Goal: Task Accomplishment & Management: Manage account settings

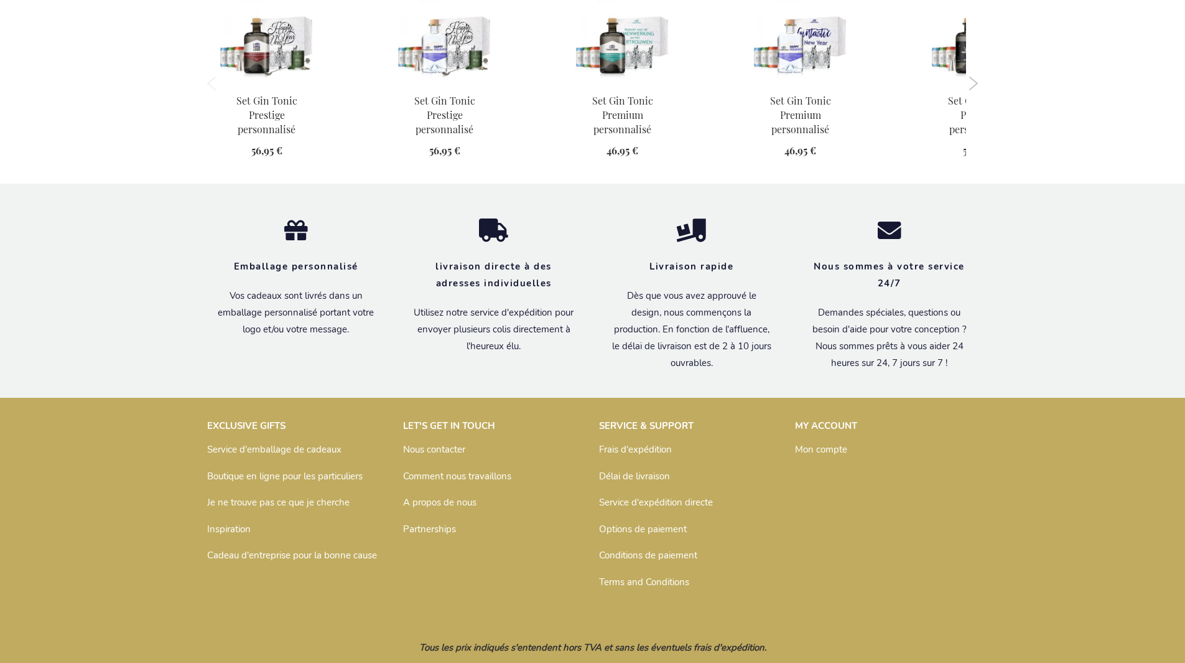
scroll to position [1244, 0]
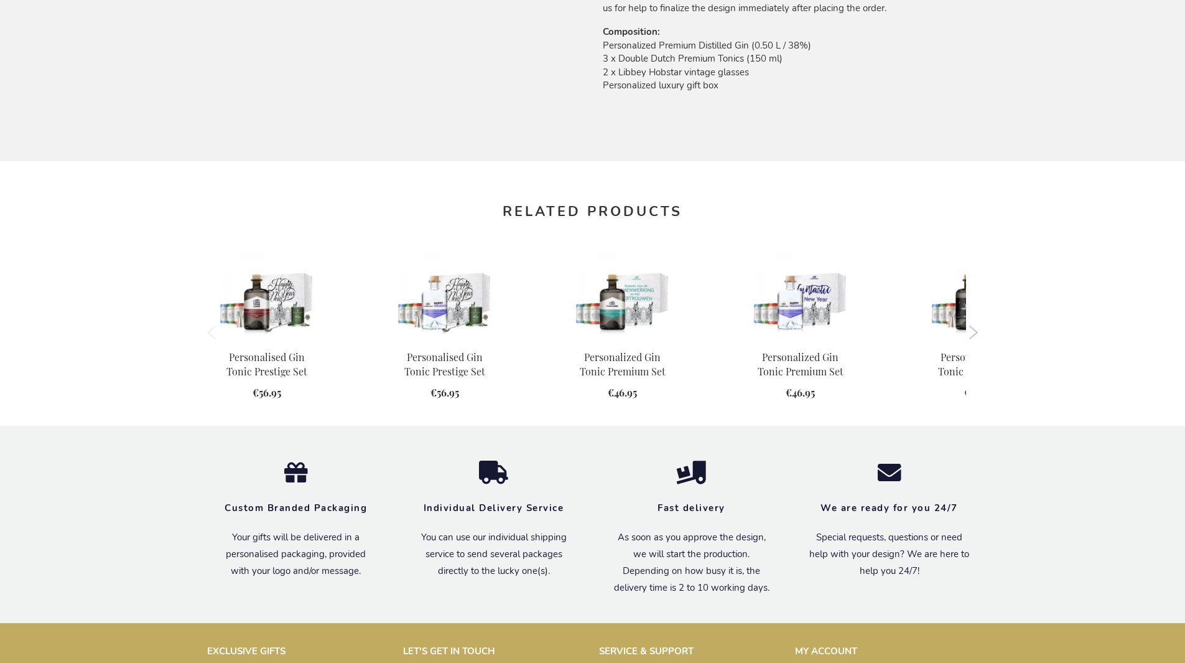
scroll to position [1201, 0]
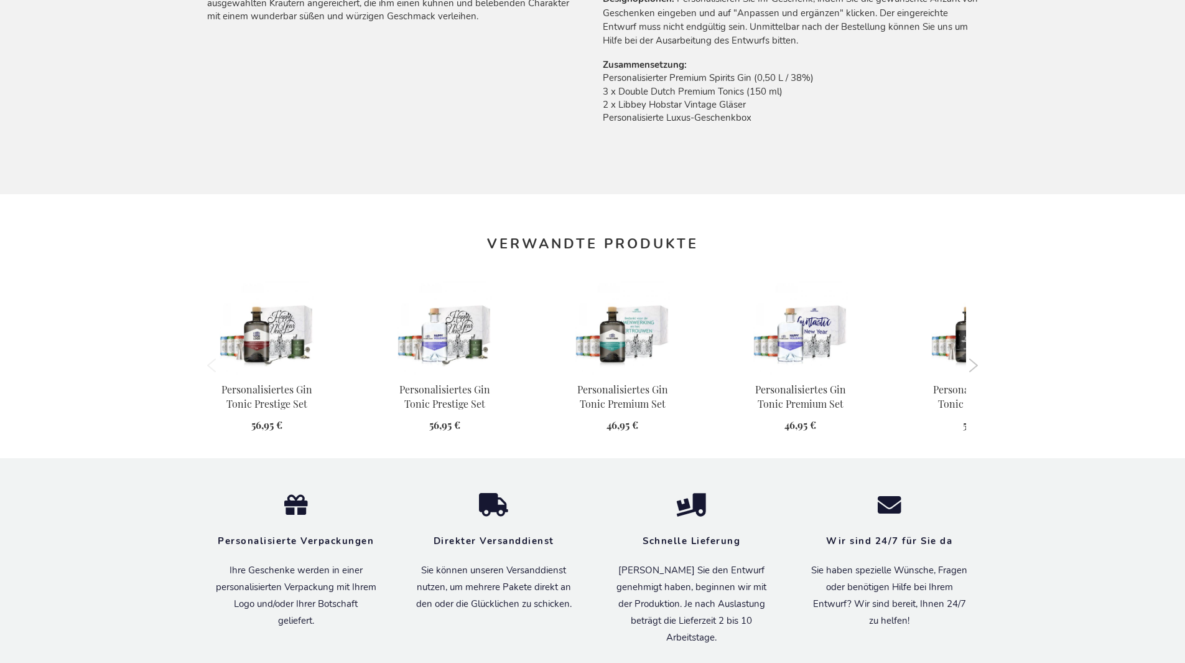
scroll to position [1231, 0]
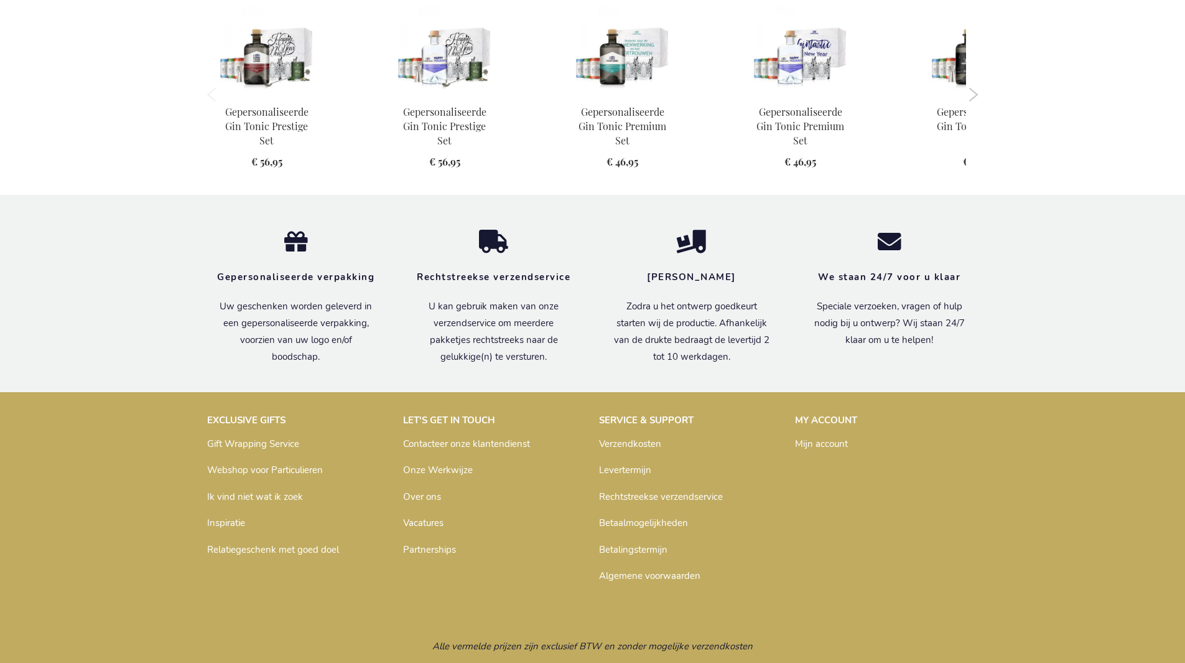
scroll to position [1237, 0]
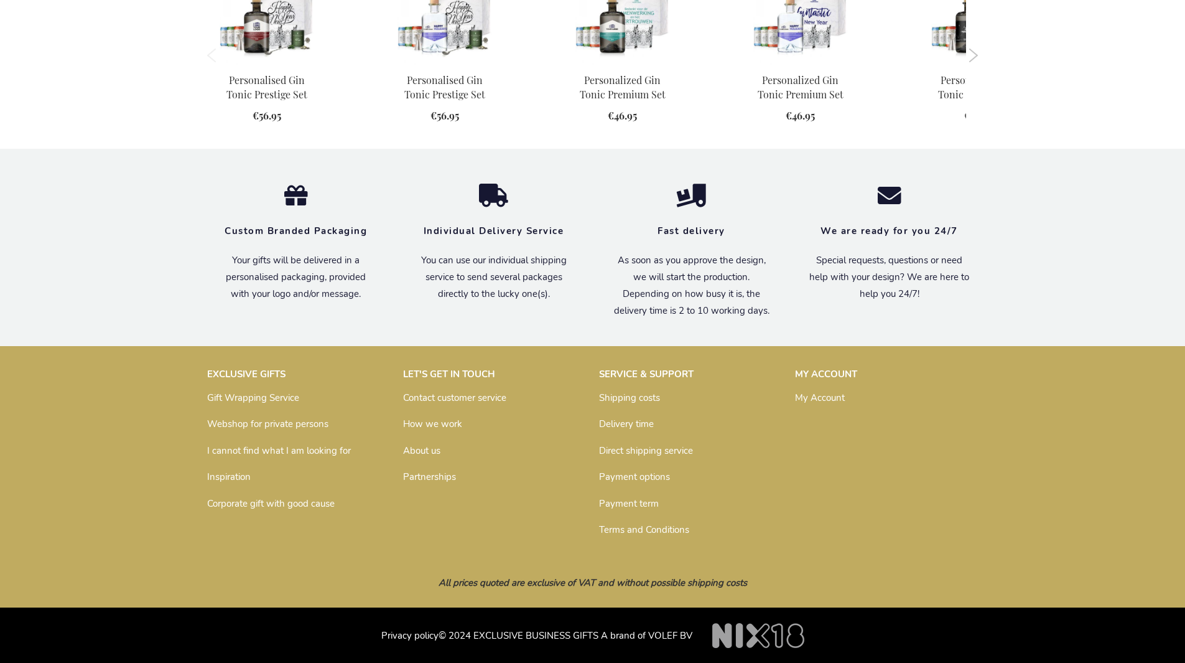
scroll to position [1201, 0]
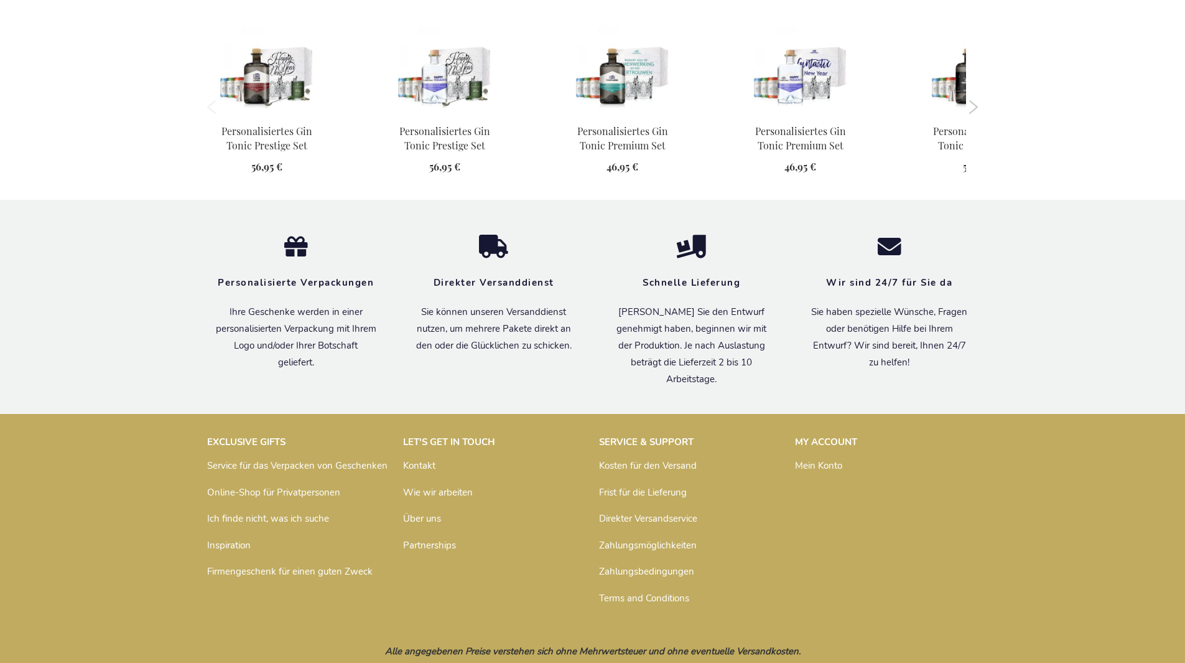
scroll to position [1231, 0]
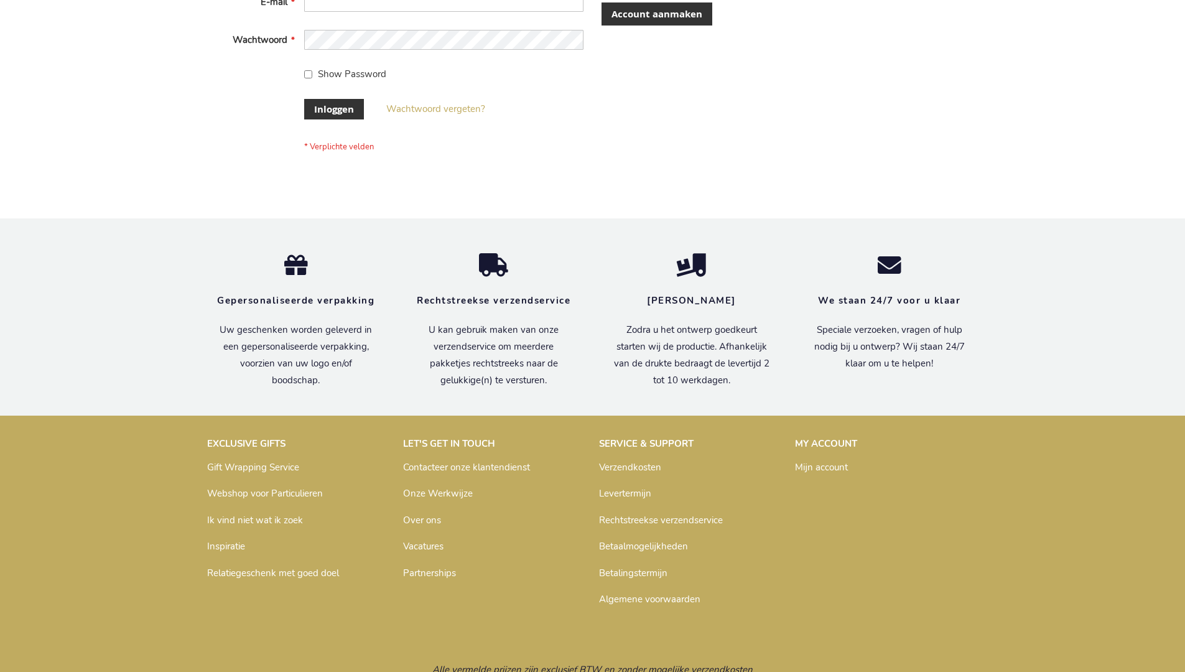
scroll to position [422, 0]
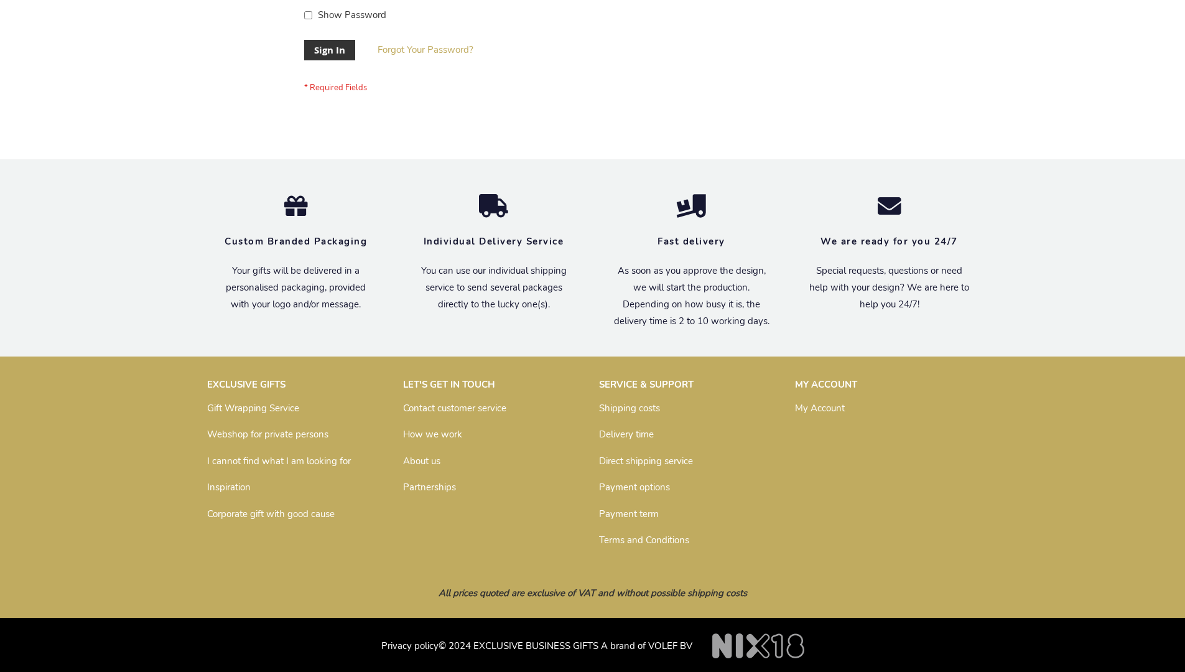
scroll to position [400, 0]
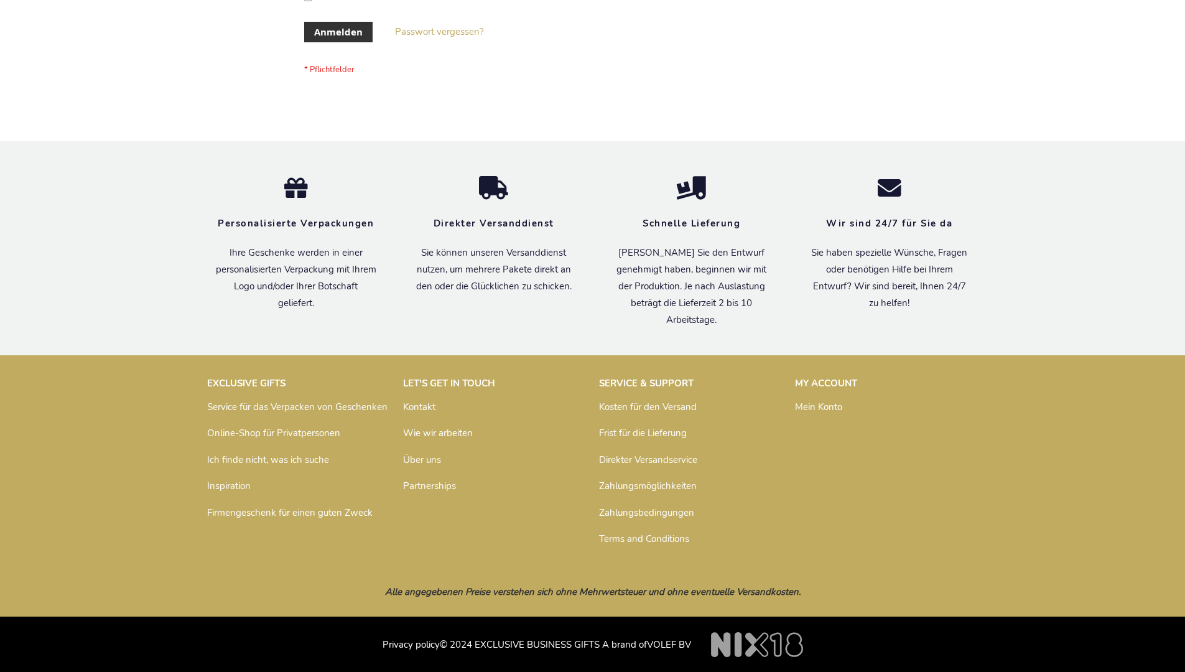
scroll to position [417, 0]
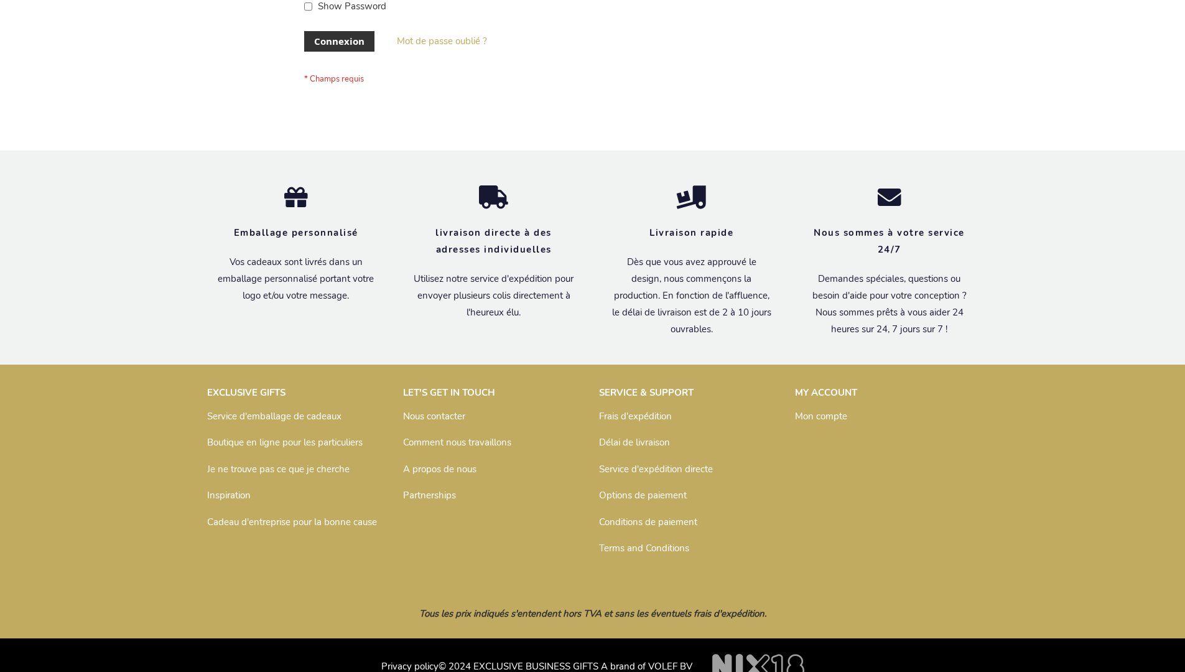
scroll to position [429, 0]
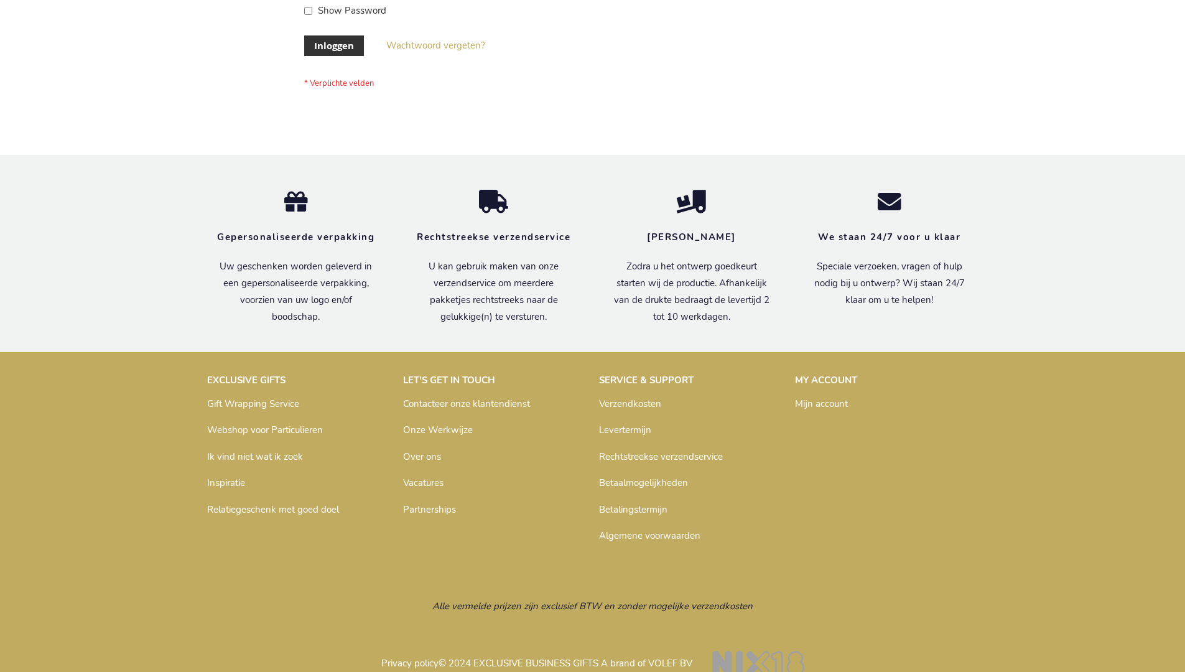
scroll to position [422, 0]
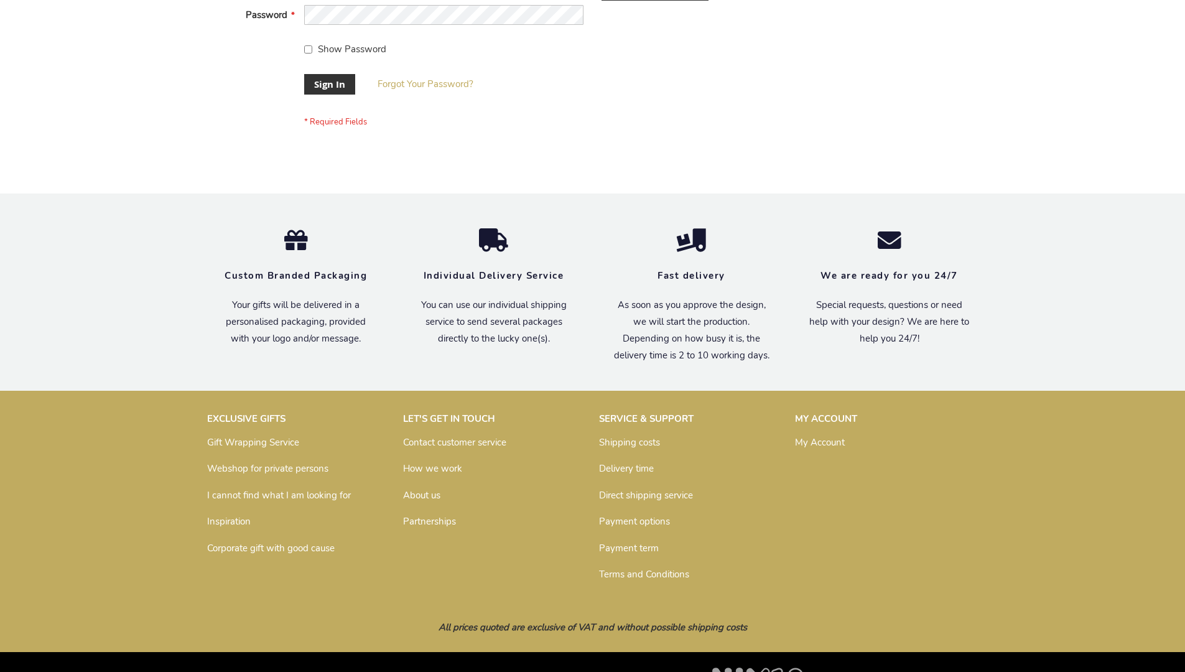
scroll to position [400, 0]
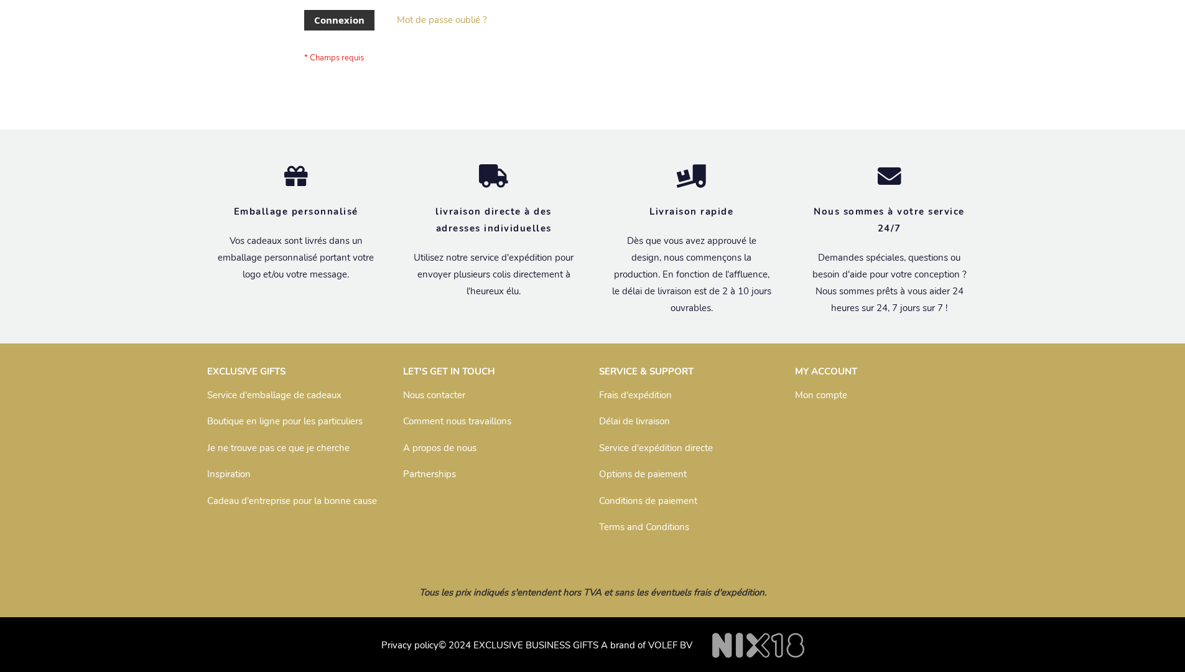
scroll to position [429, 0]
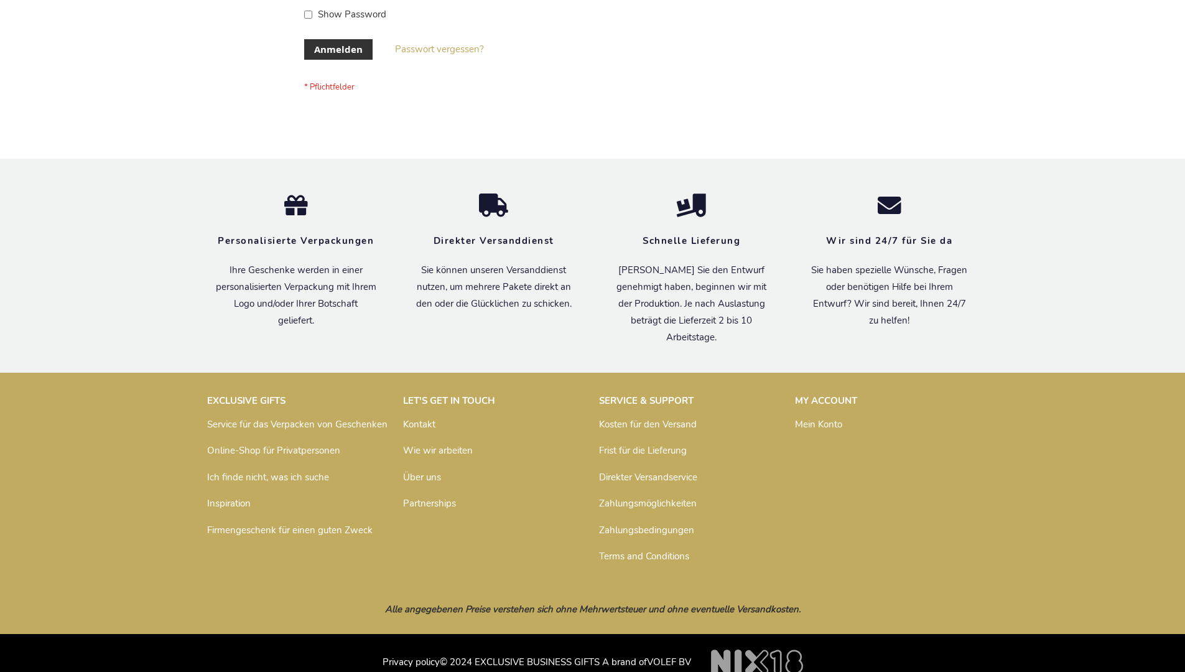
scroll to position [417, 0]
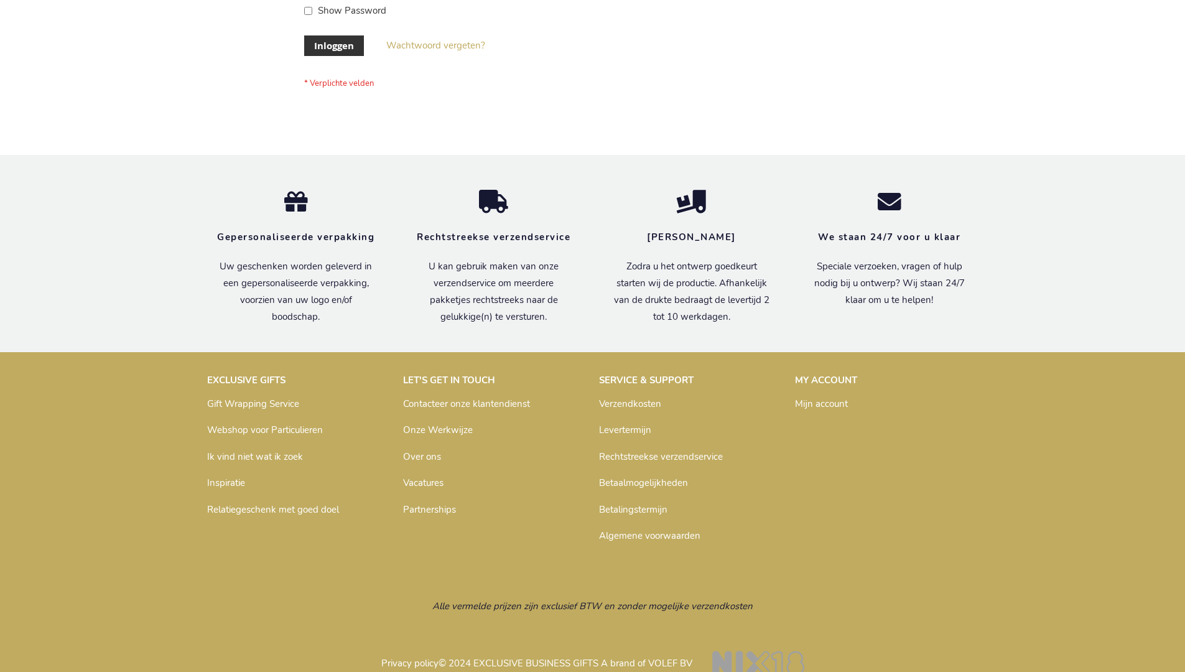
scroll to position [422, 0]
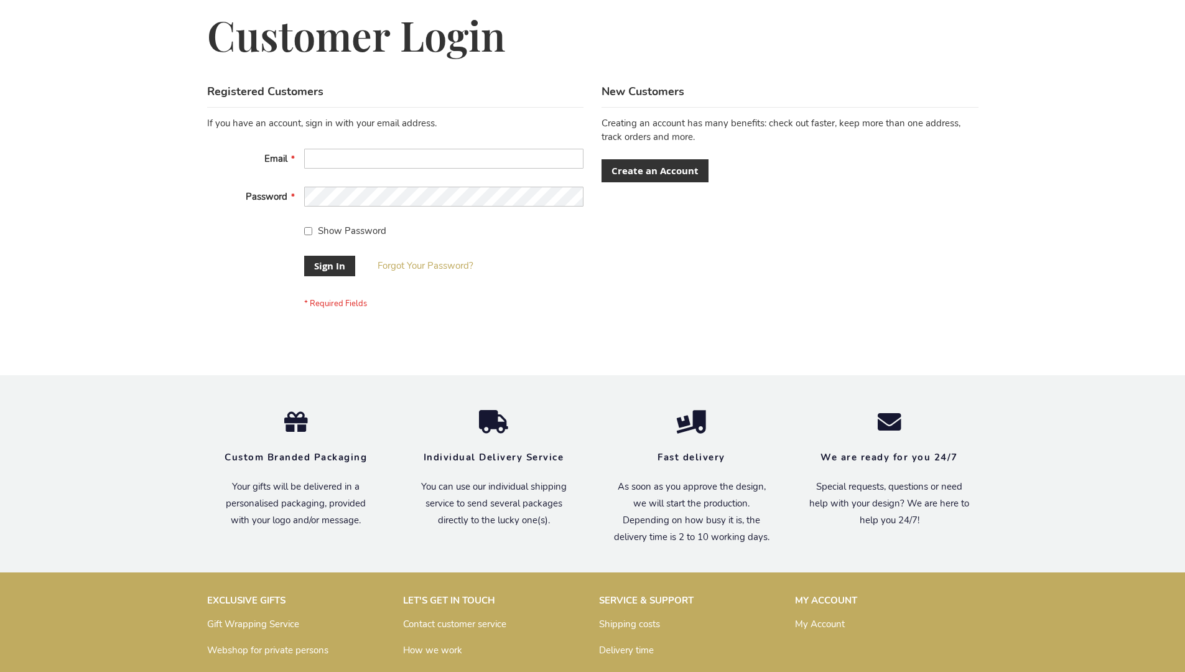
scroll to position [400, 0]
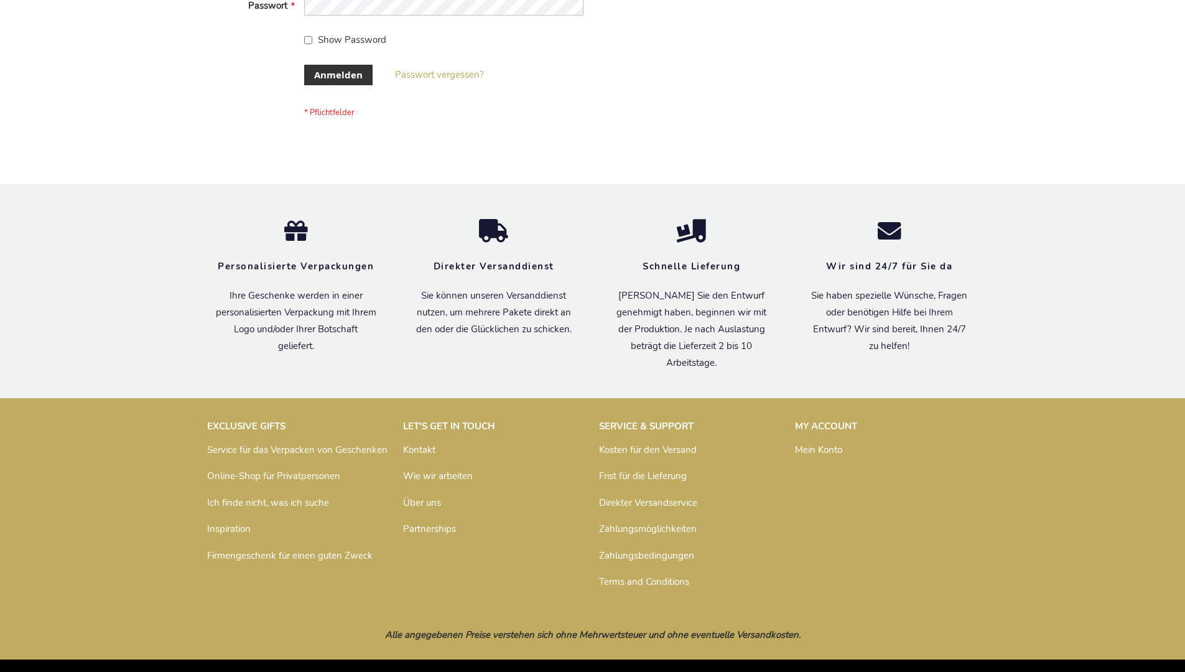
scroll to position [417, 0]
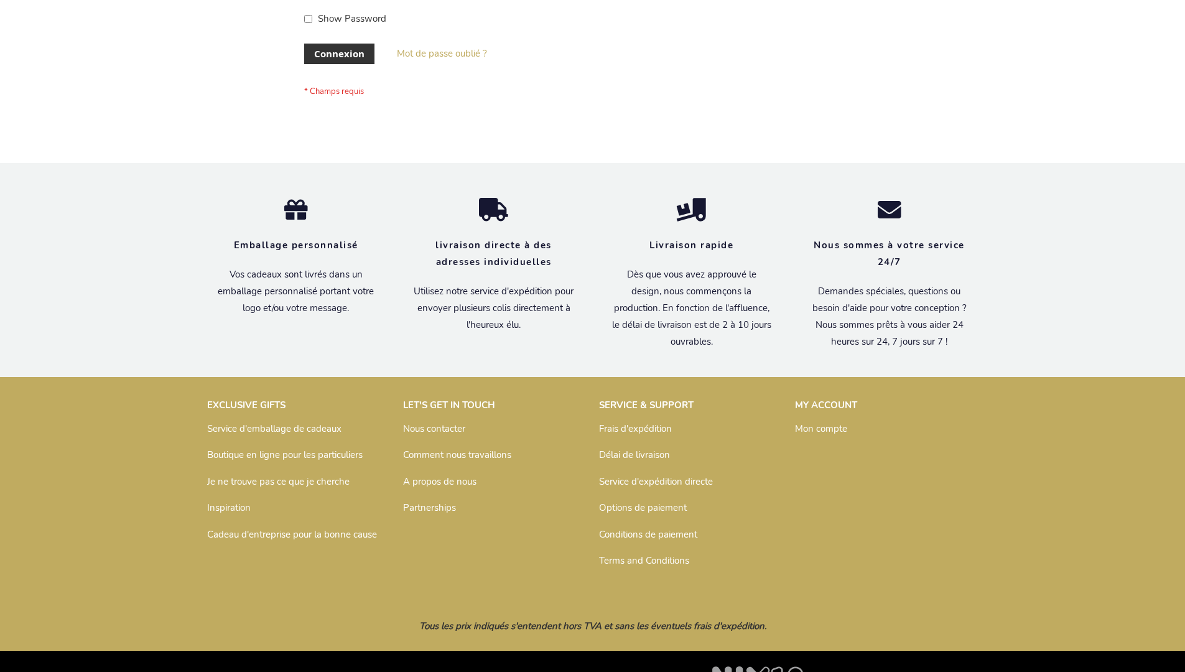
scroll to position [429, 0]
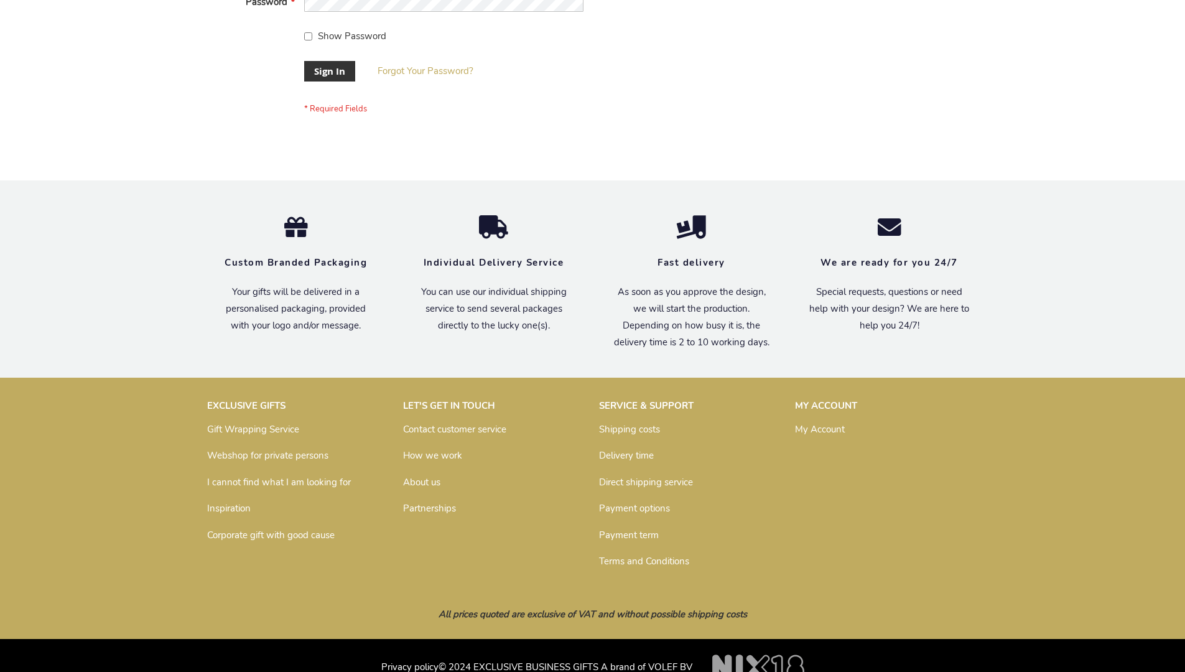
scroll to position [400, 0]
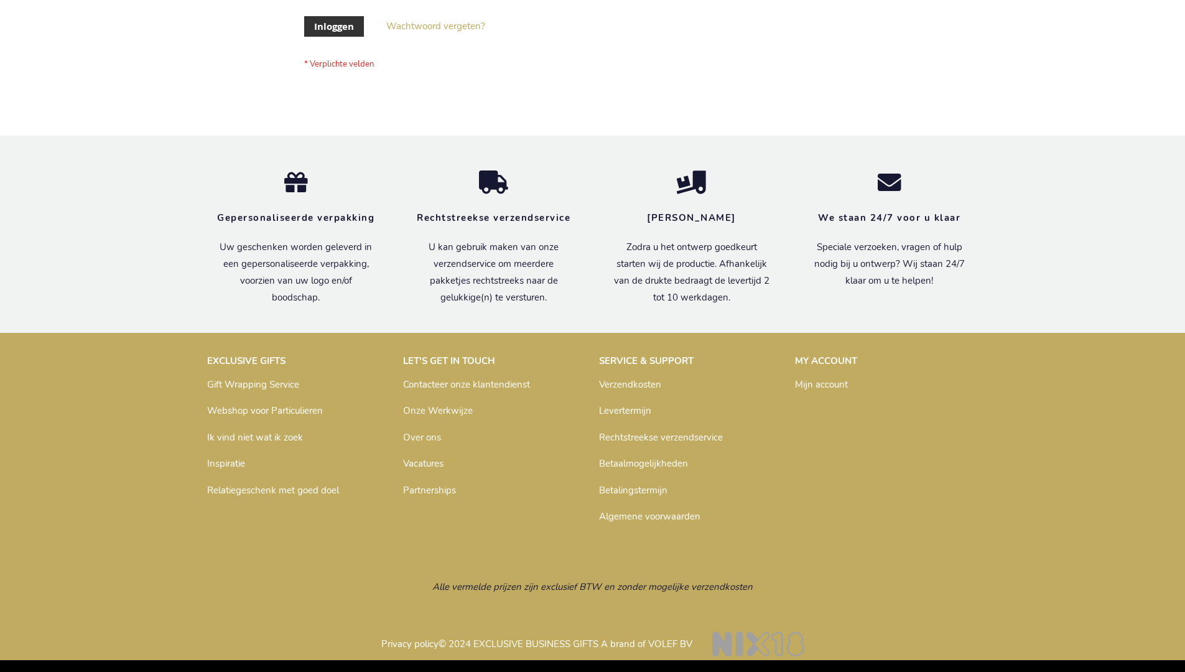
scroll to position [422, 0]
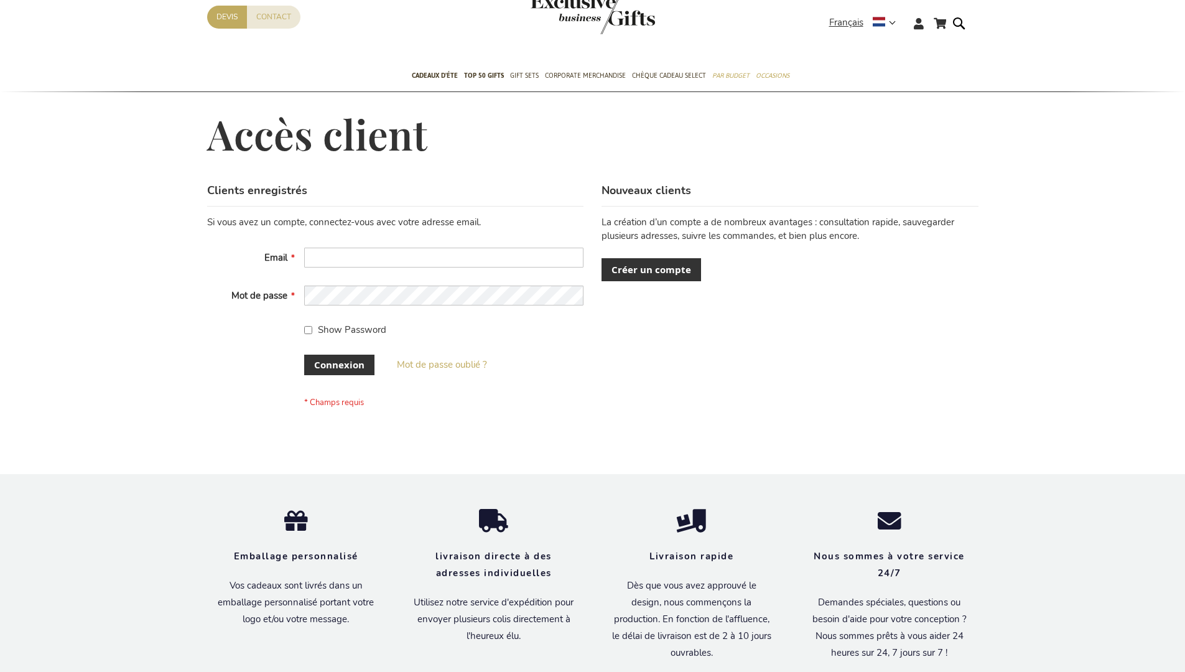
scroll to position [429, 0]
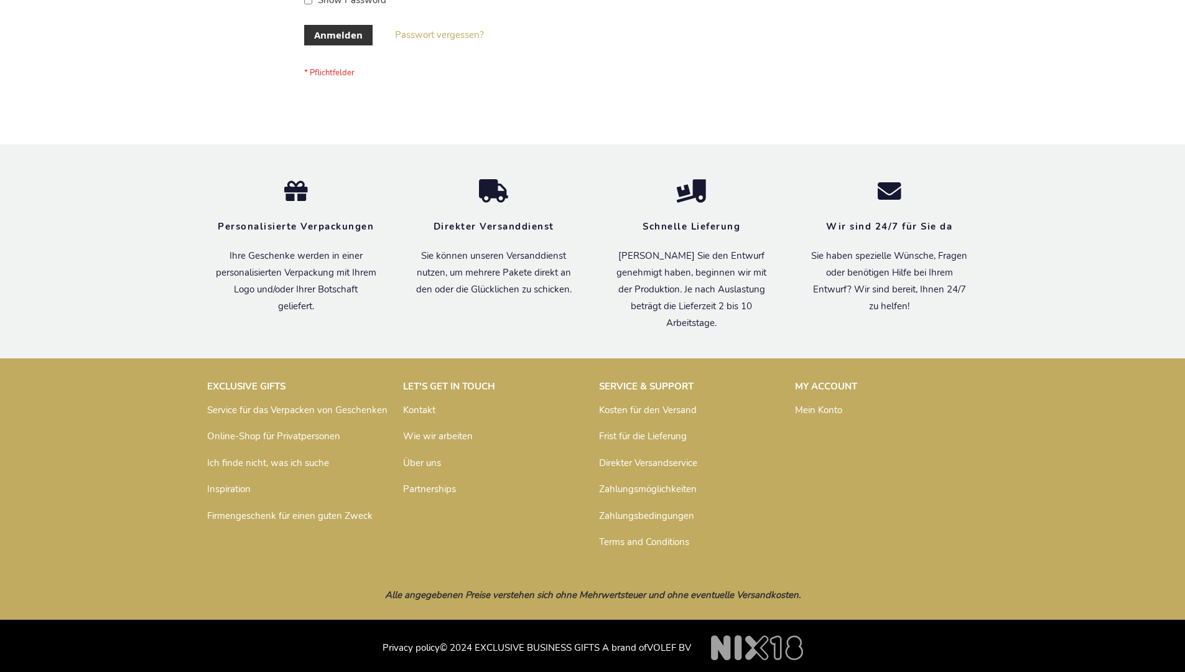
scroll to position [417, 0]
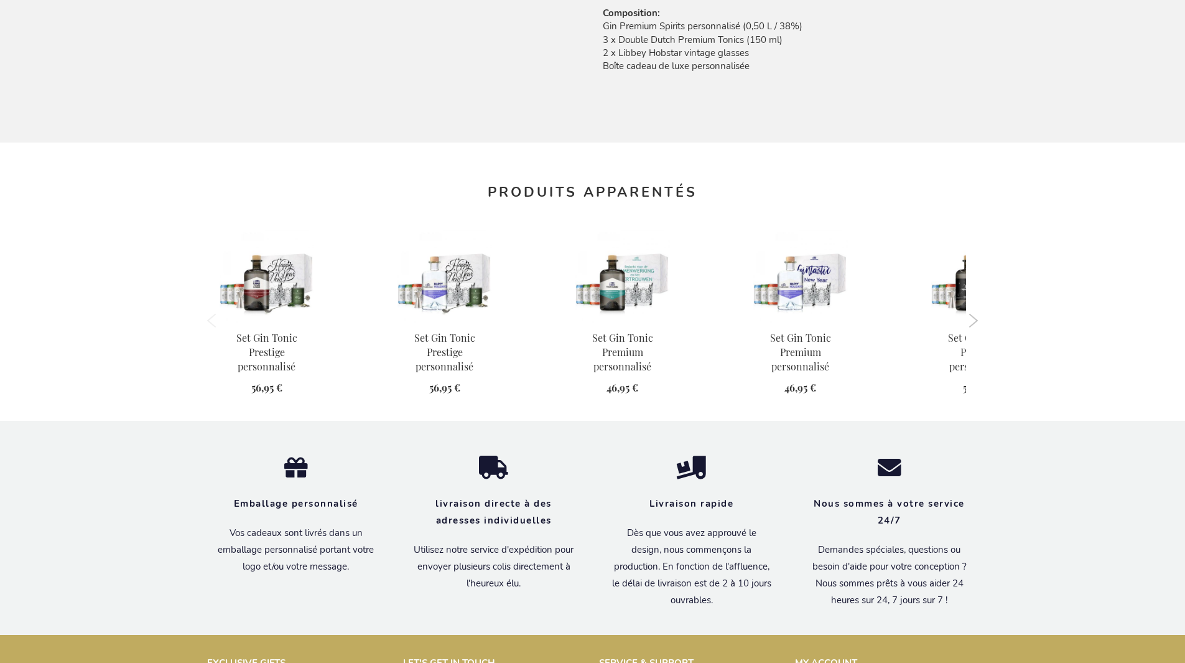
scroll to position [1244, 0]
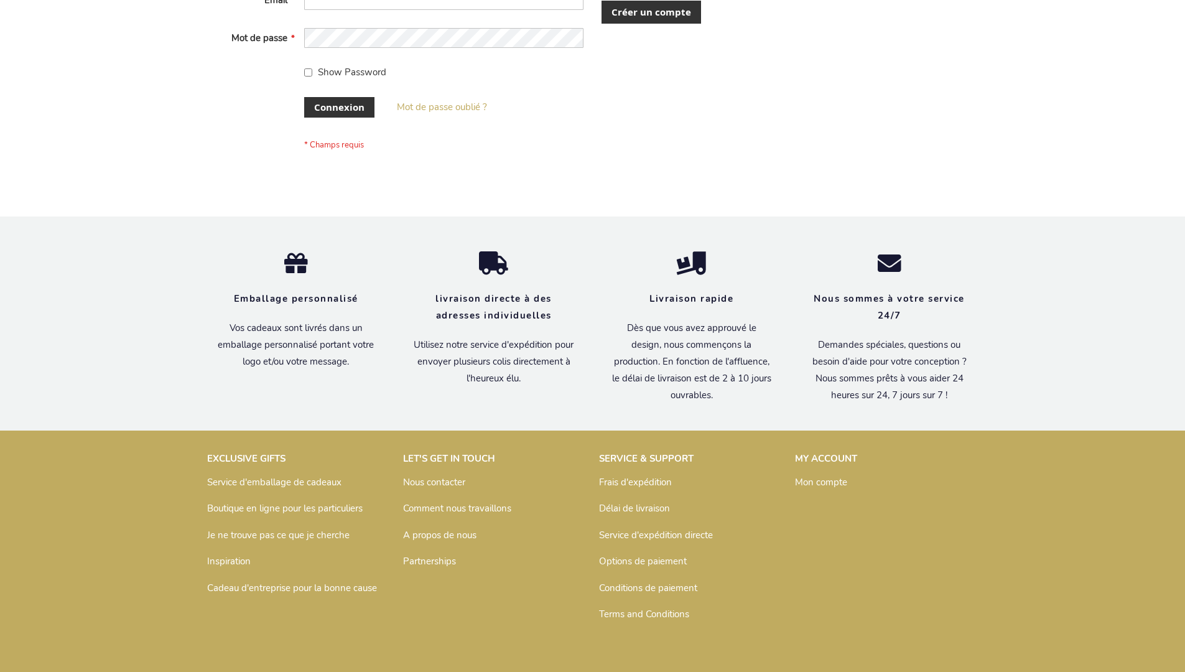
scroll to position [429, 0]
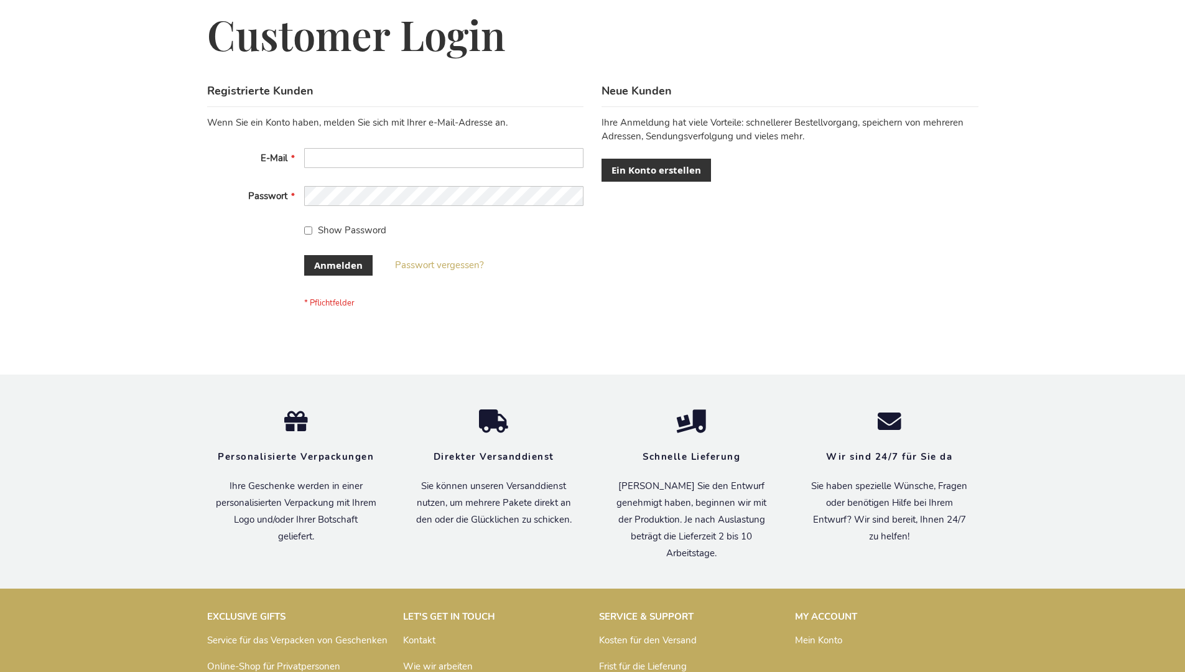
scroll to position [417, 0]
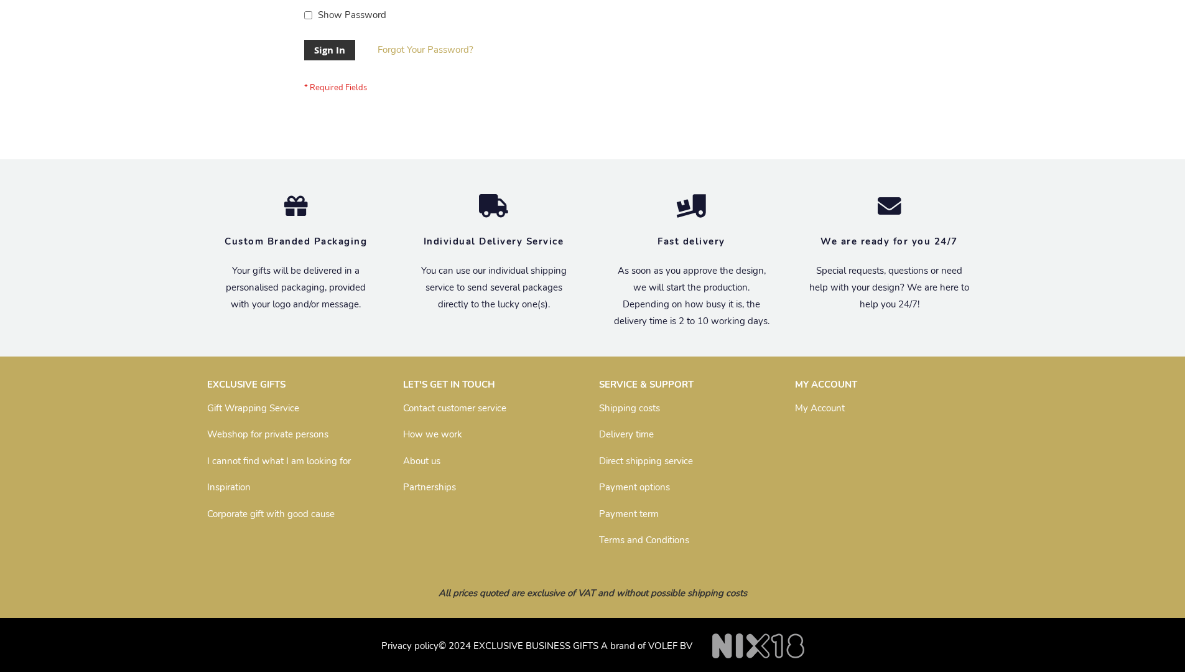
scroll to position [400, 0]
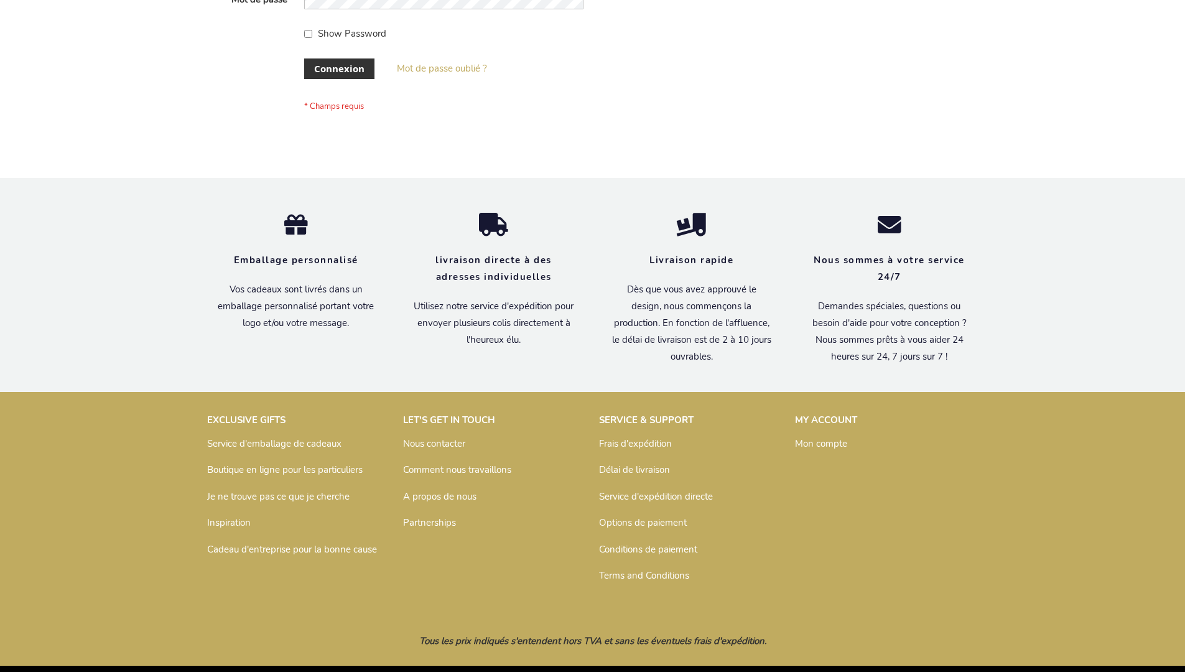
scroll to position [429, 0]
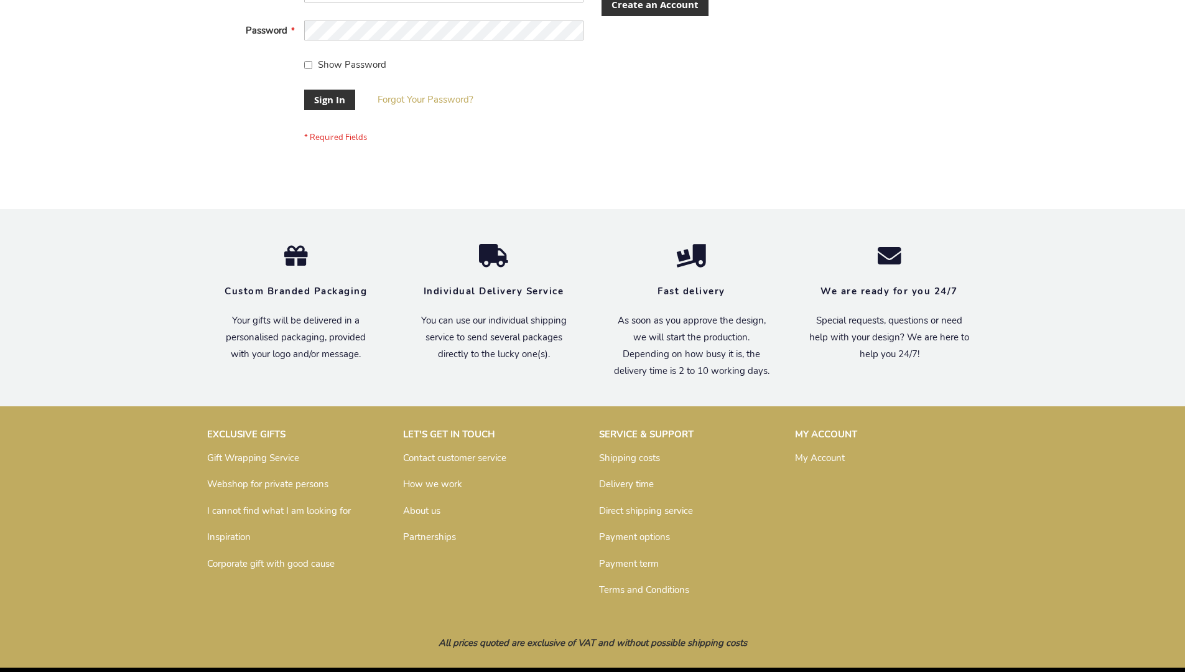
scroll to position [400, 0]
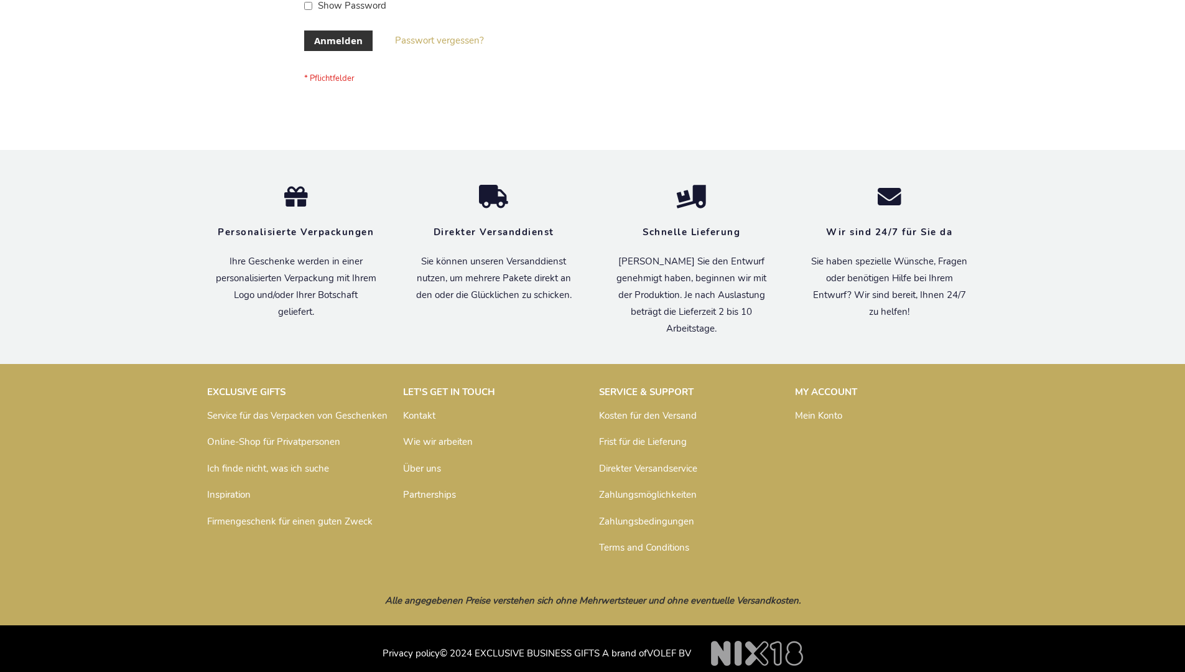
scroll to position [417, 0]
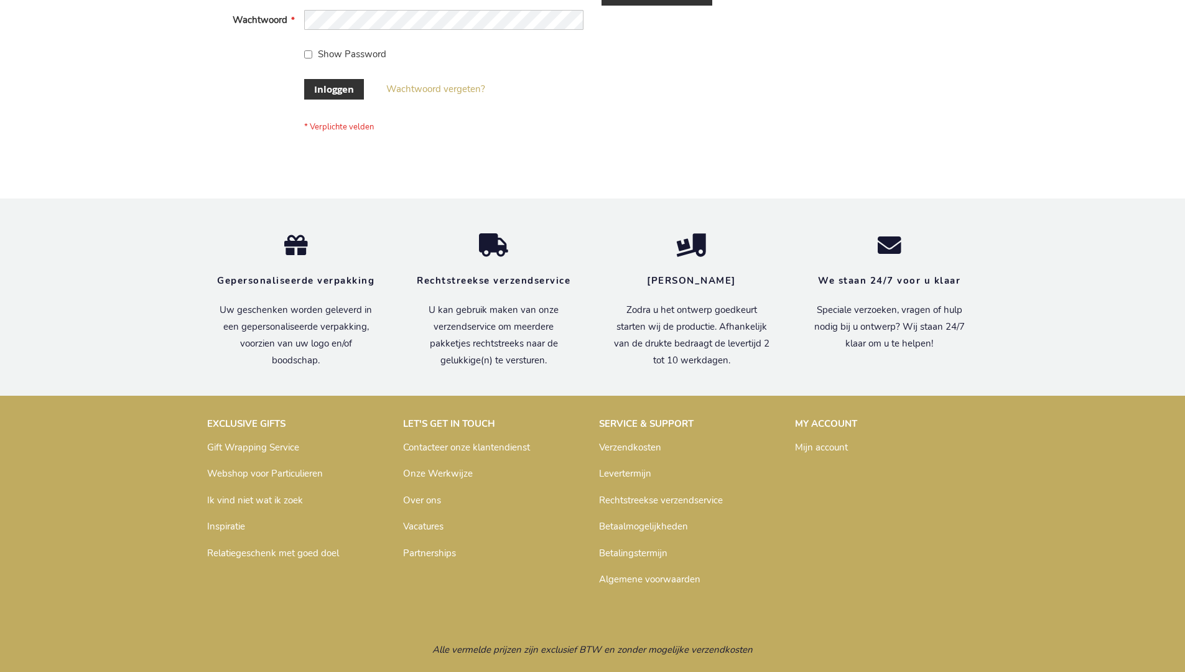
scroll to position [422, 0]
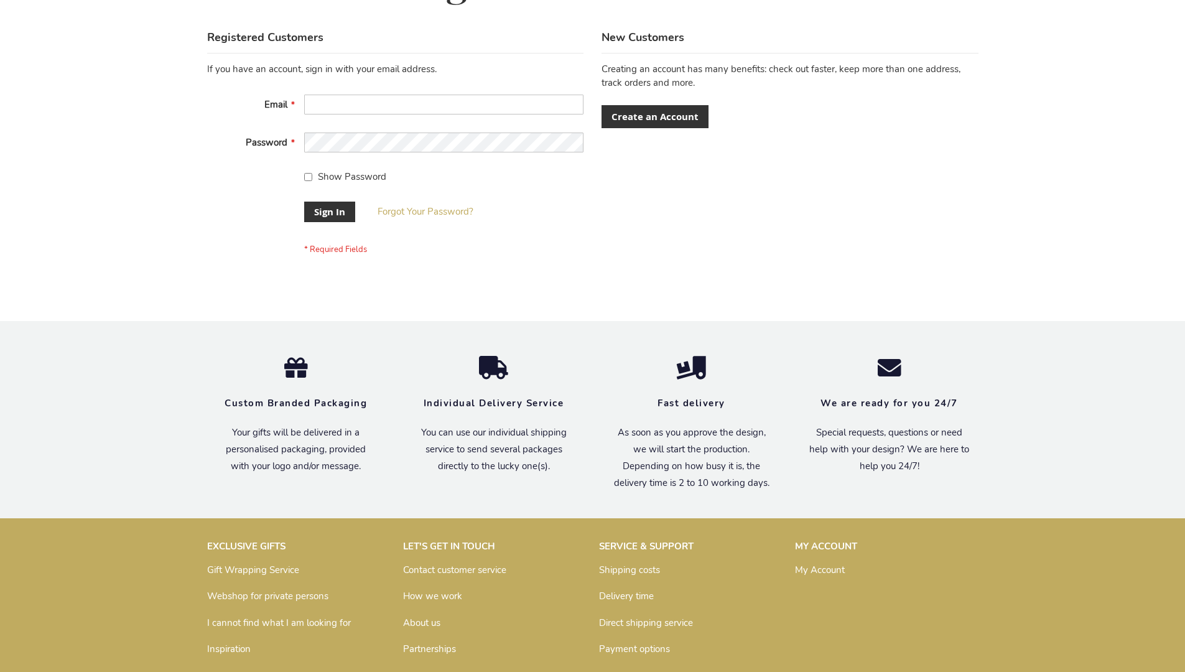
scroll to position [400, 0]
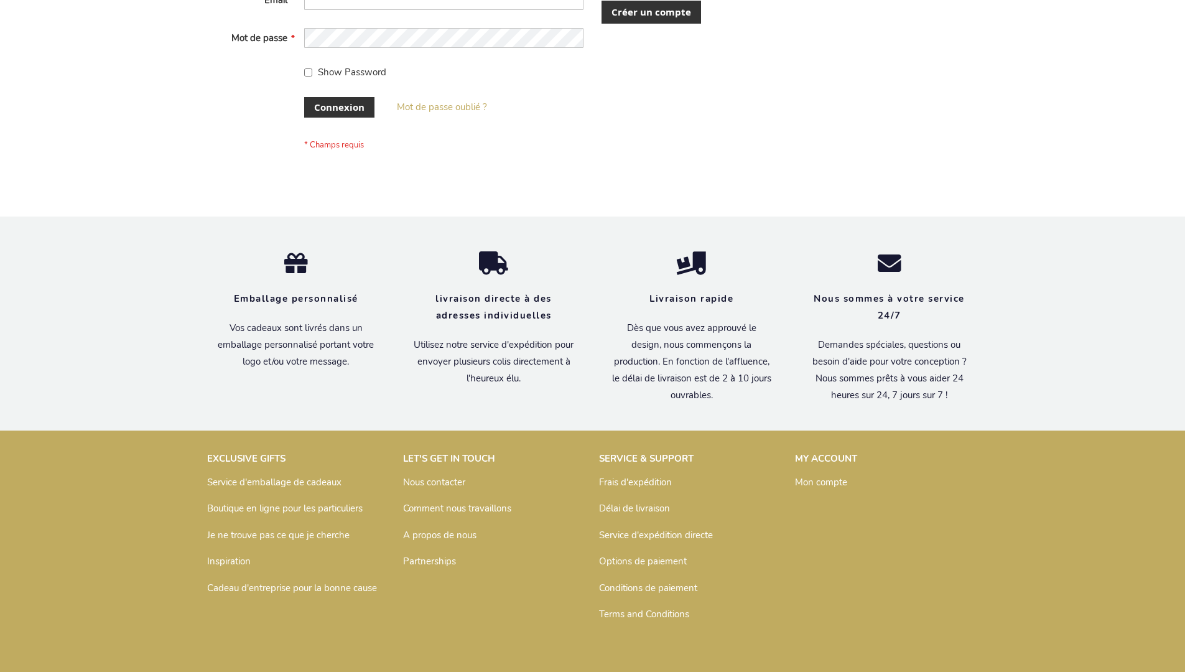
scroll to position [429, 0]
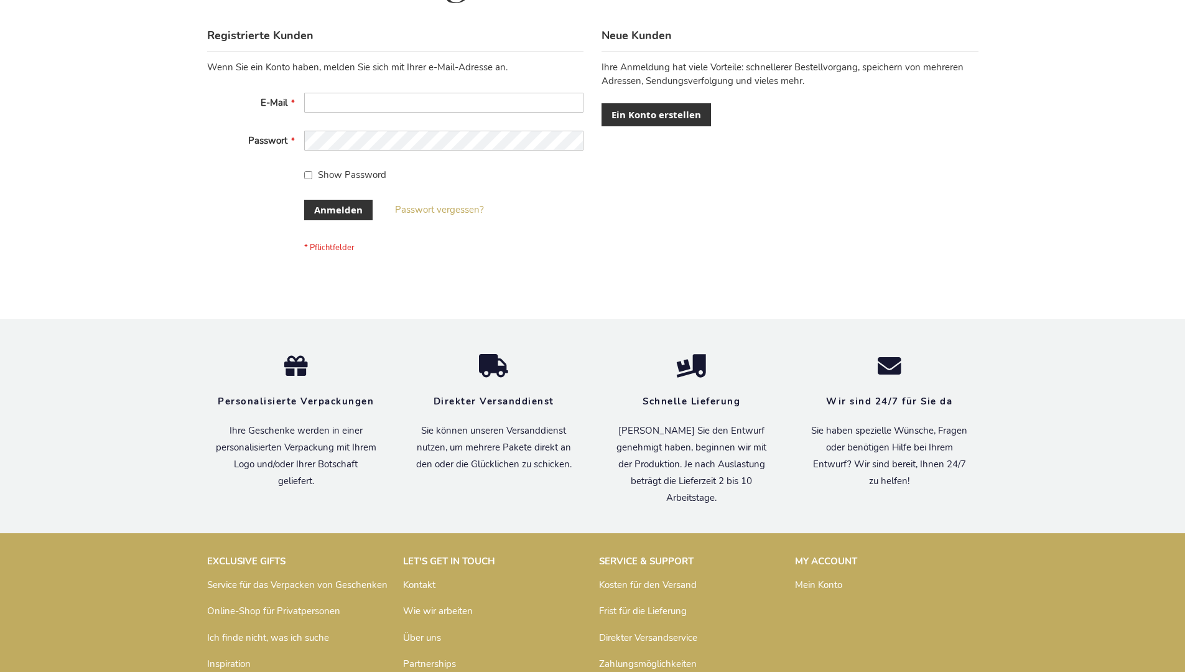
scroll to position [417, 0]
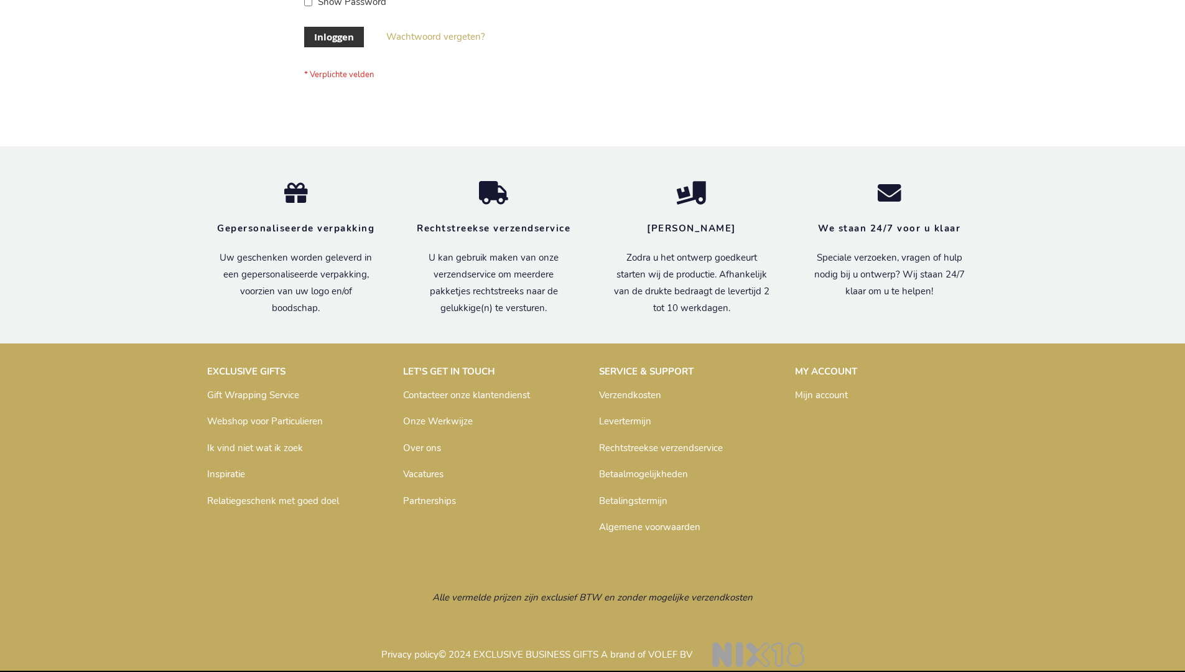
scroll to position [422, 0]
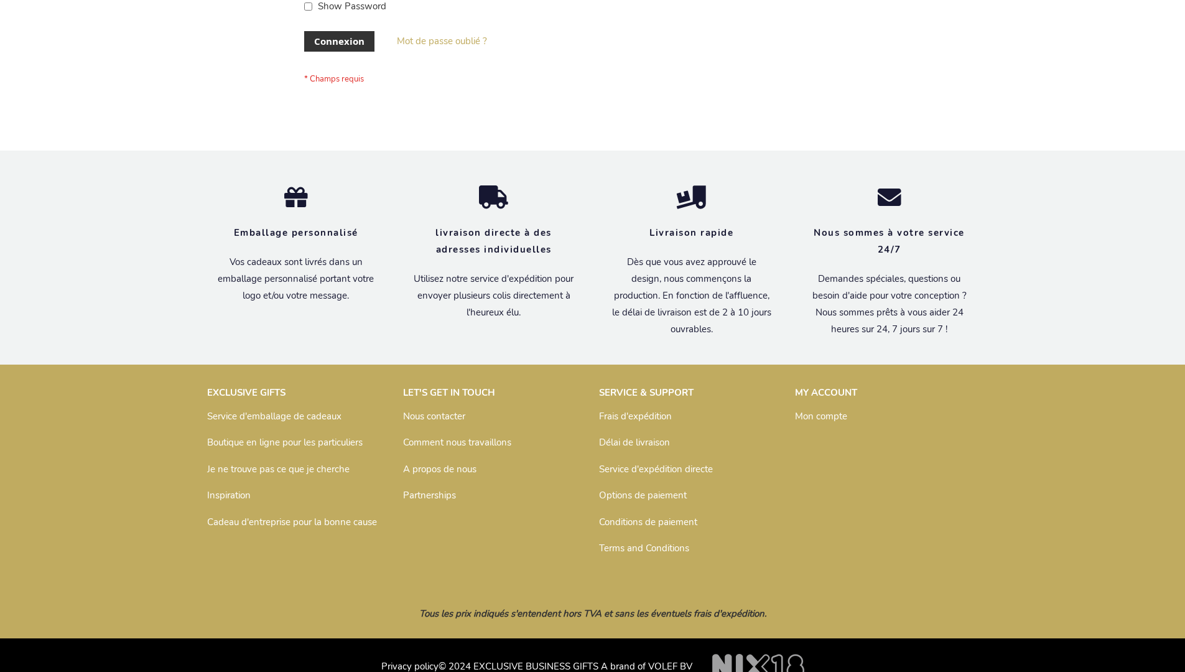
scroll to position [429, 0]
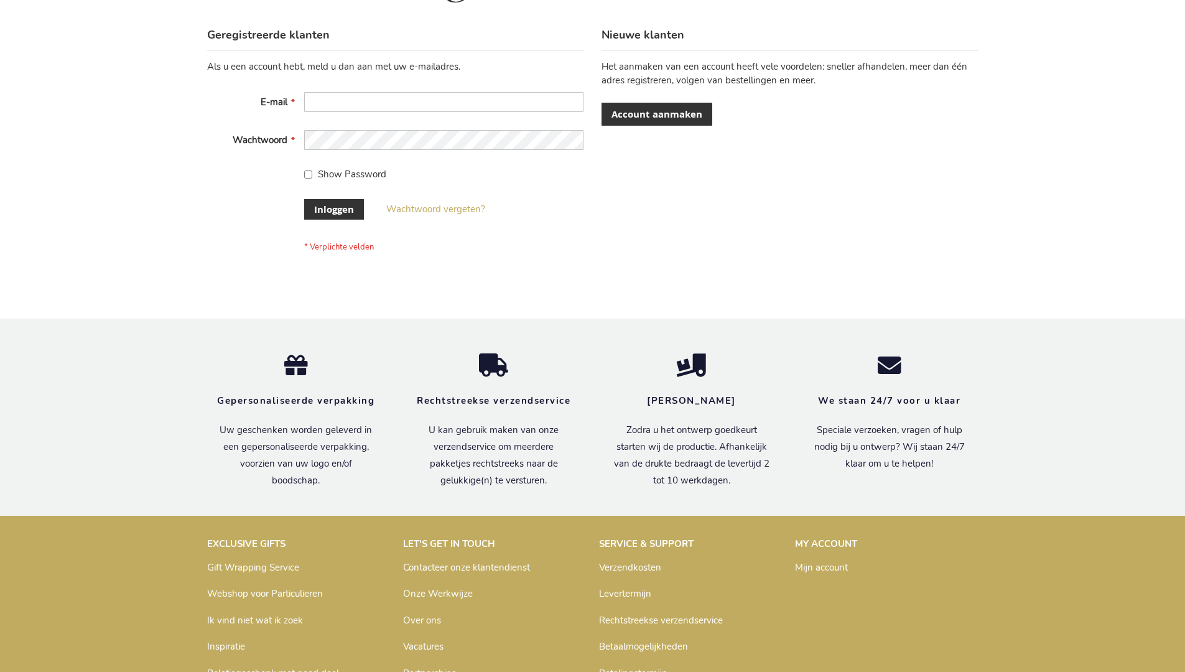
scroll to position [422, 0]
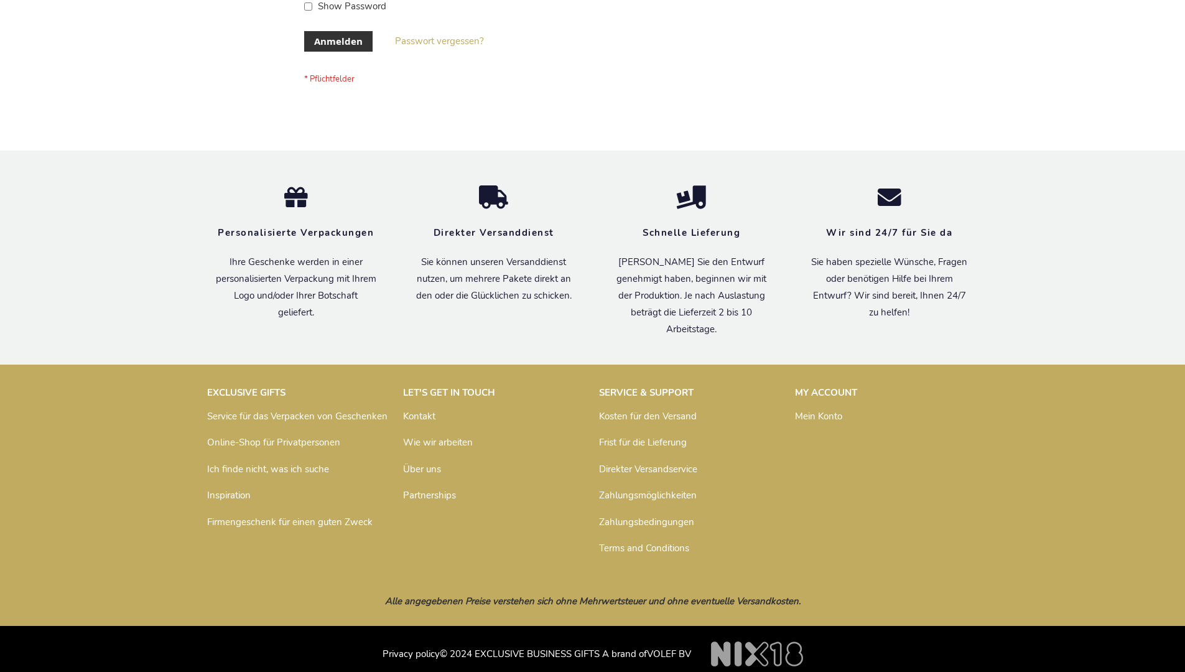
scroll to position [407, 0]
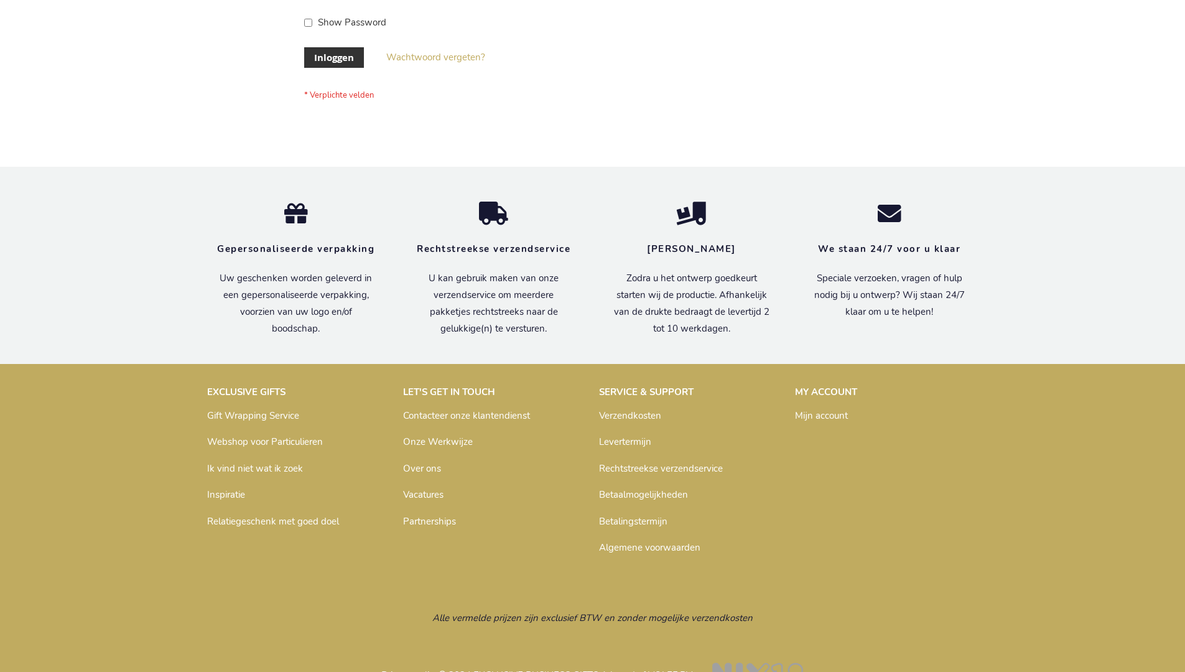
scroll to position [422, 0]
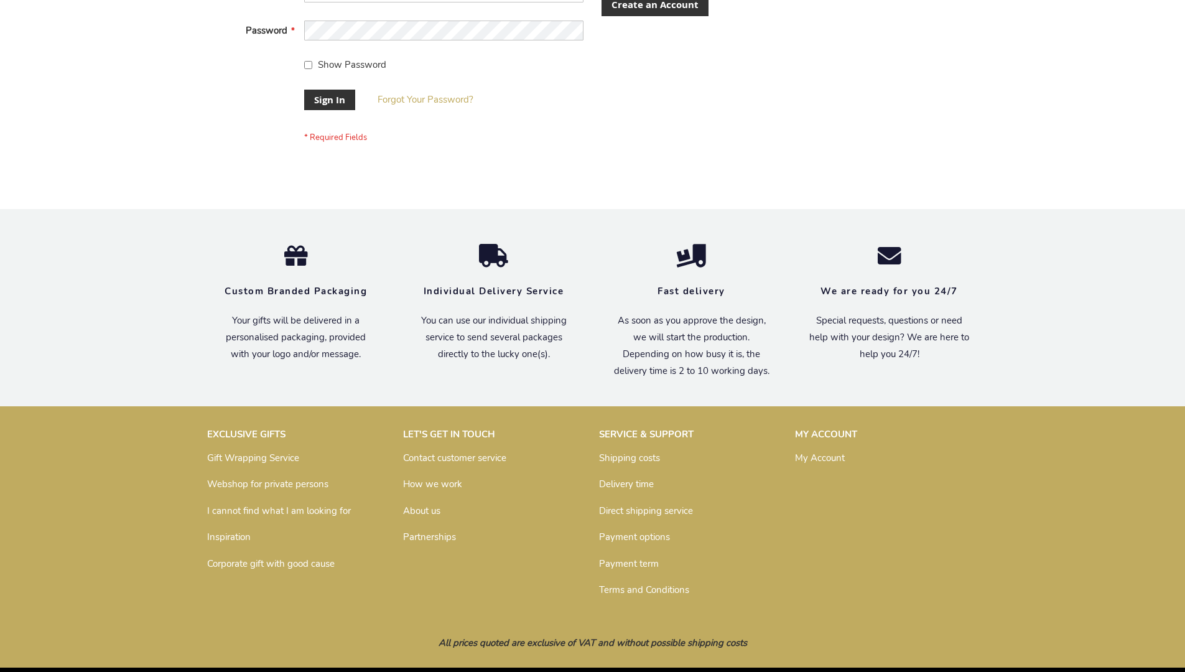
scroll to position [400, 0]
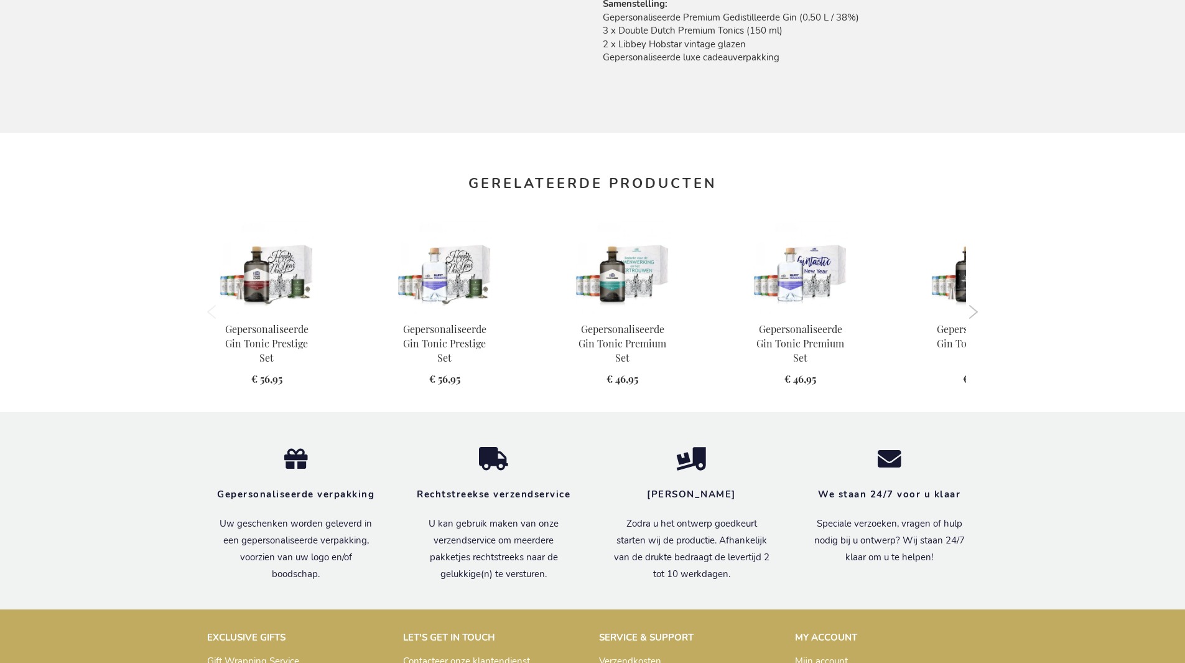
scroll to position [1237, 0]
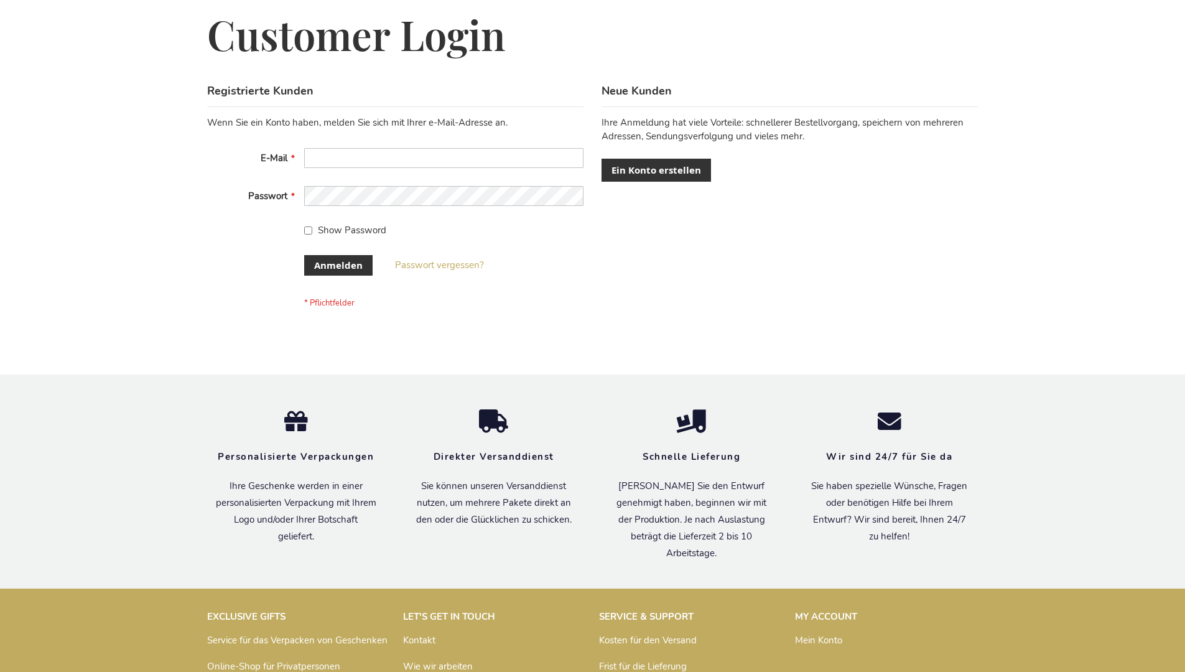
scroll to position [417, 0]
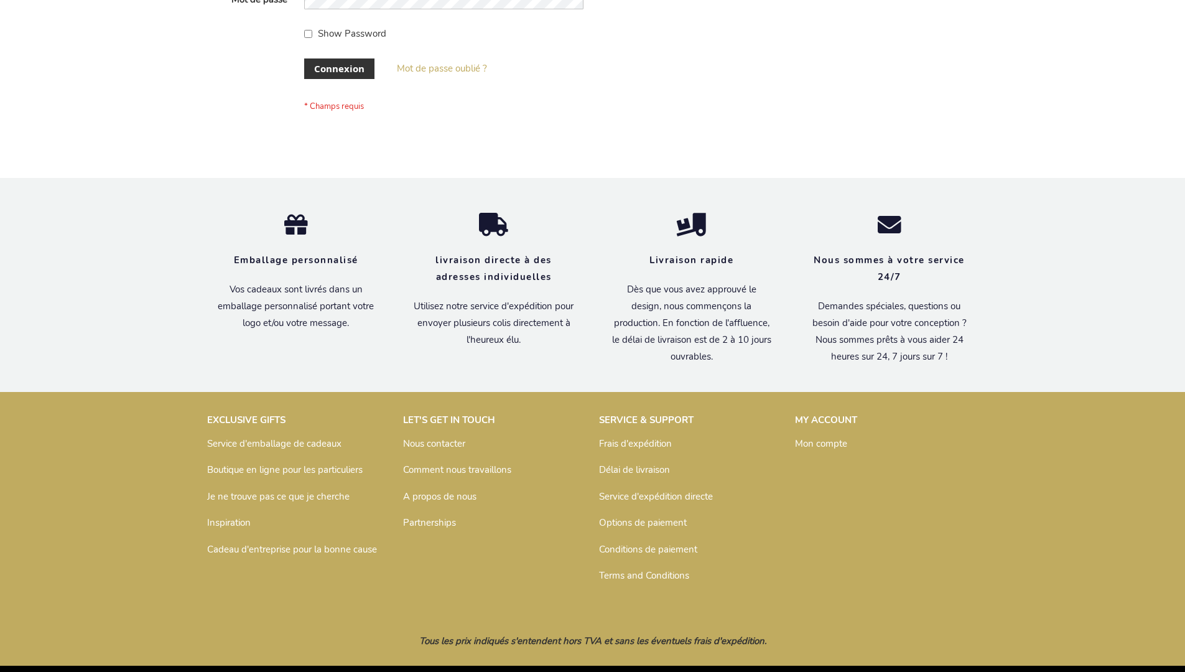
scroll to position [429, 0]
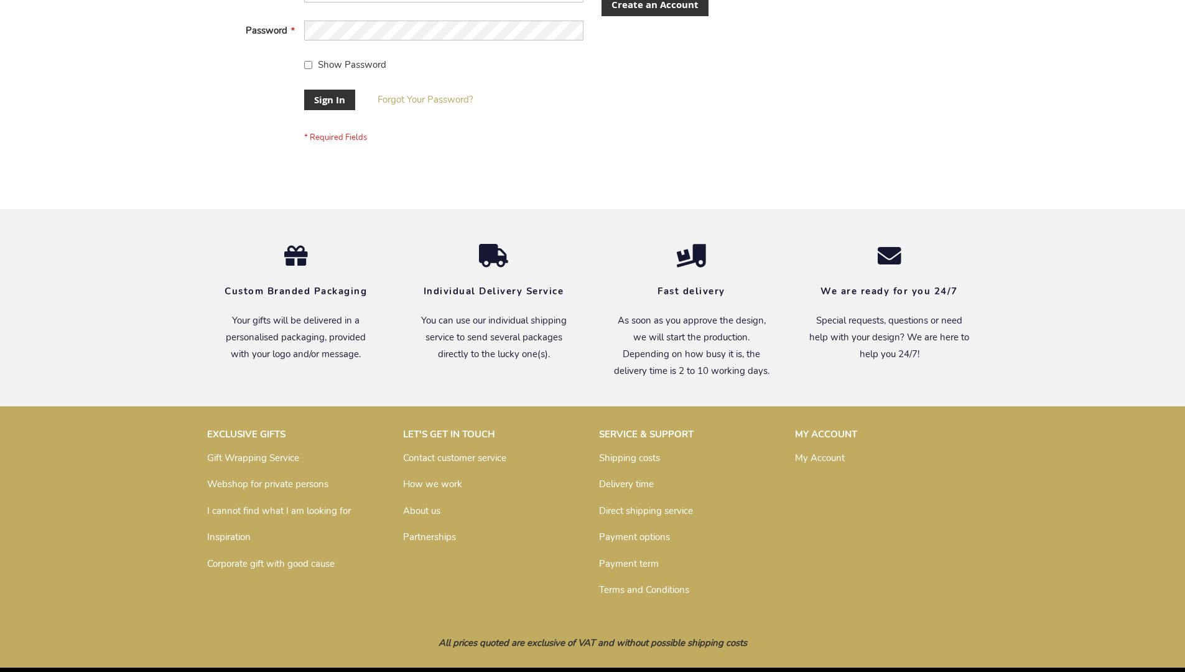
scroll to position [400, 0]
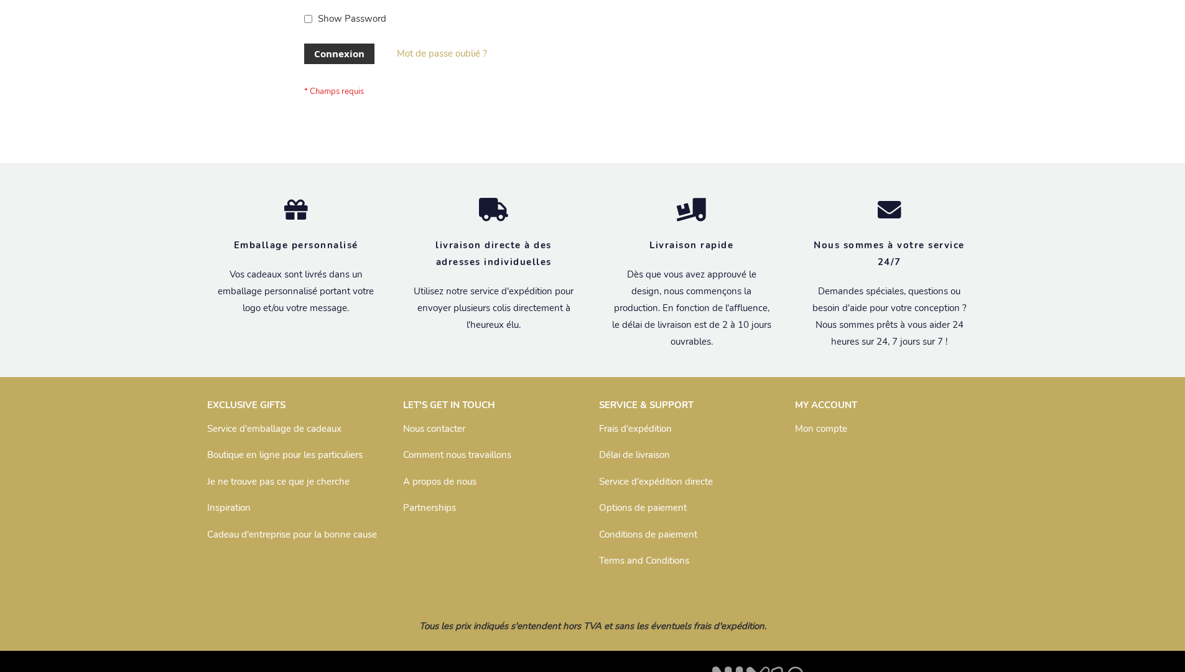
scroll to position [429, 0]
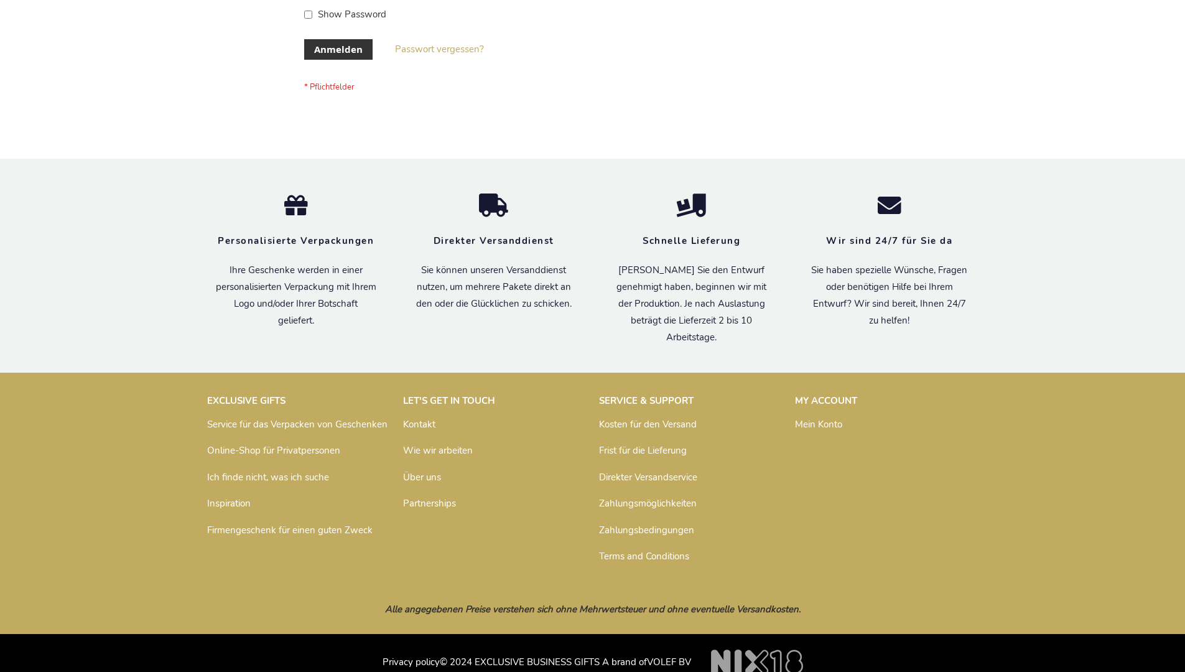
scroll to position [417, 0]
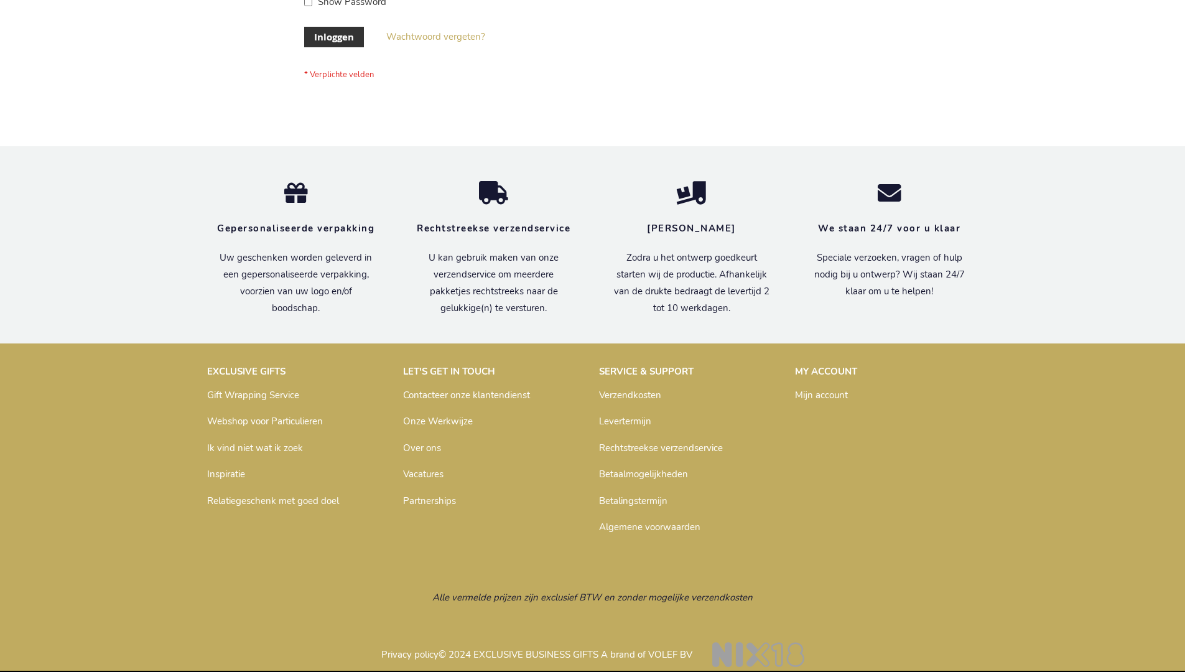
scroll to position [422, 0]
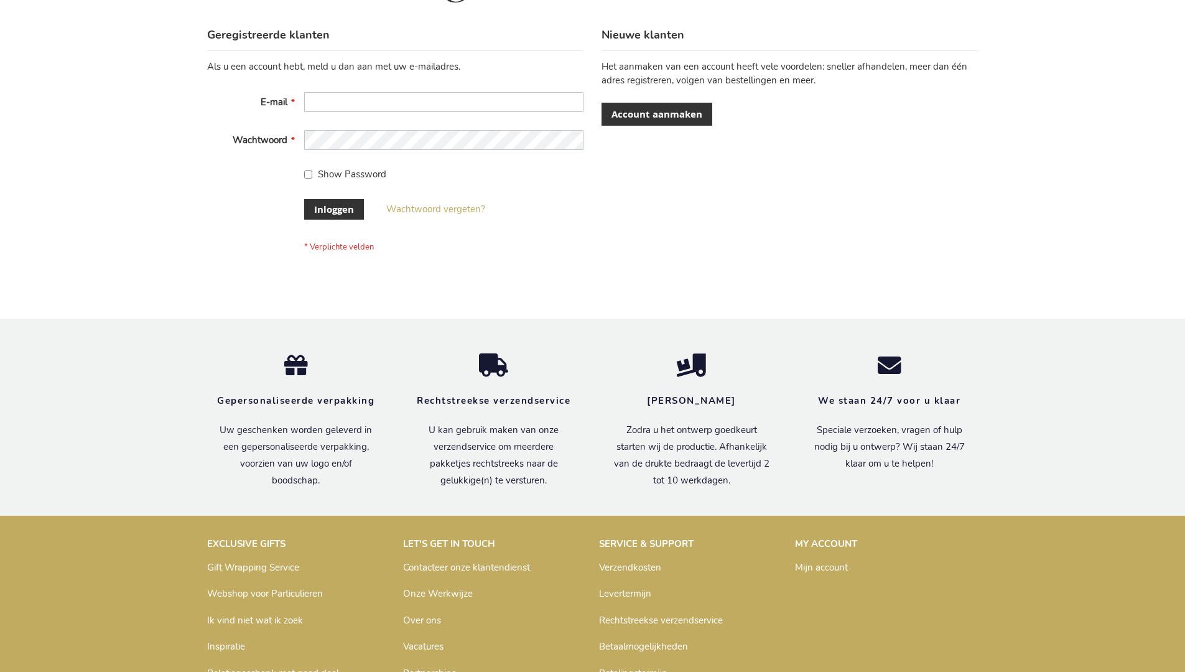
scroll to position [422, 0]
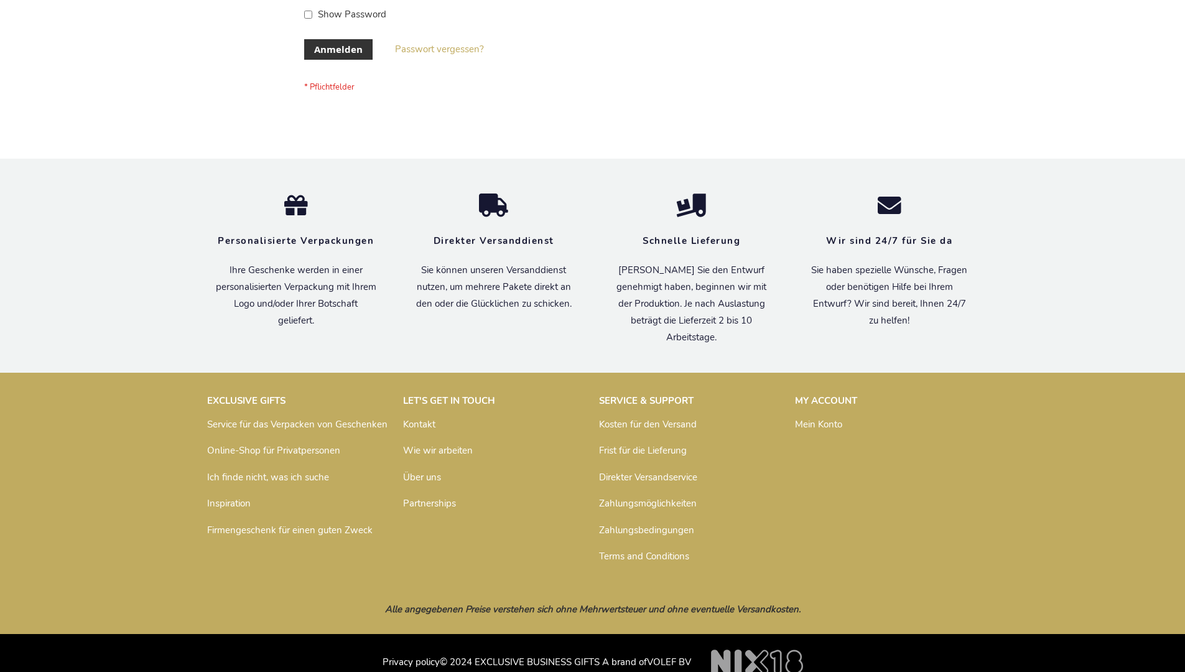
scroll to position [417, 0]
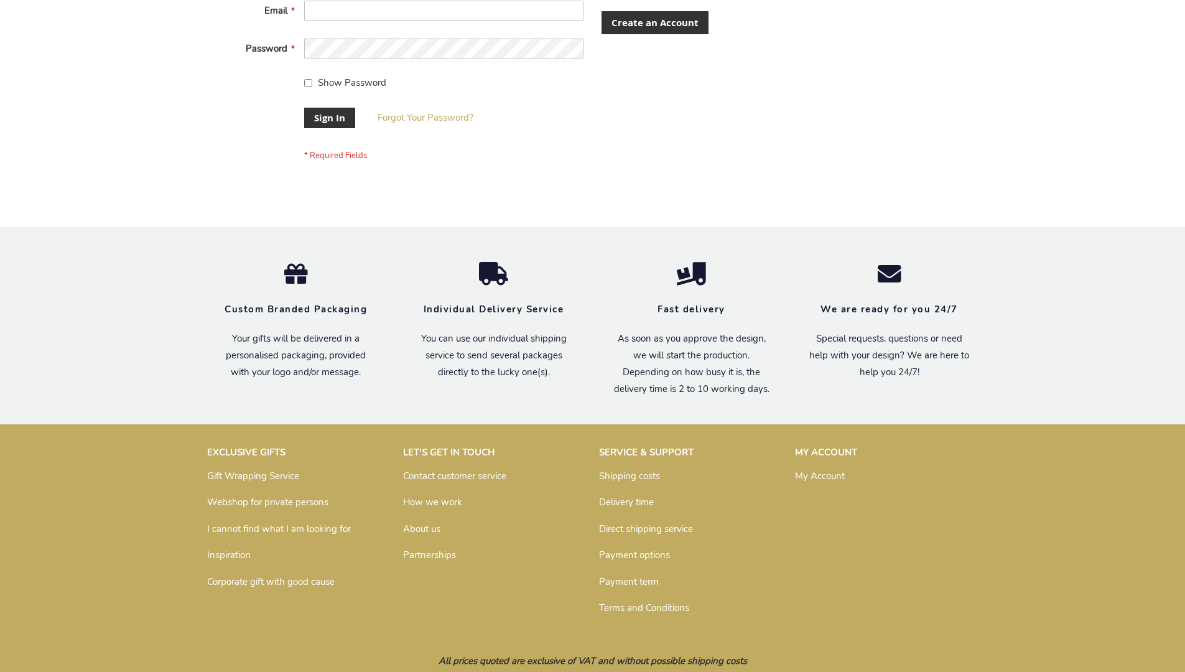
scroll to position [400, 0]
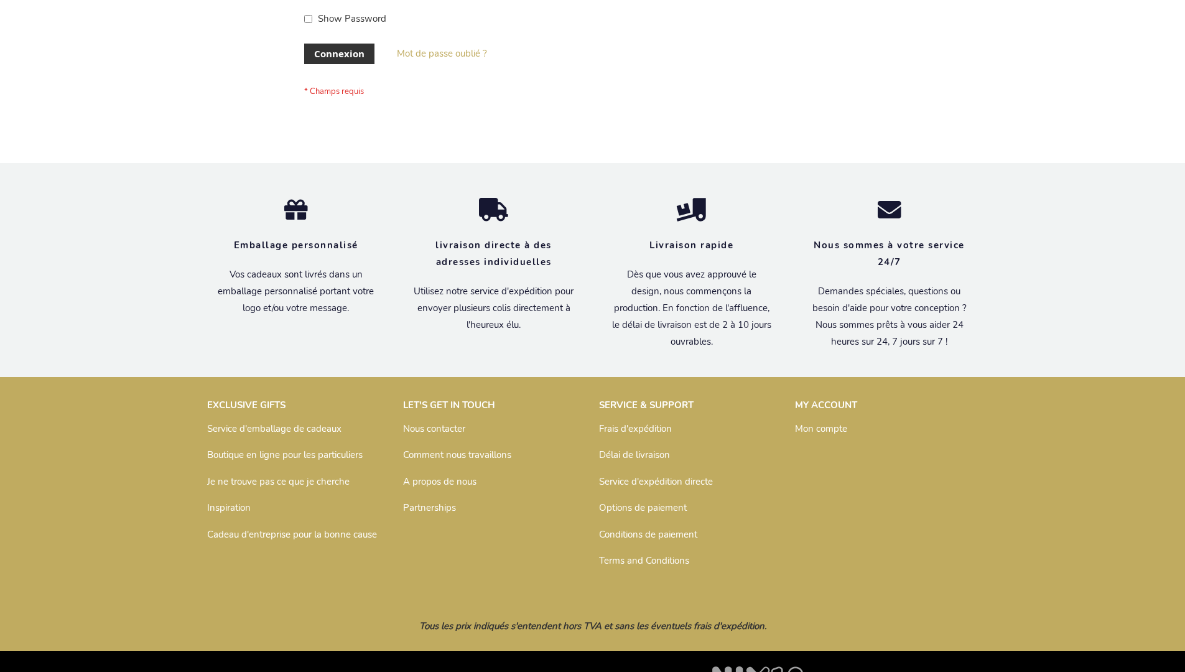
scroll to position [429, 0]
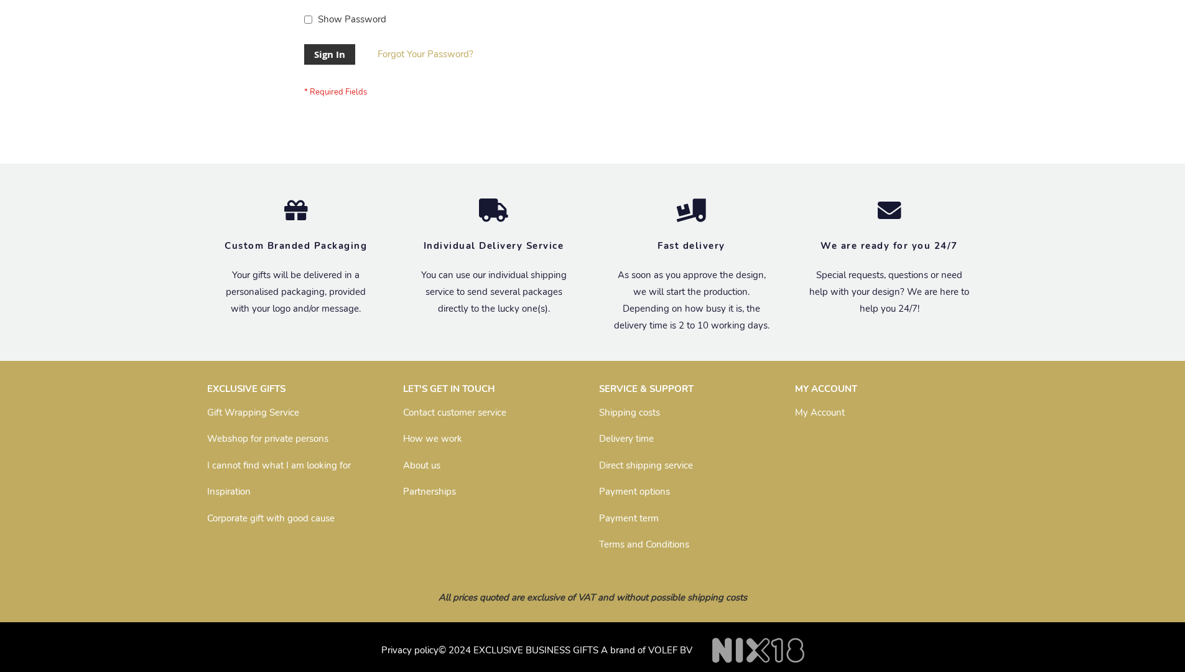
scroll to position [400, 0]
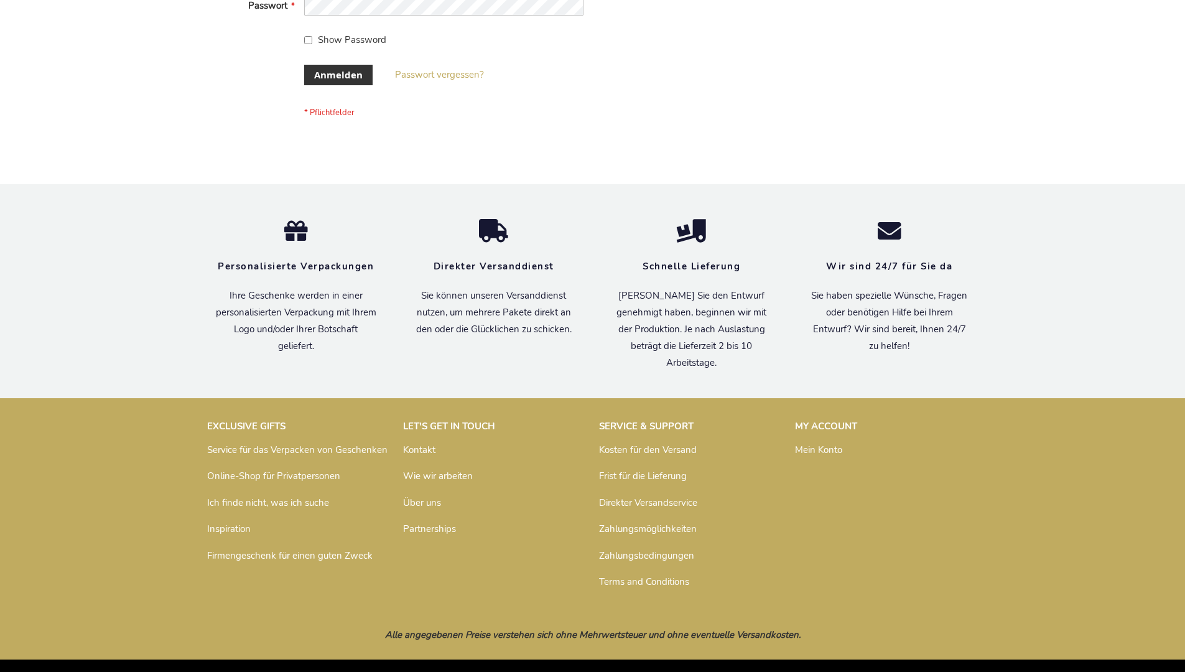
scroll to position [417, 0]
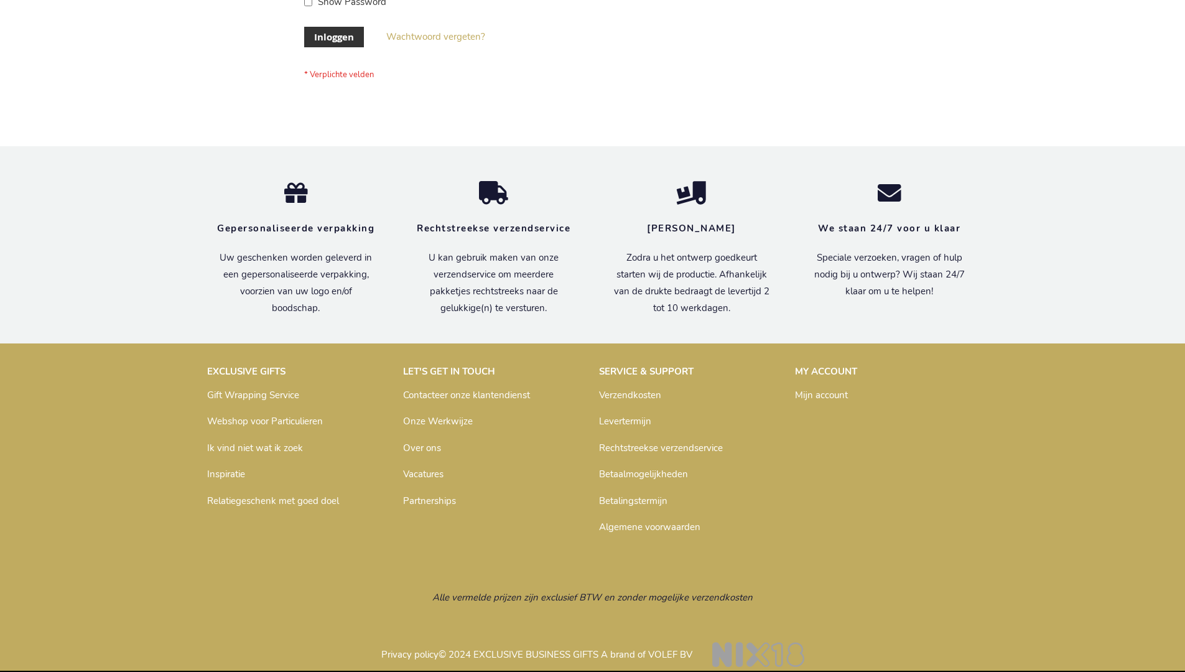
scroll to position [422, 0]
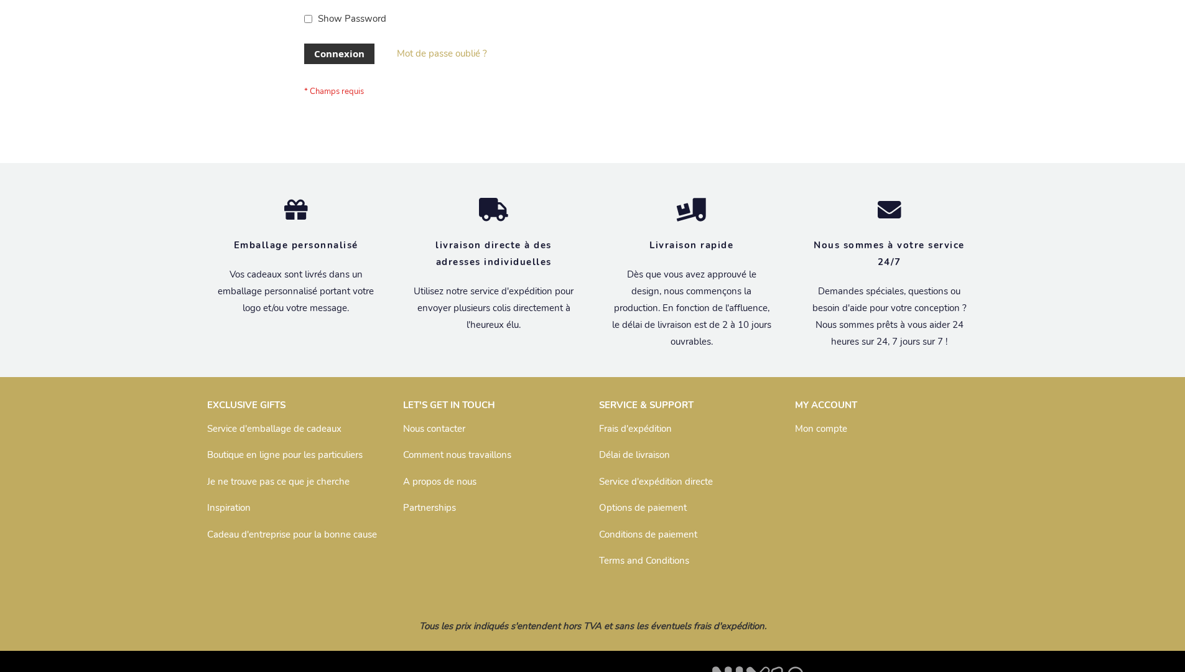
scroll to position [429, 0]
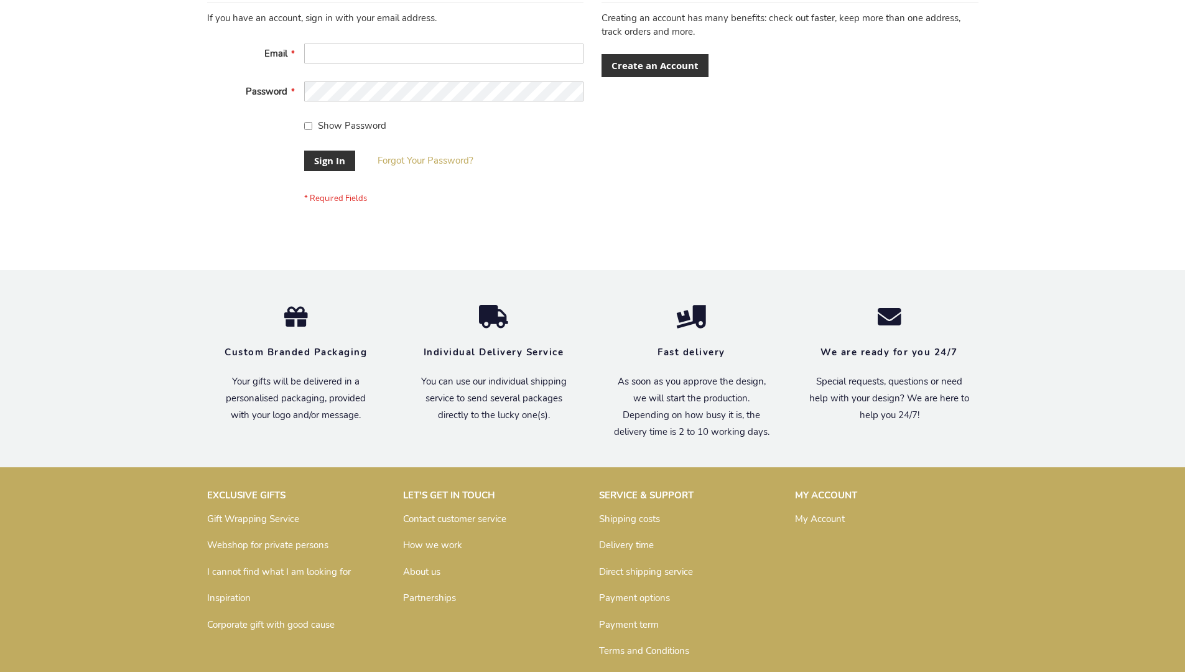
scroll to position [400, 0]
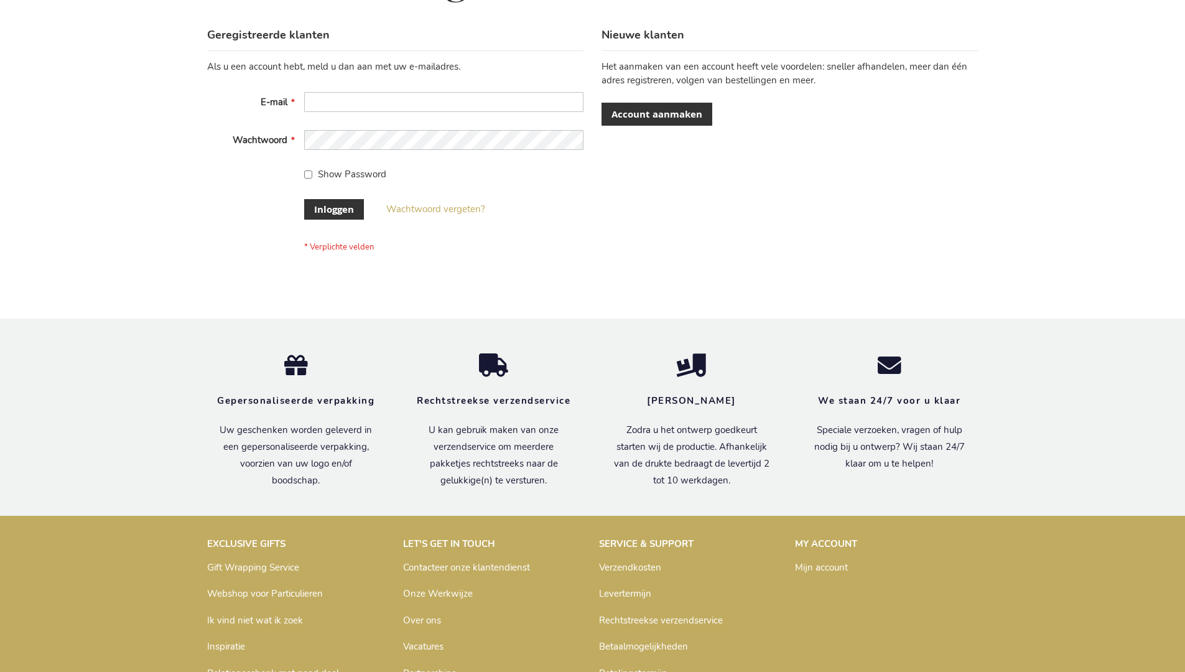
scroll to position [422, 0]
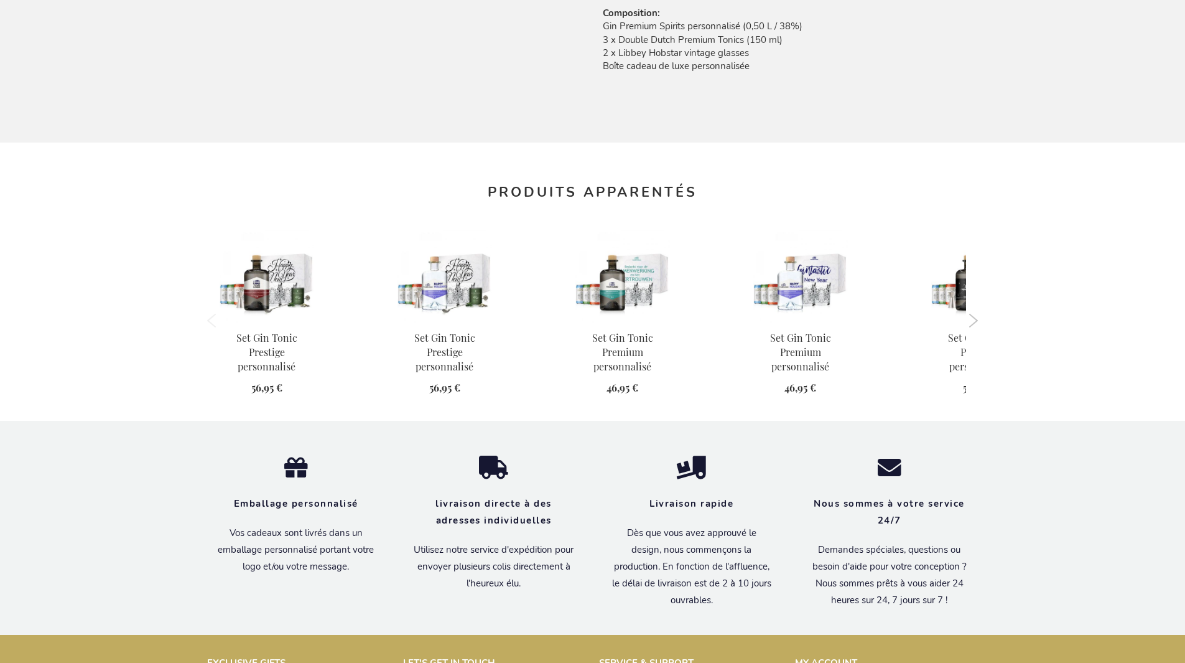
scroll to position [1244, 0]
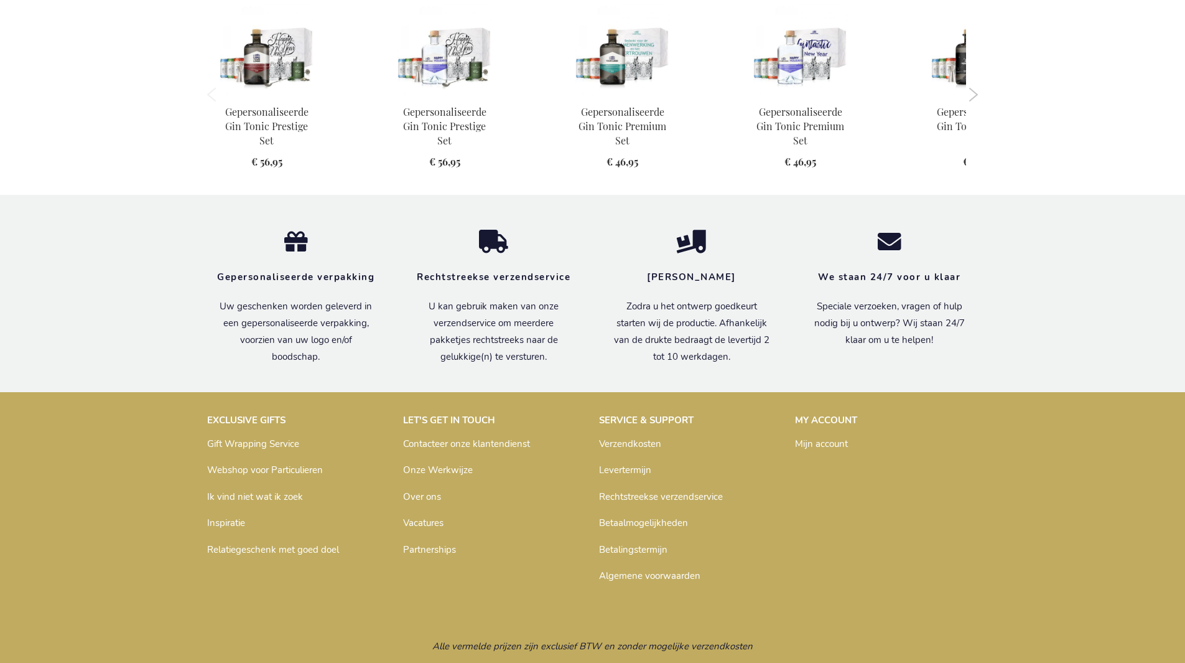
scroll to position [1237, 0]
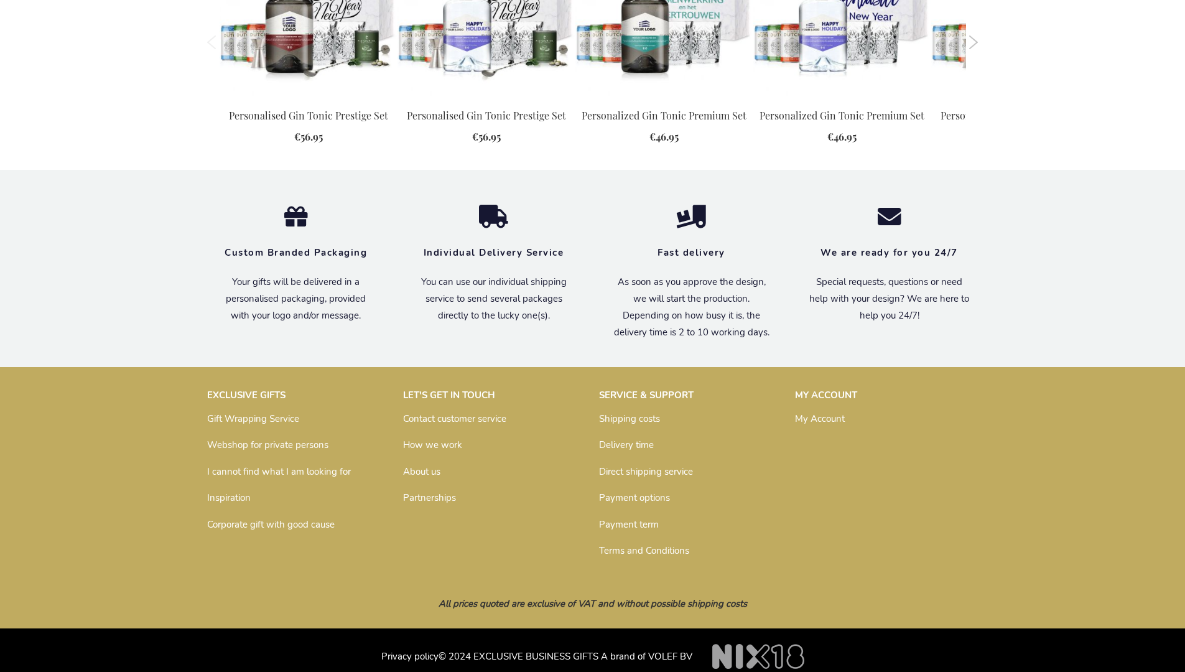
scroll to position [1300, 0]
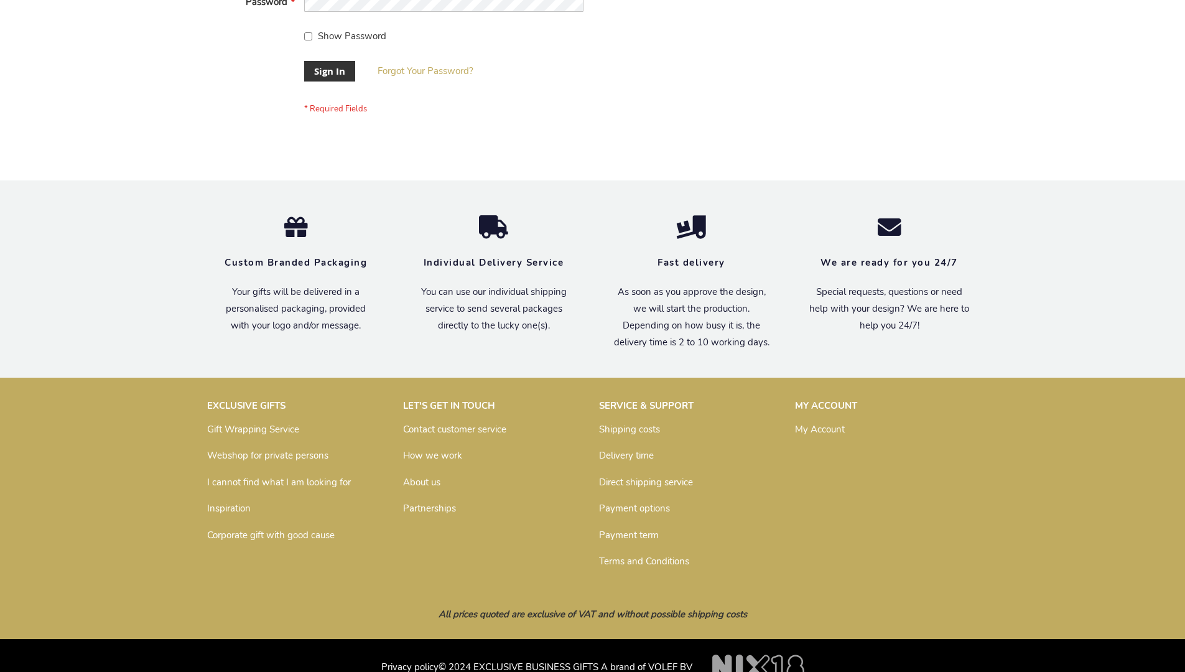
scroll to position [400, 0]
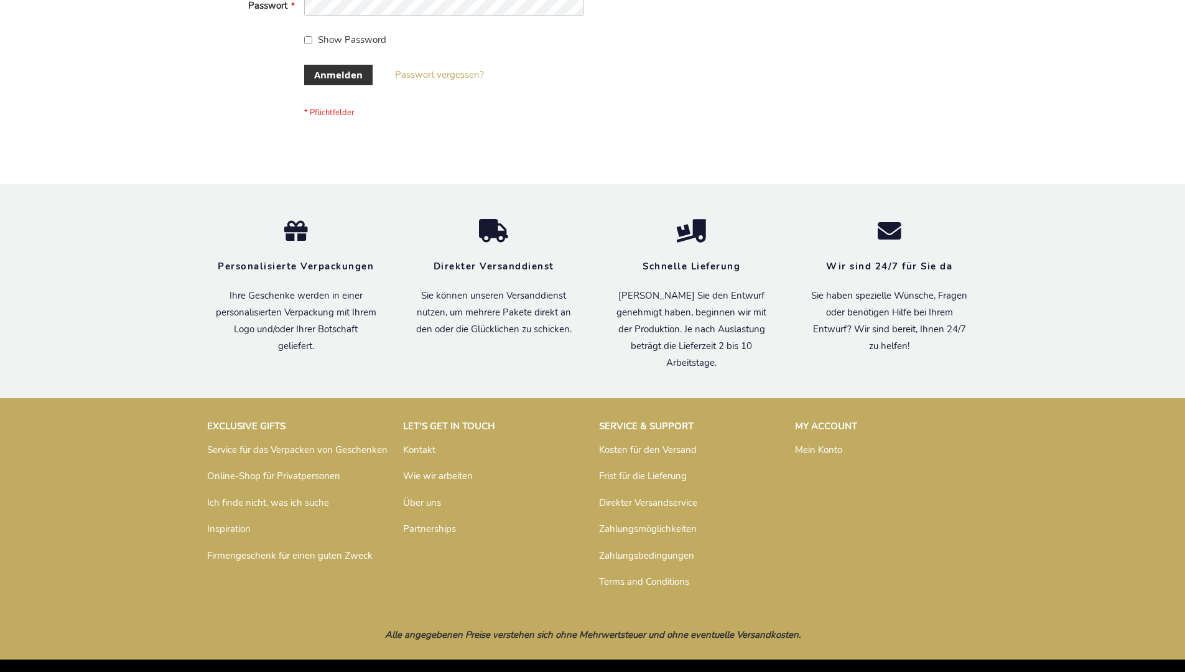
scroll to position [417, 0]
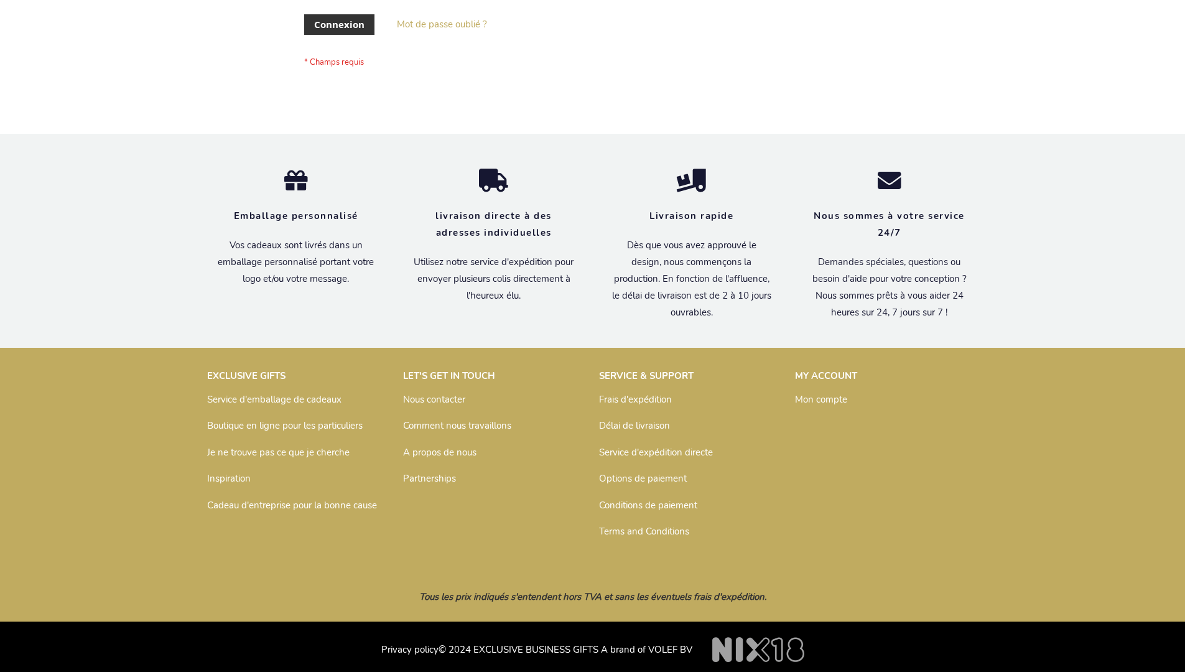
scroll to position [429, 0]
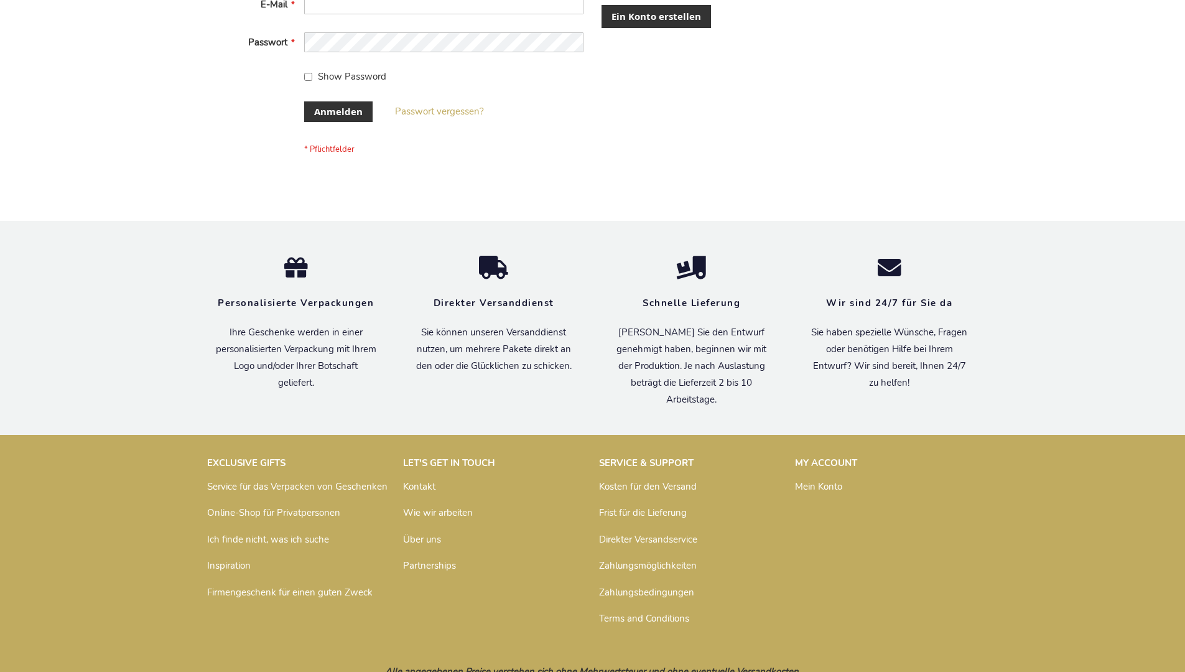
scroll to position [417, 0]
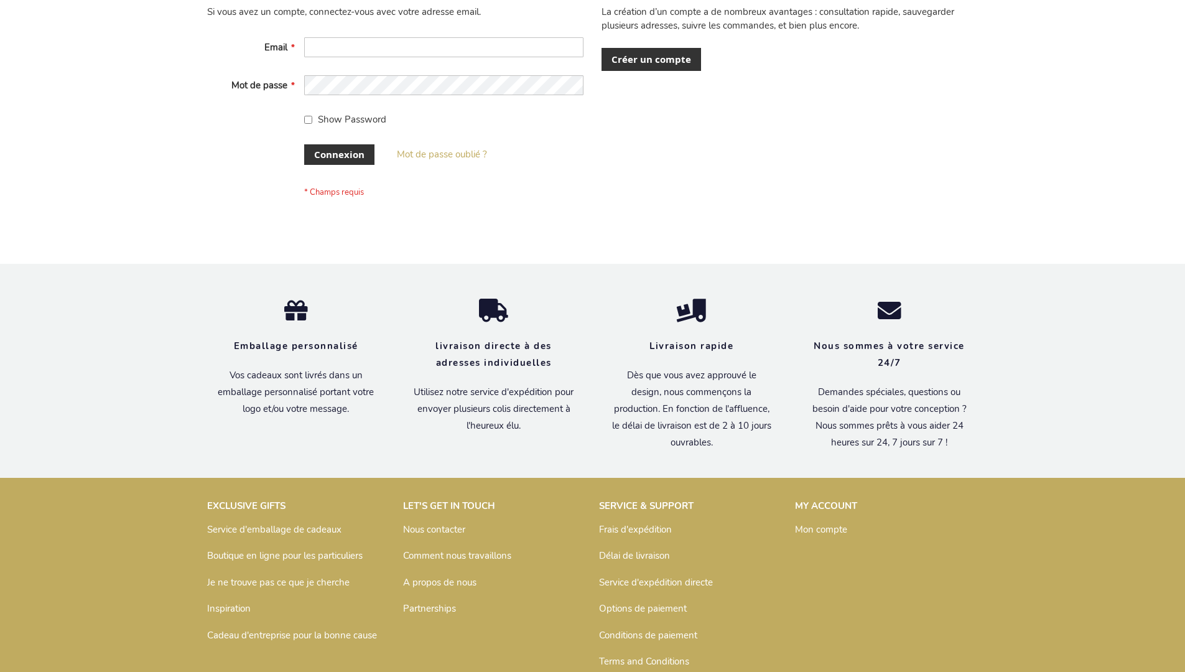
scroll to position [429, 0]
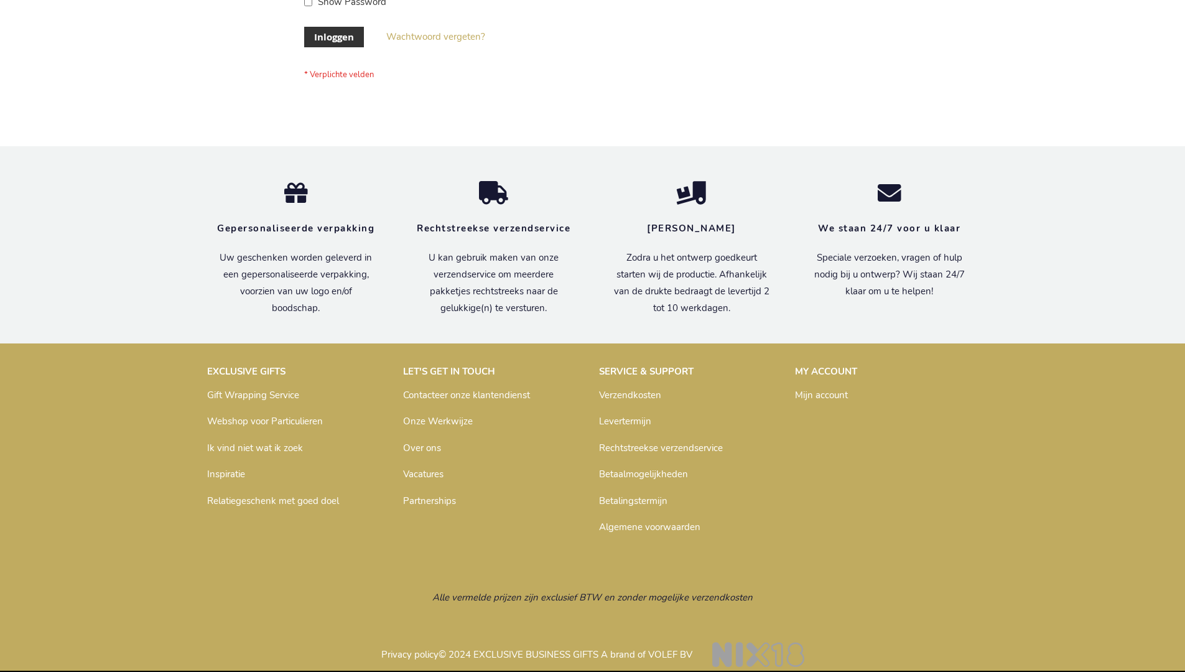
scroll to position [422, 0]
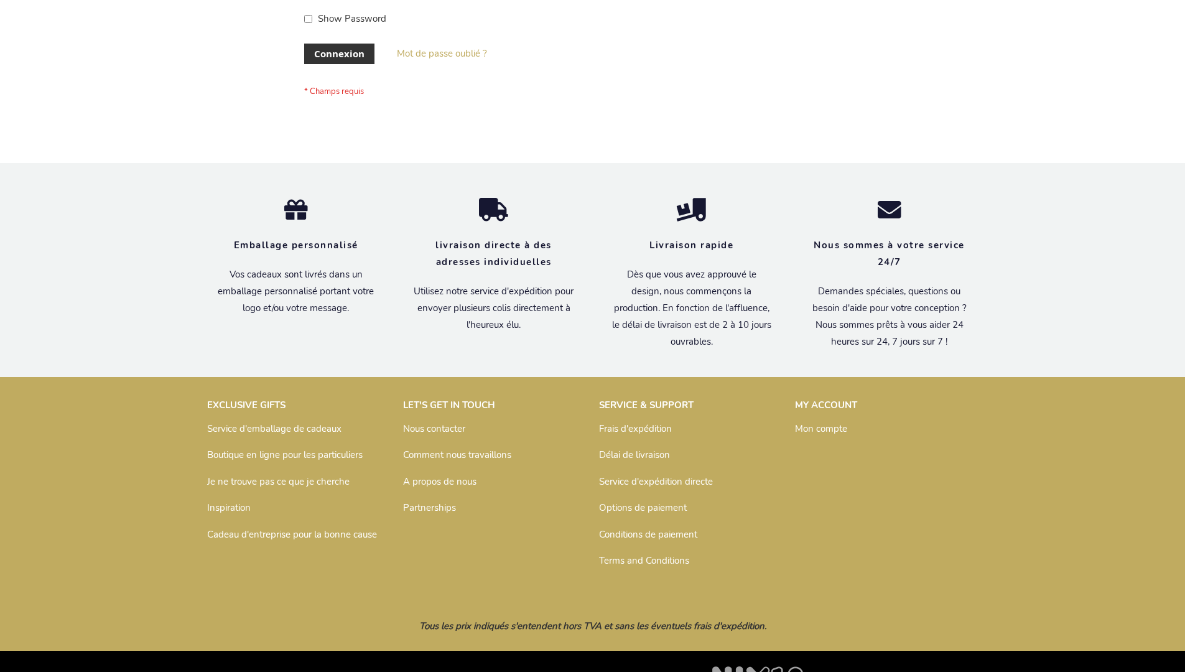
scroll to position [429, 0]
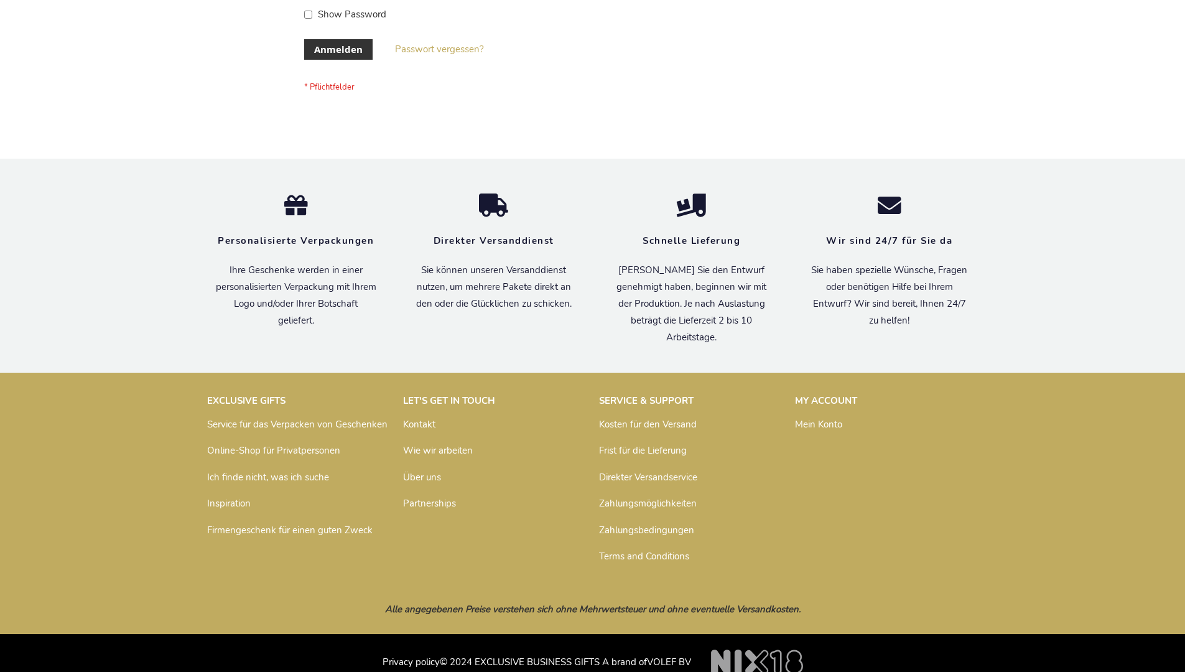
scroll to position [417, 0]
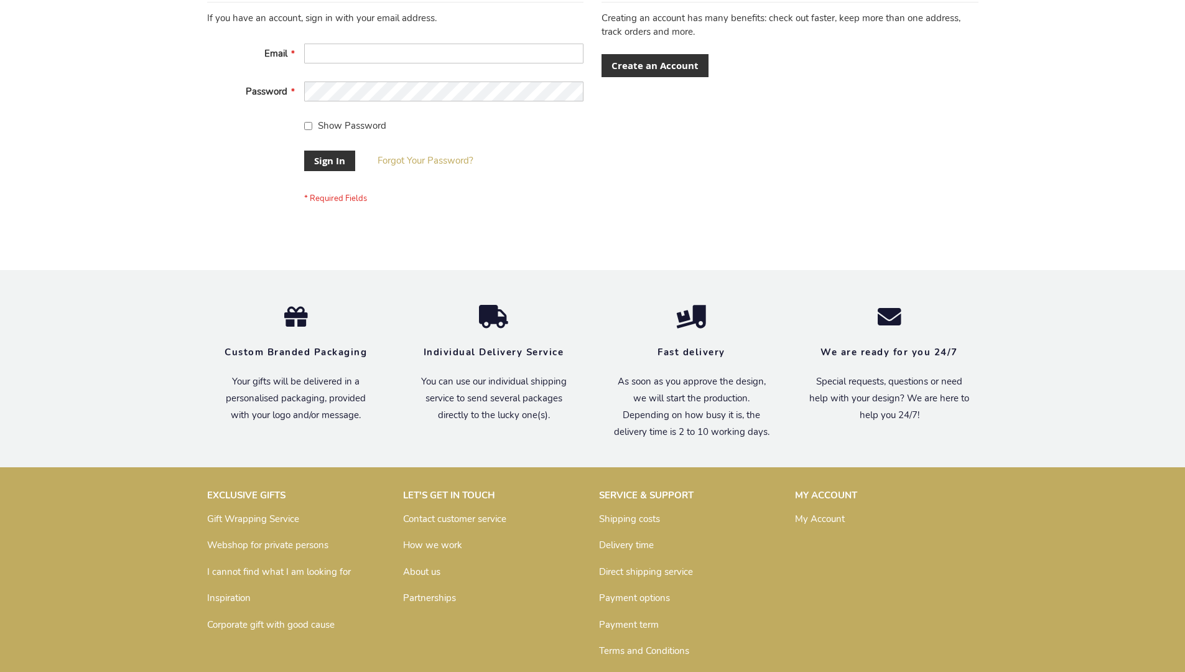
scroll to position [400, 0]
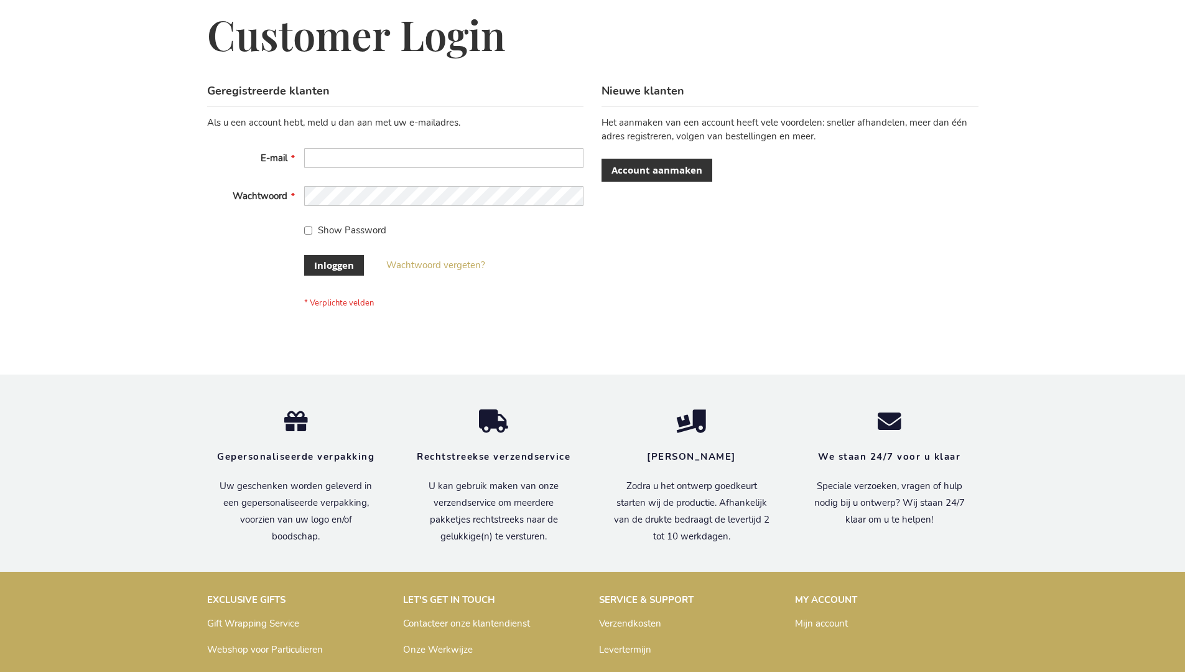
scroll to position [422, 0]
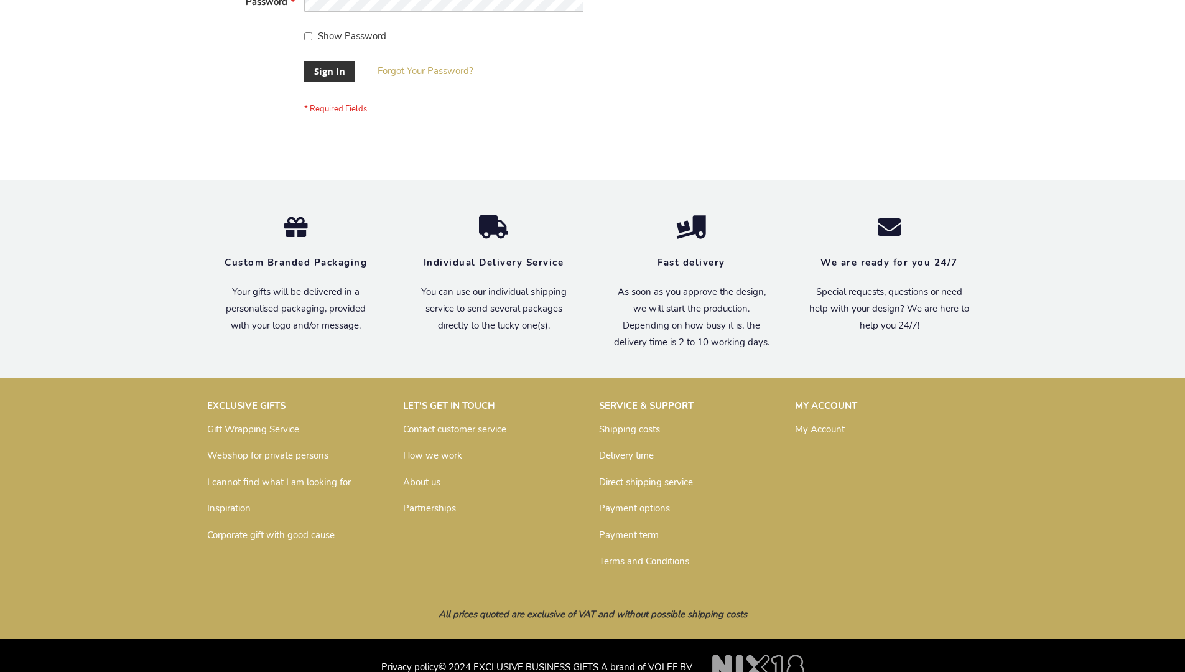
scroll to position [400, 0]
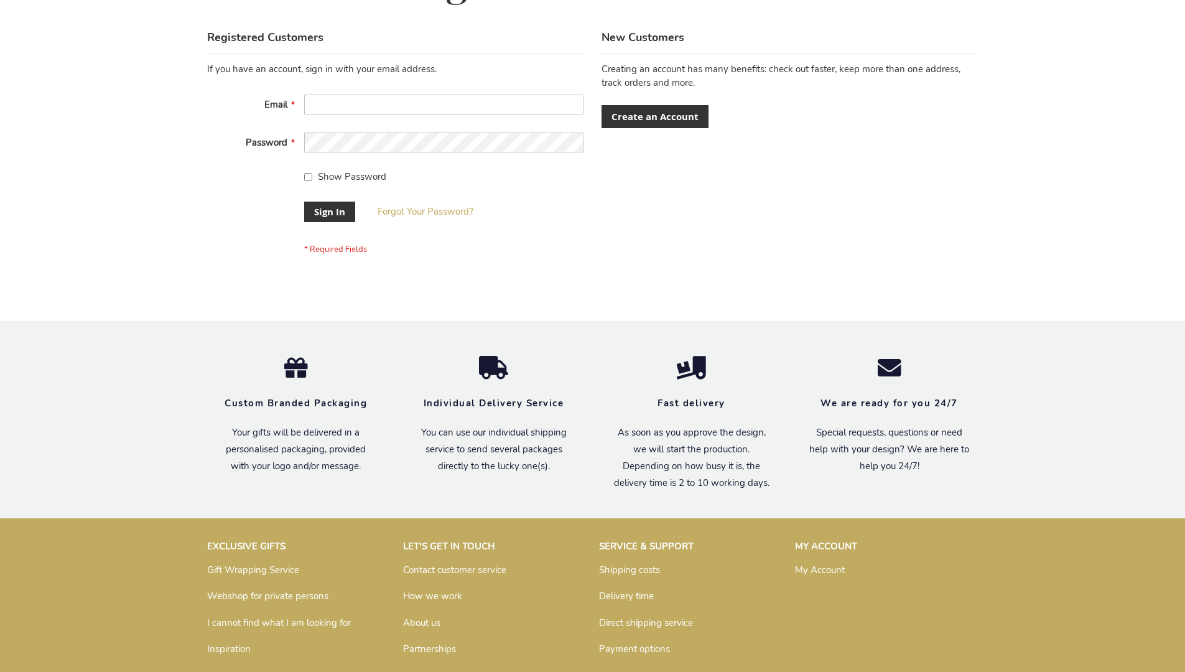
scroll to position [400, 0]
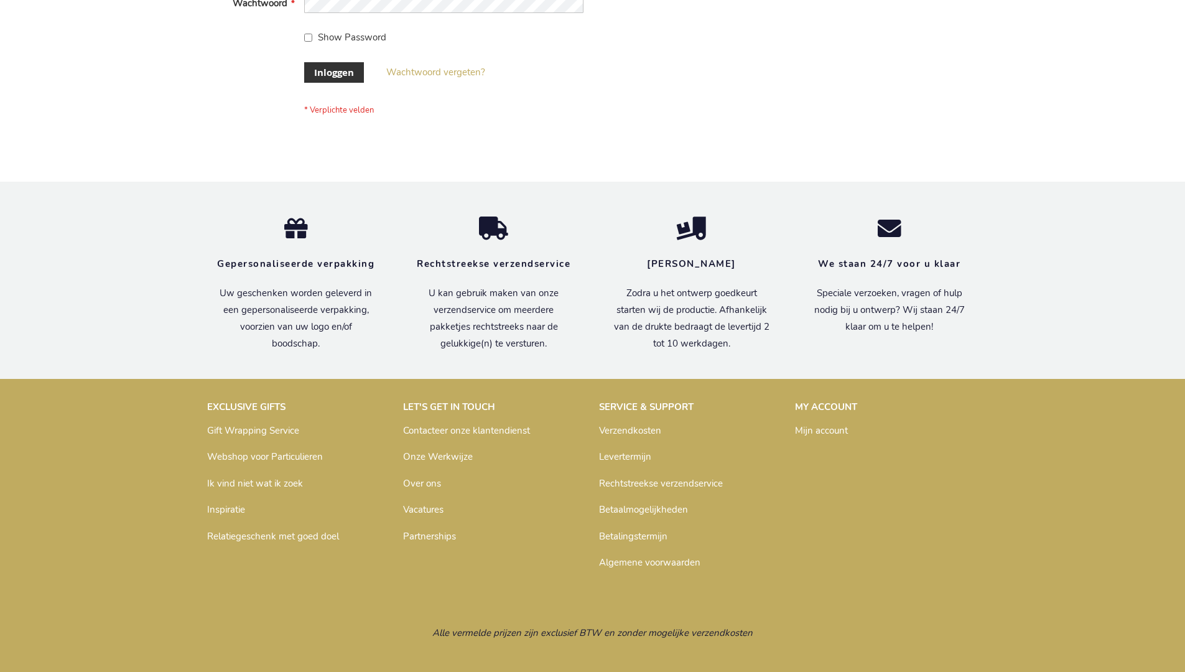
scroll to position [422, 0]
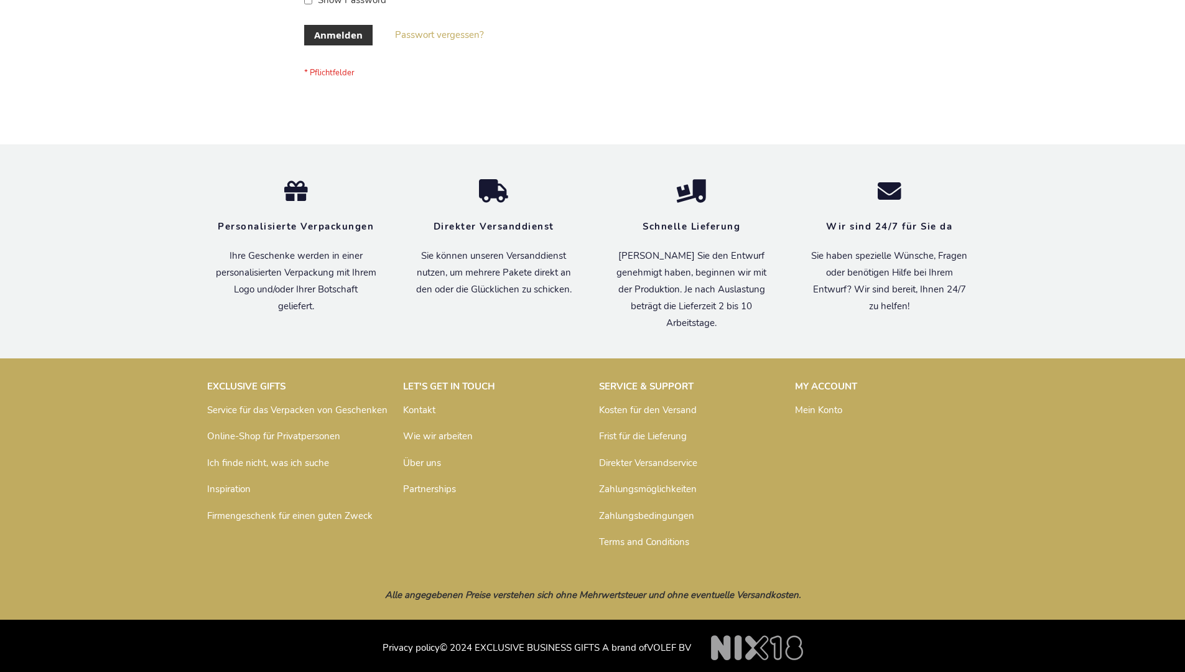
scroll to position [417, 0]
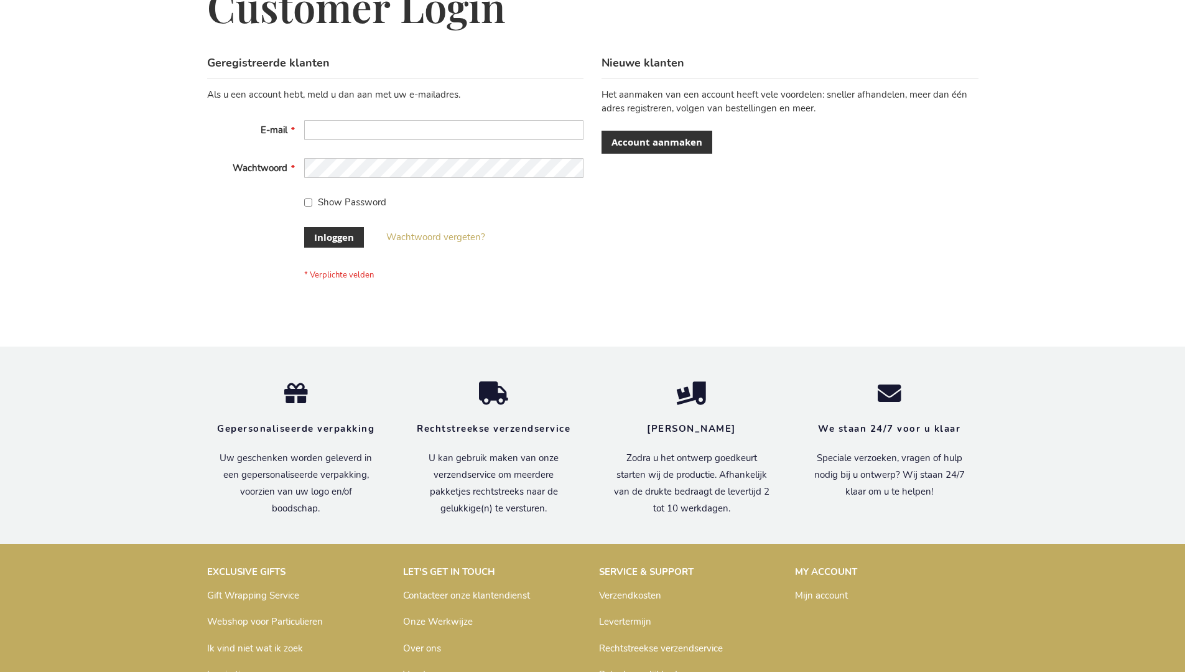
scroll to position [422, 0]
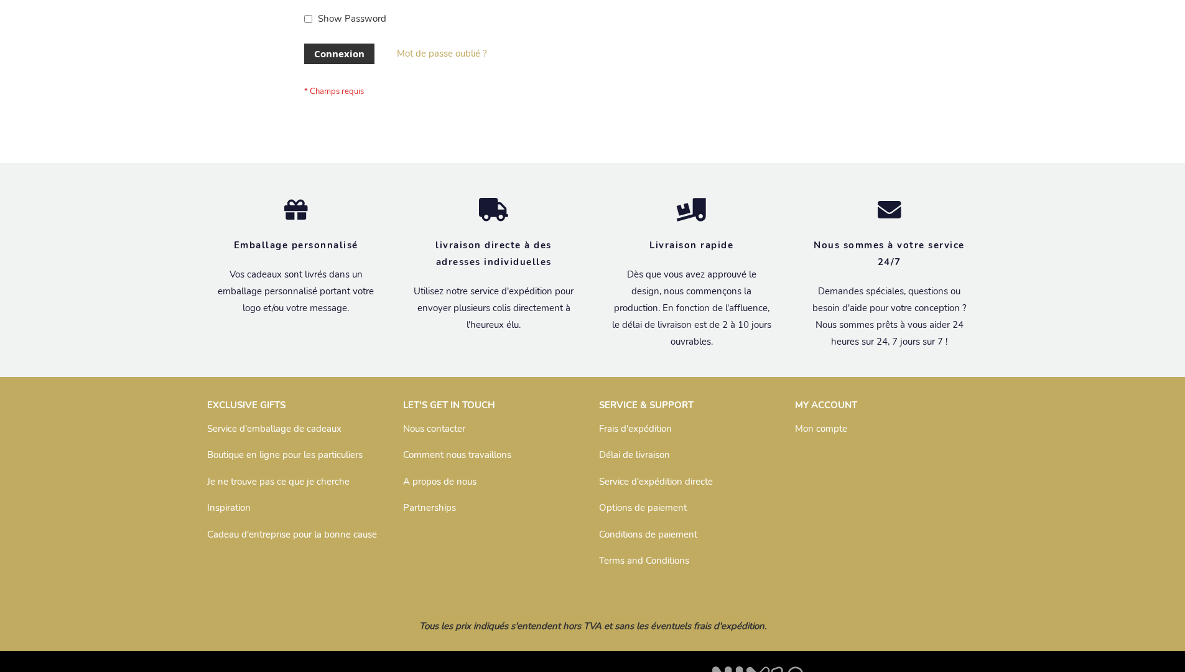
scroll to position [429, 0]
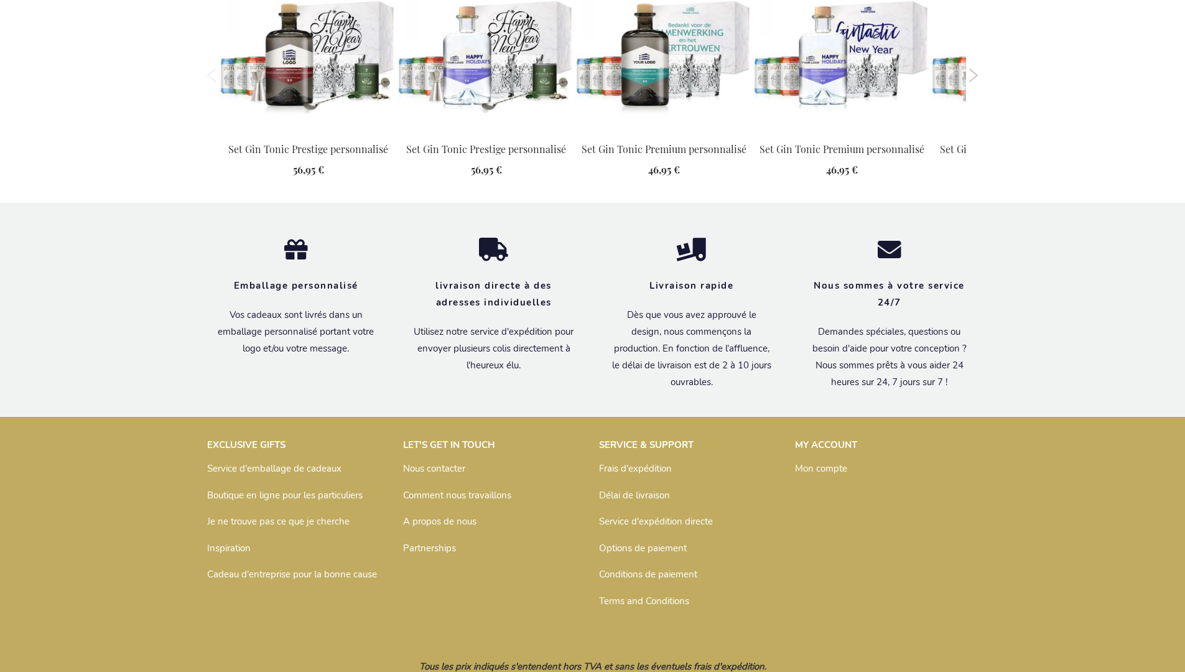
scroll to position [1343, 0]
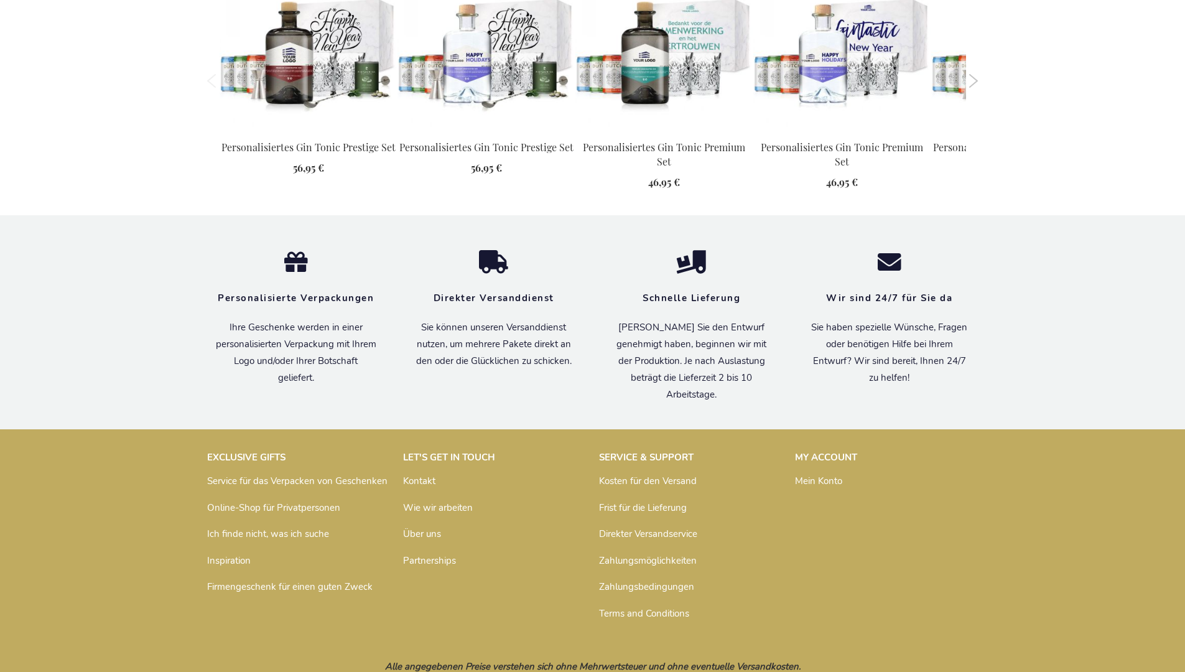
scroll to position [1345, 0]
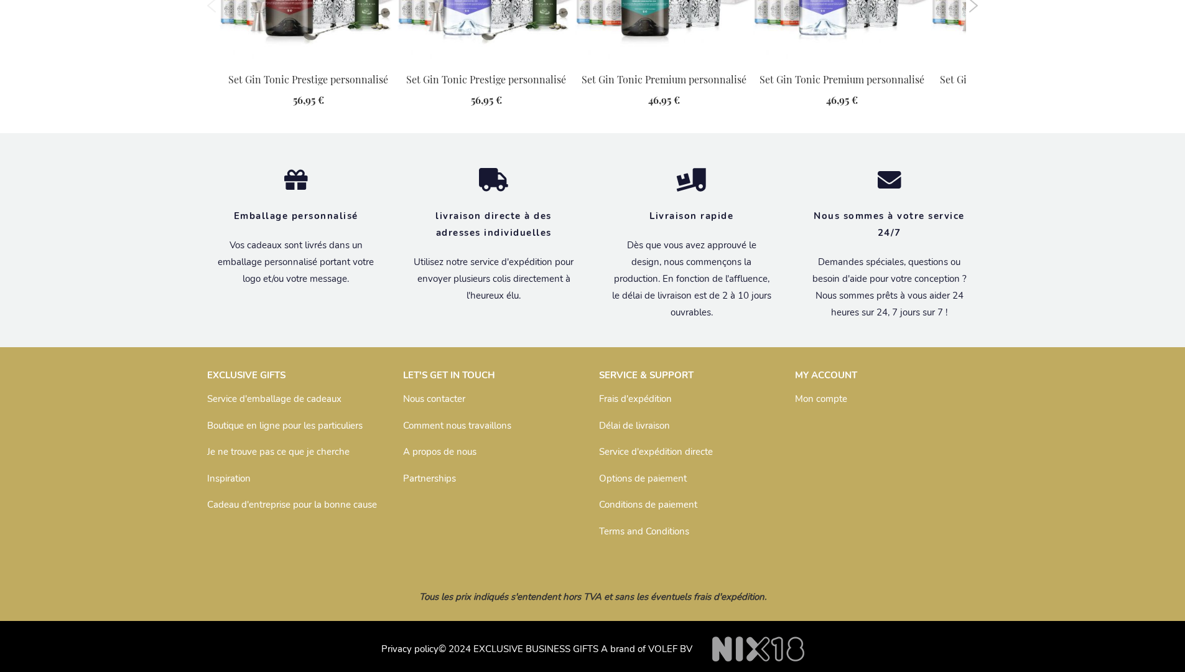
scroll to position [1343, 0]
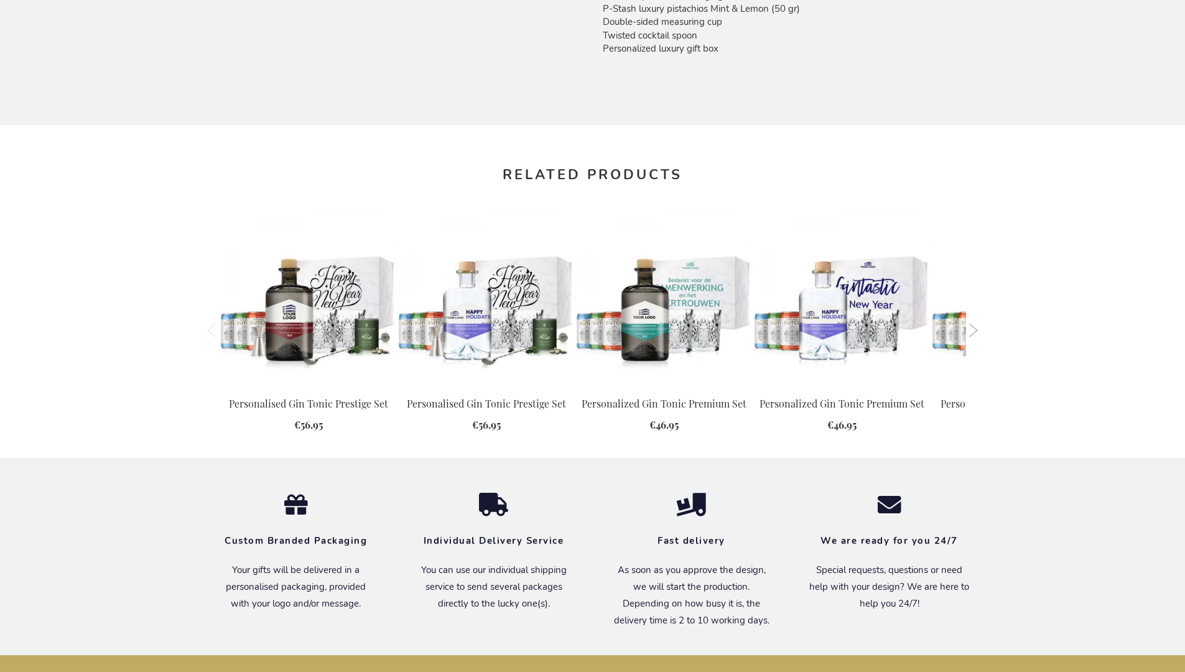
scroll to position [1300, 0]
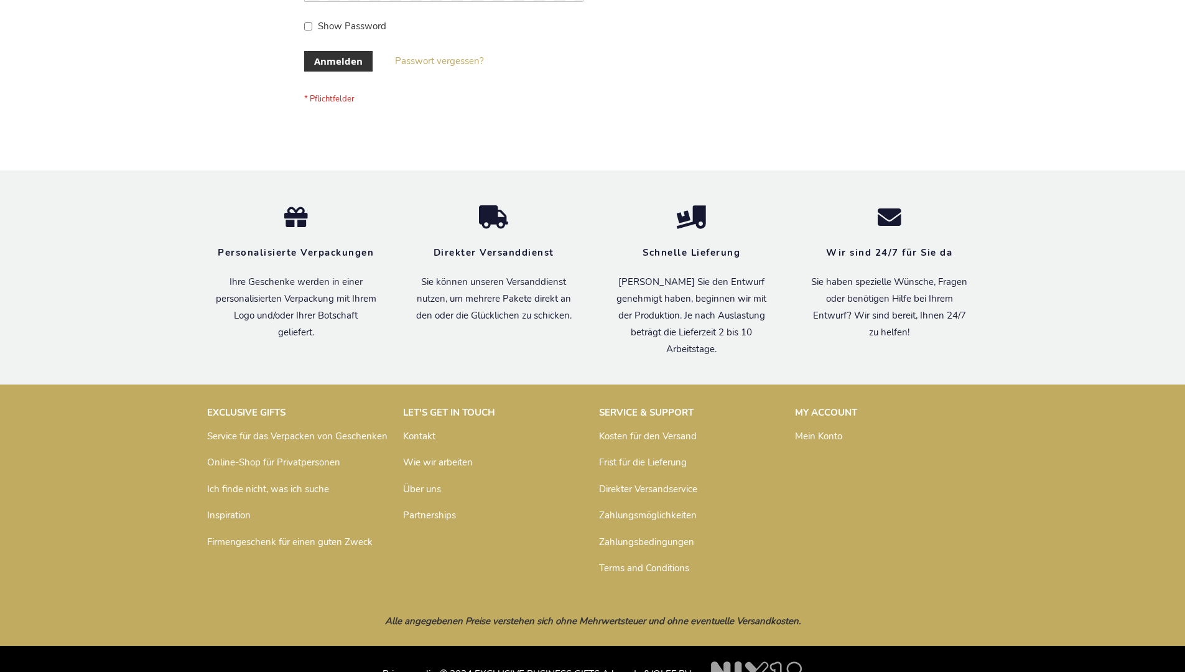
scroll to position [417, 0]
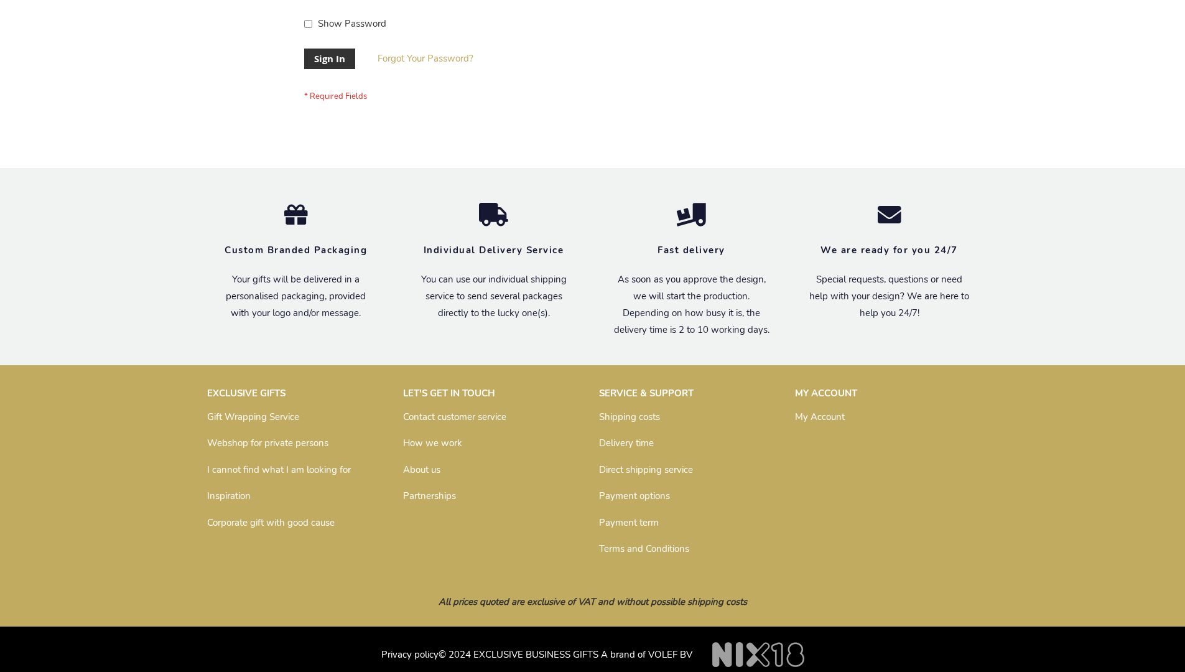
scroll to position [390, 0]
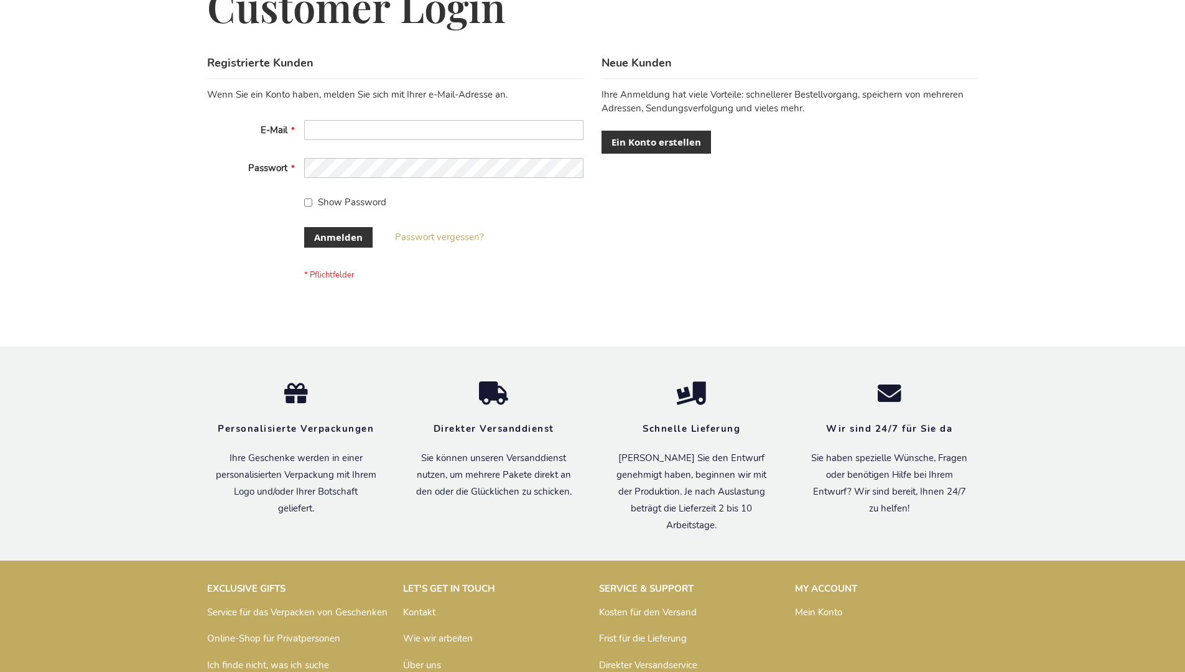
scroll to position [417, 0]
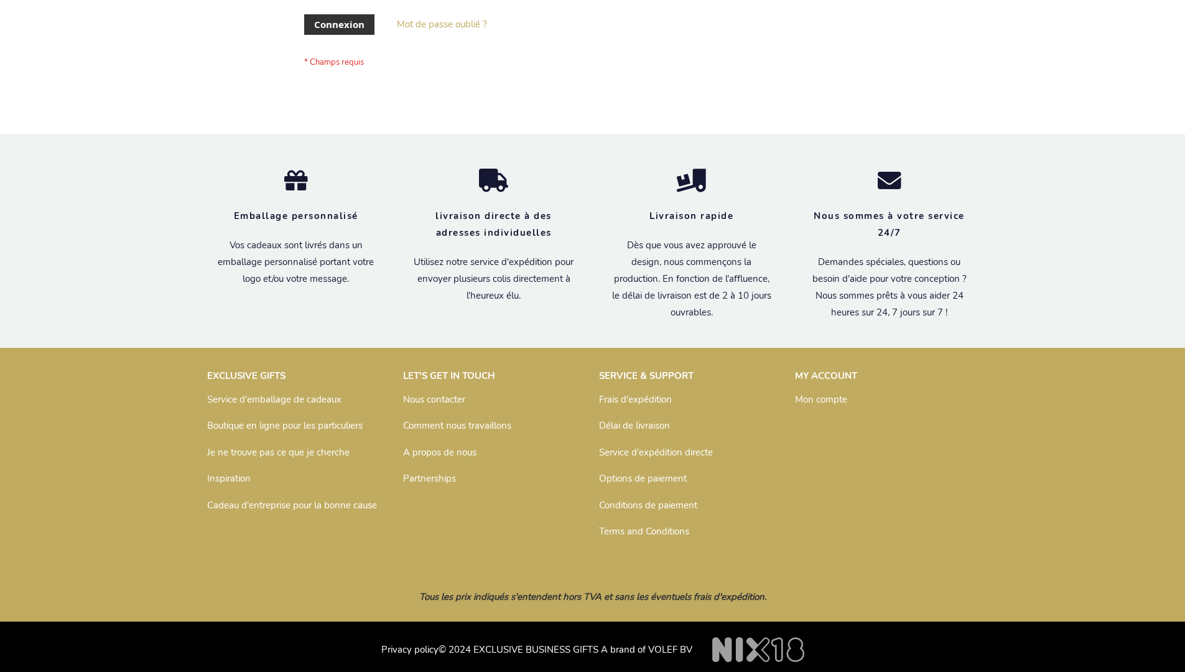
scroll to position [429, 0]
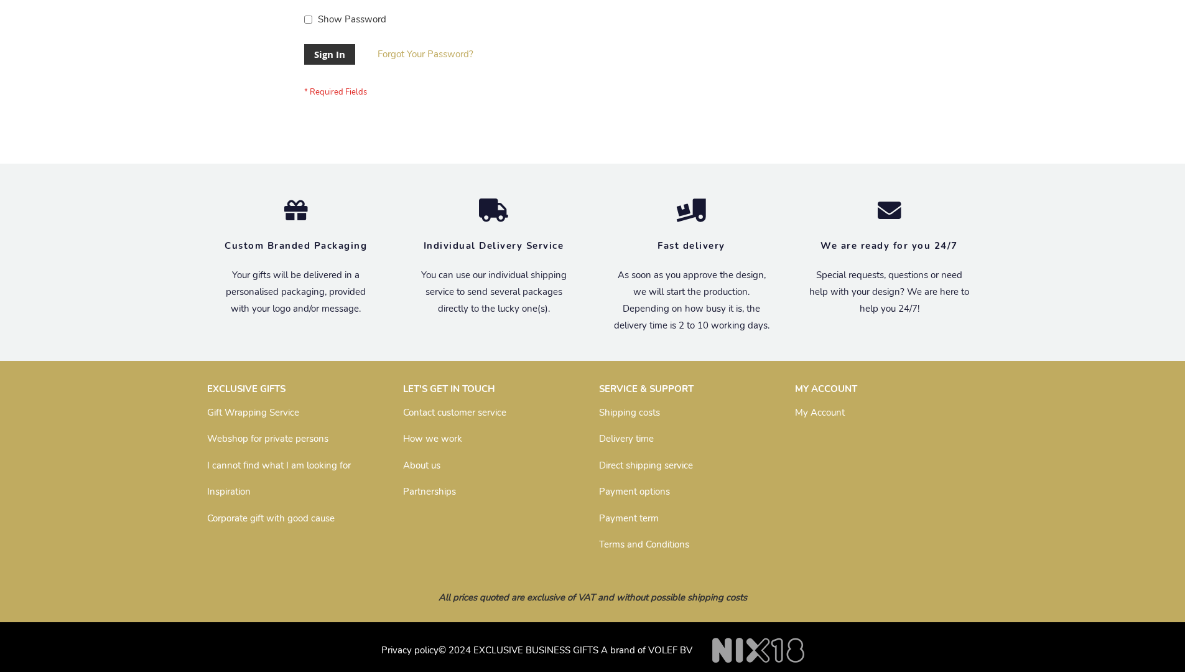
scroll to position [400, 0]
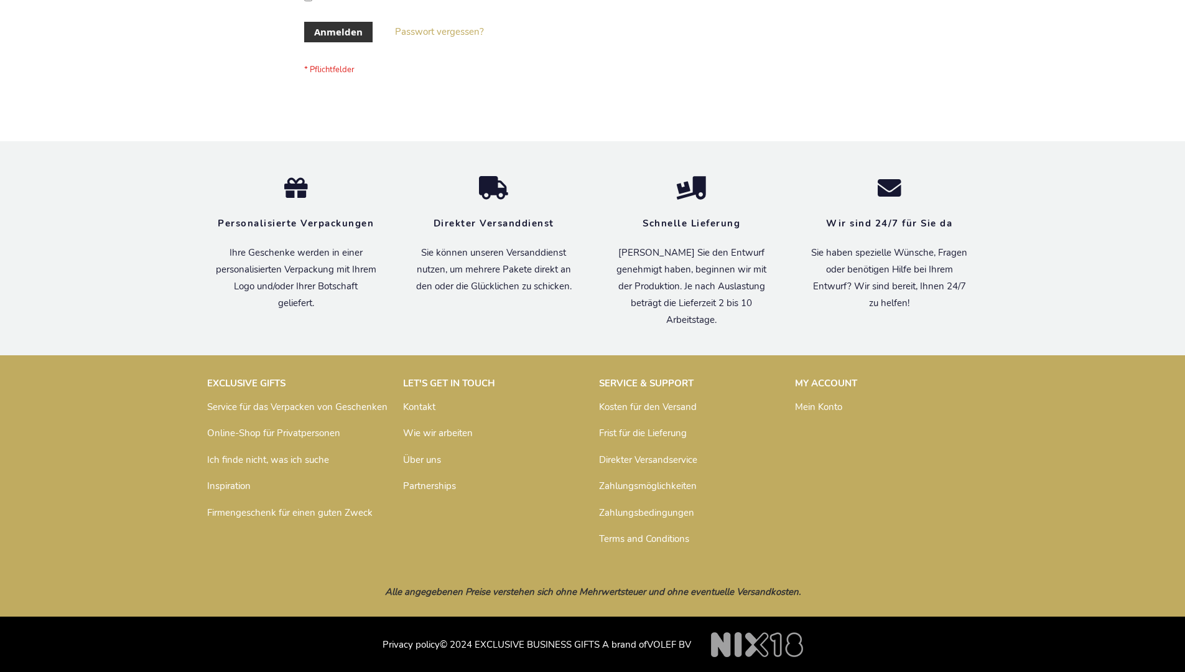
scroll to position [417, 0]
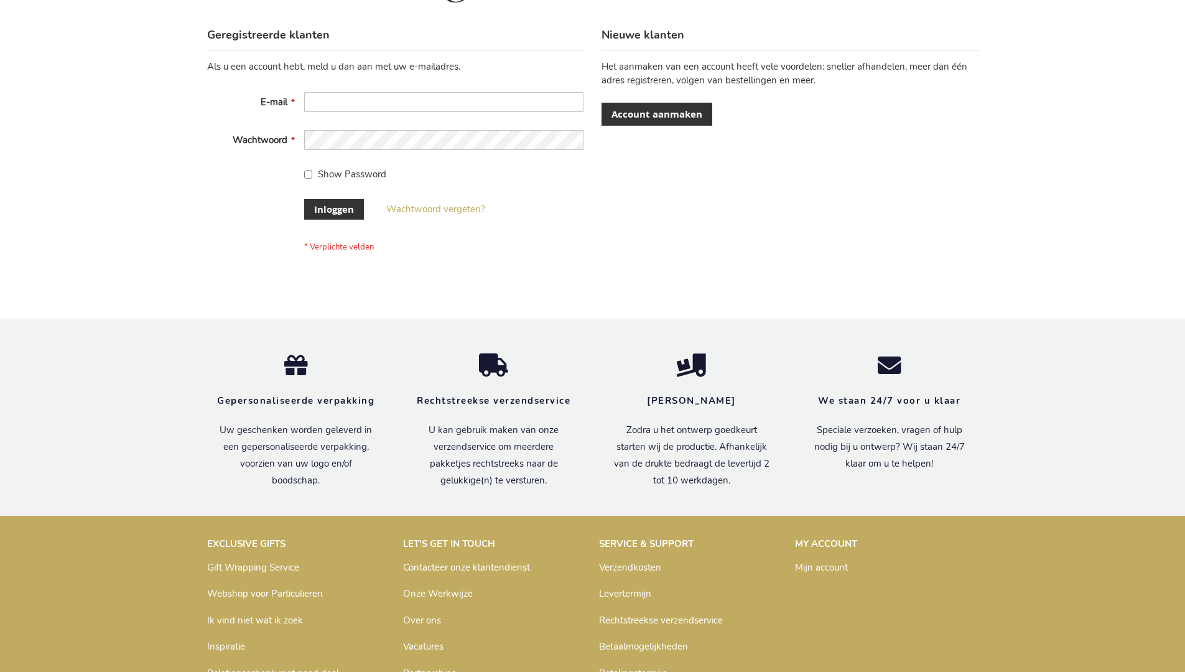
scroll to position [422, 0]
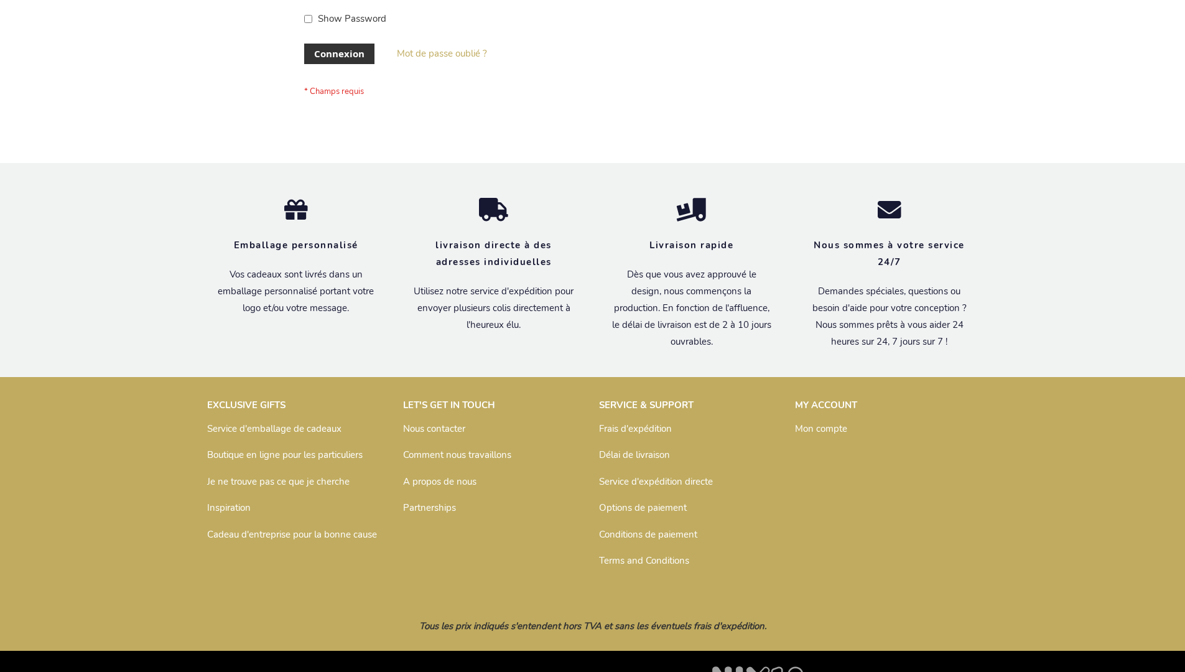
scroll to position [429, 0]
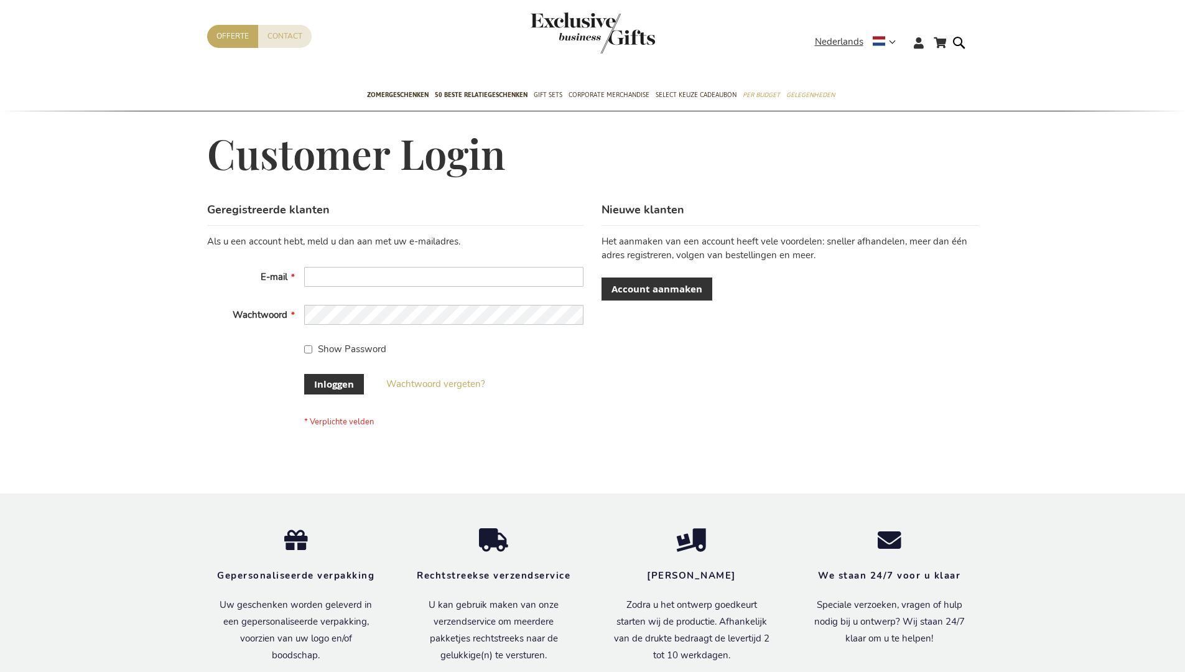
scroll to position [422, 0]
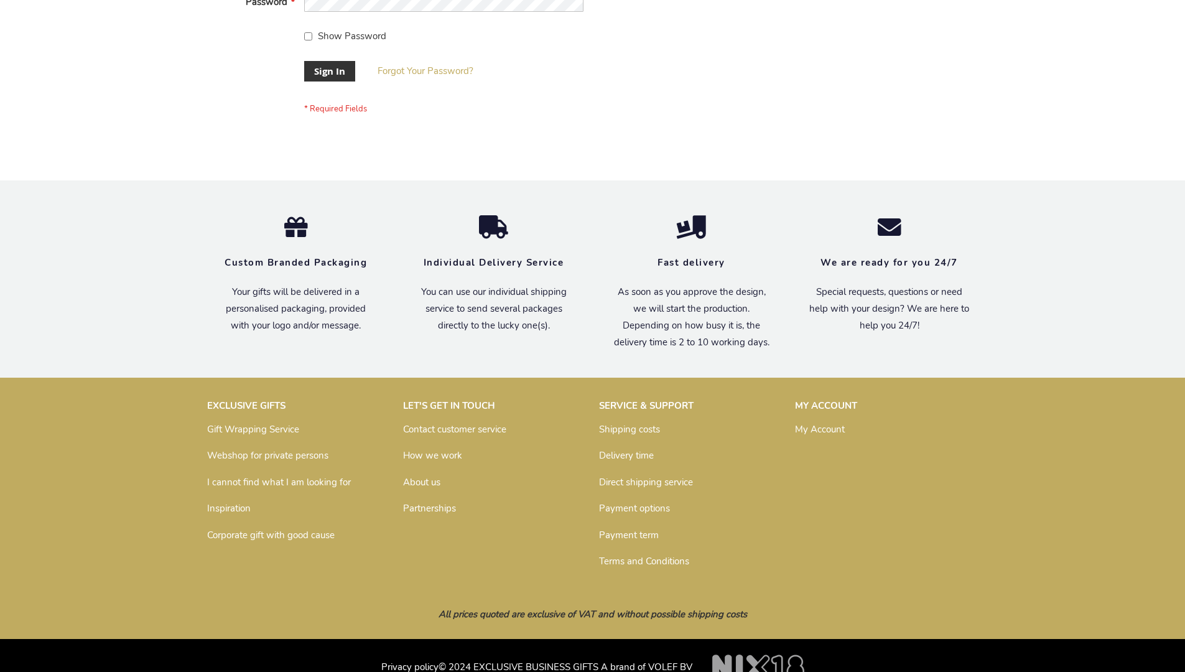
scroll to position [400, 0]
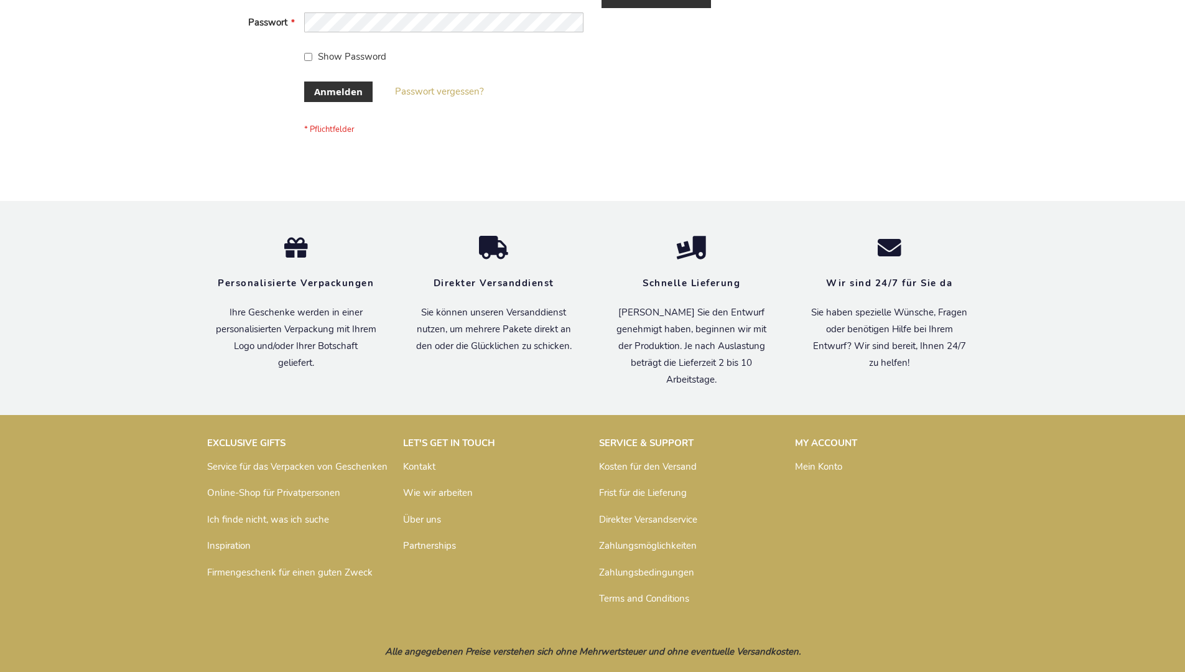
scroll to position [417, 0]
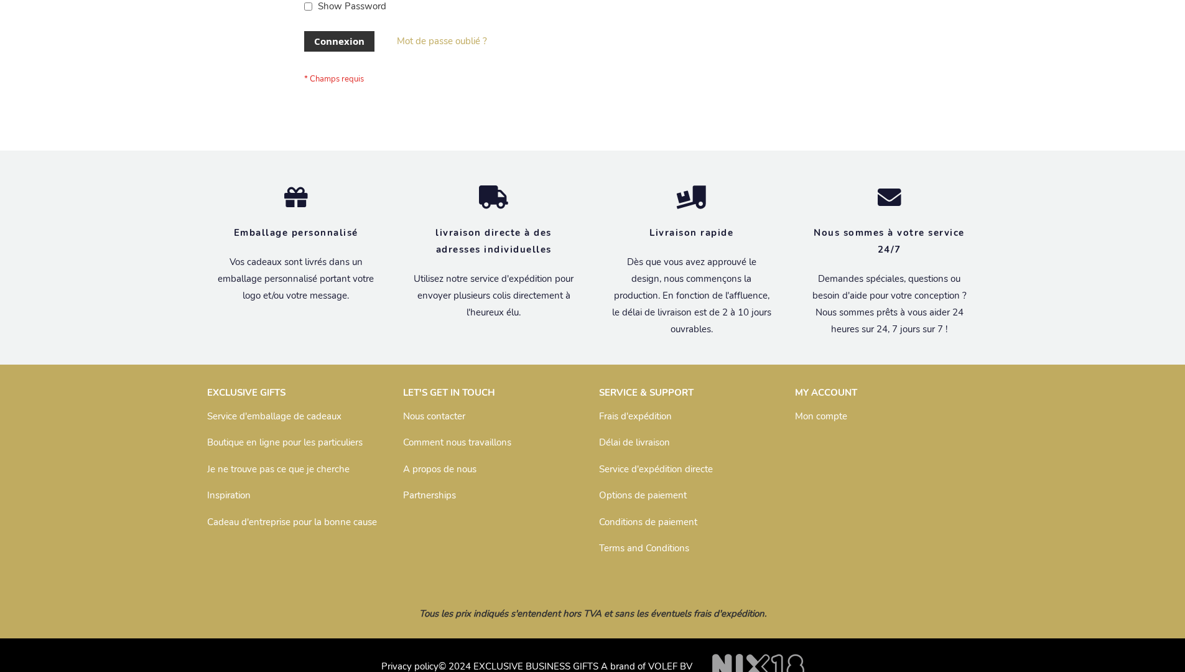
scroll to position [429, 0]
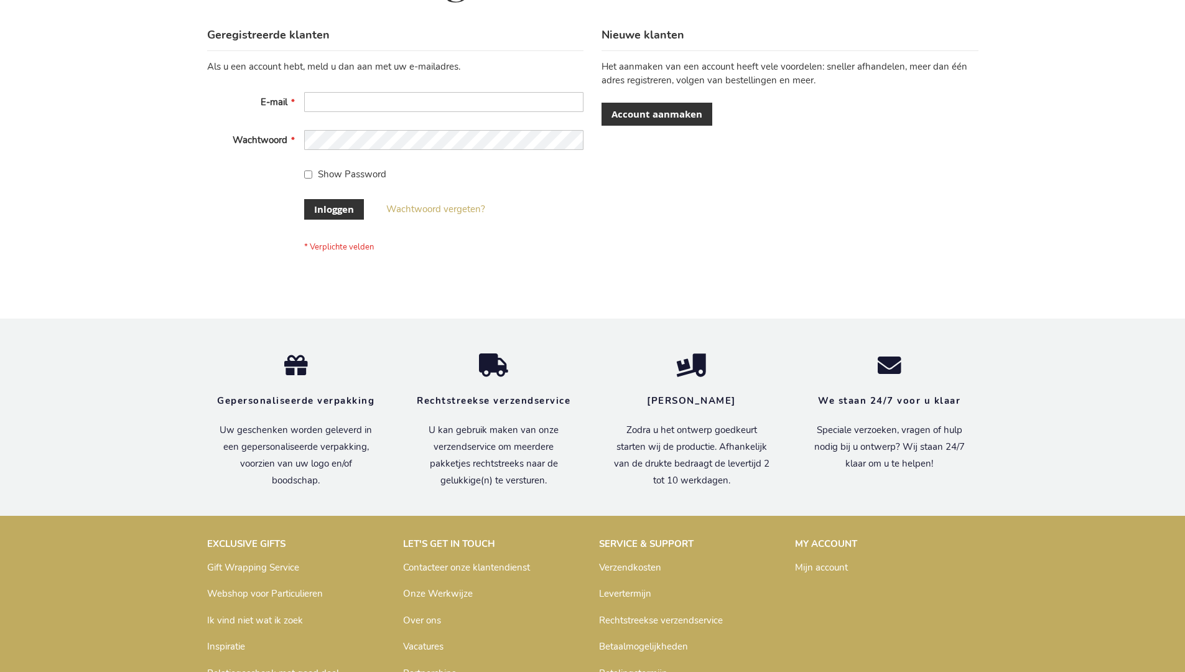
scroll to position [422, 0]
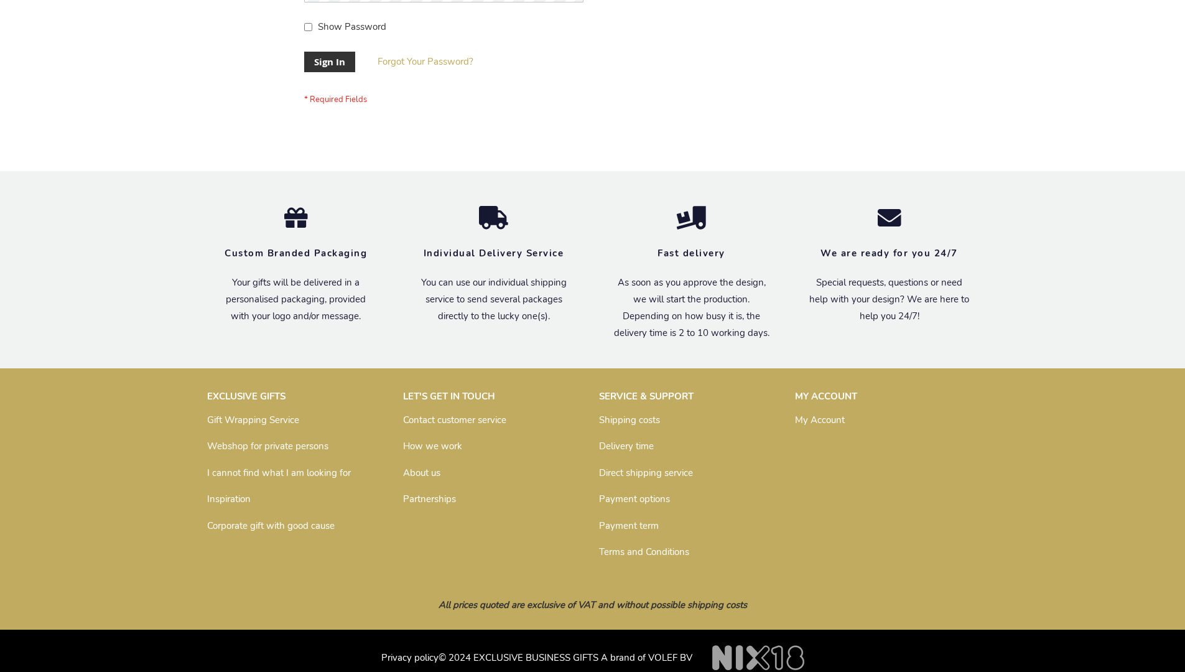
scroll to position [400, 0]
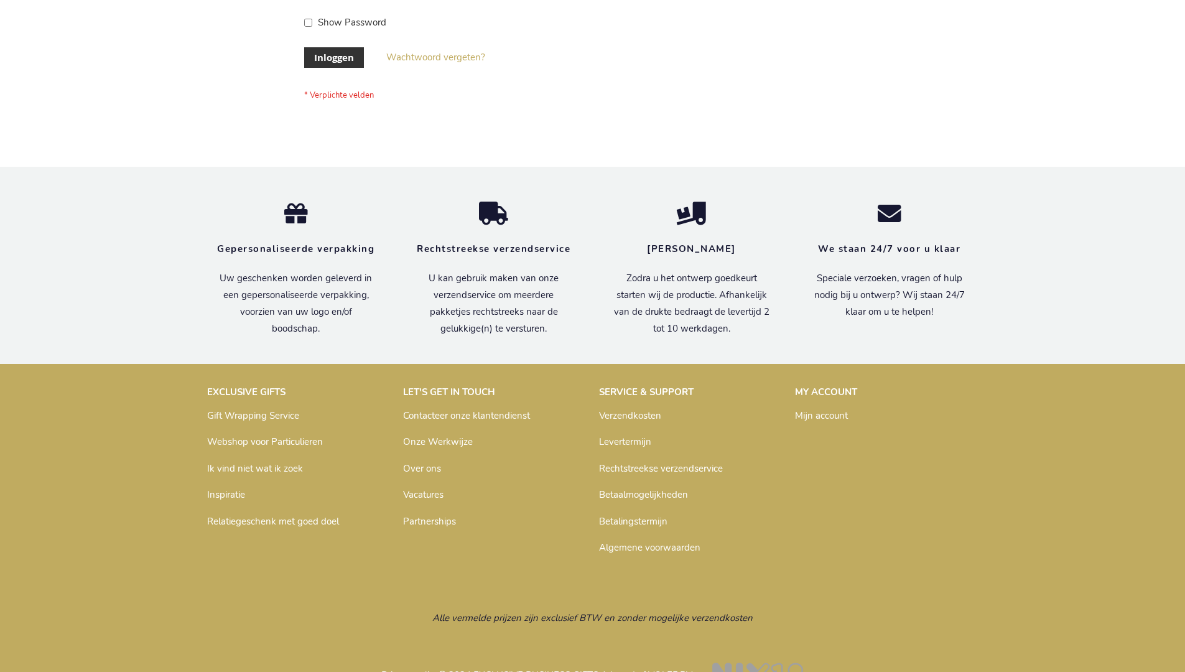
scroll to position [422, 0]
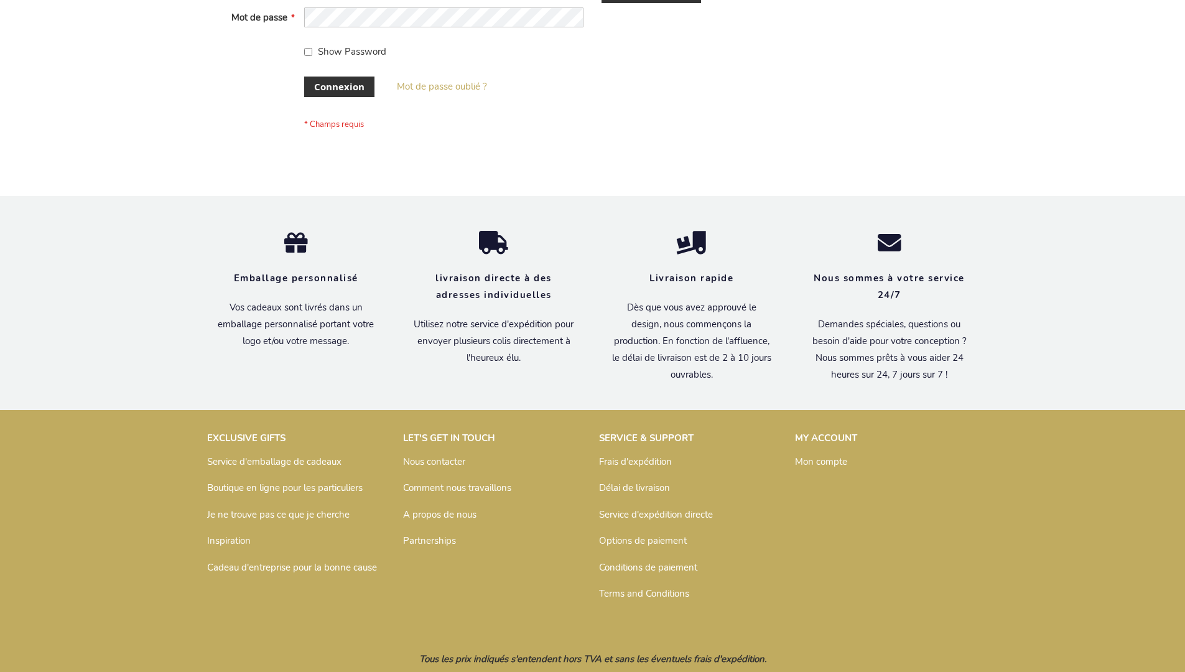
scroll to position [429, 0]
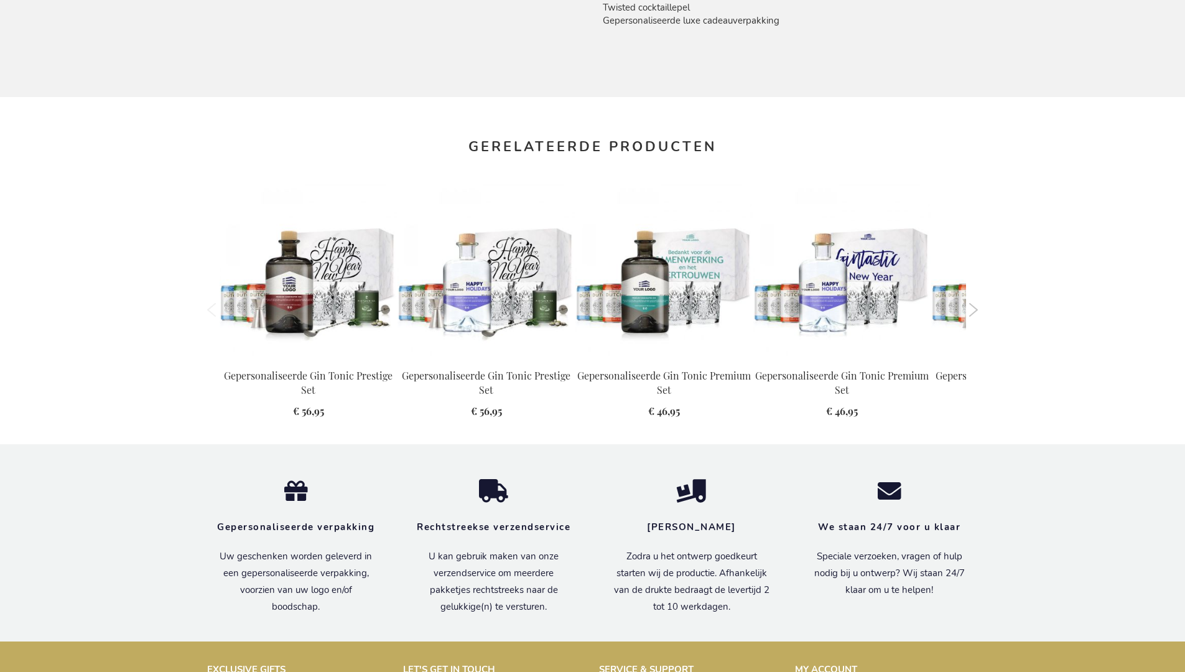
scroll to position [1337, 0]
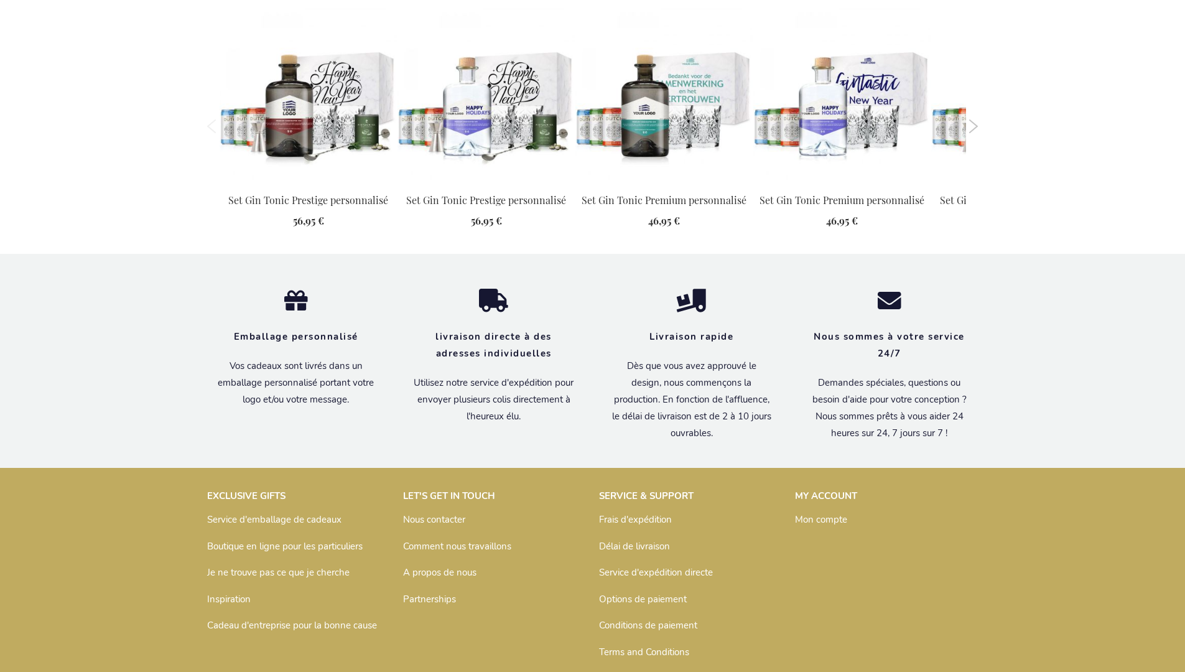
scroll to position [1343, 0]
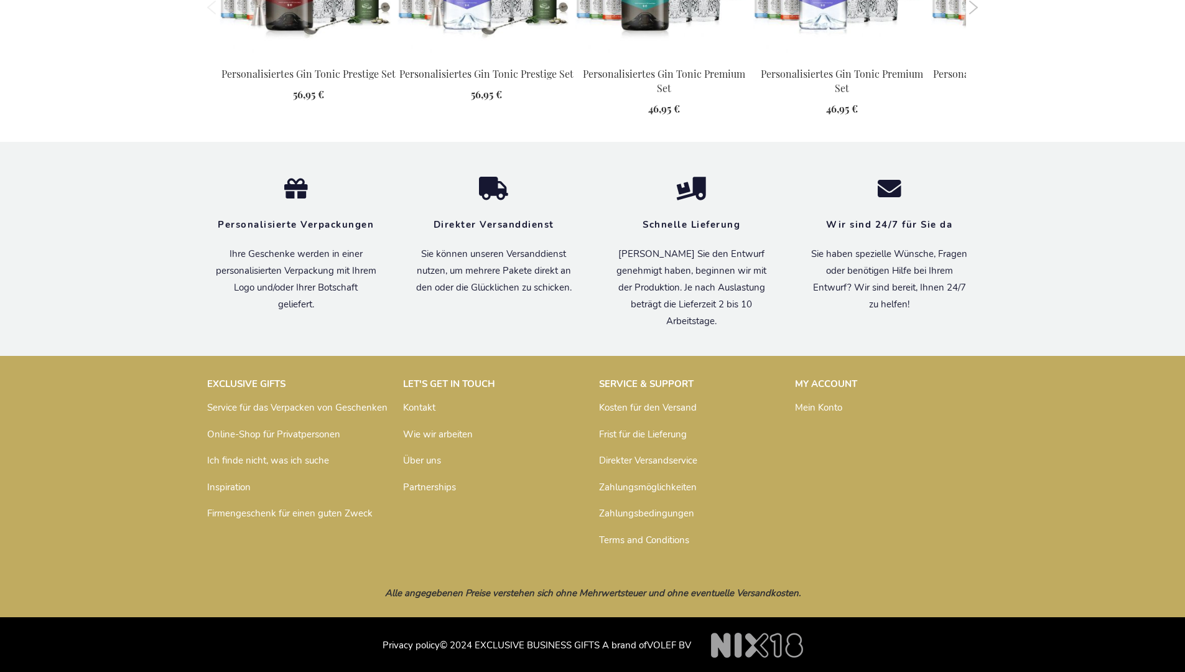
scroll to position [1345, 0]
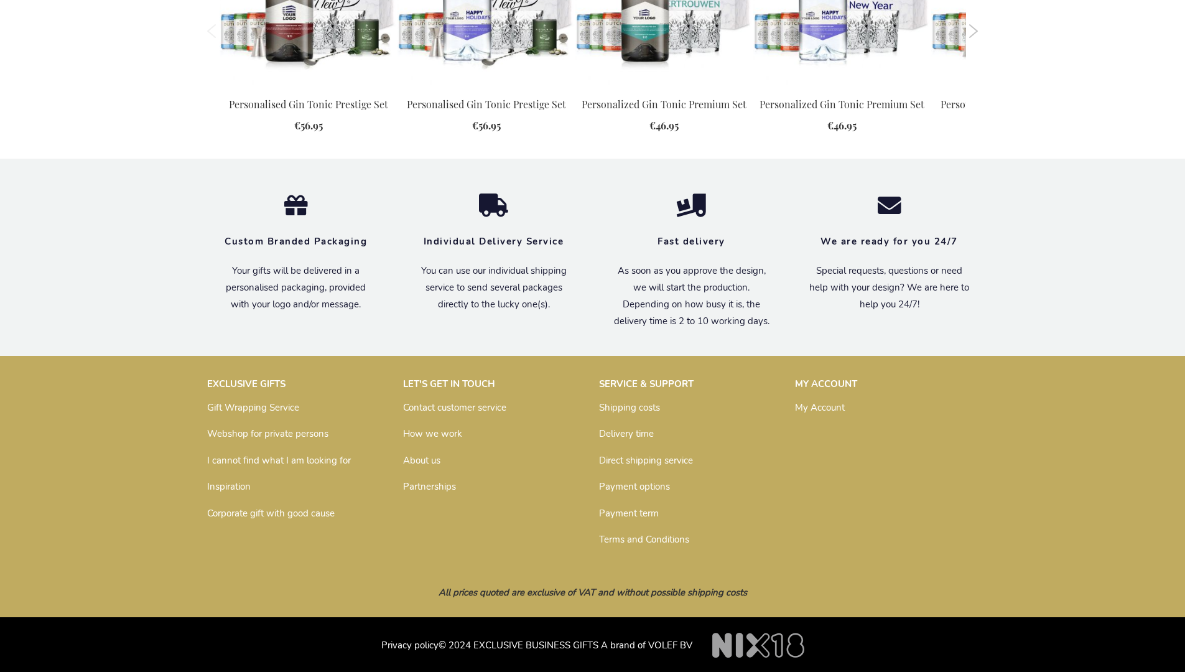
scroll to position [1300, 0]
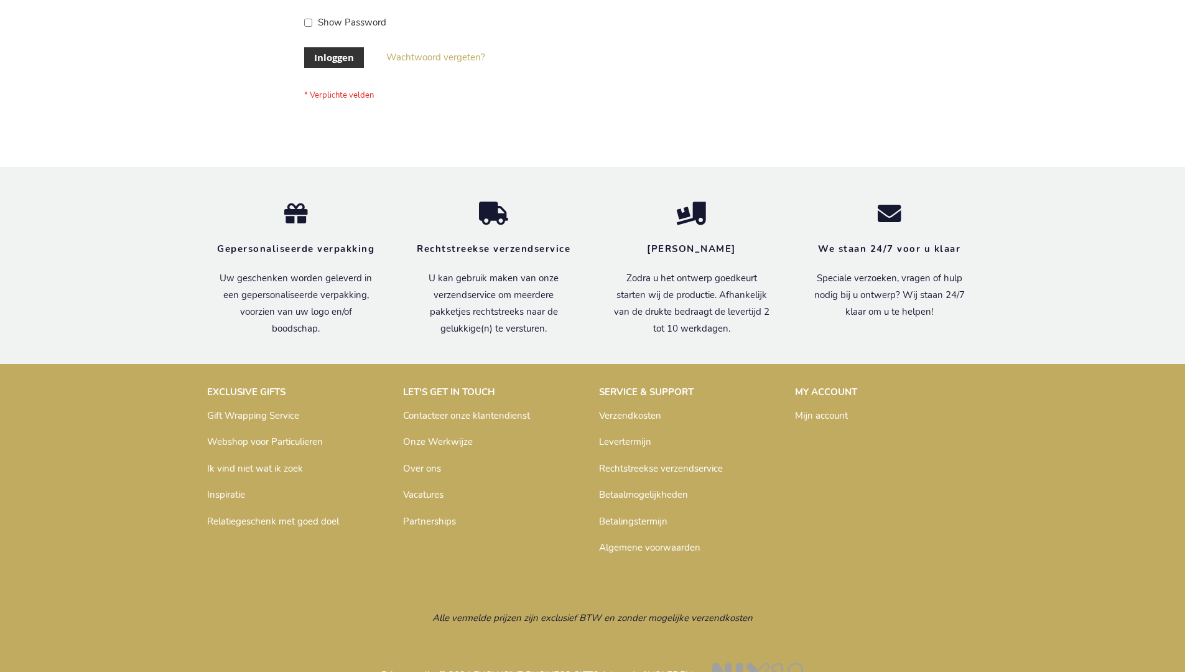
scroll to position [422, 0]
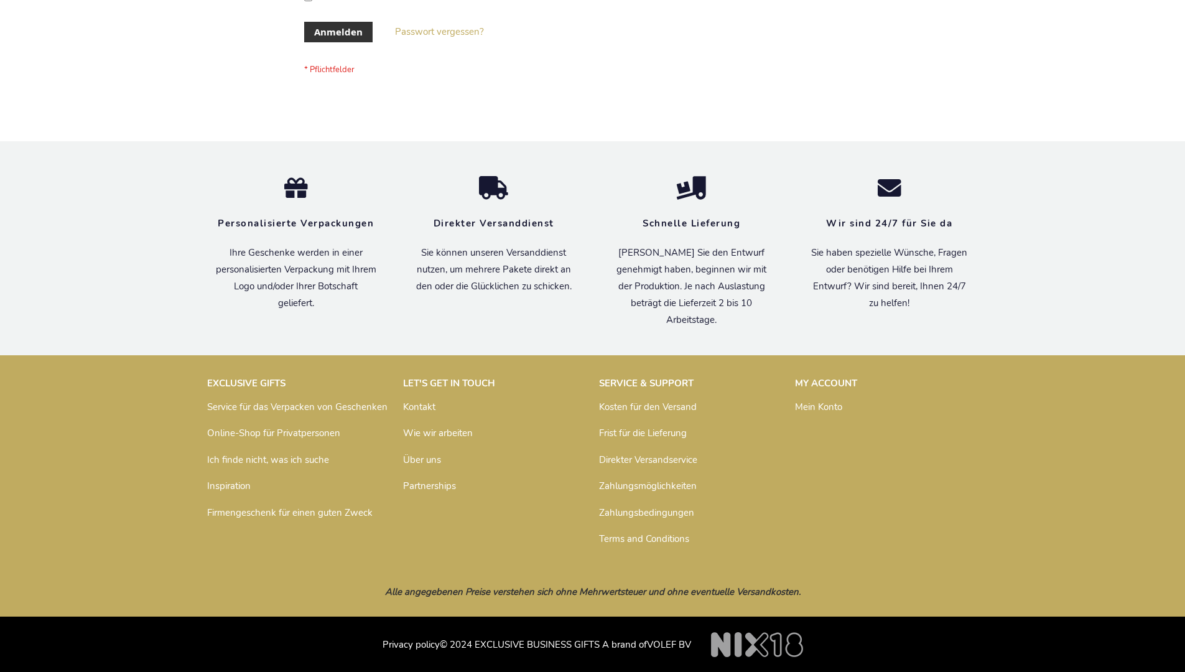
scroll to position [417, 0]
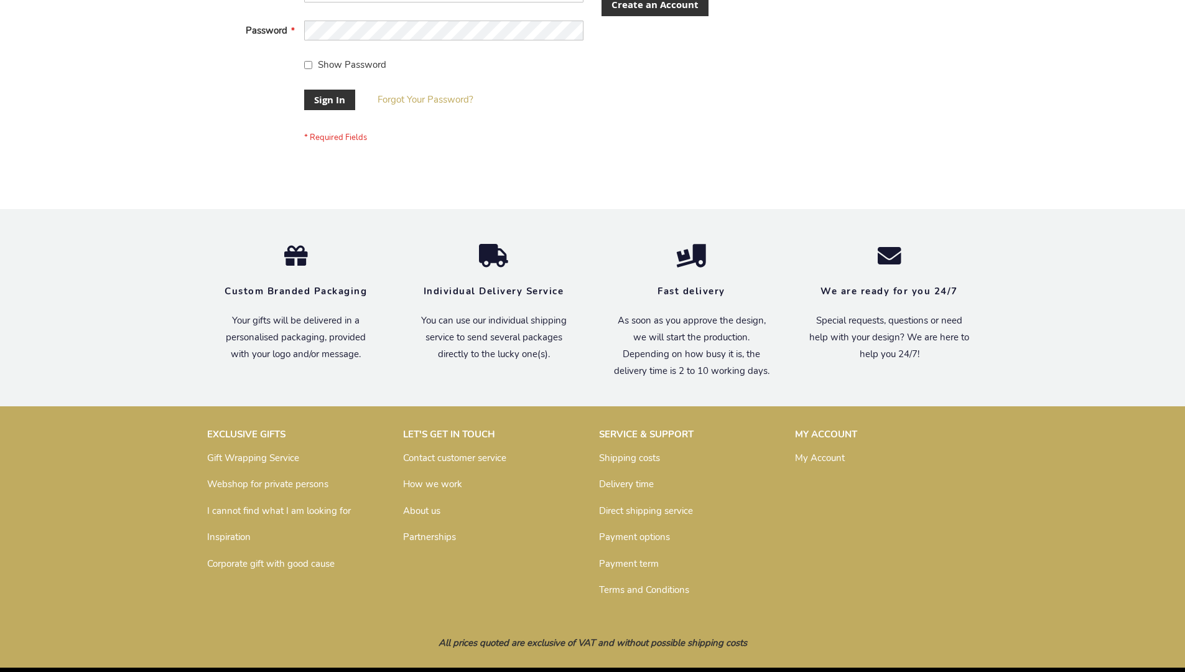
scroll to position [400, 0]
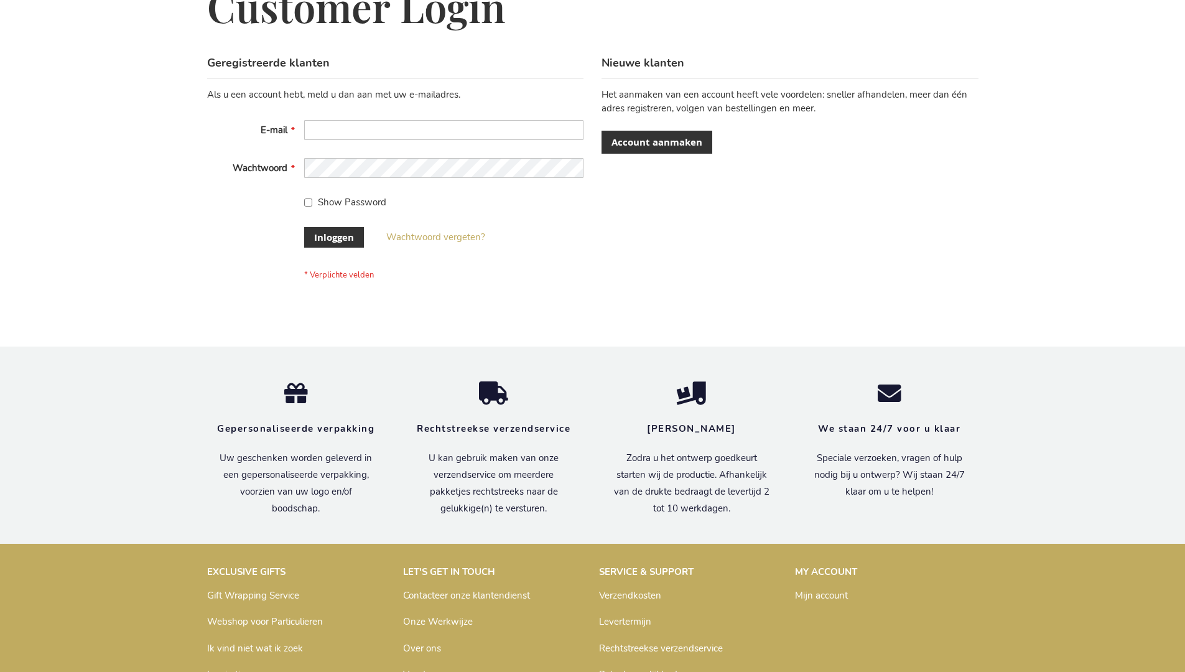
scroll to position [422, 0]
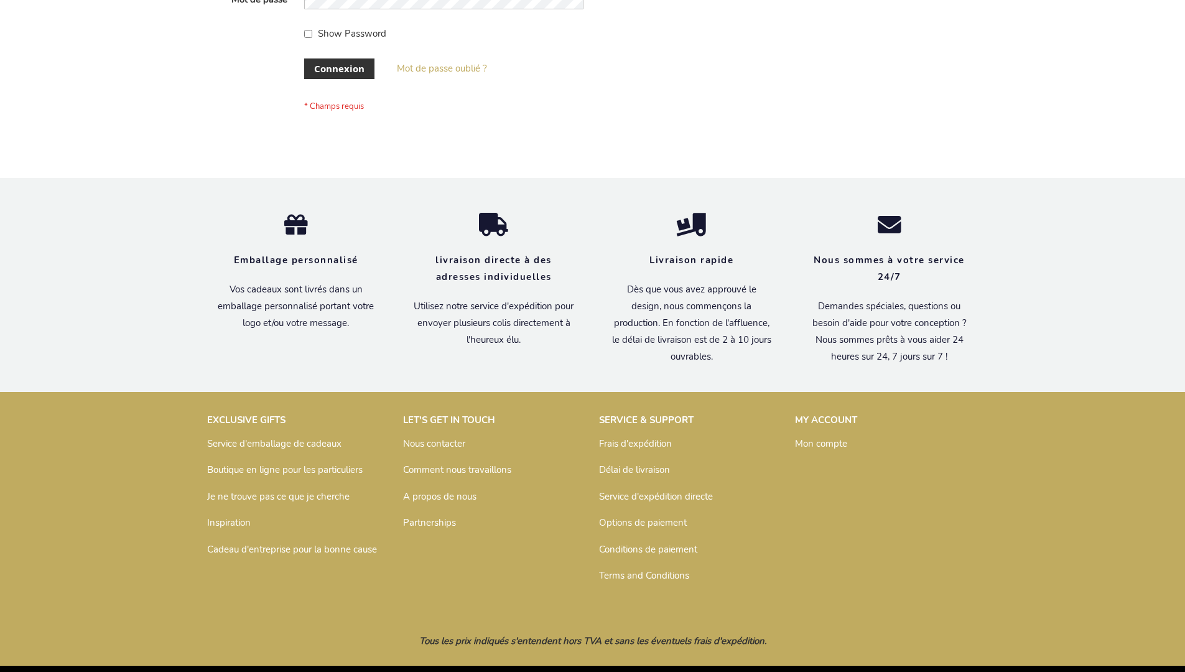
scroll to position [429, 0]
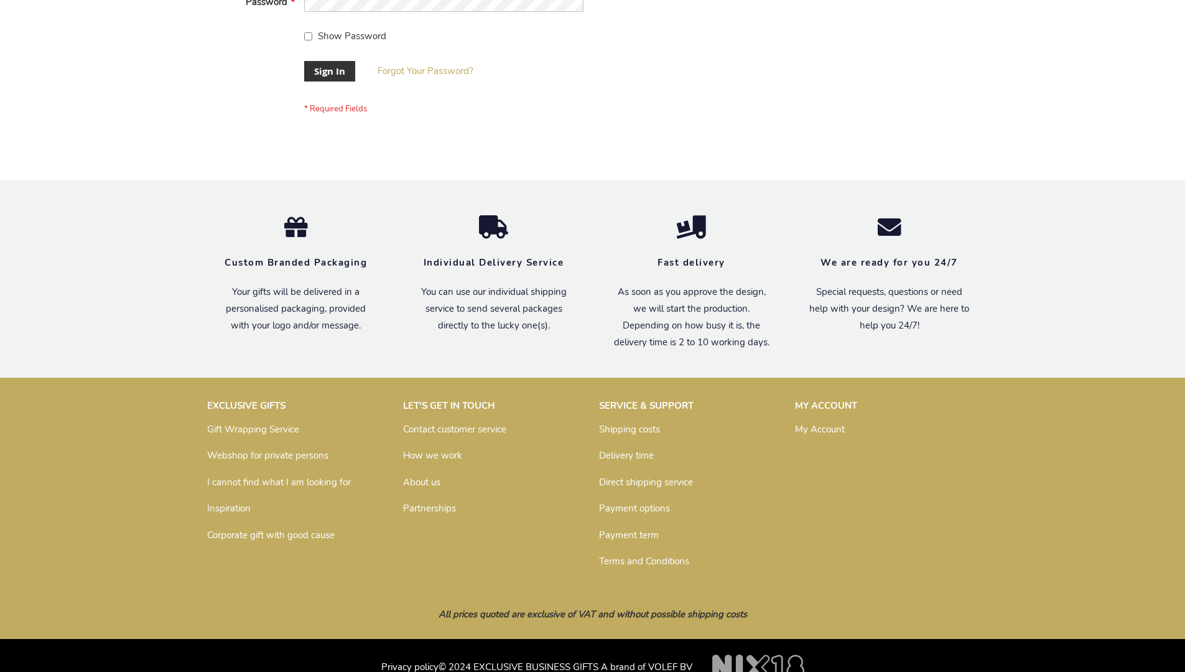
scroll to position [400, 0]
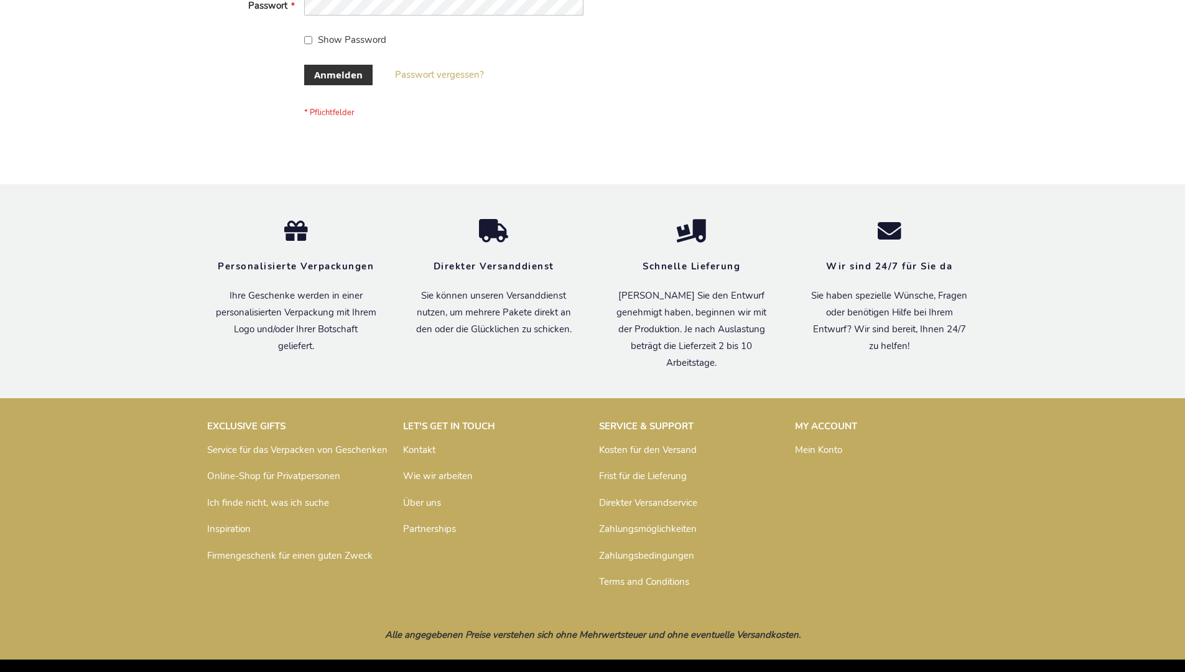
scroll to position [417, 0]
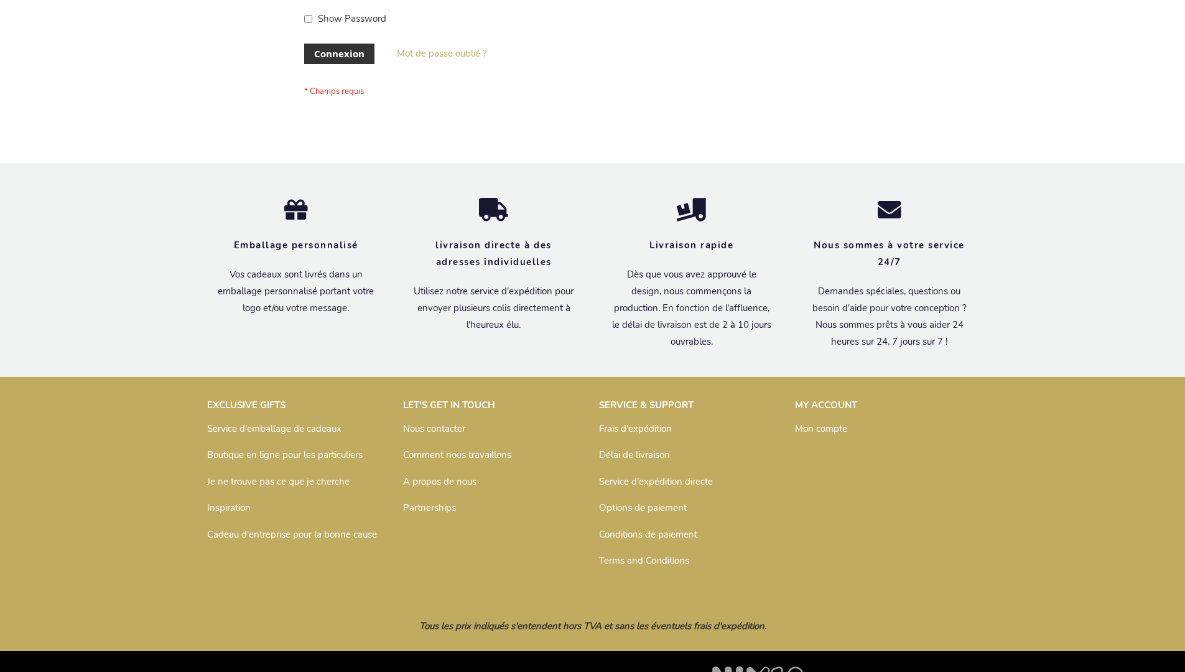
scroll to position [429, 0]
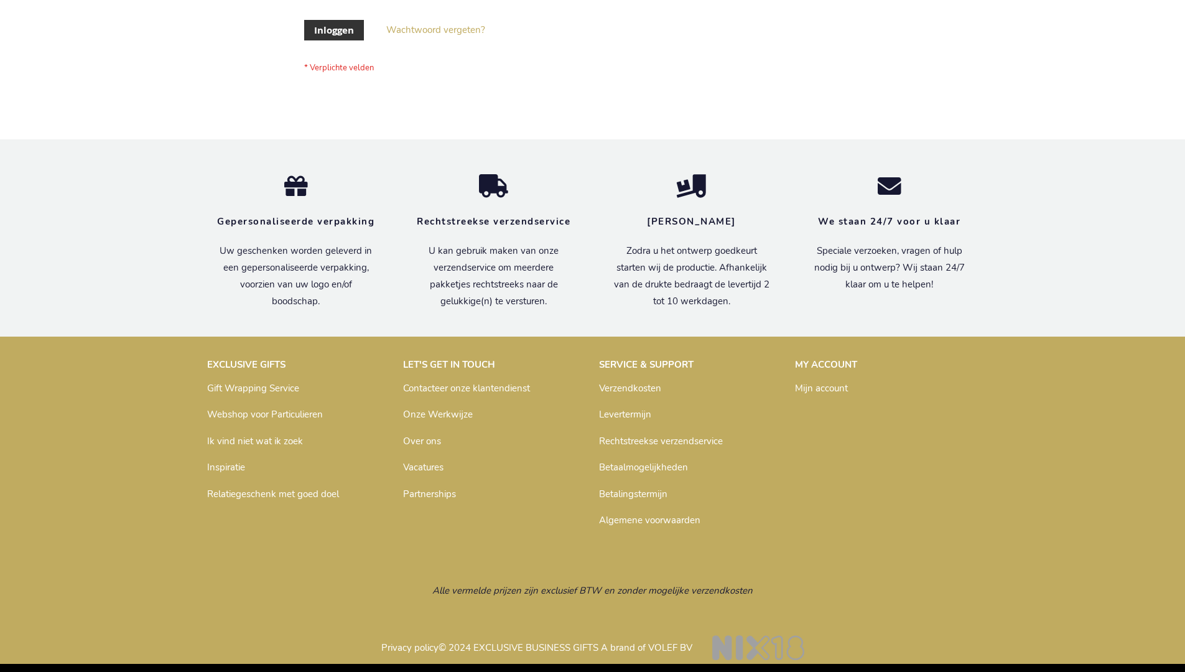
scroll to position [422, 0]
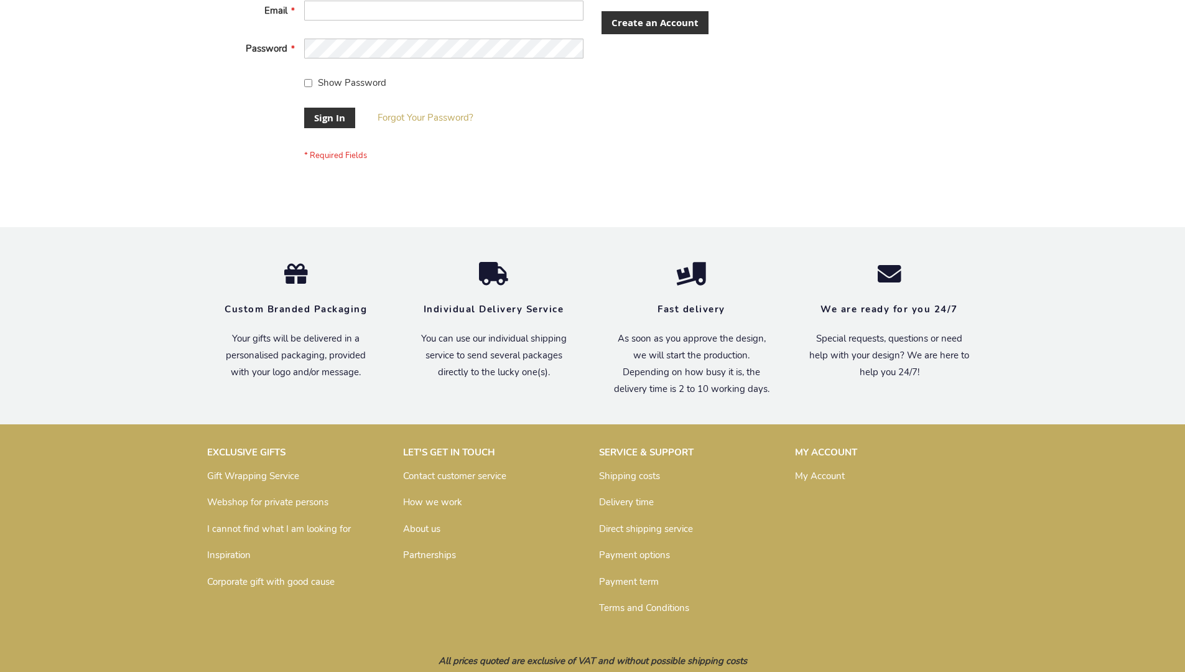
scroll to position [400, 0]
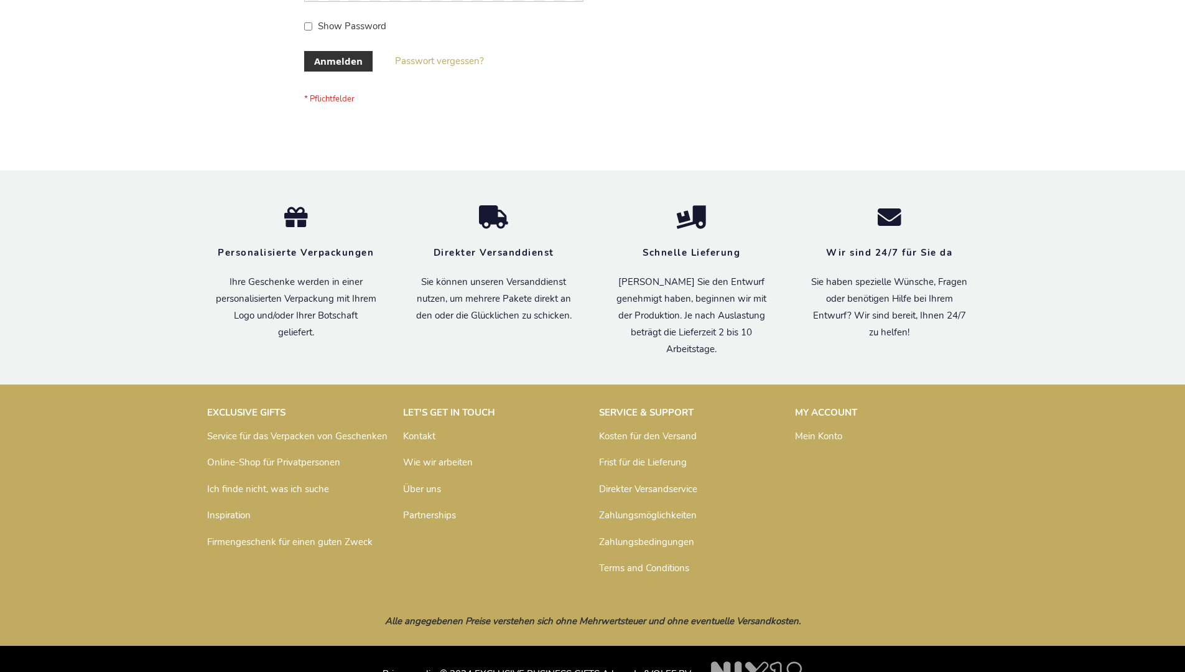
scroll to position [417, 0]
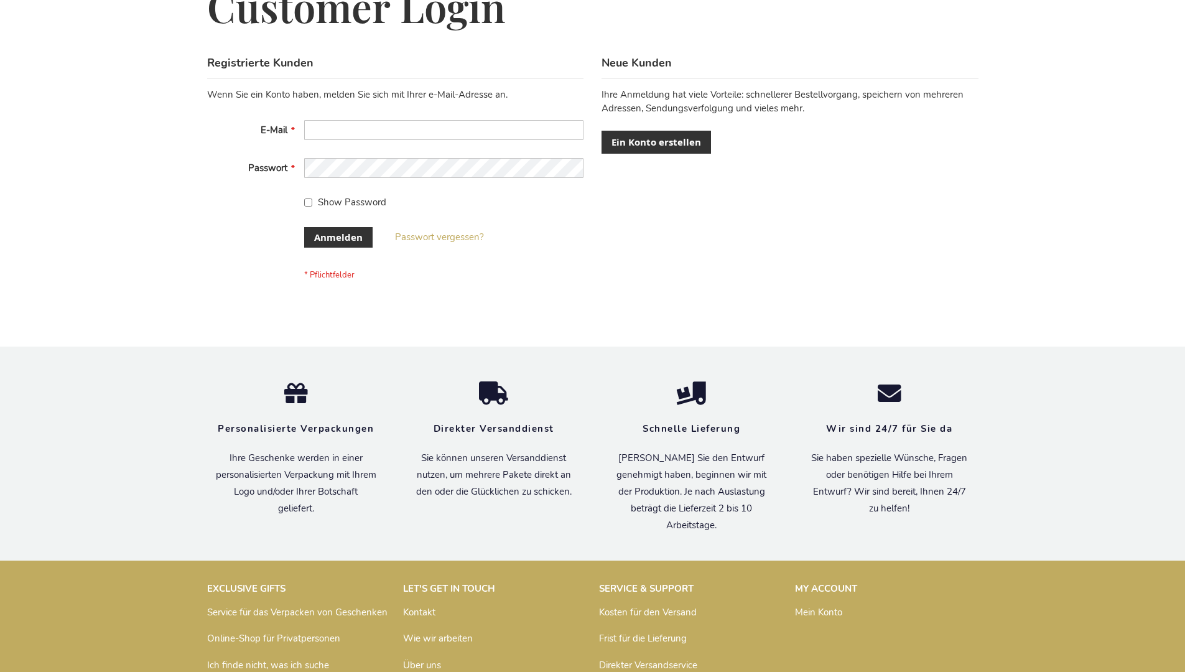
scroll to position [417, 0]
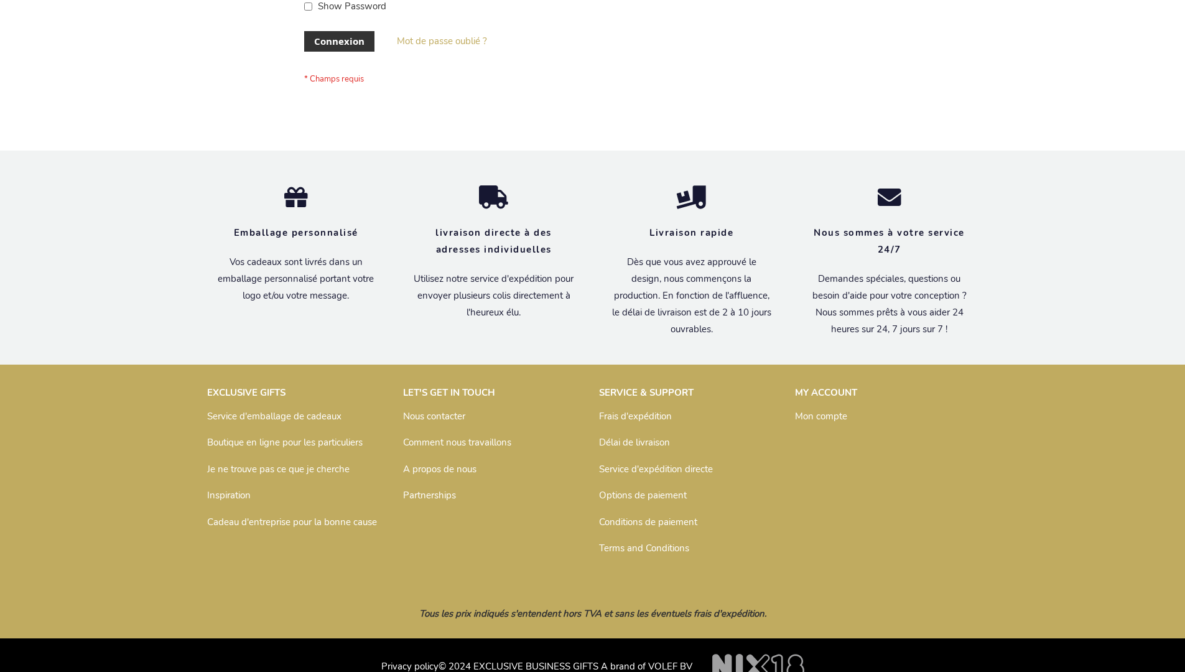
scroll to position [429, 0]
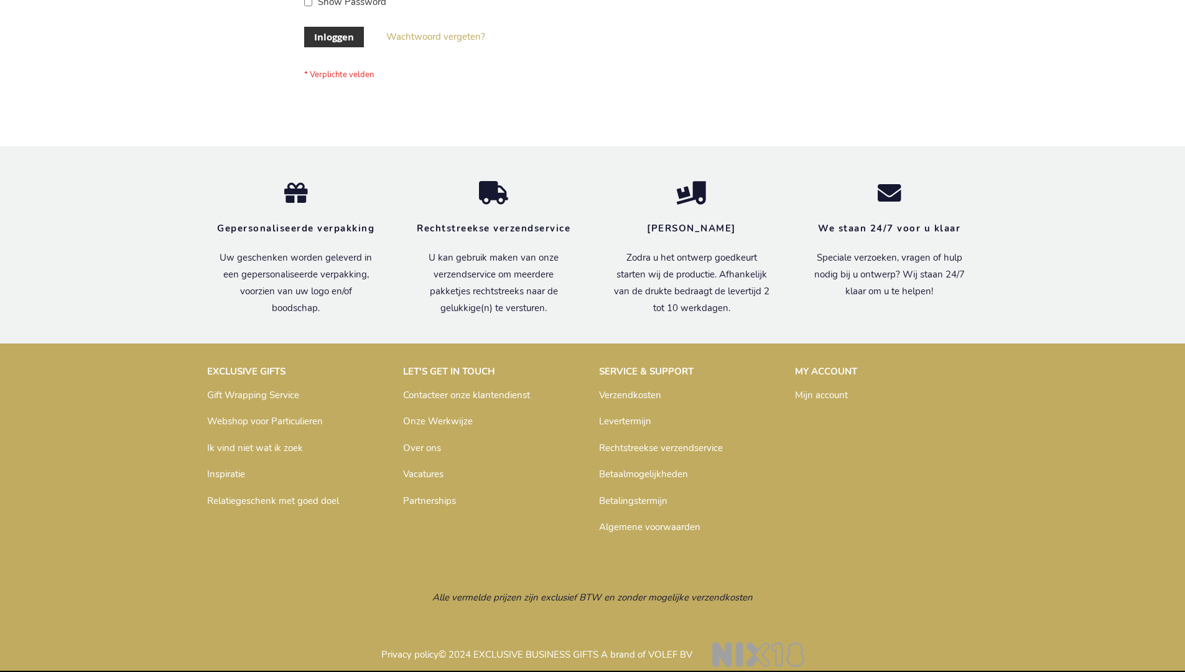
scroll to position [422, 0]
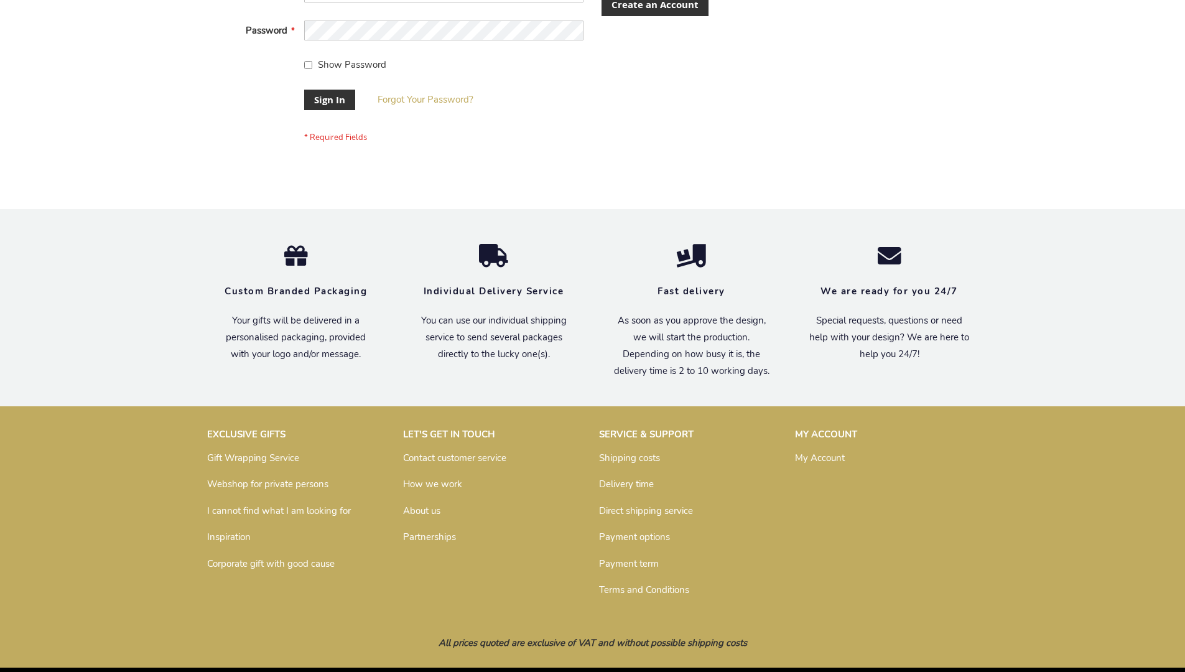
scroll to position [400, 0]
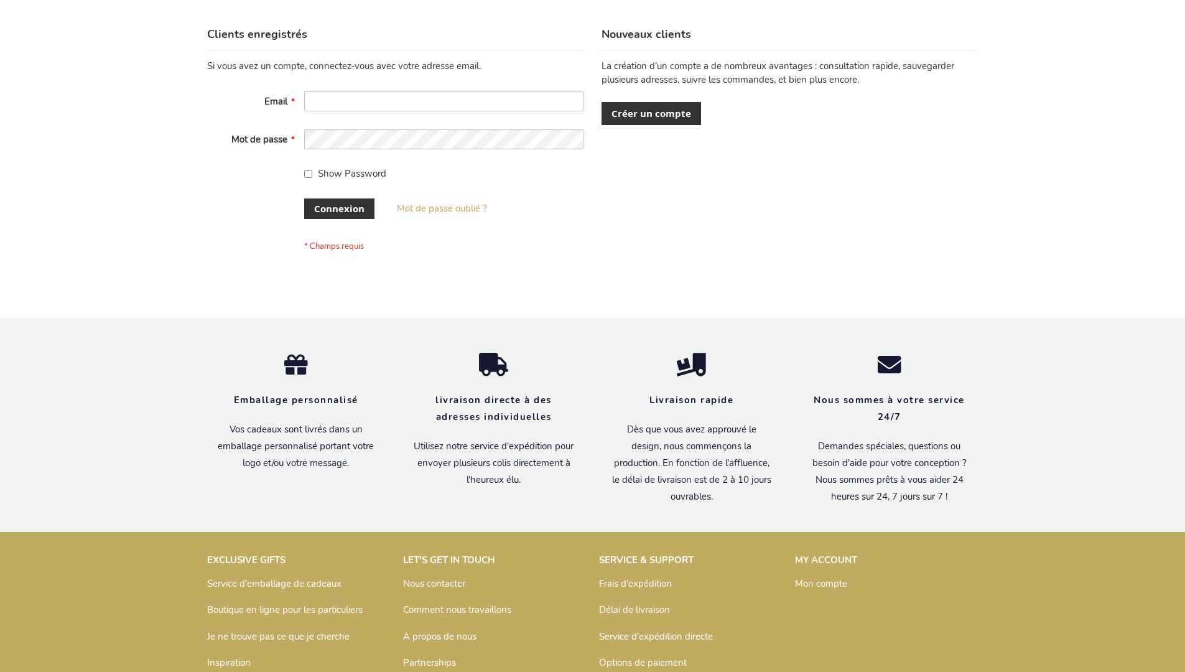
scroll to position [429, 0]
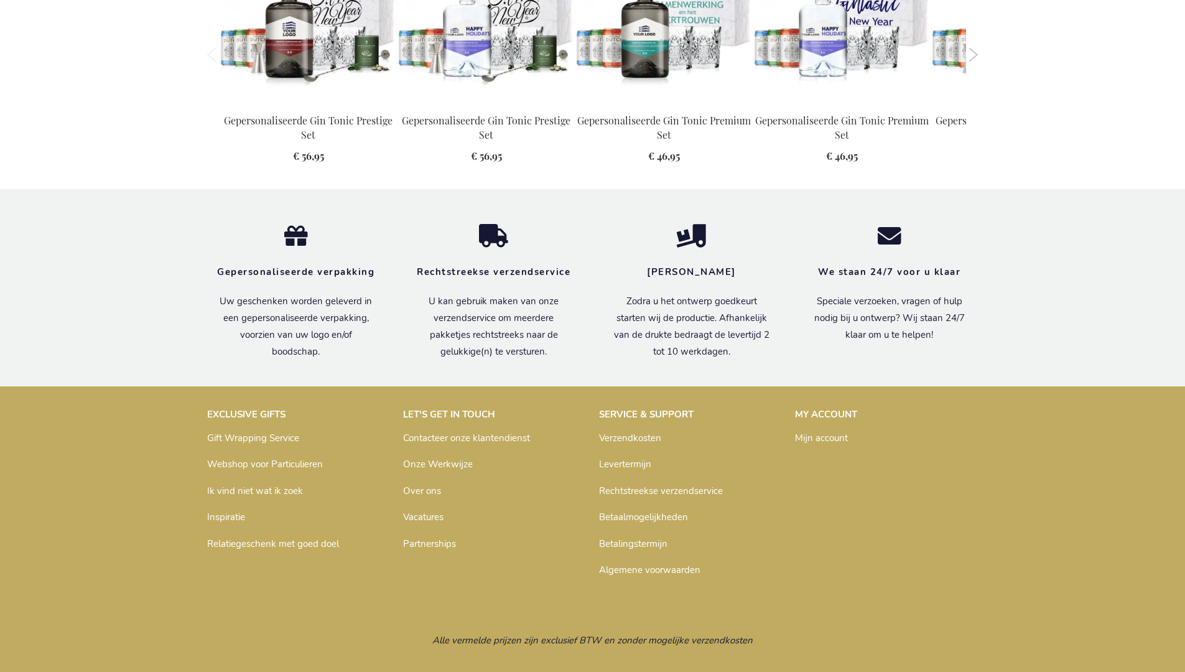
scroll to position [1337, 0]
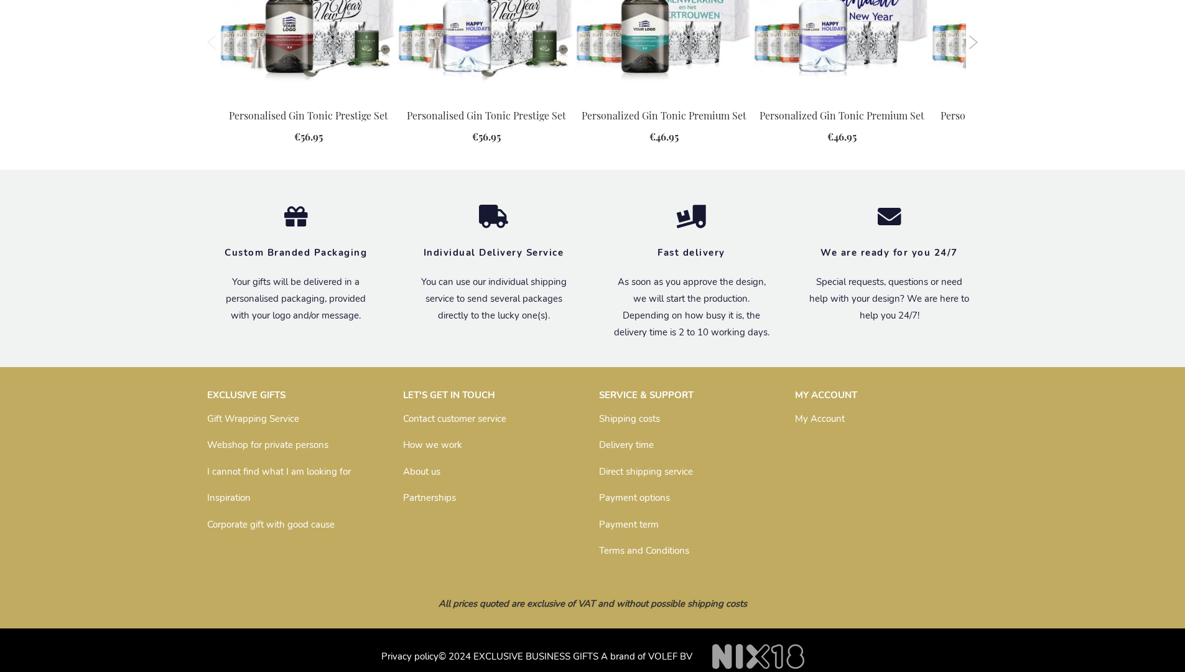
scroll to position [1300, 0]
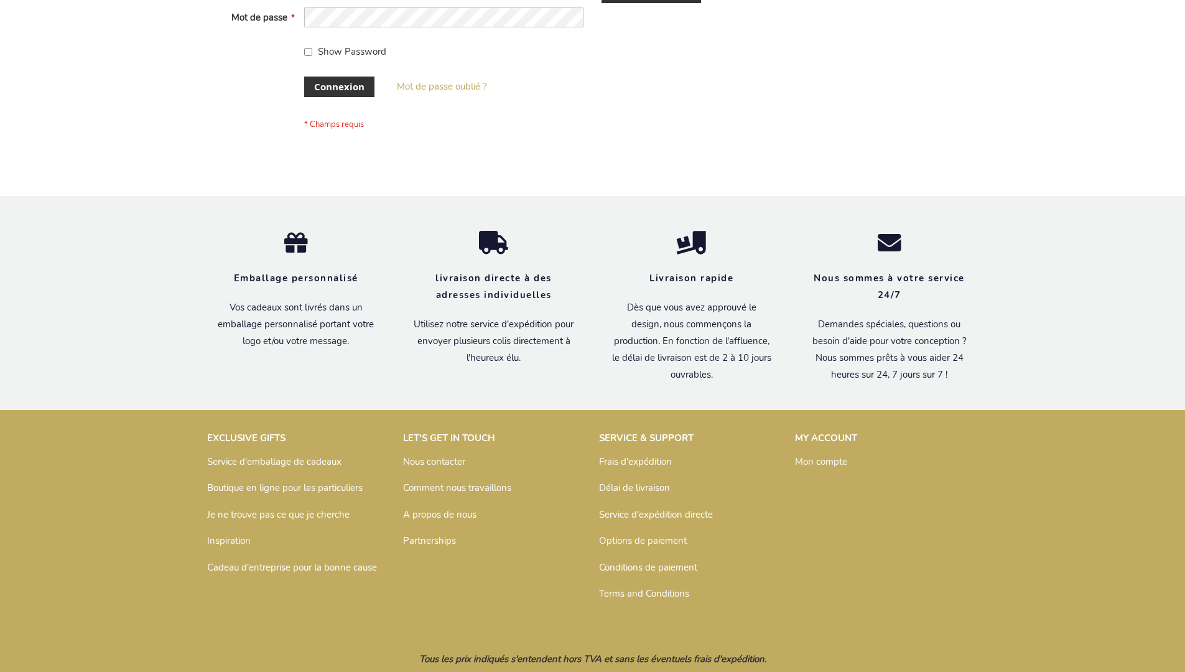
scroll to position [429, 0]
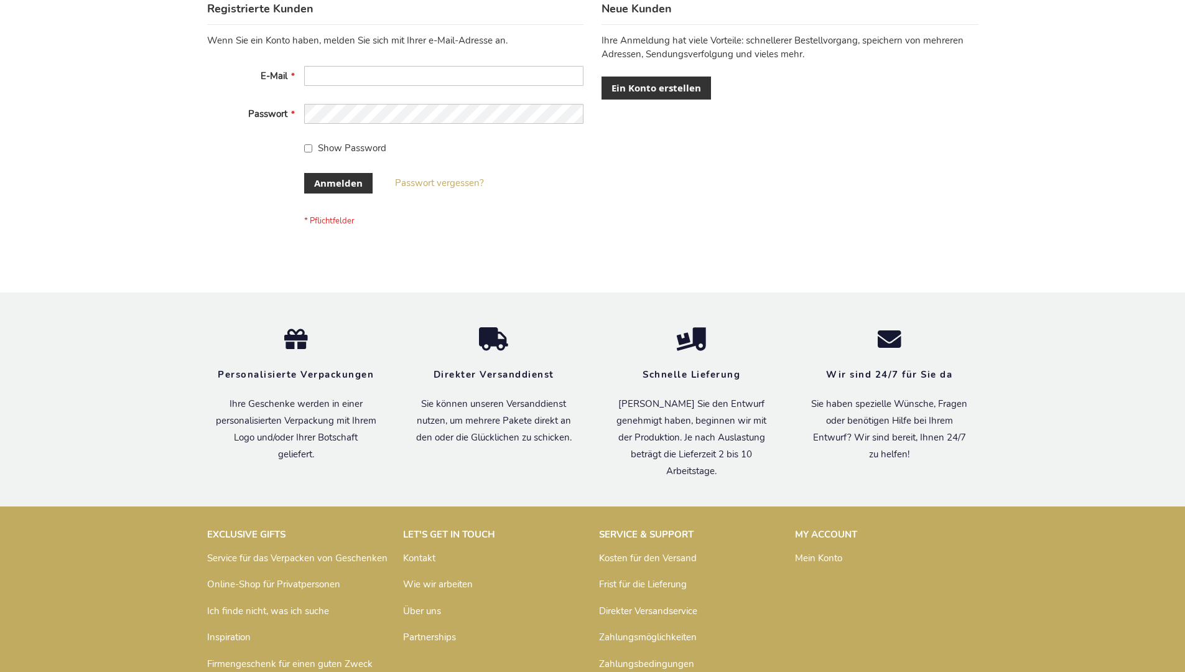
scroll to position [417, 0]
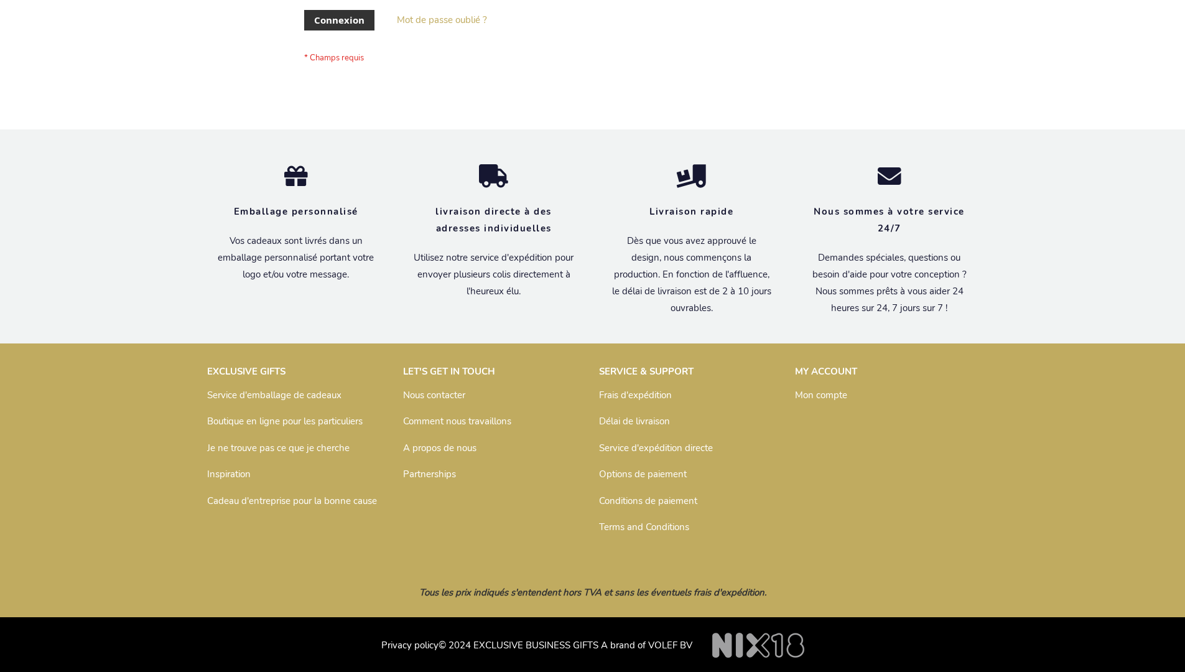
scroll to position [429, 0]
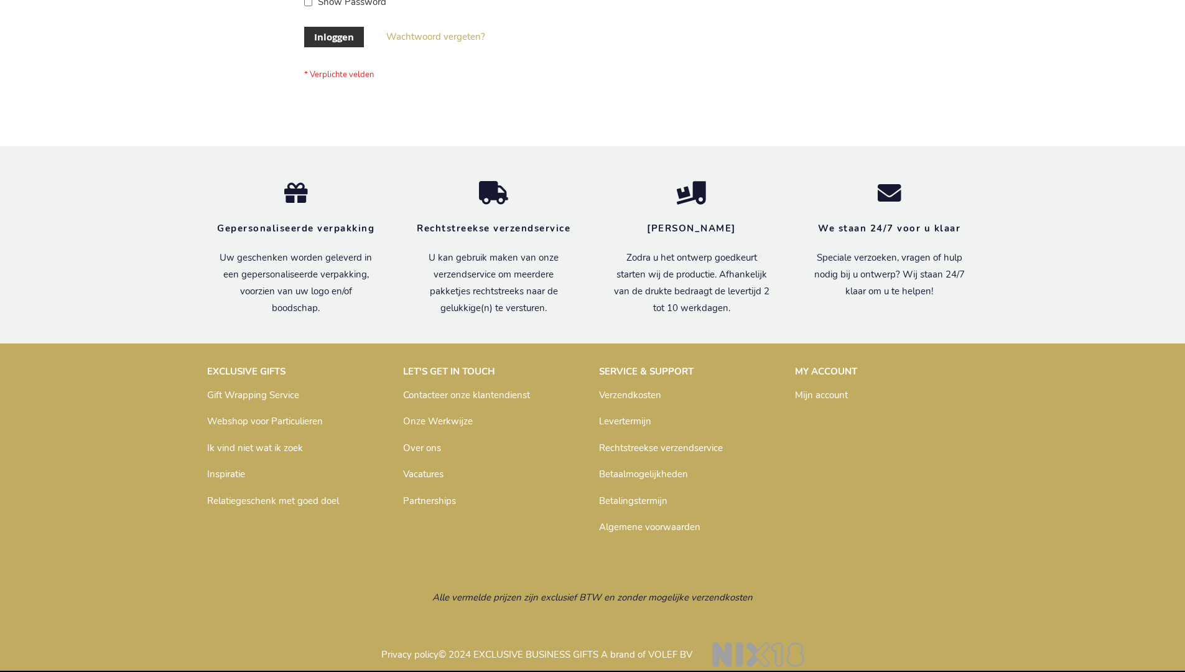
scroll to position [422, 0]
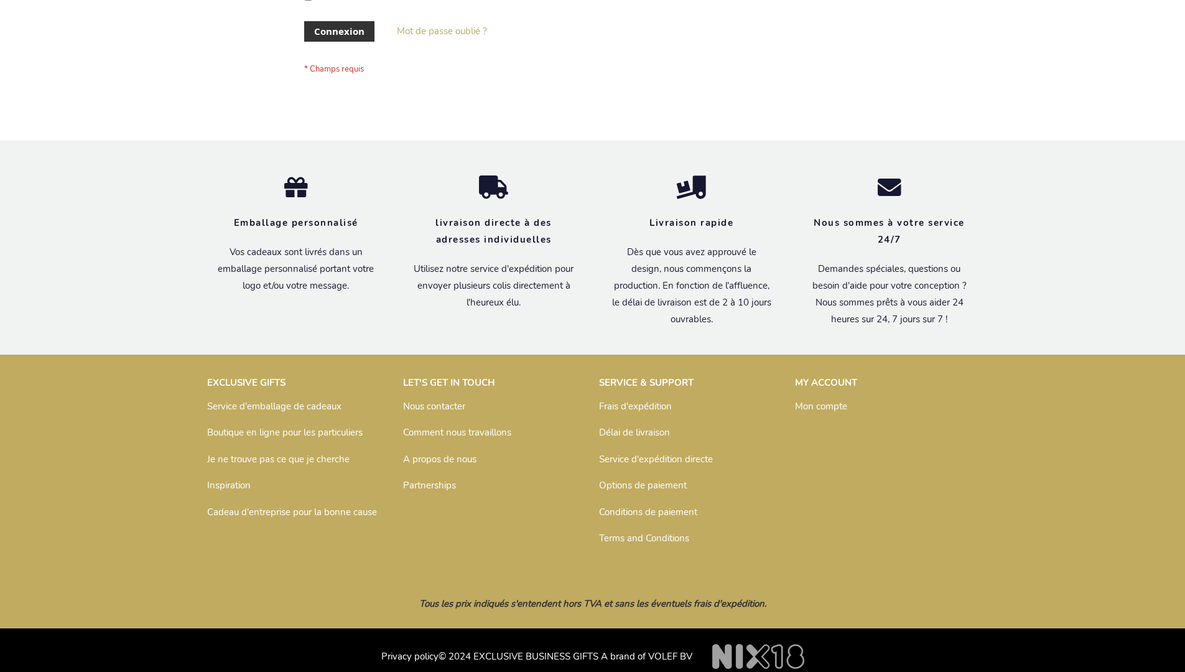
scroll to position [429, 0]
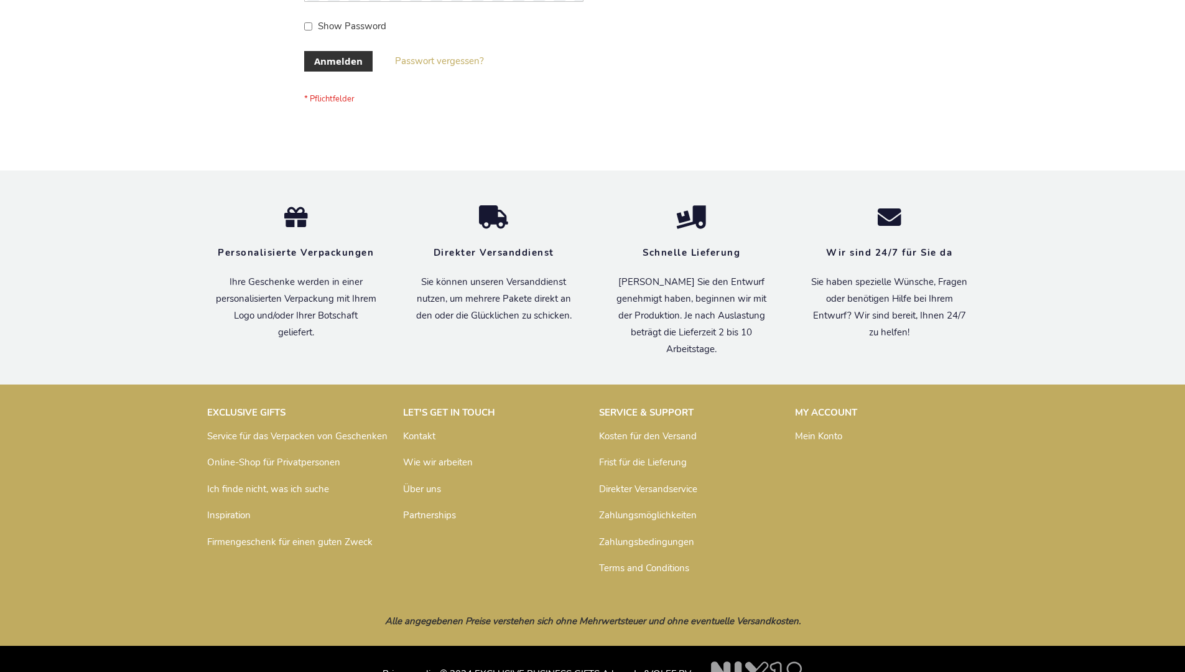
scroll to position [417, 0]
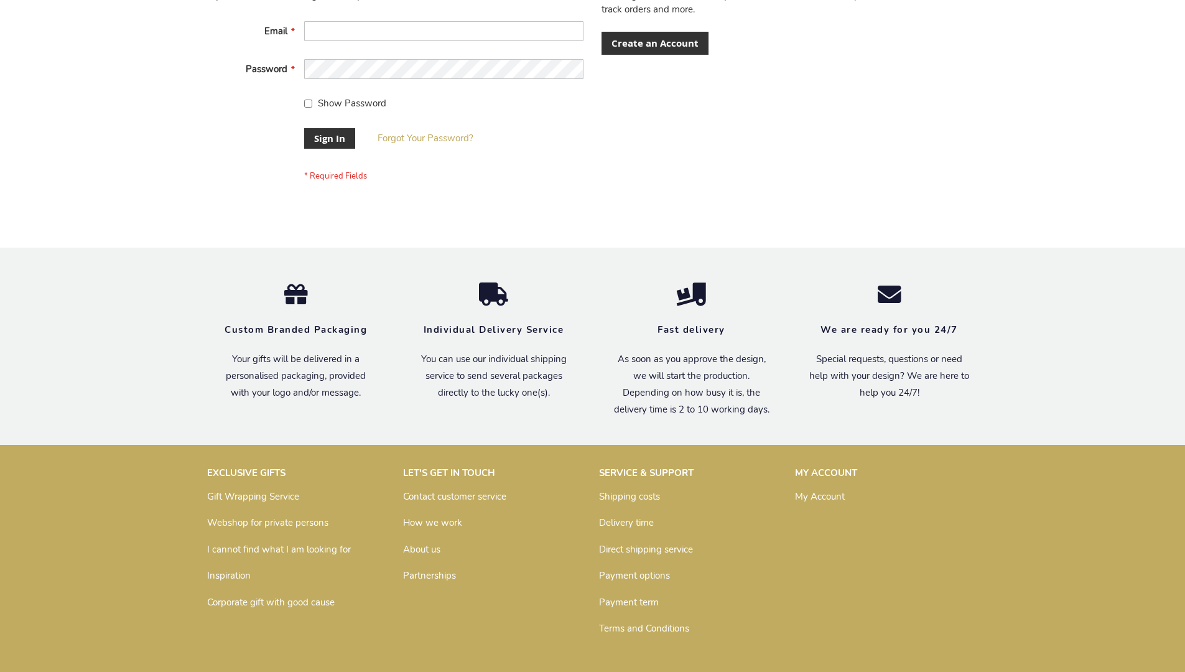
scroll to position [400, 0]
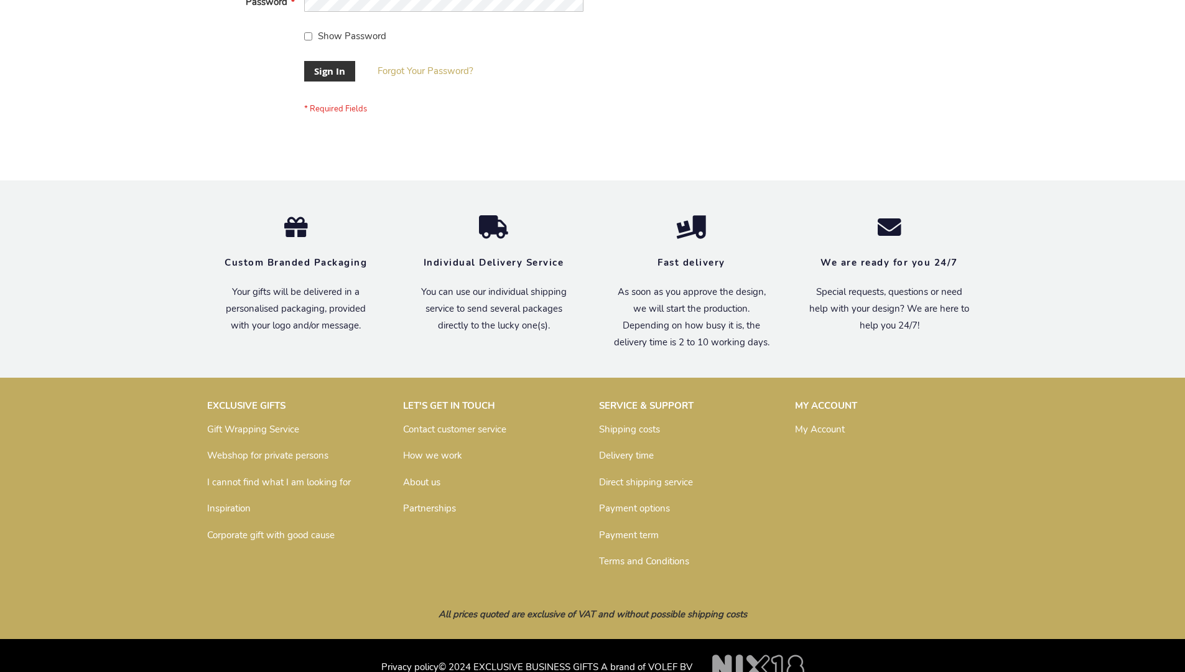
scroll to position [400, 0]
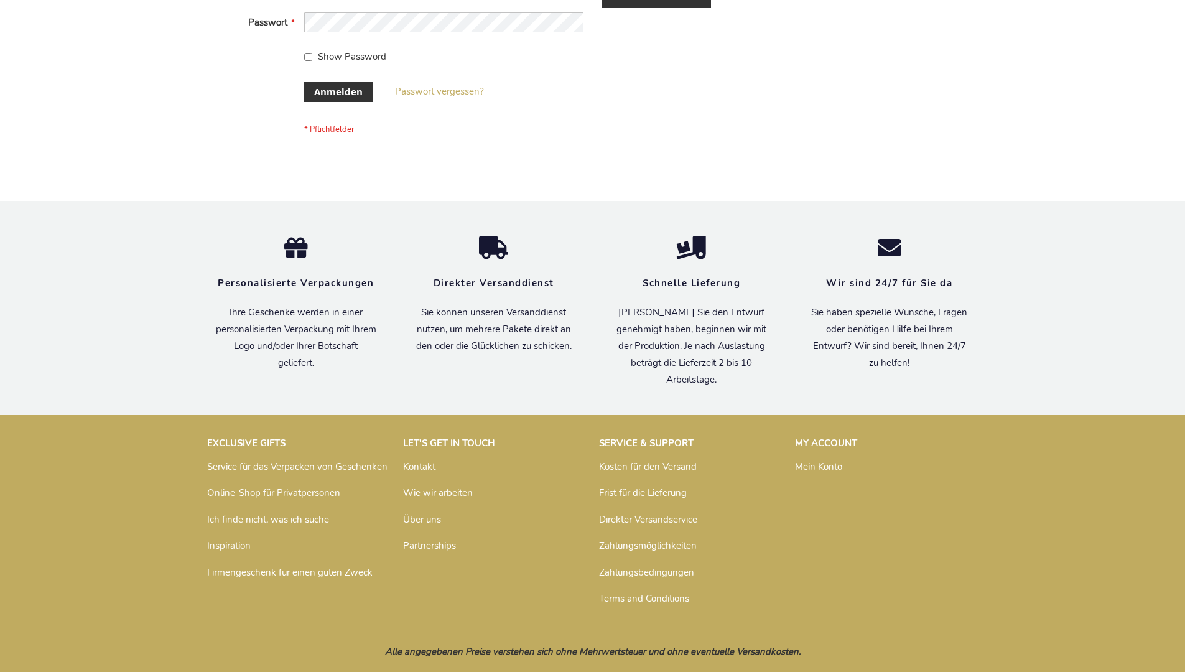
scroll to position [417, 0]
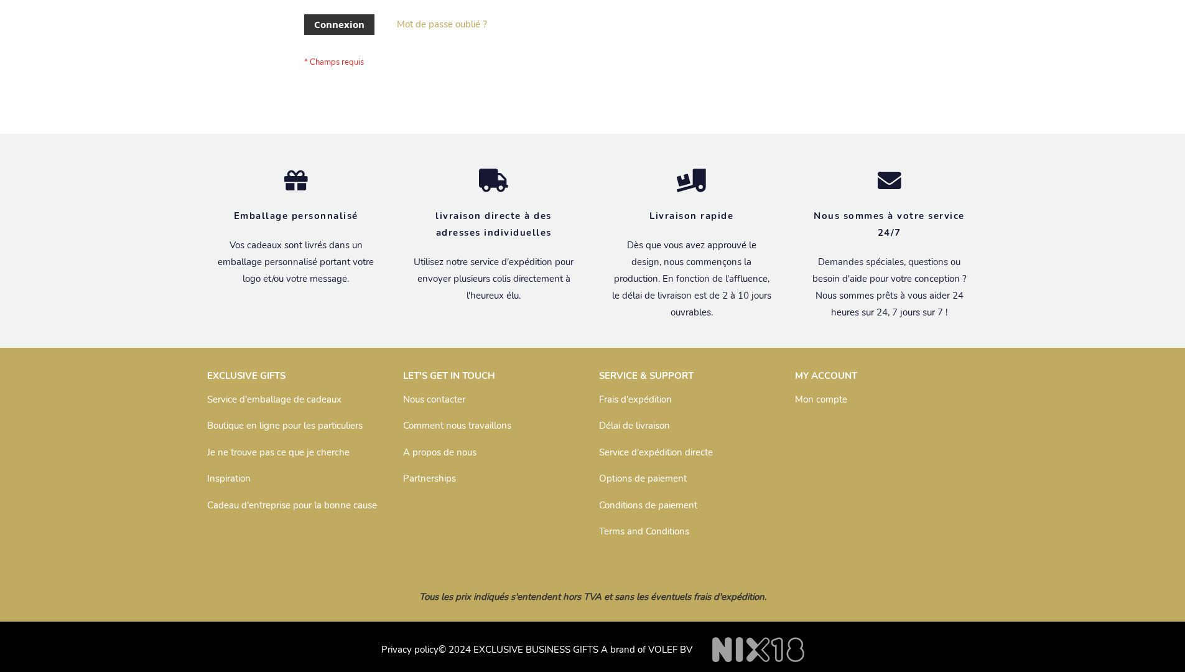
scroll to position [429, 0]
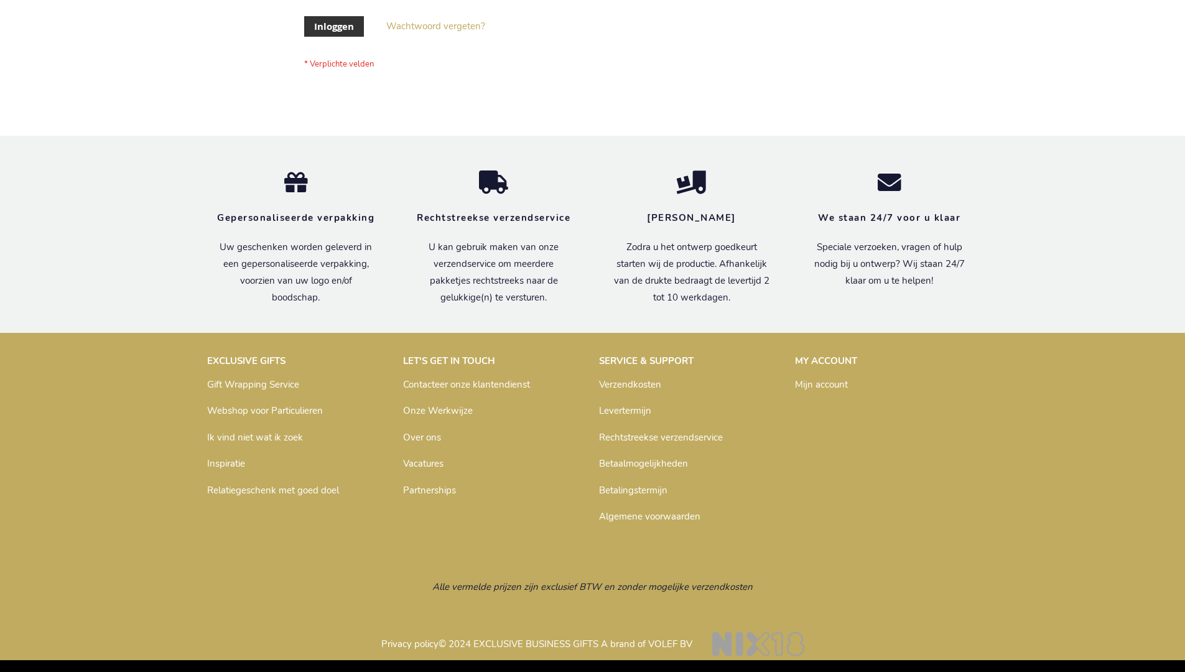
scroll to position [422, 0]
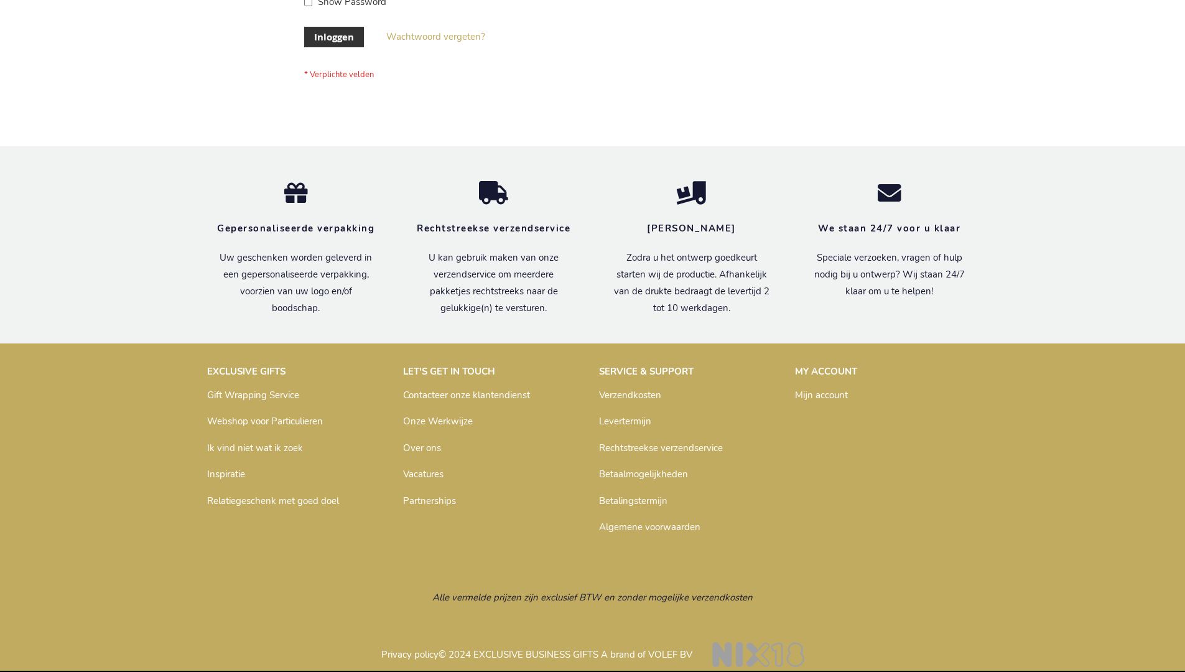
scroll to position [422, 0]
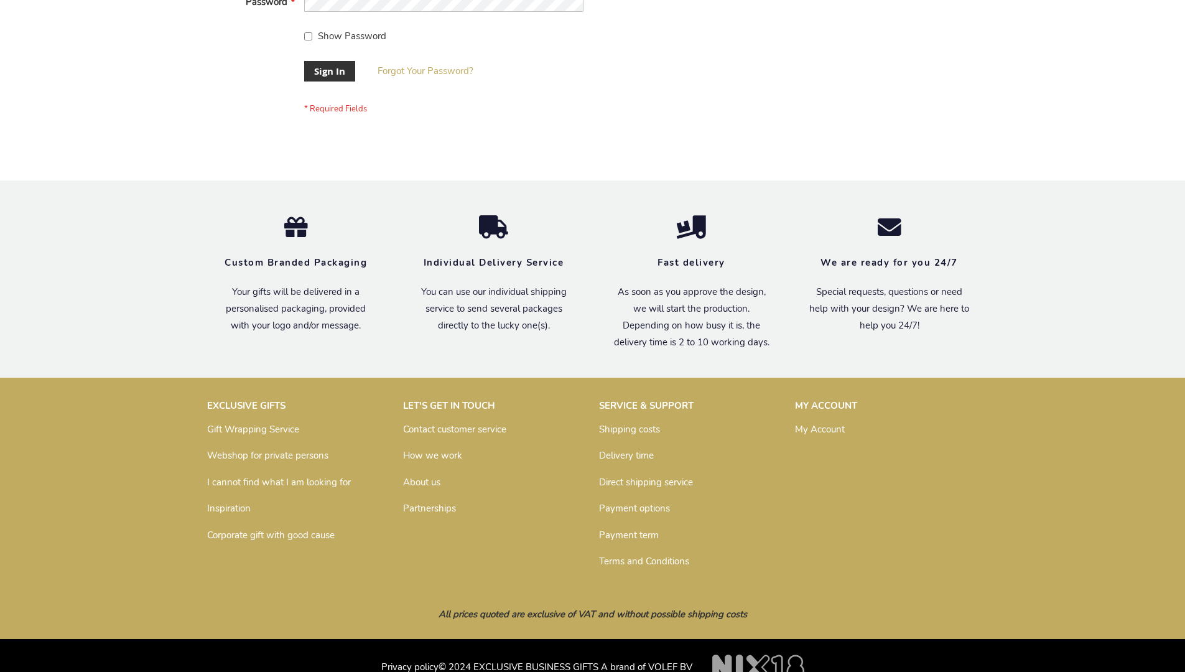
scroll to position [400, 0]
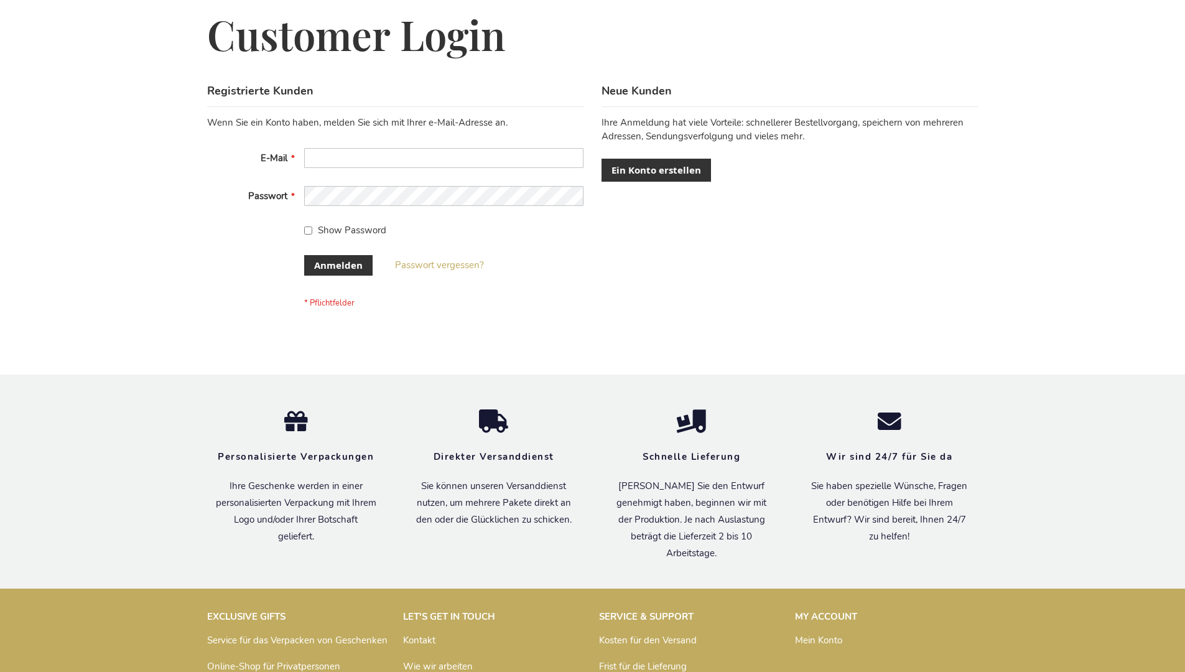
scroll to position [417, 0]
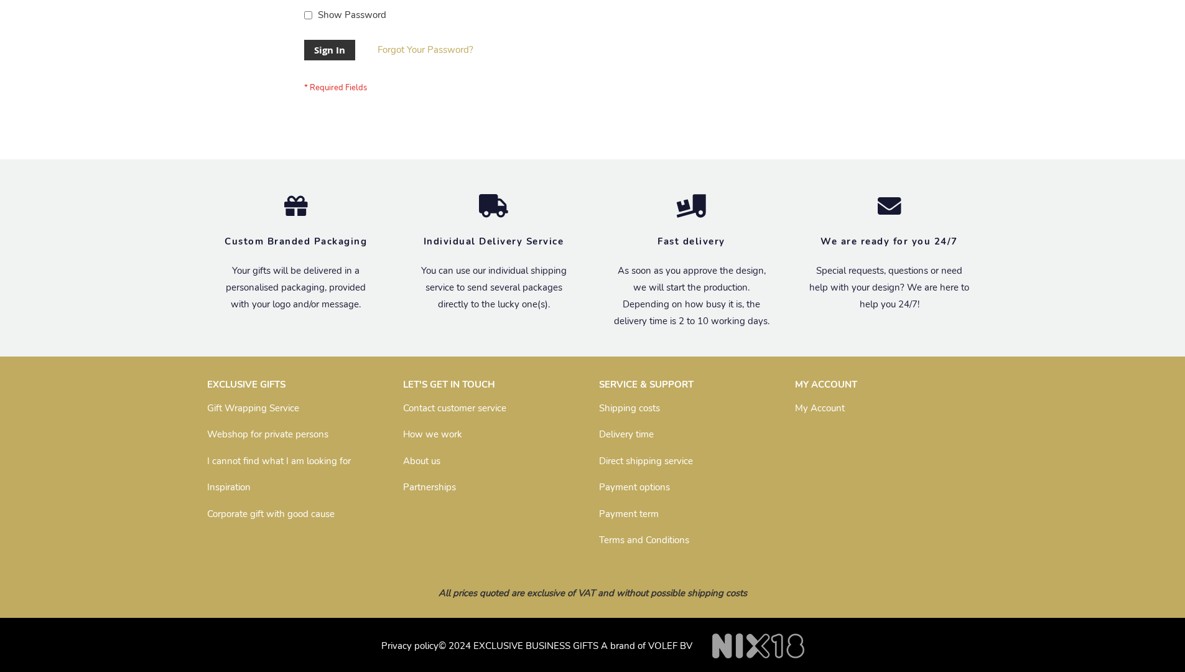
scroll to position [400, 0]
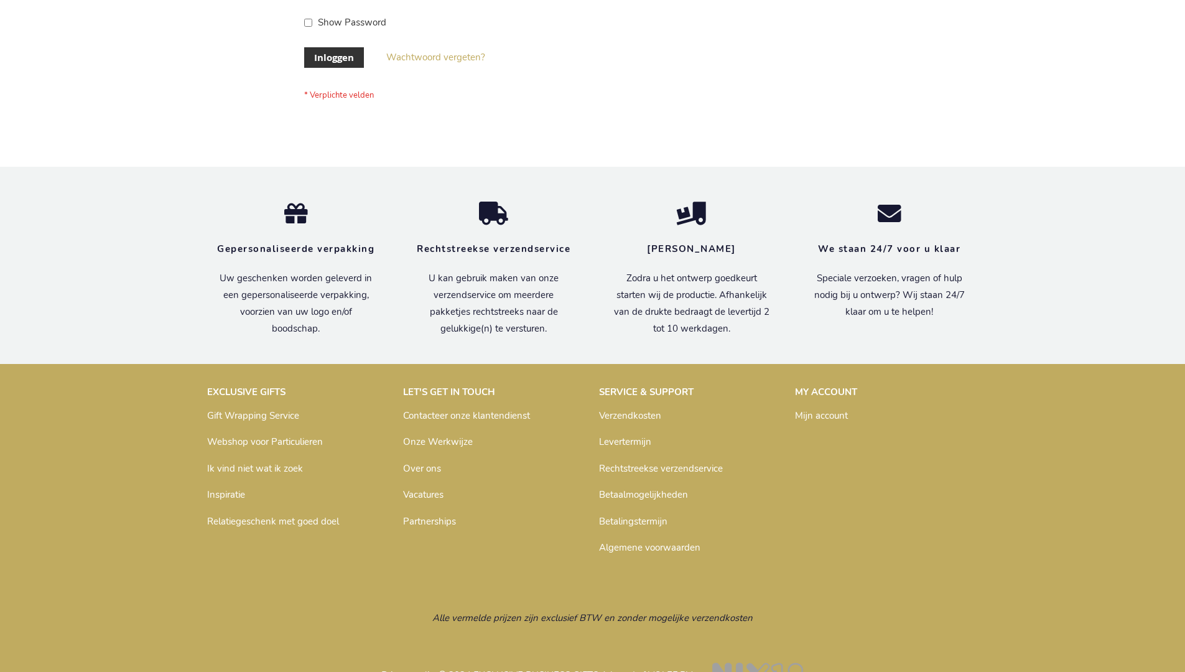
scroll to position [422, 0]
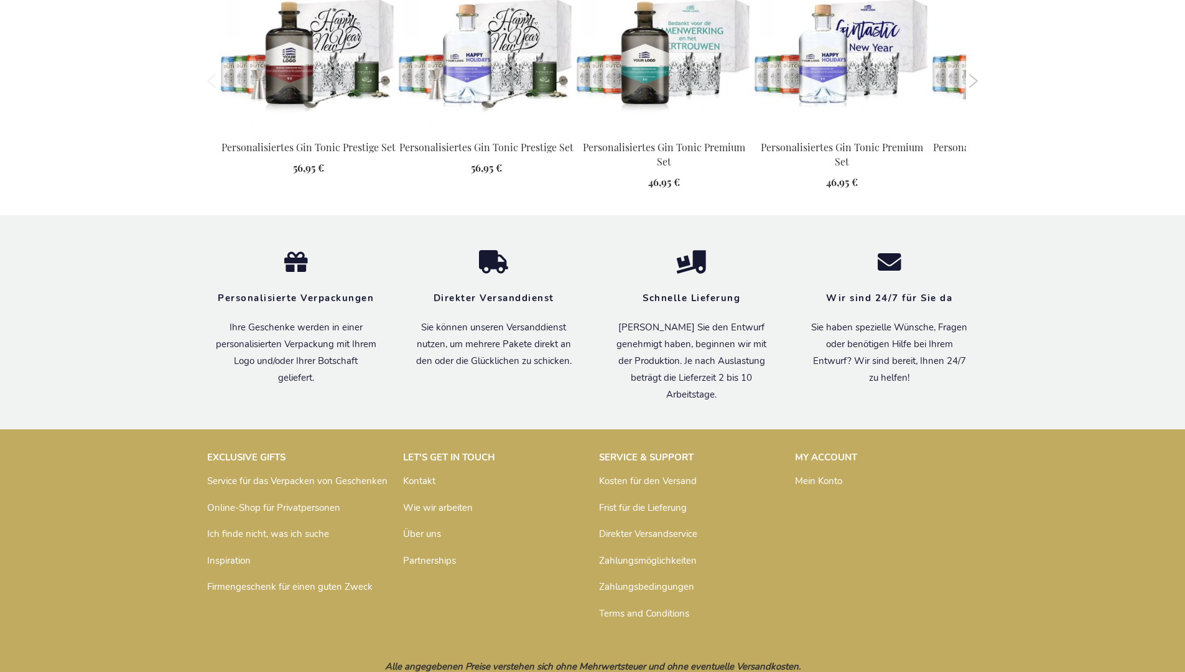
scroll to position [1345, 0]
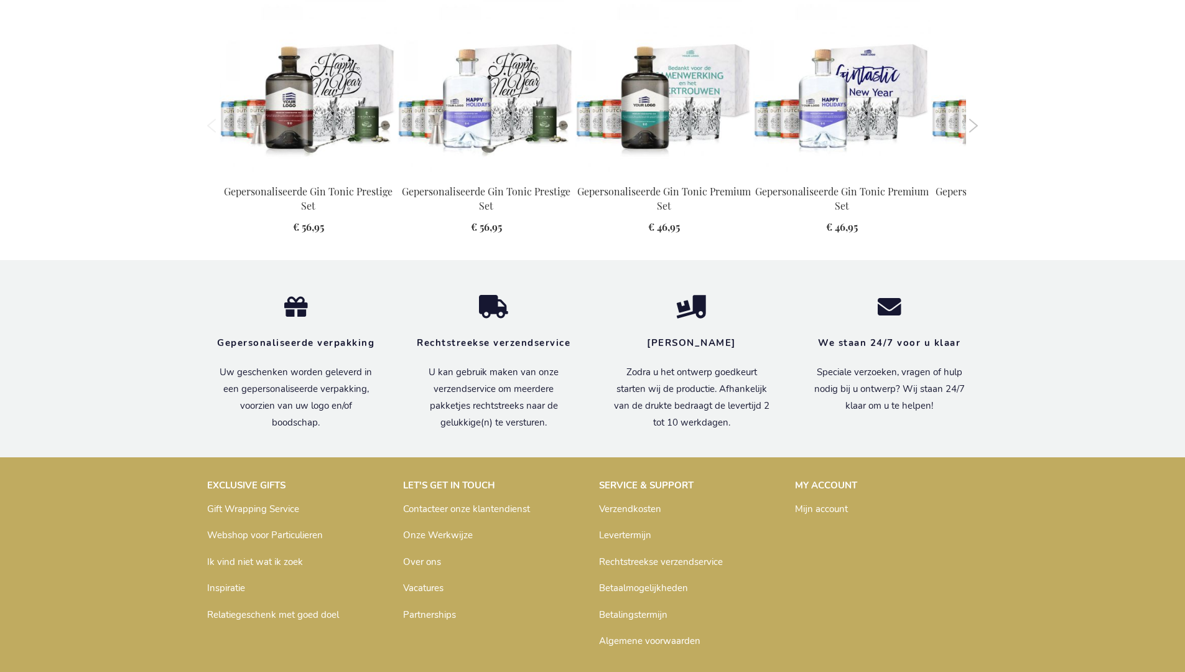
scroll to position [1337, 0]
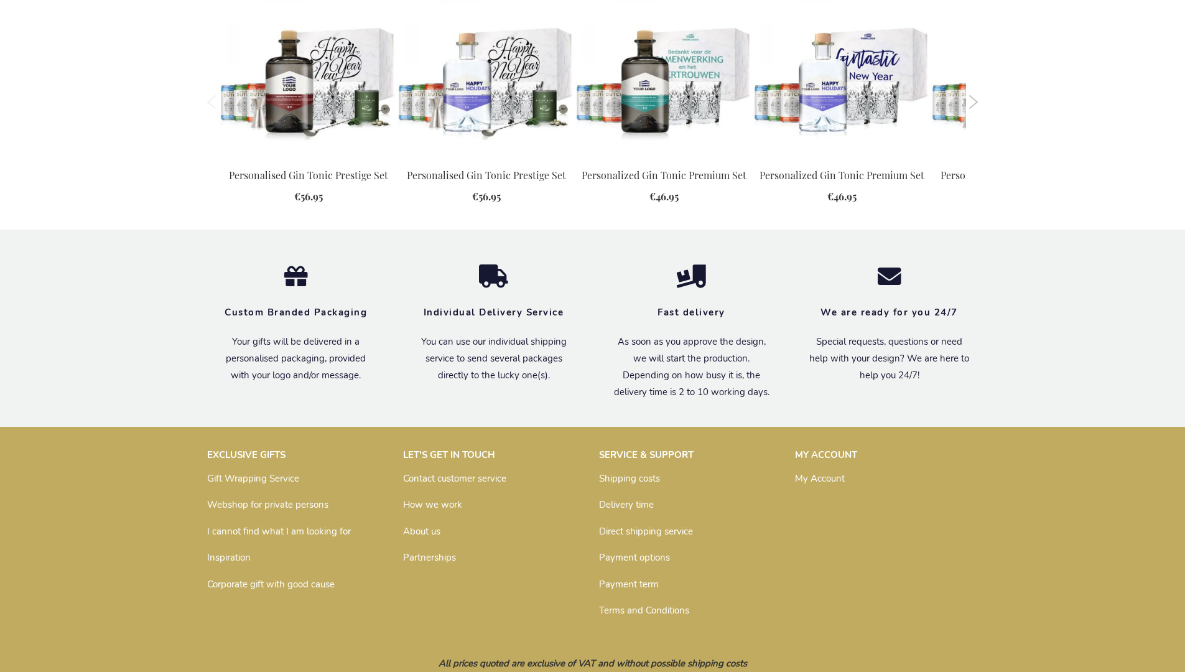
scroll to position [1300, 0]
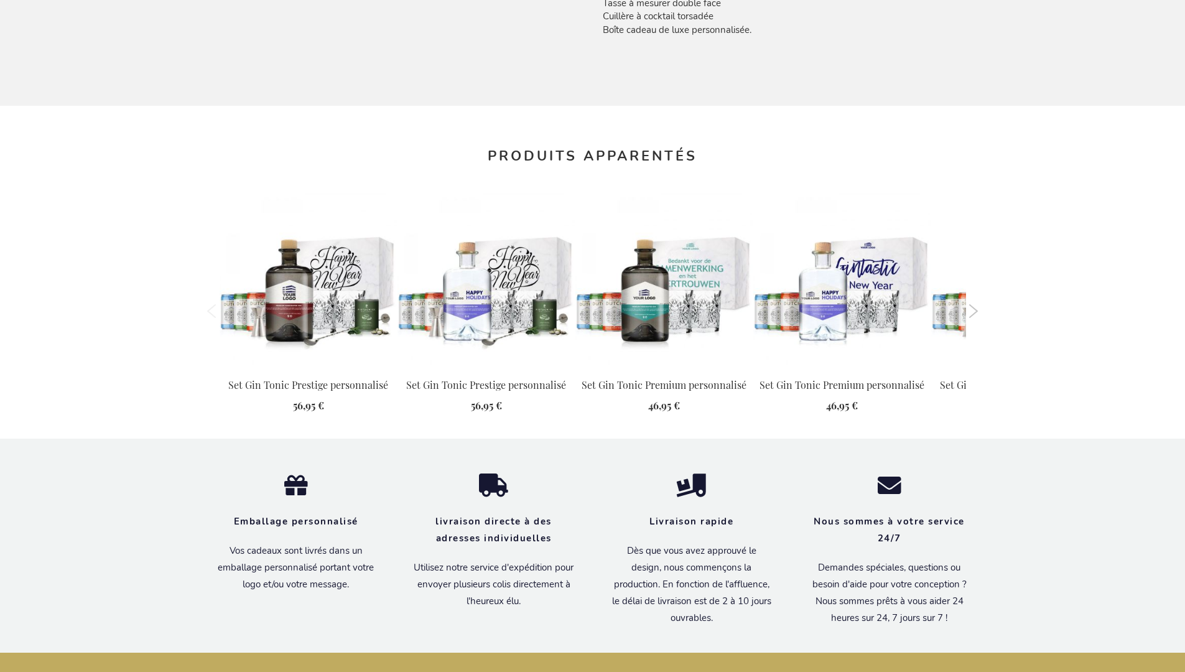
scroll to position [1343, 0]
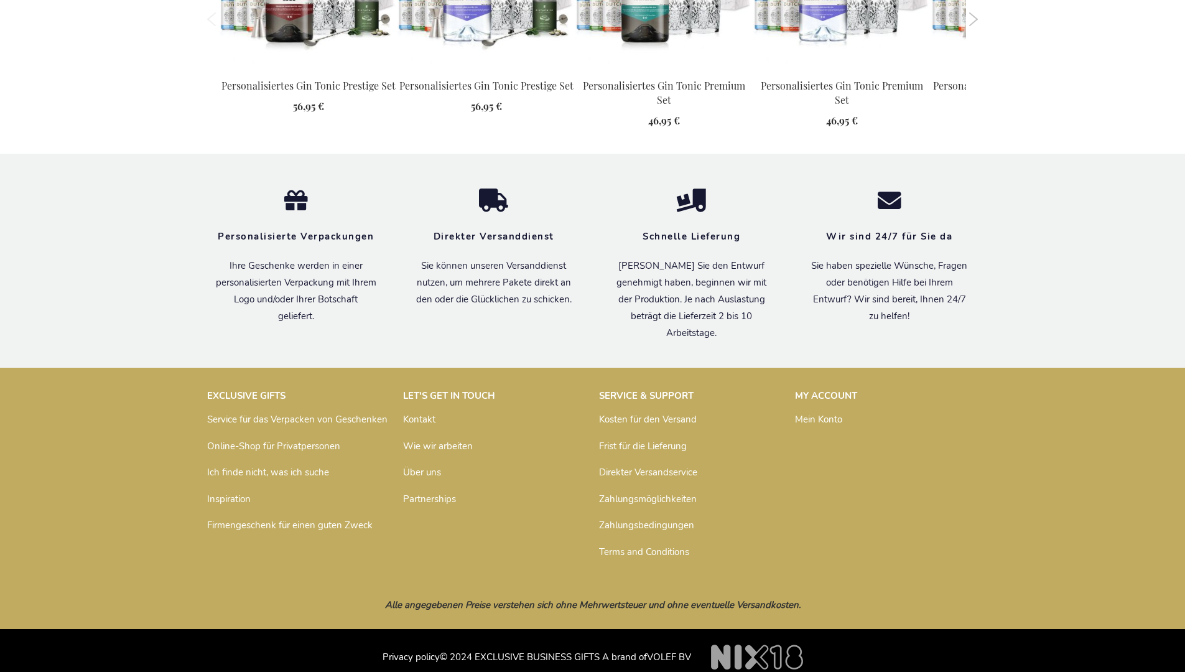
scroll to position [1345, 0]
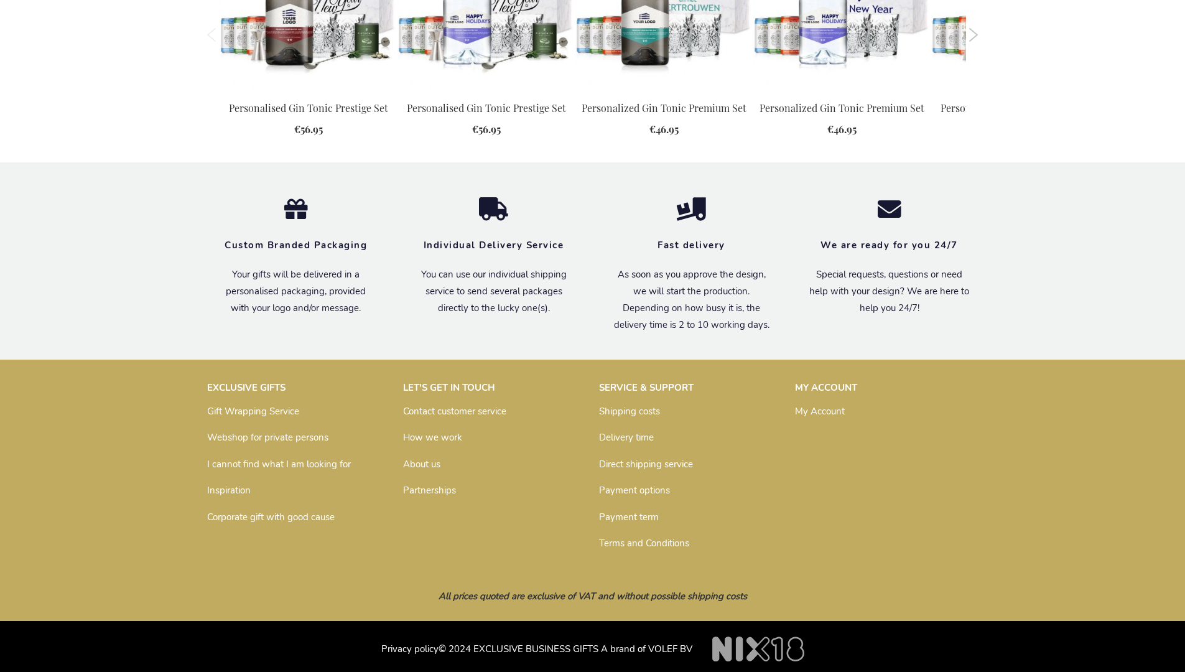
scroll to position [1300, 0]
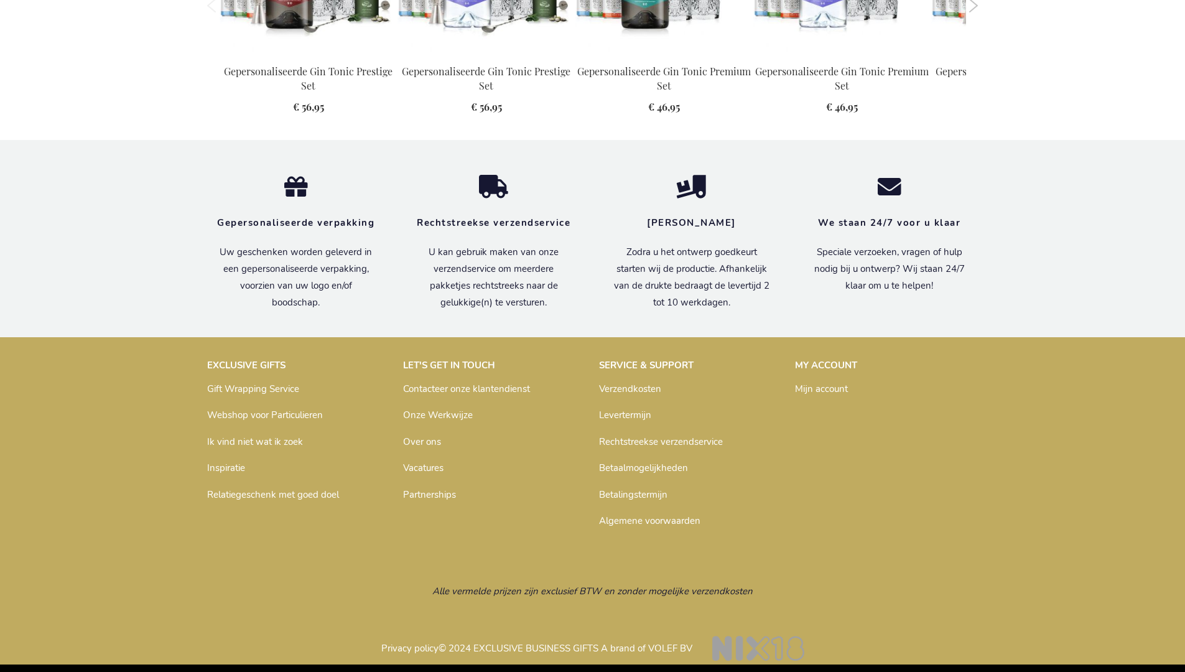
scroll to position [1337, 0]
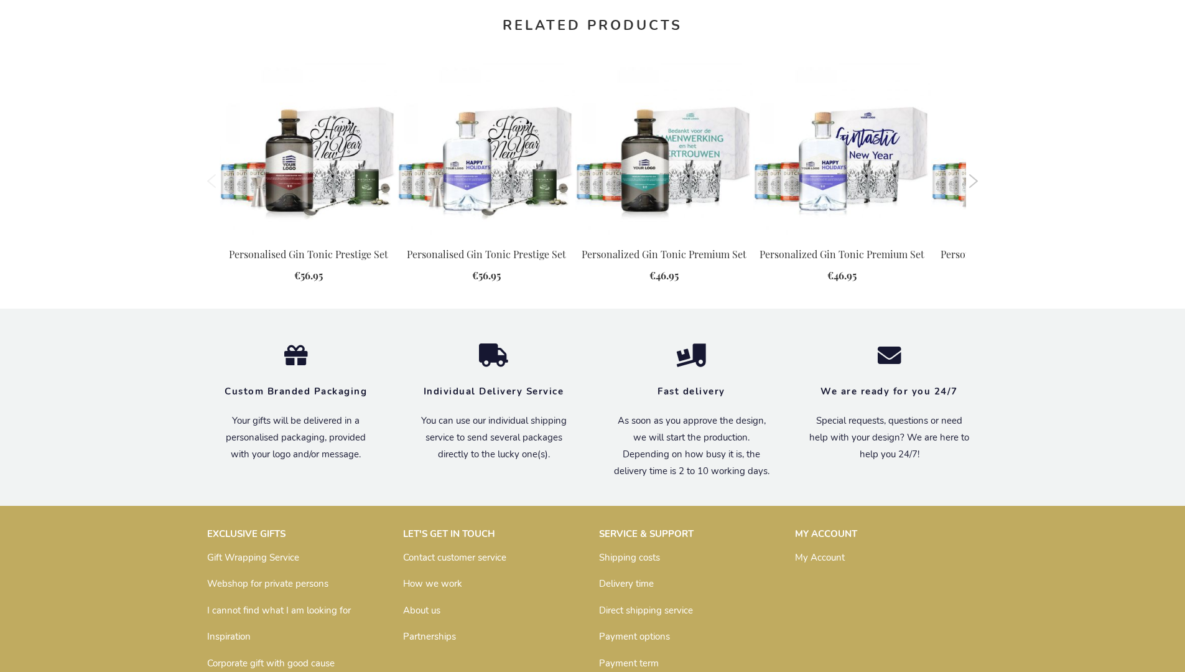
scroll to position [1300, 0]
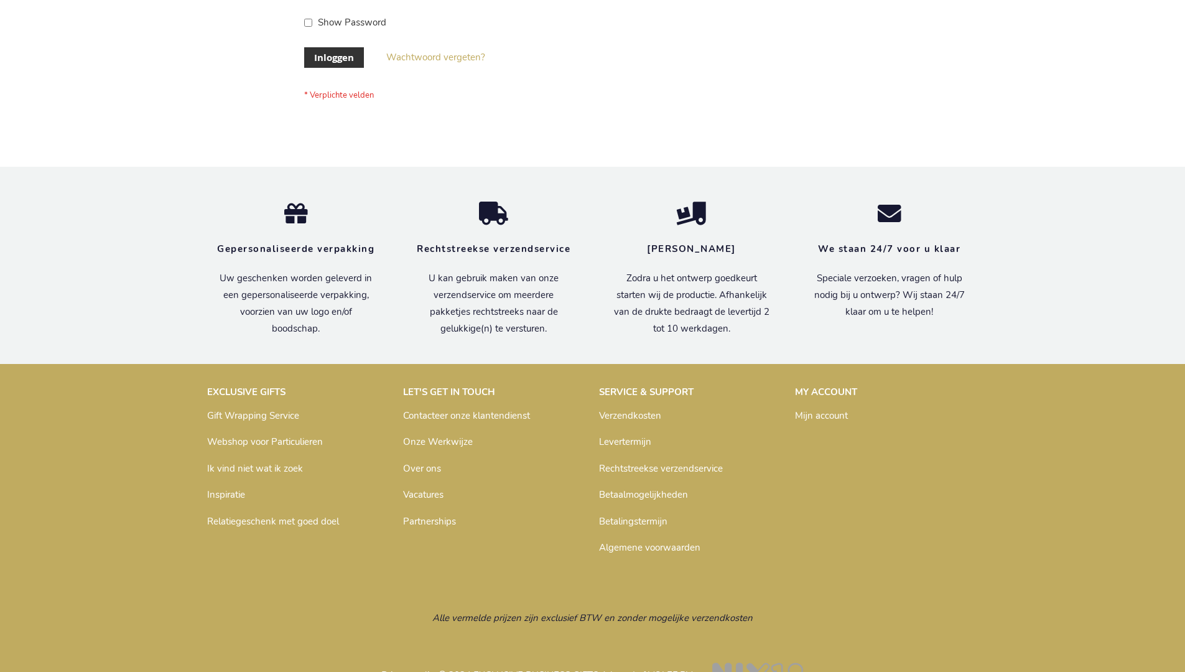
scroll to position [422, 0]
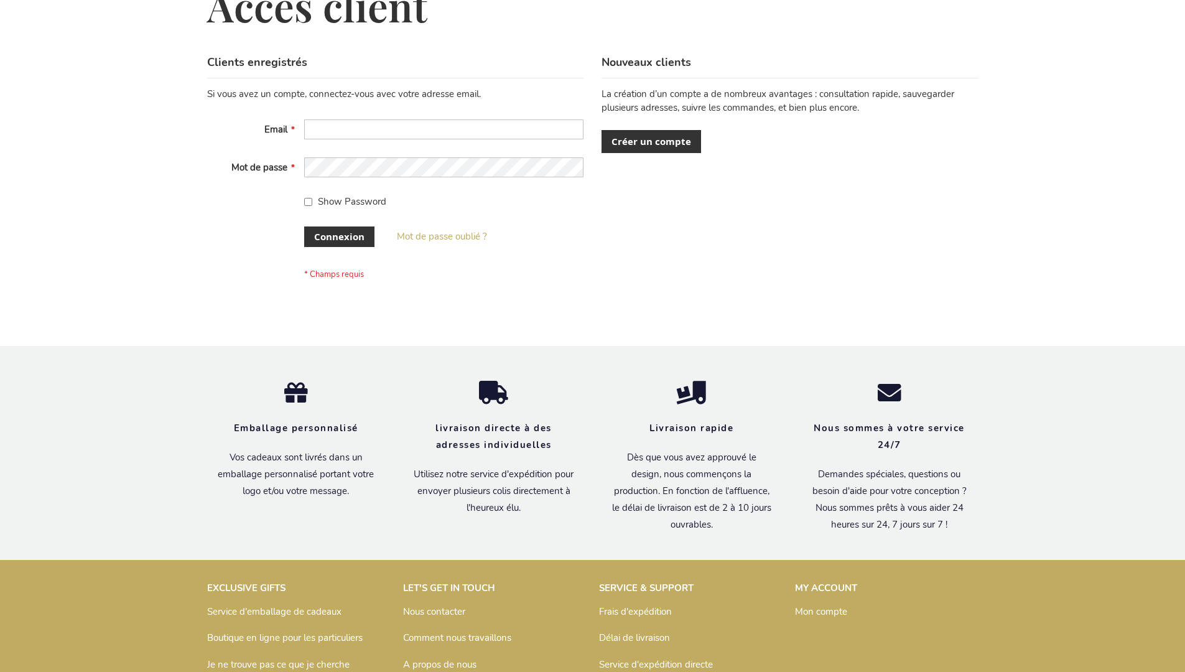
scroll to position [429, 0]
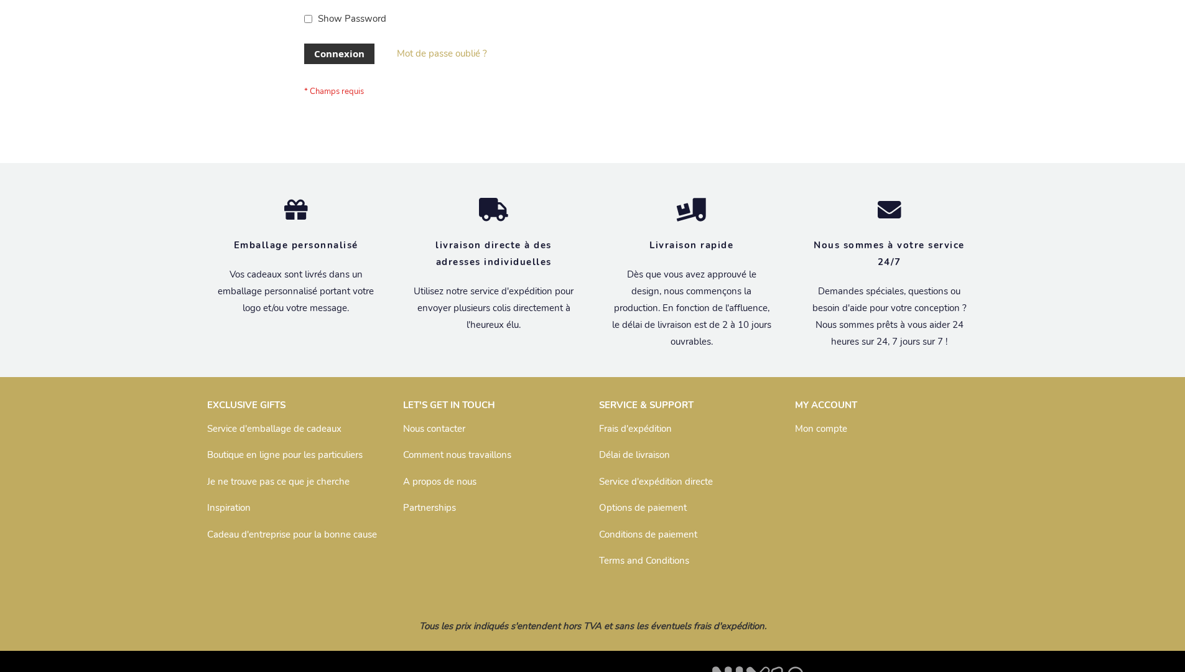
scroll to position [429, 0]
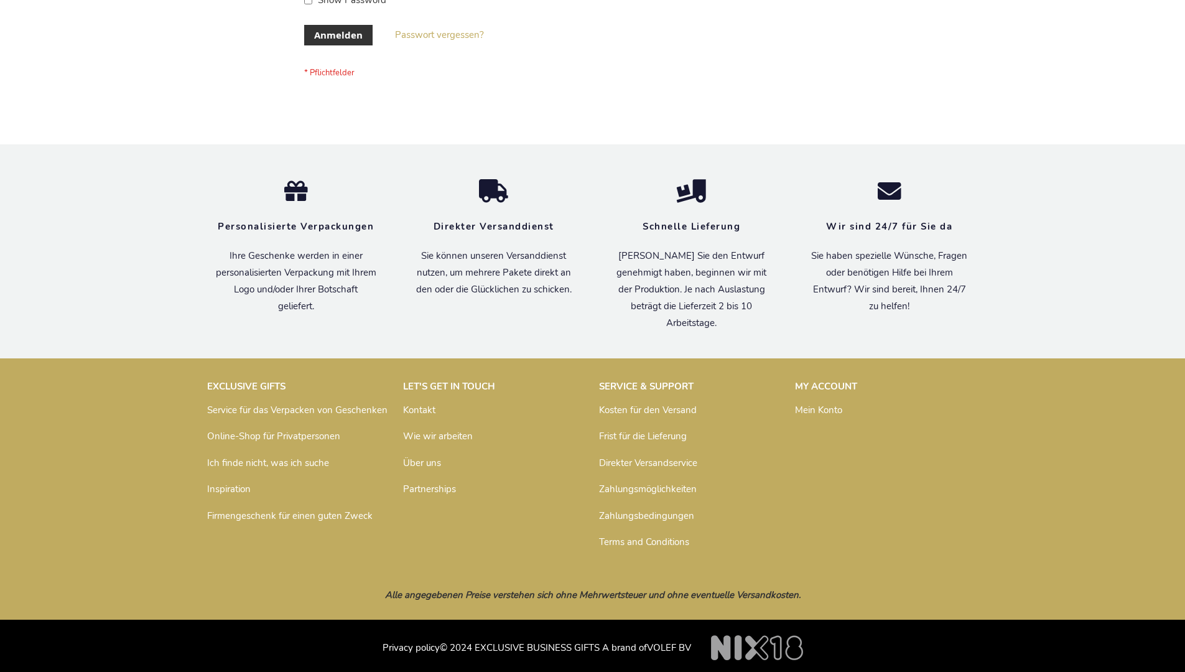
scroll to position [417, 0]
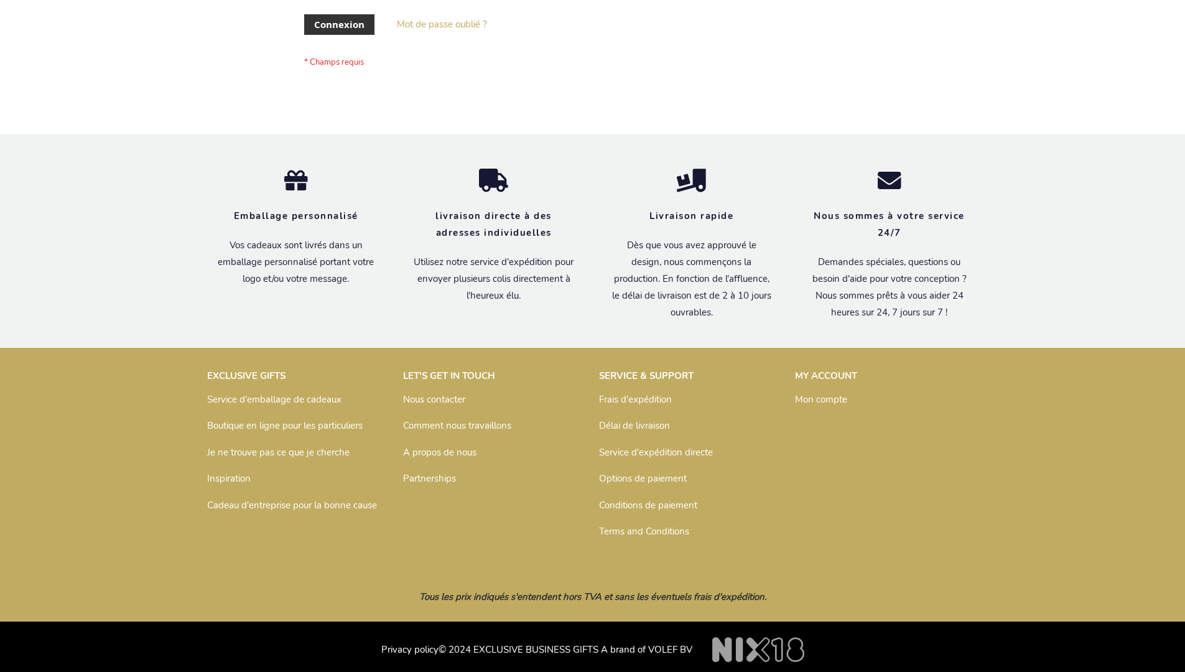
scroll to position [429, 0]
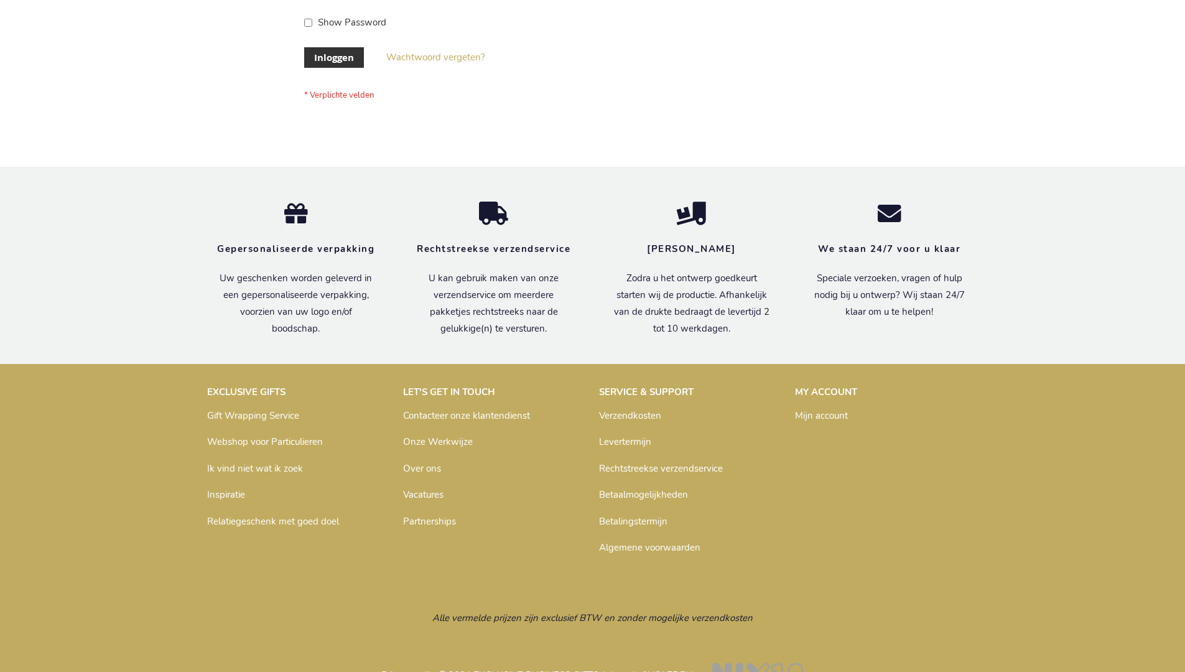
scroll to position [422, 0]
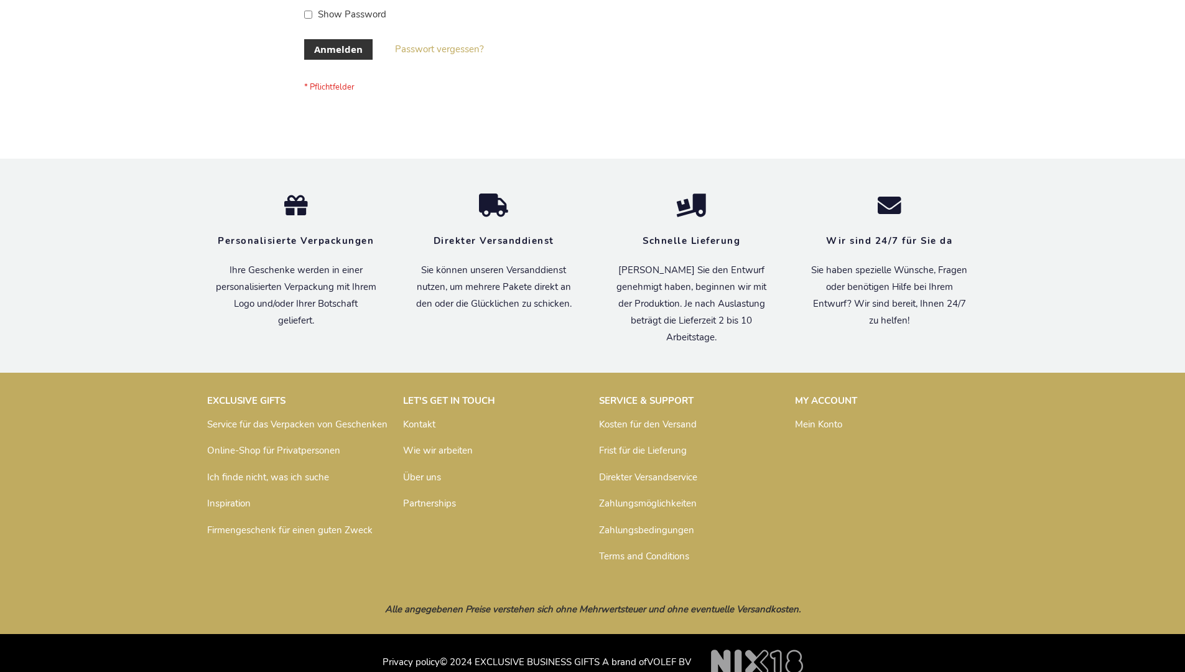
scroll to position [417, 0]
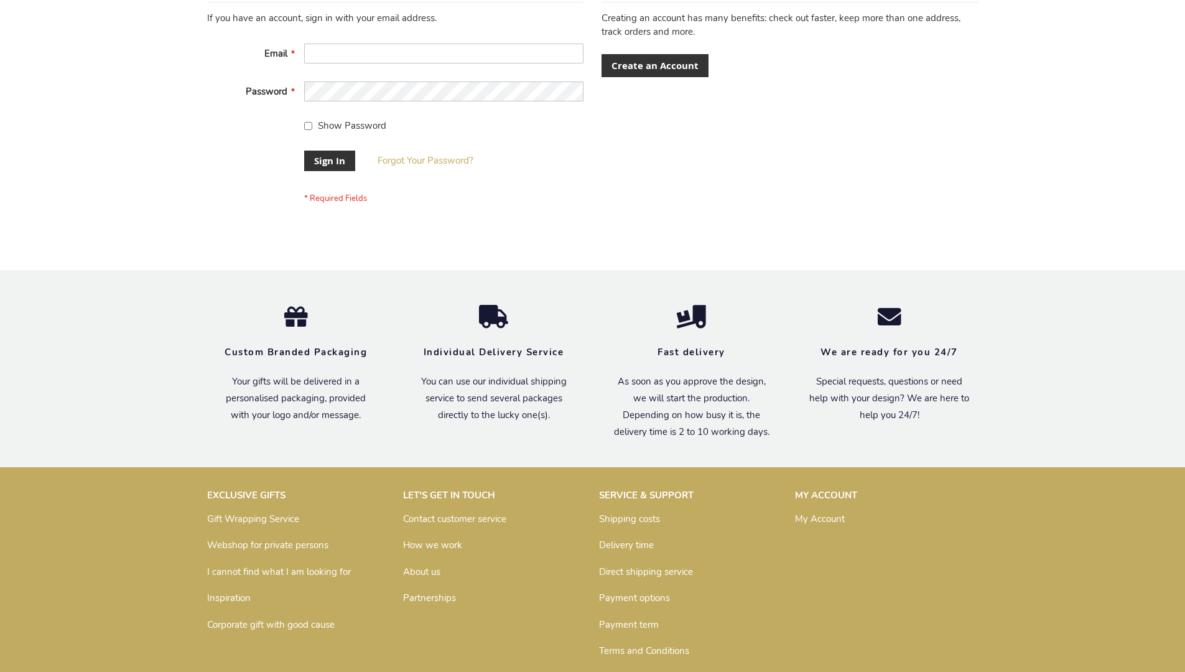
scroll to position [400, 0]
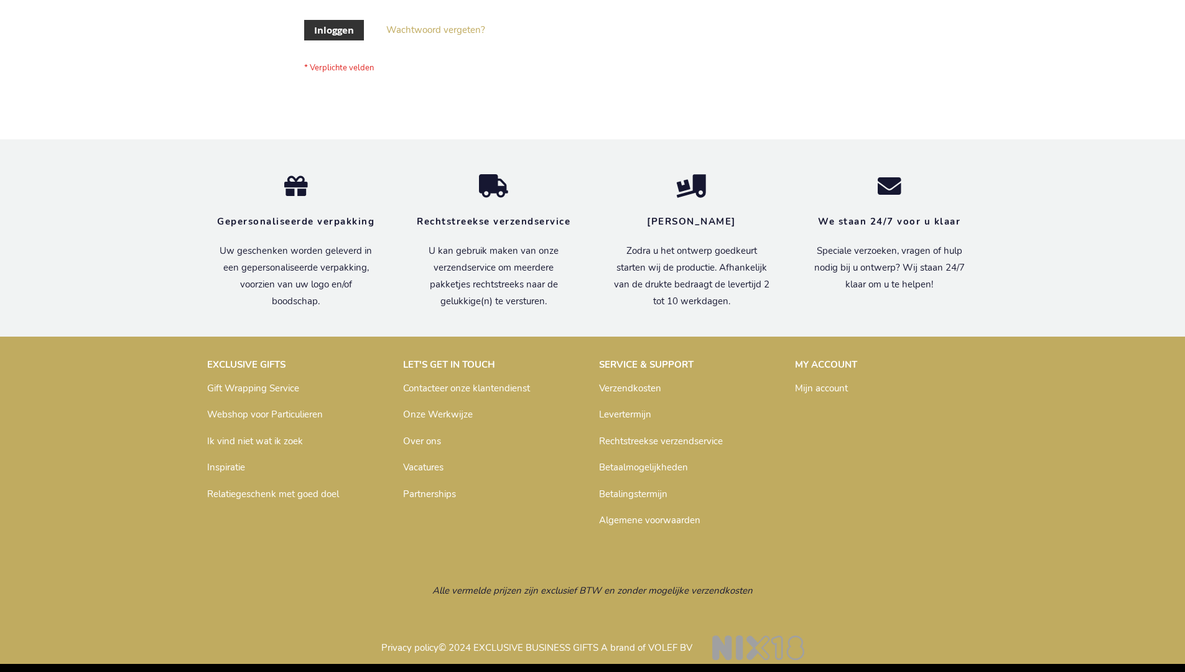
scroll to position [422, 0]
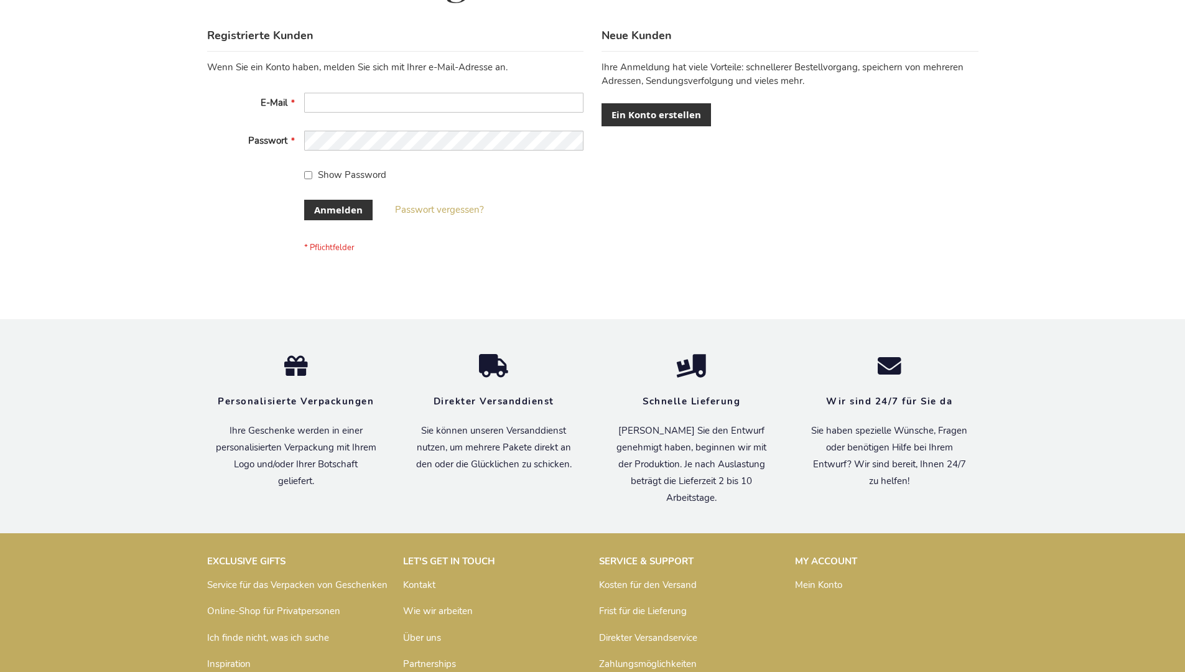
scroll to position [417, 0]
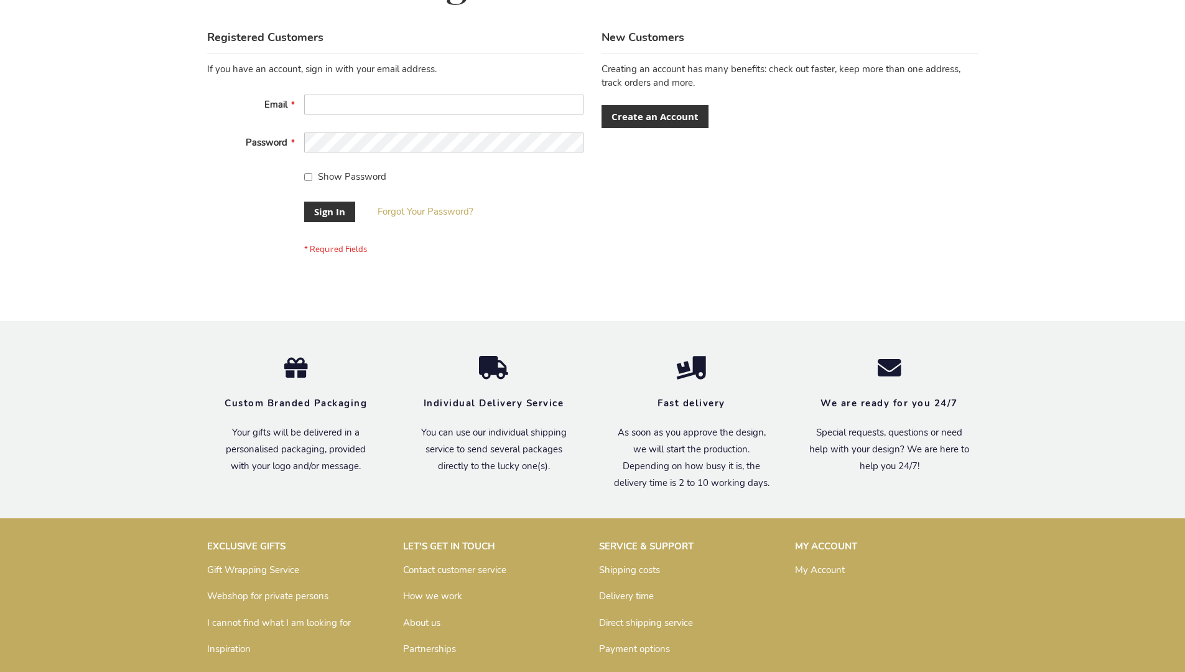
scroll to position [400, 0]
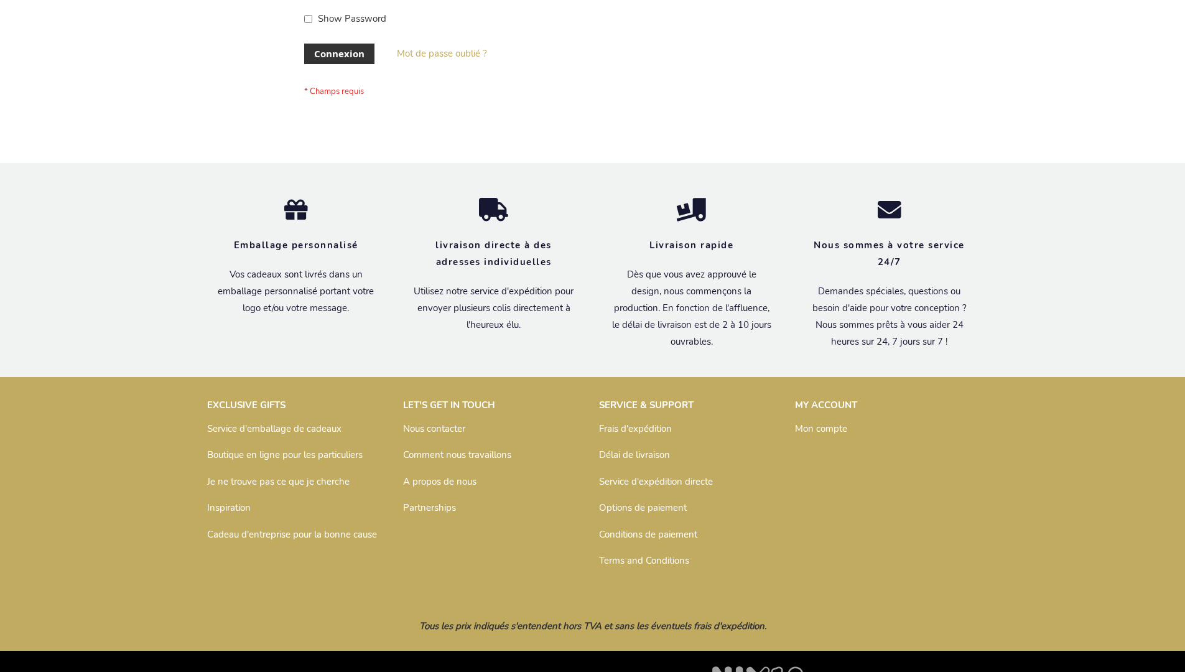
scroll to position [429, 0]
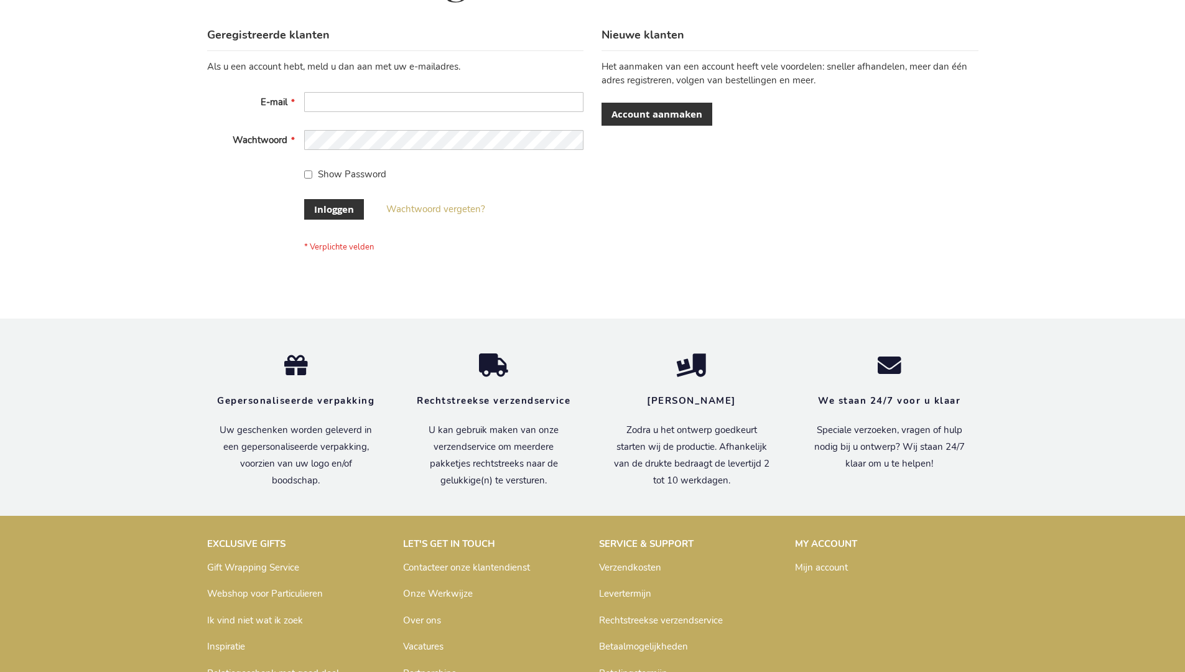
scroll to position [422, 0]
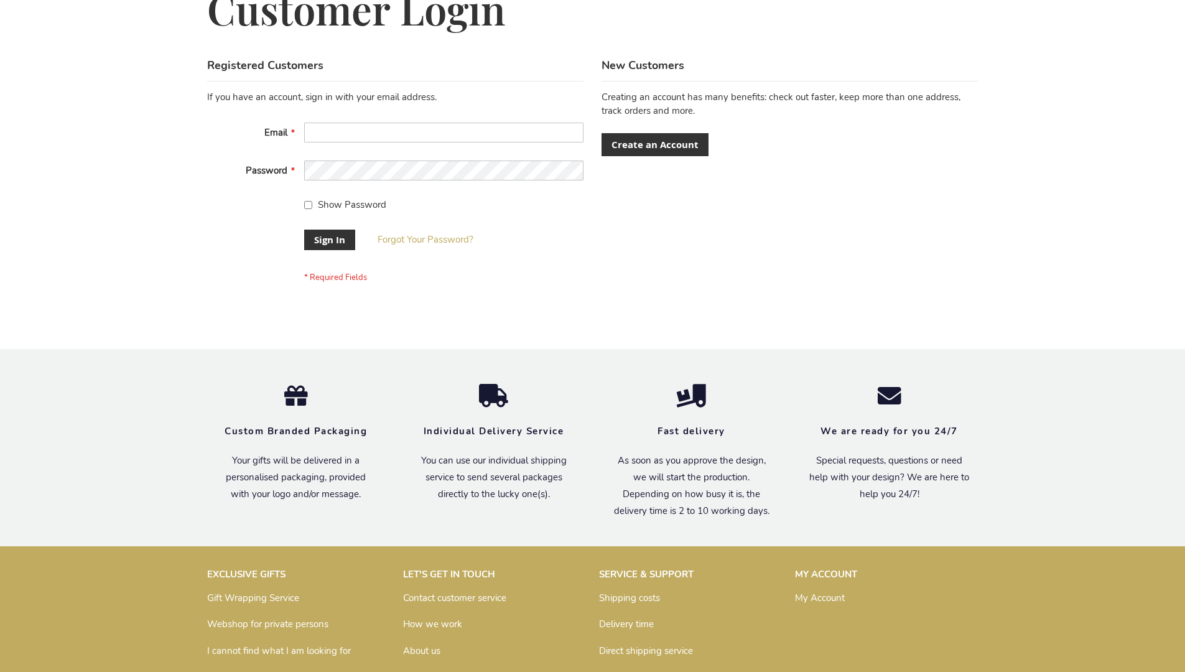
scroll to position [390, 0]
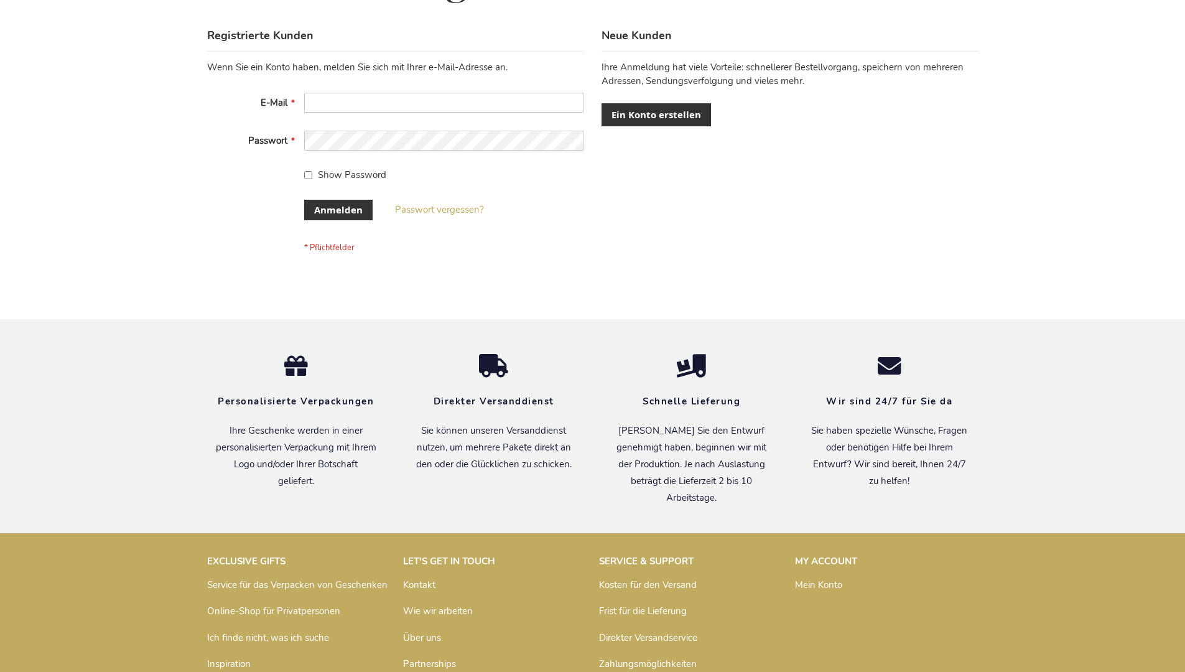
scroll to position [417, 0]
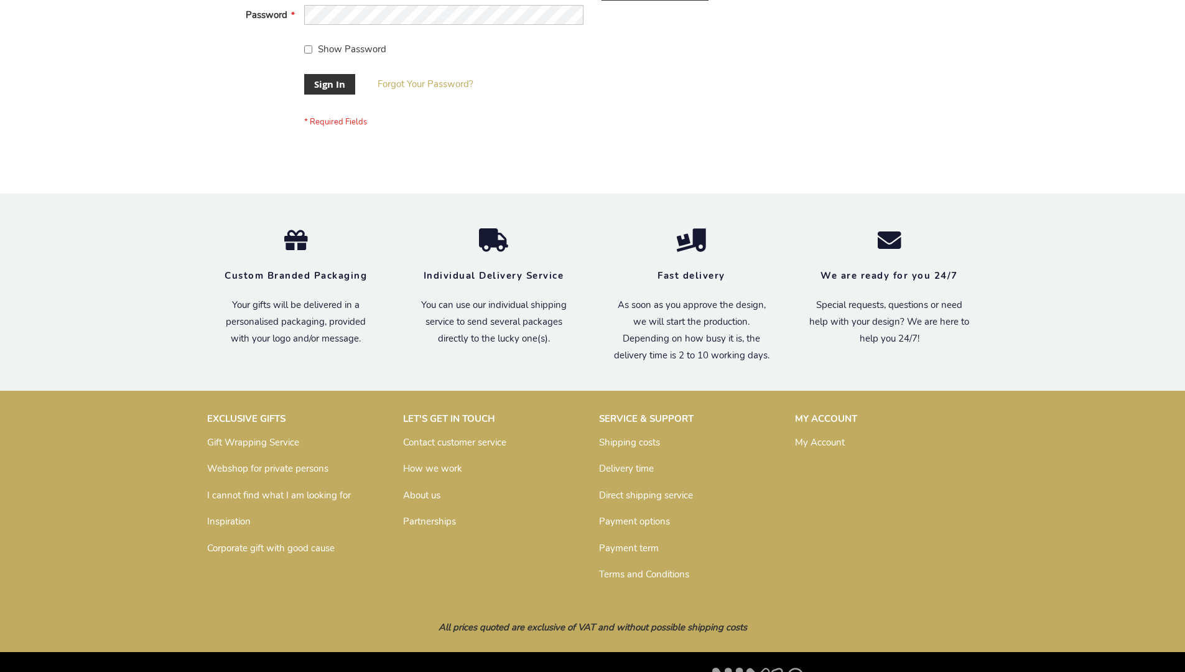
scroll to position [400, 0]
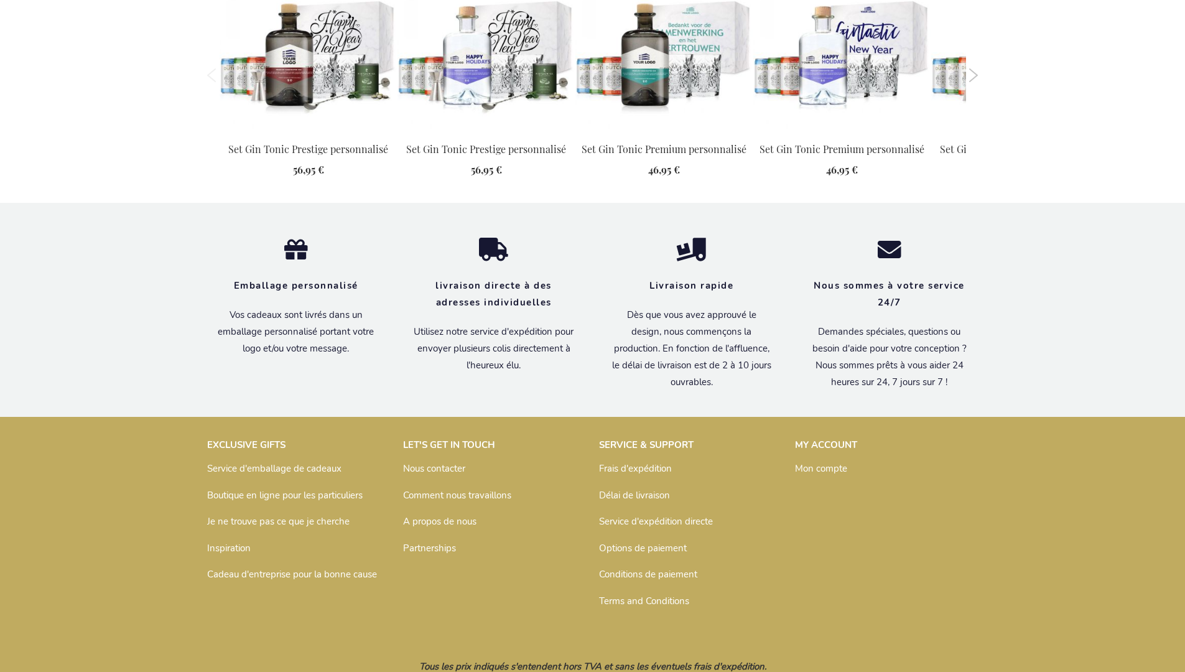
scroll to position [1343, 0]
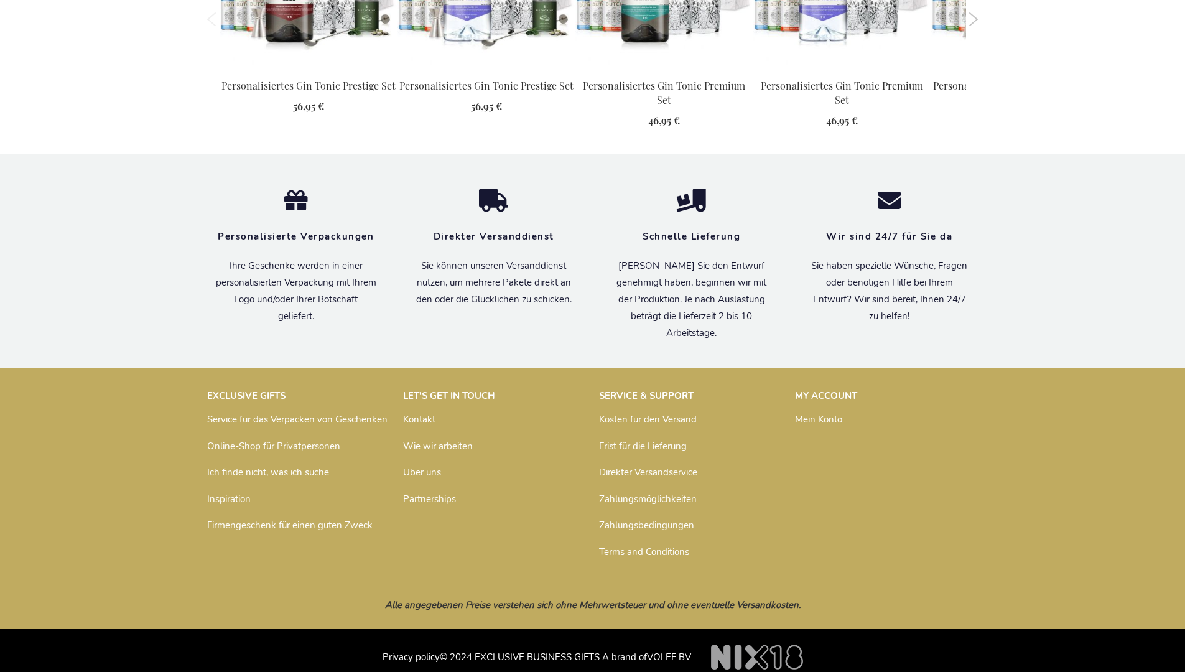
scroll to position [1345, 0]
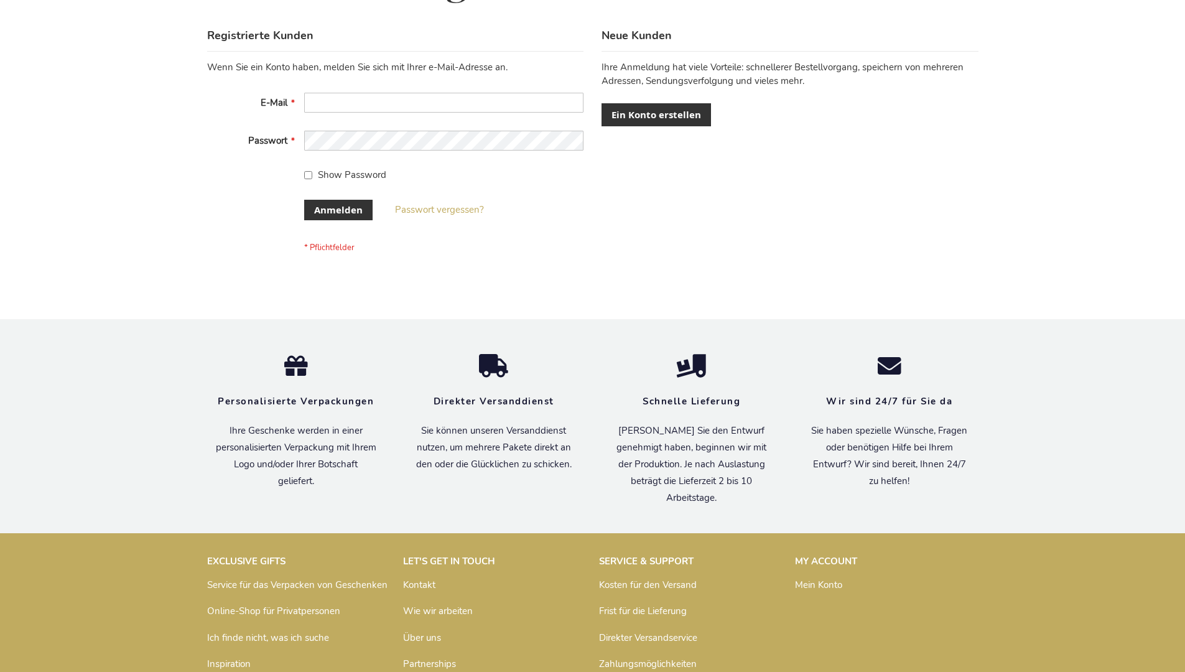
scroll to position [417, 0]
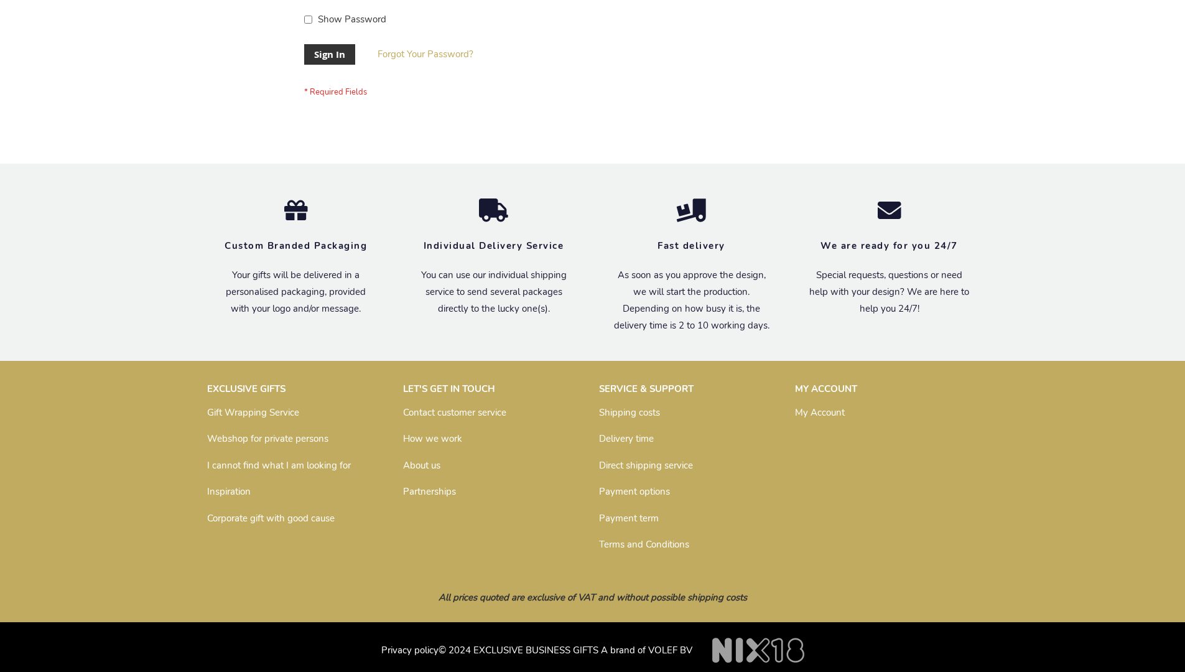
scroll to position [400, 0]
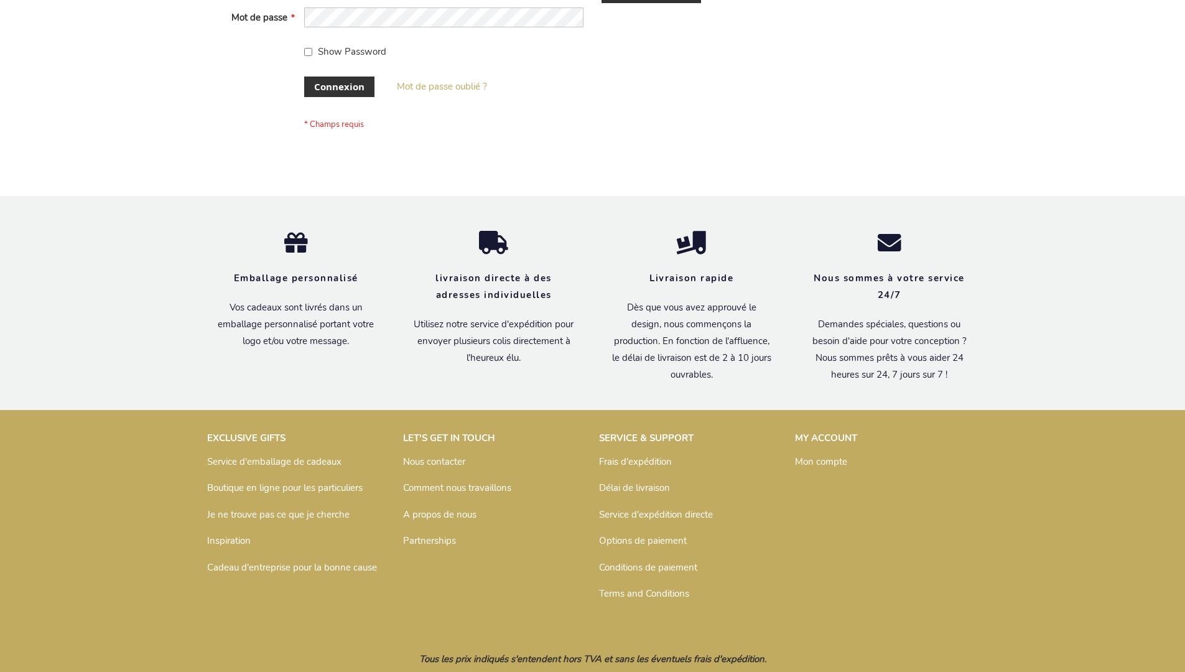
scroll to position [429, 0]
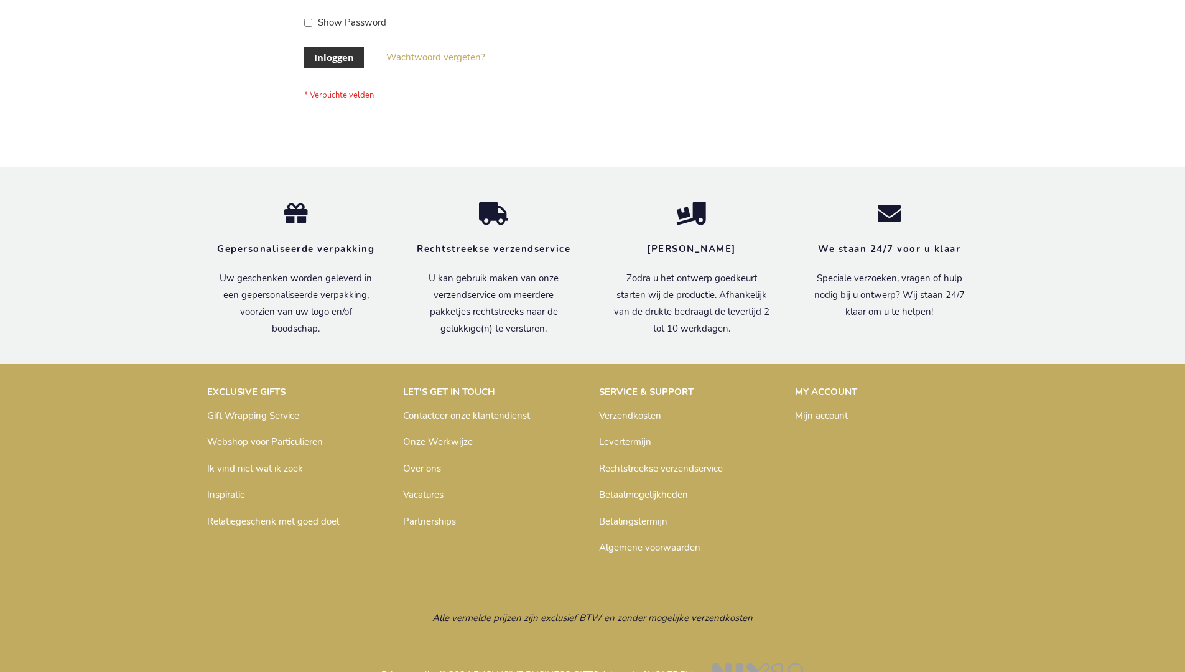
scroll to position [422, 0]
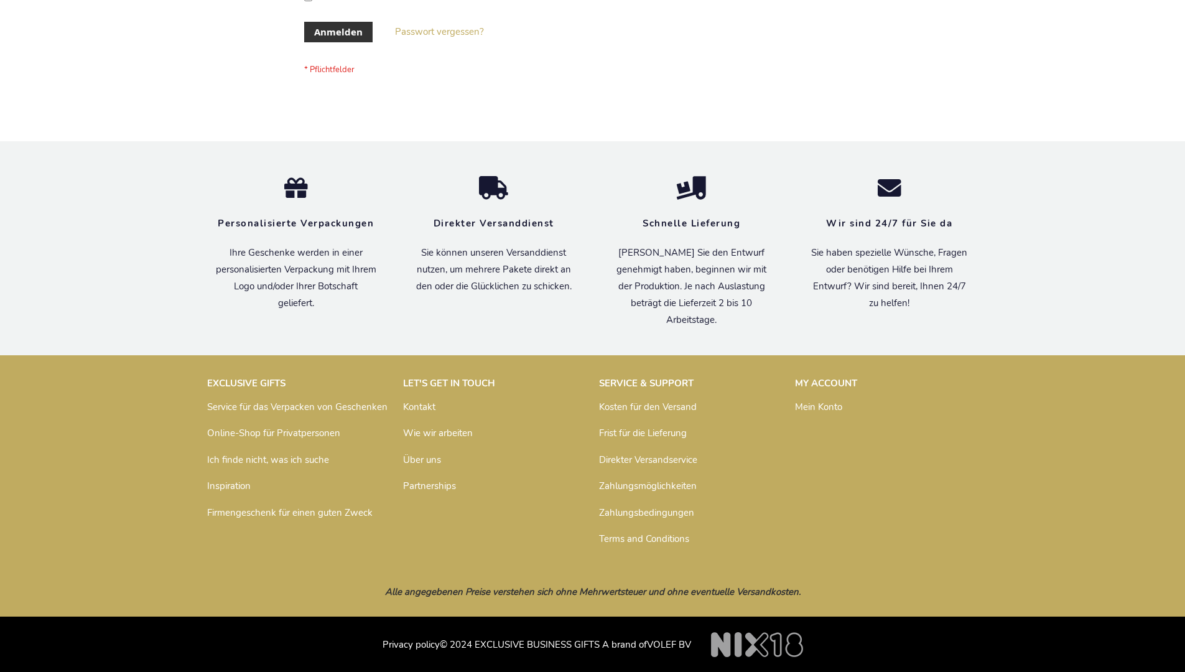
scroll to position [417, 0]
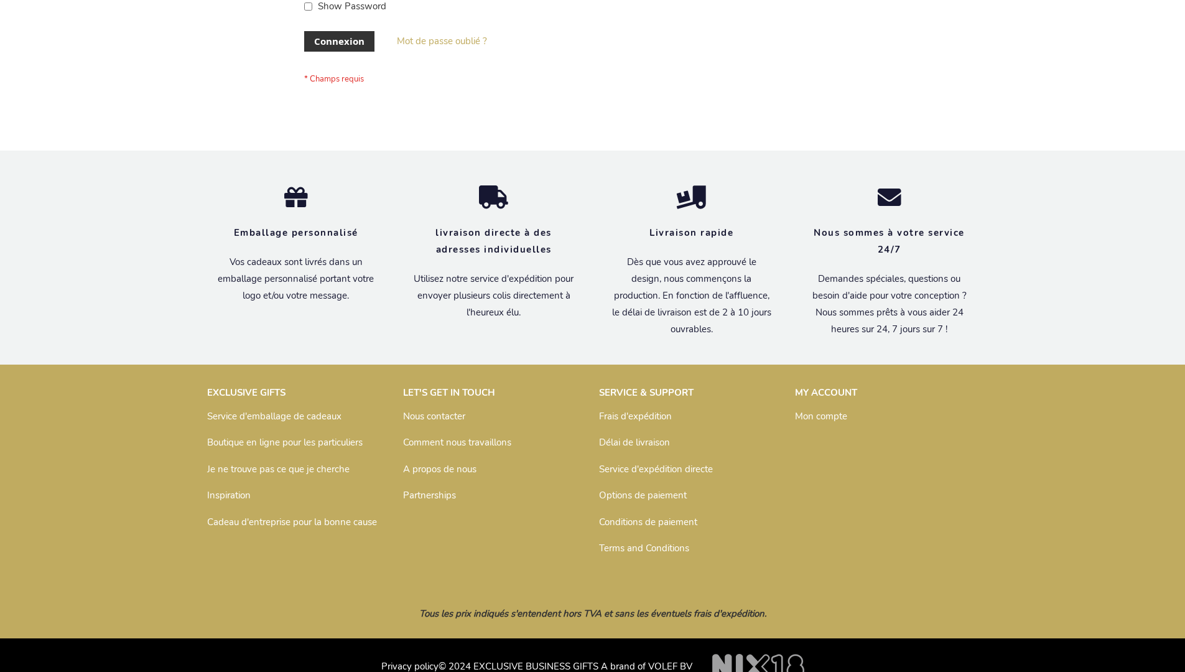
scroll to position [429, 0]
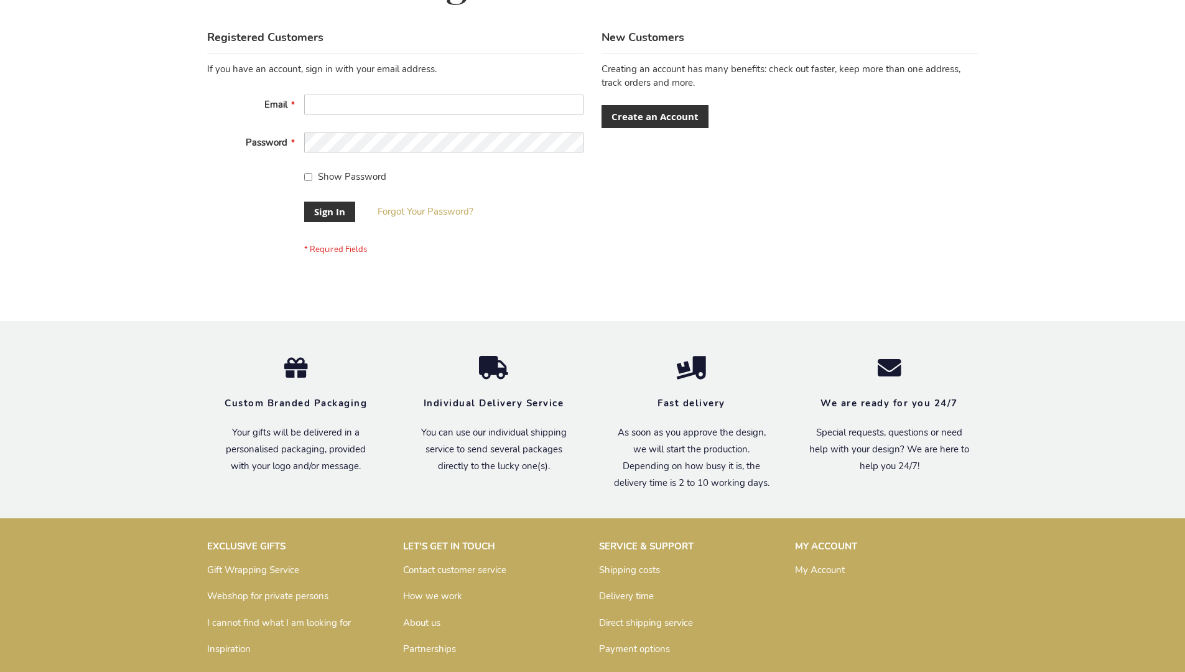
scroll to position [400, 0]
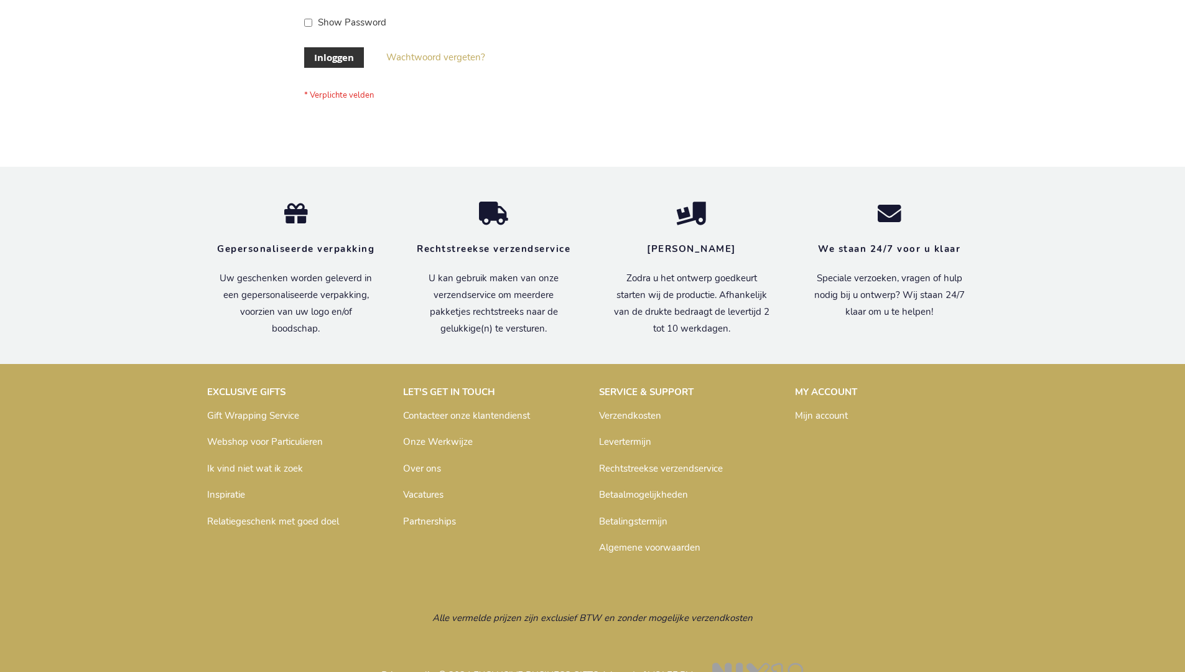
scroll to position [422, 0]
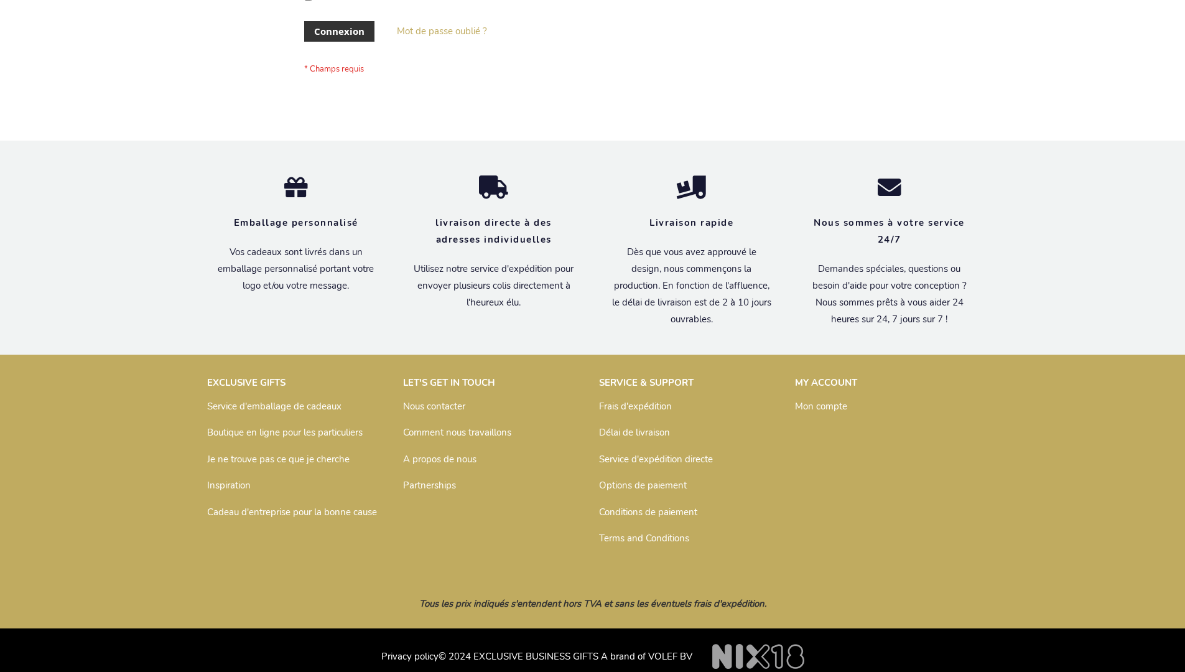
scroll to position [429, 0]
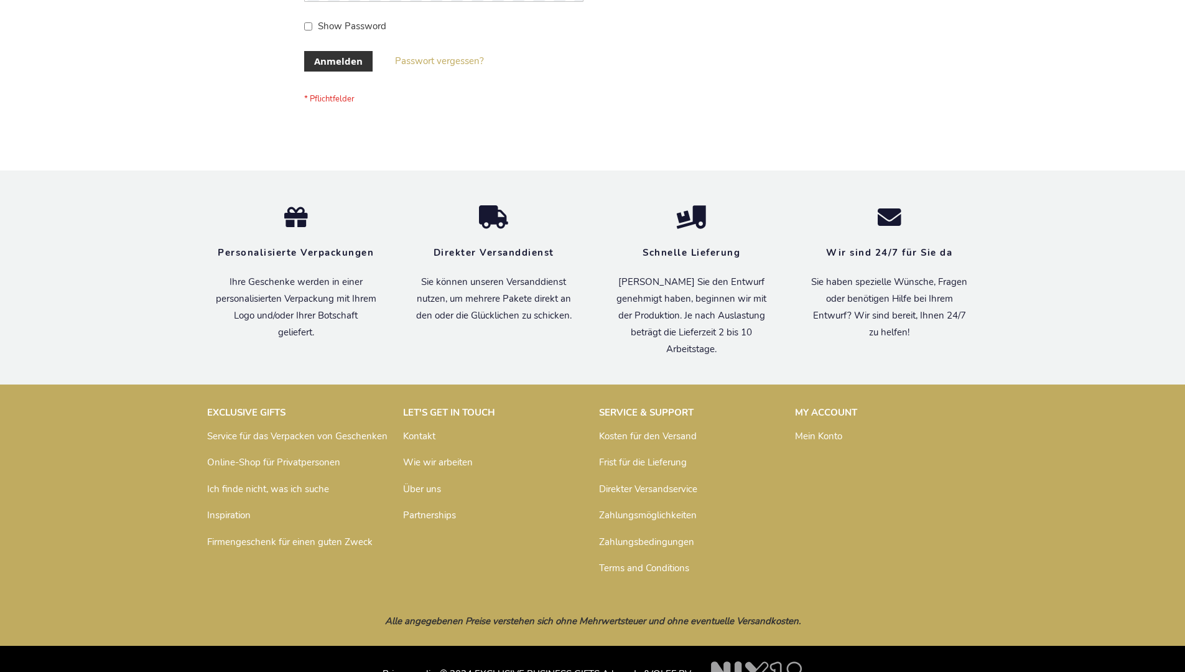
scroll to position [417, 0]
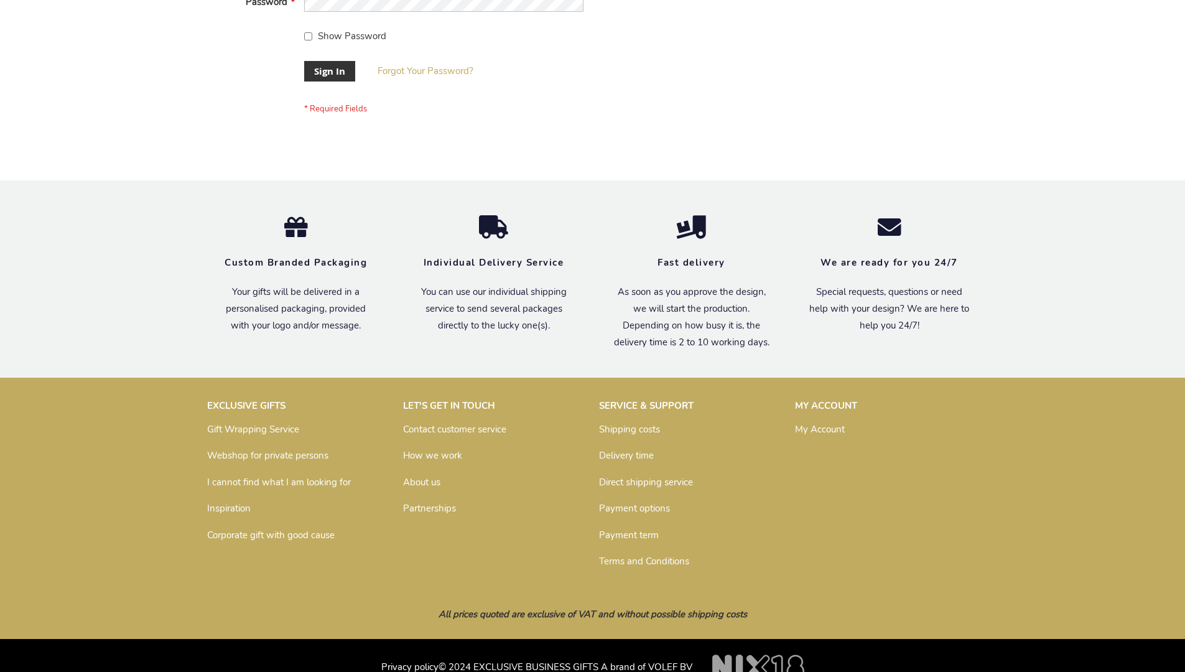
scroll to position [400, 0]
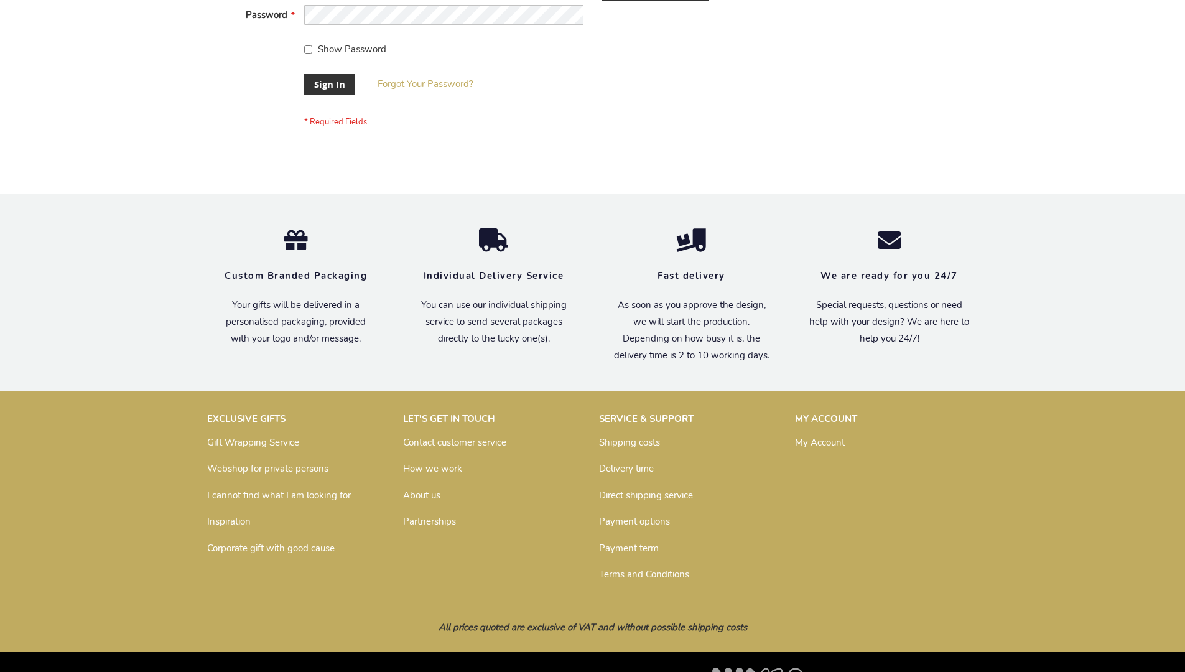
scroll to position [400, 0]
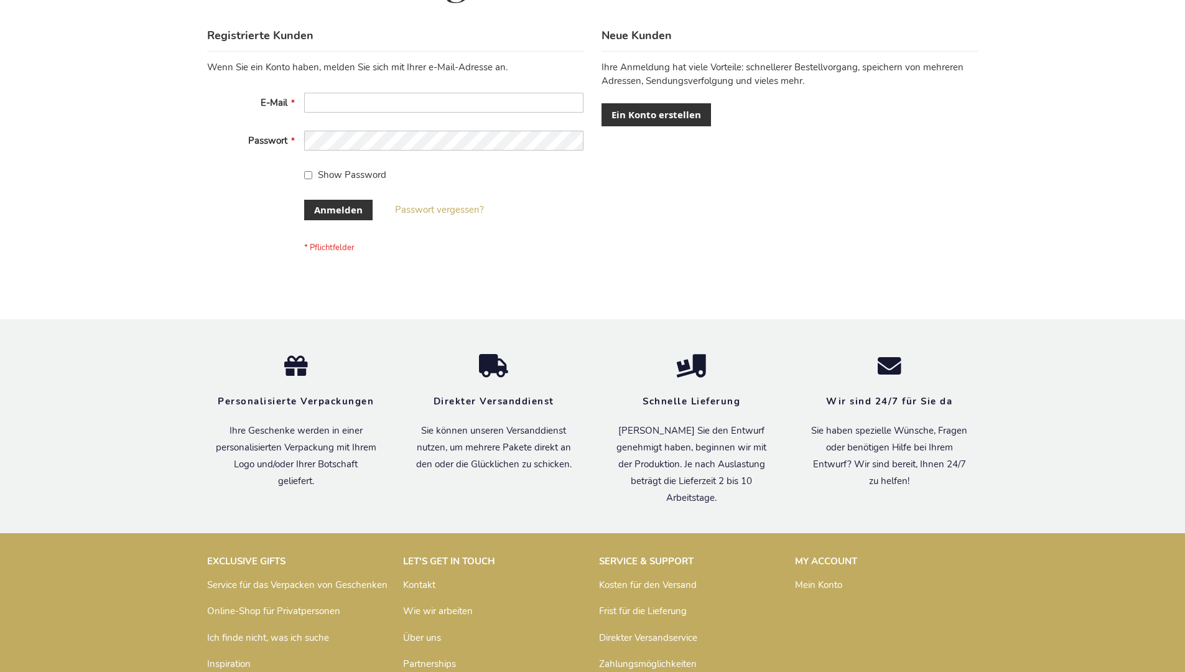
scroll to position [417, 0]
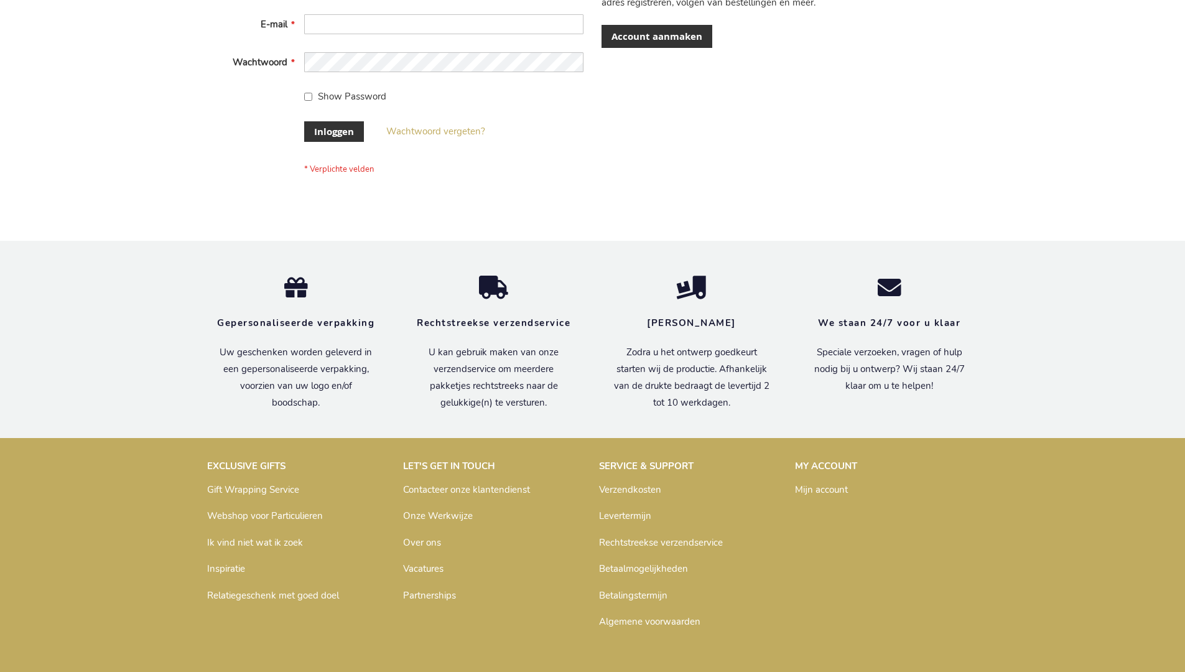
scroll to position [422, 0]
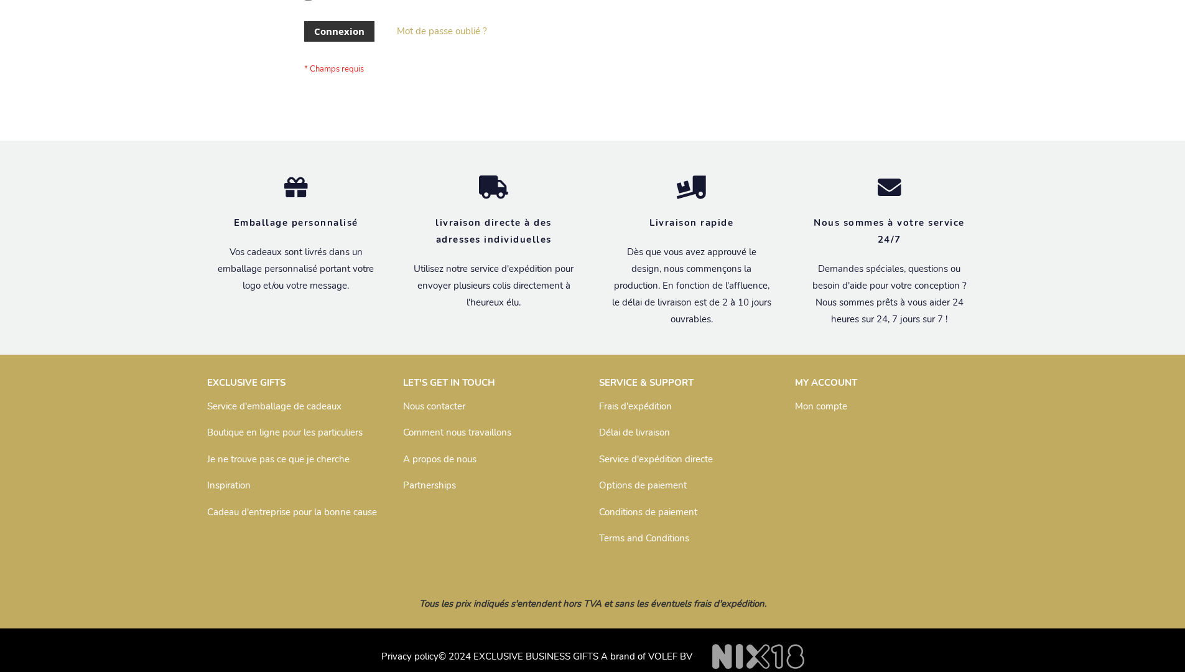
scroll to position [429, 0]
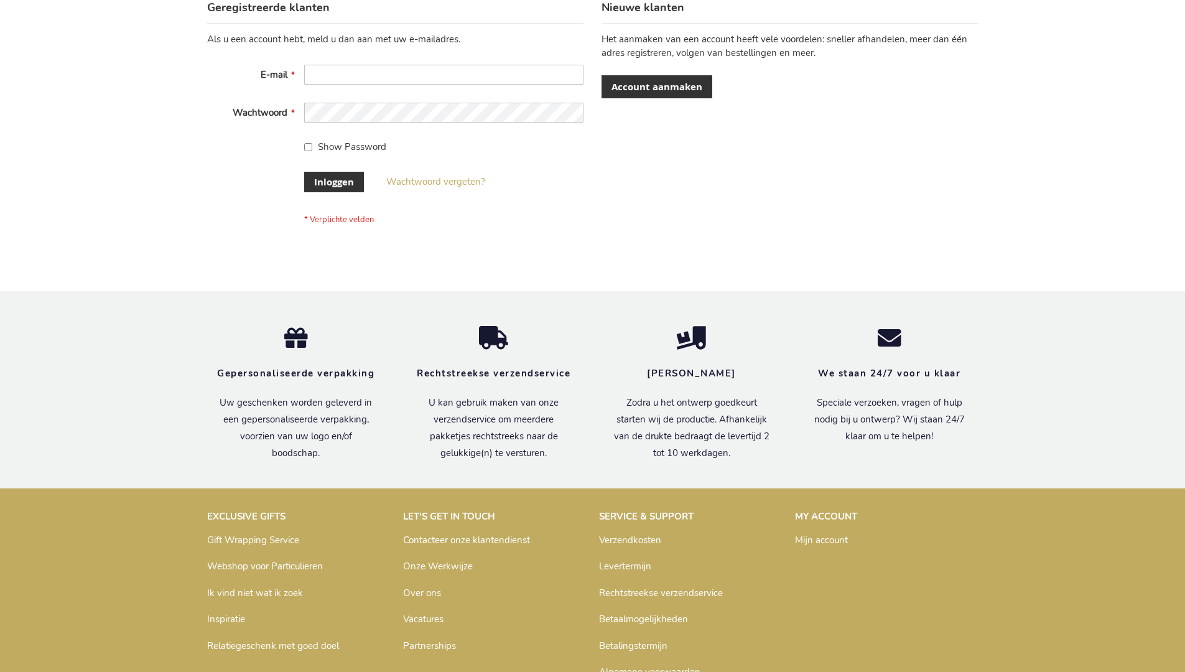
scroll to position [422, 0]
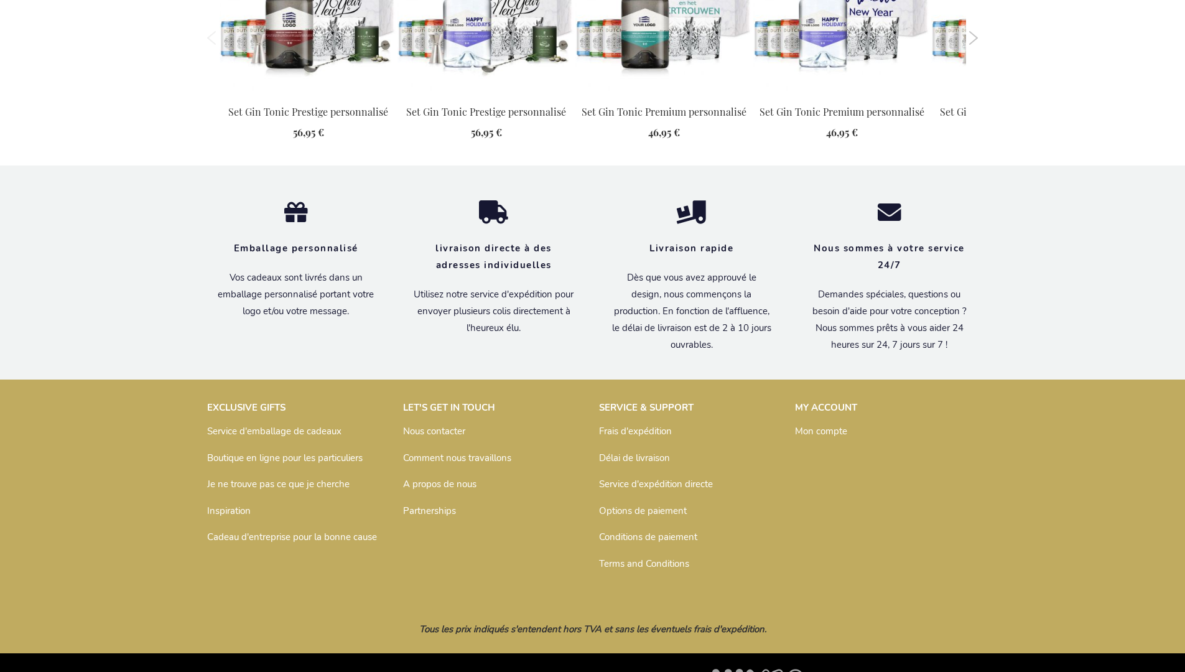
scroll to position [1343, 0]
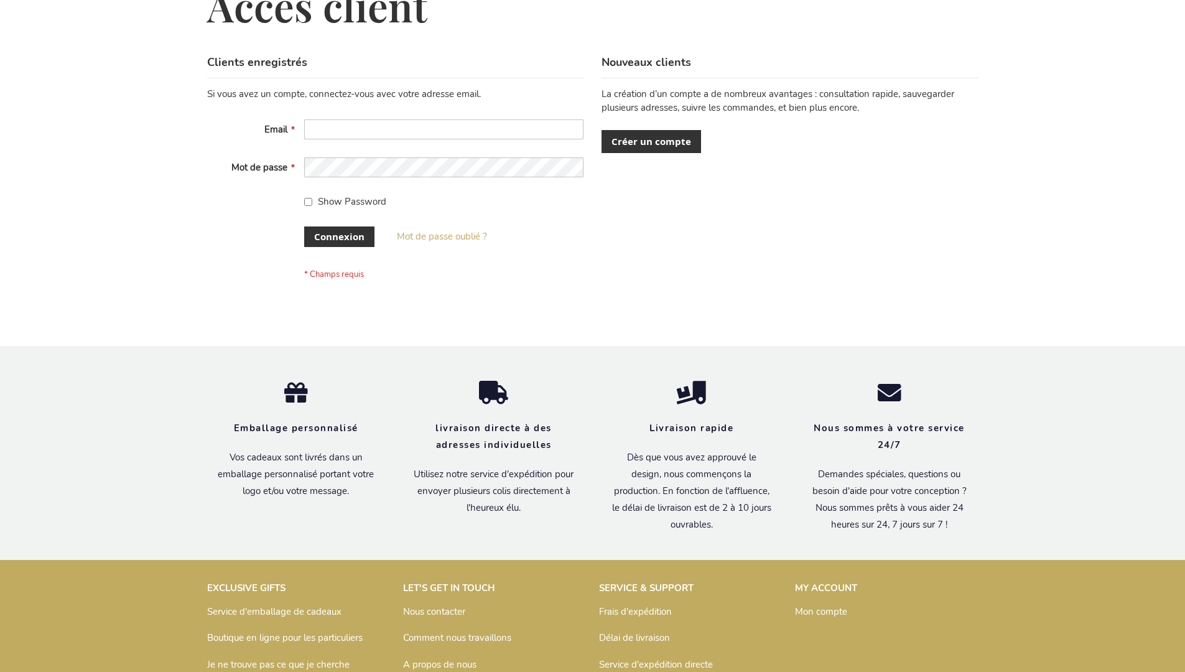
scroll to position [429, 0]
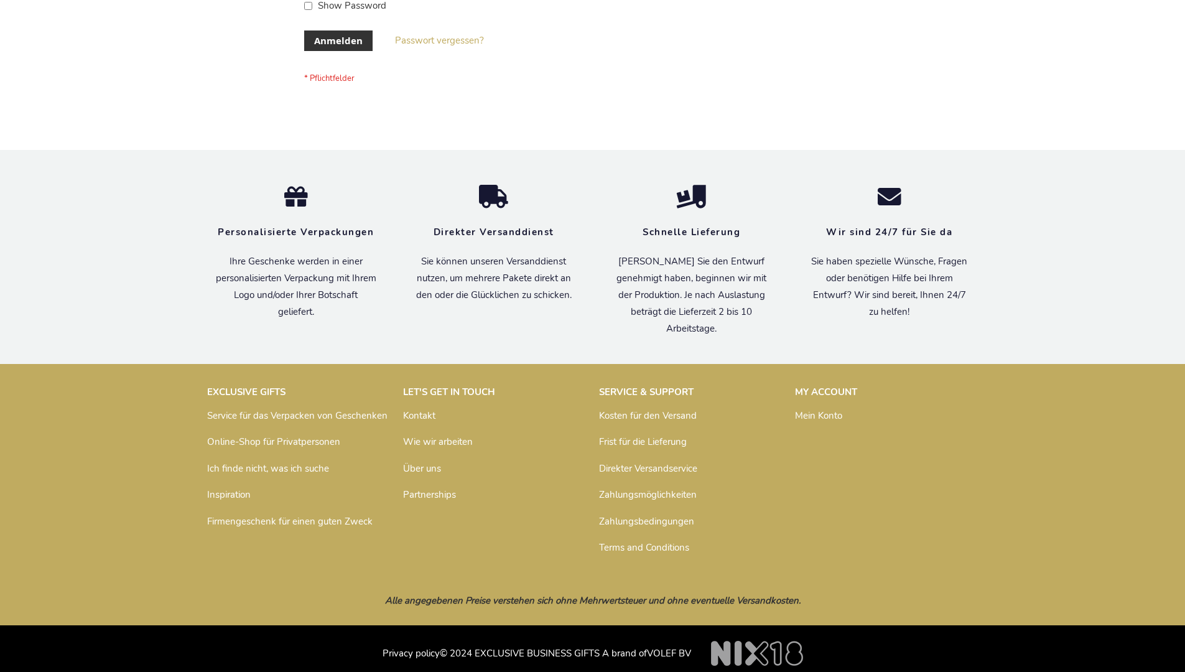
scroll to position [417, 0]
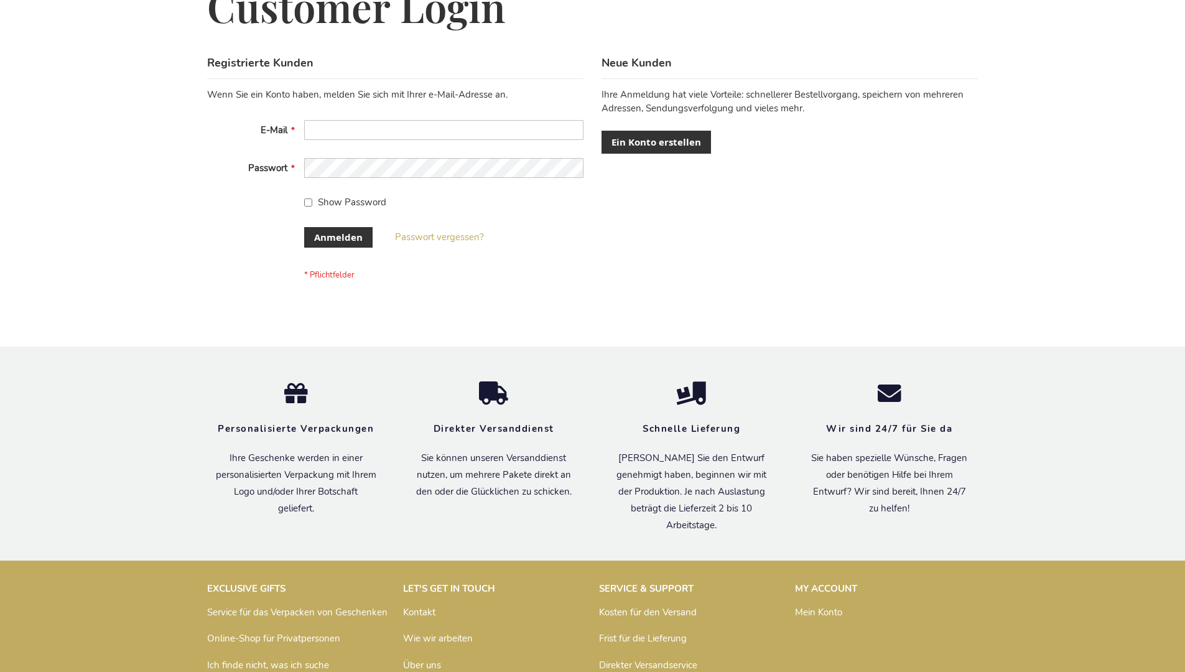
scroll to position [417, 0]
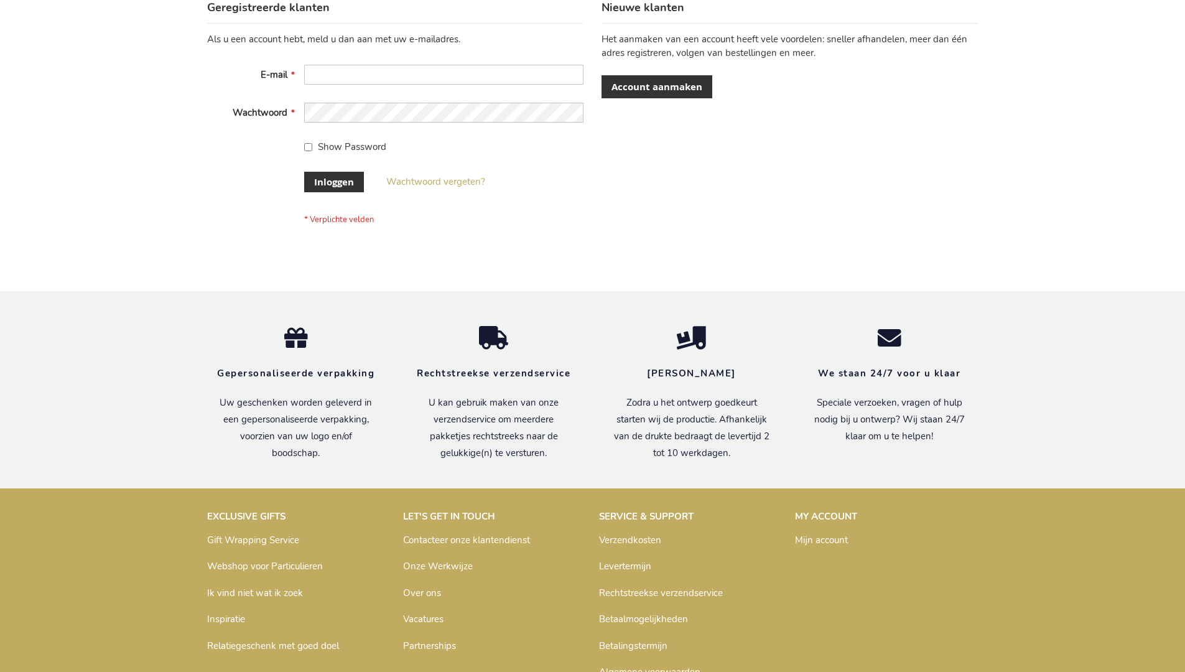
scroll to position [422, 0]
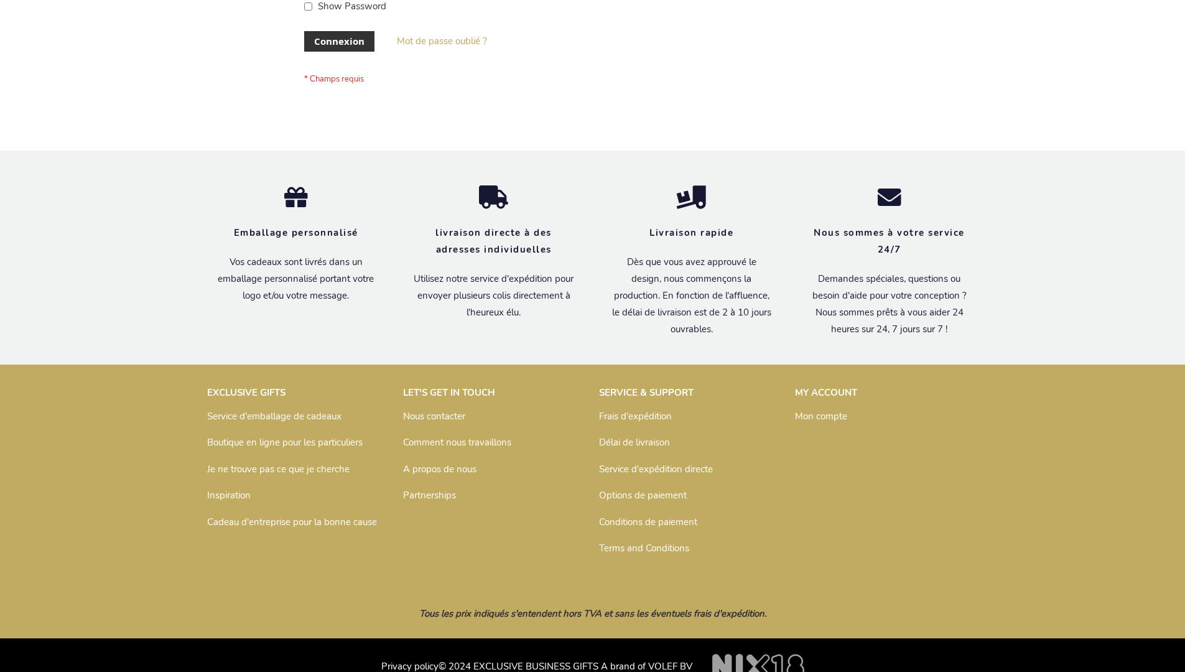
scroll to position [429, 0]
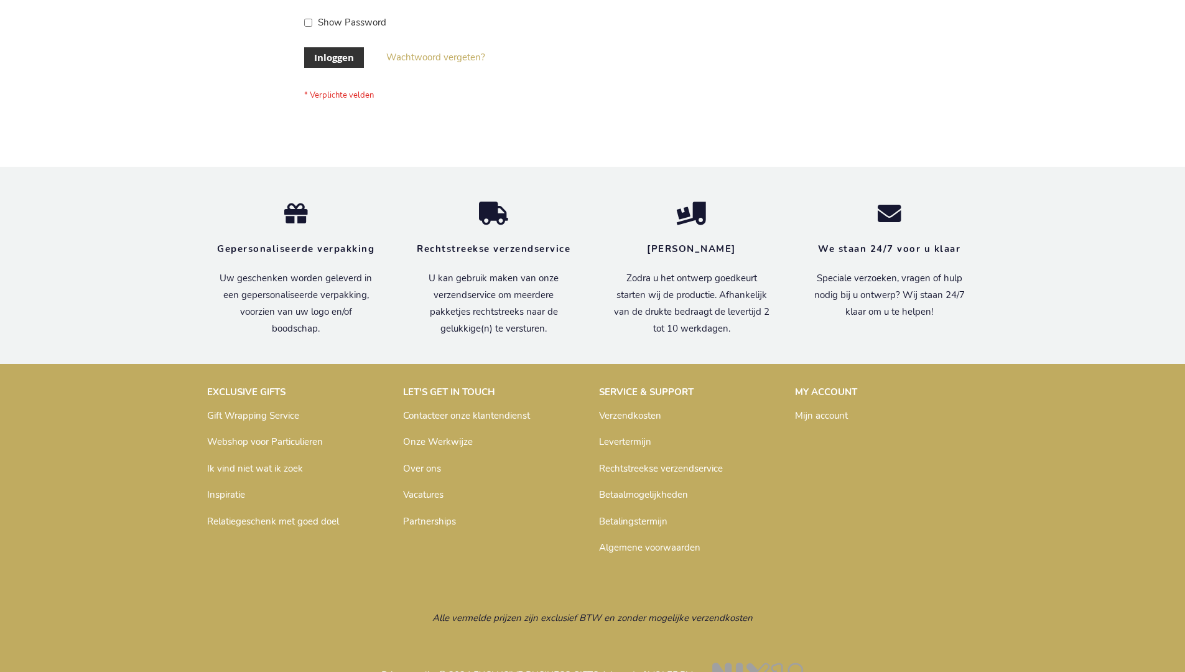
scroll to position [422, 0]
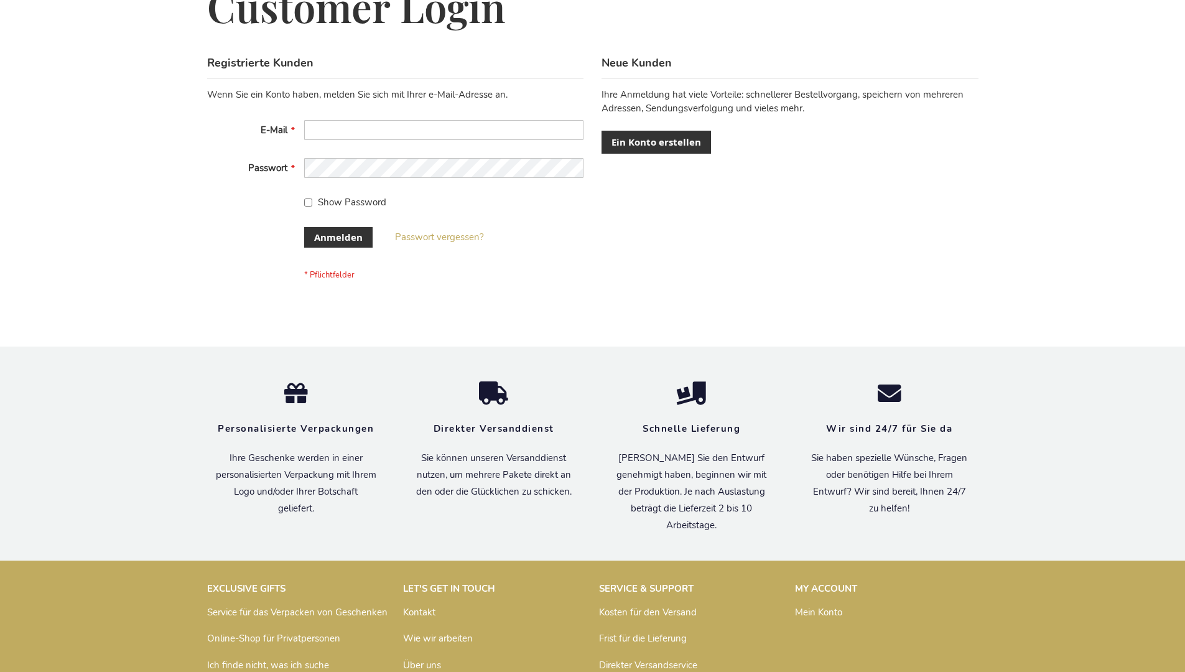
scroll to position [417, 0]
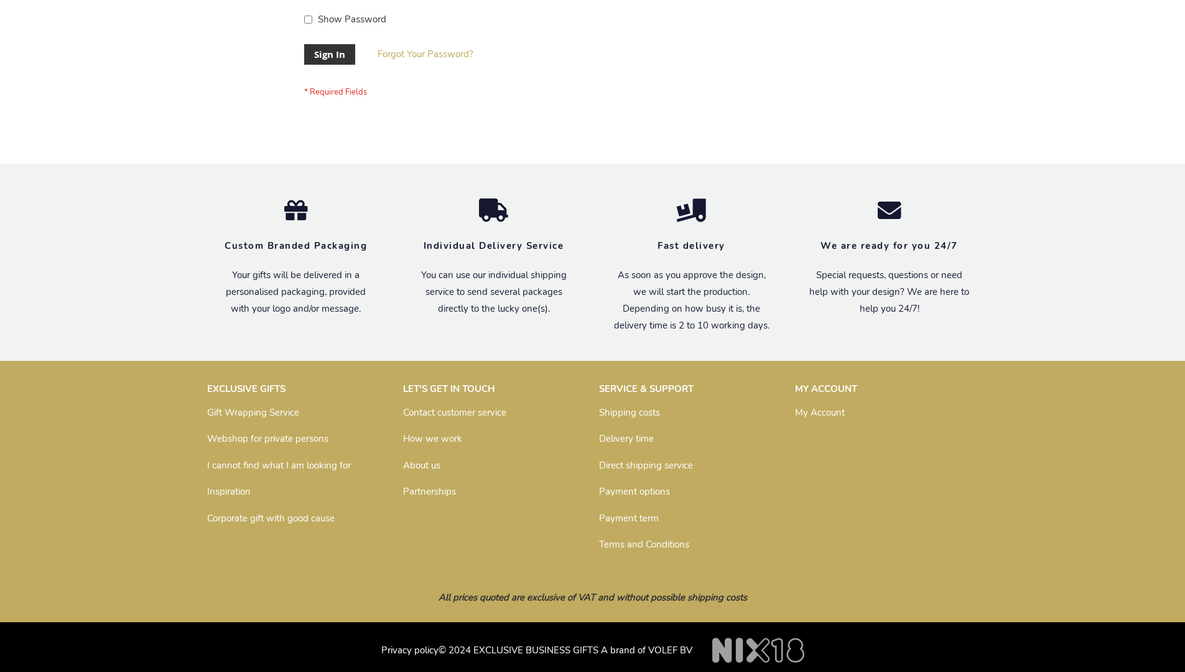
scroll to position [400, 0]
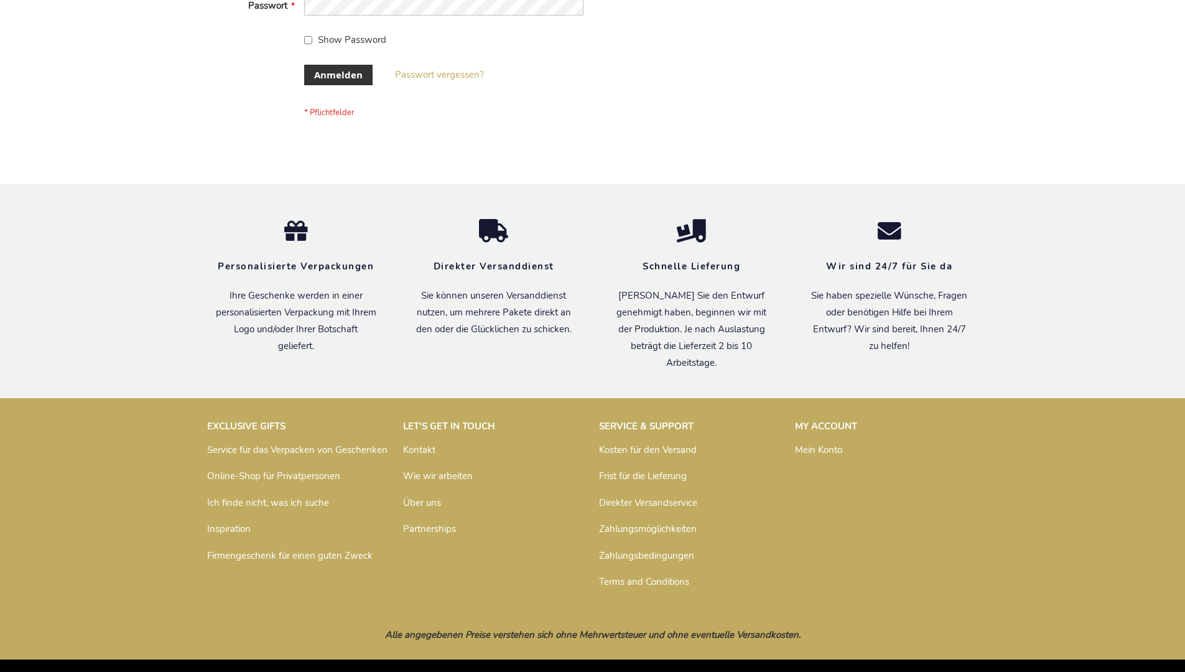
scroll to position [417, 0]
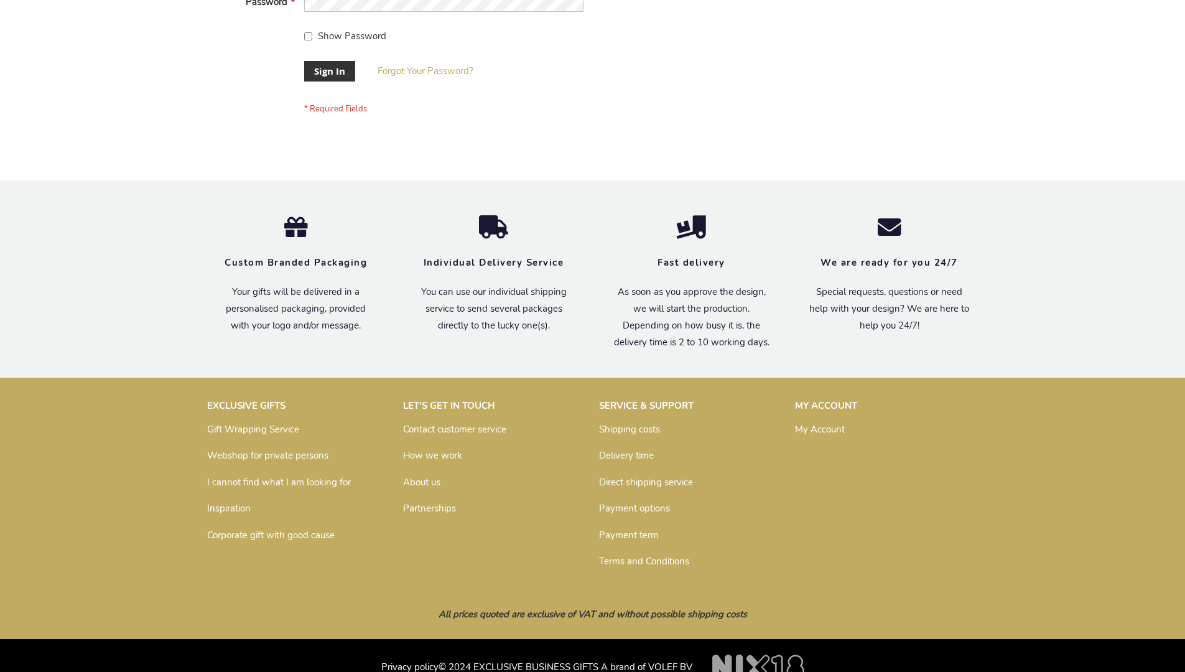
scroll to position [400, 0]
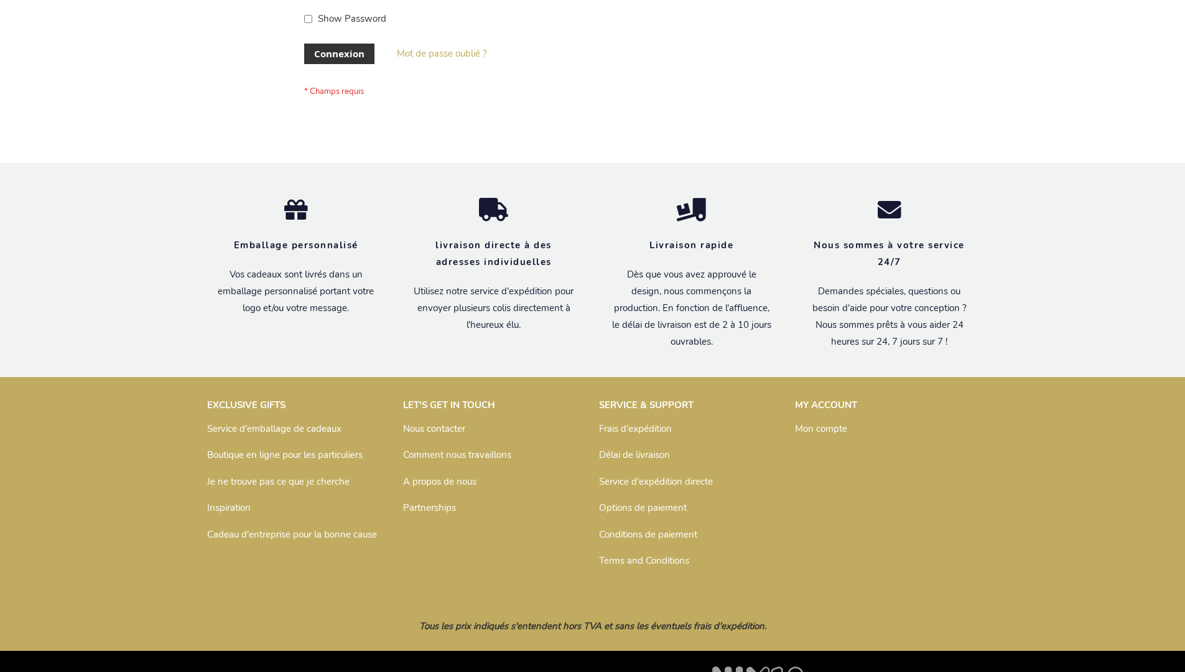
scroll to position [429, 0]
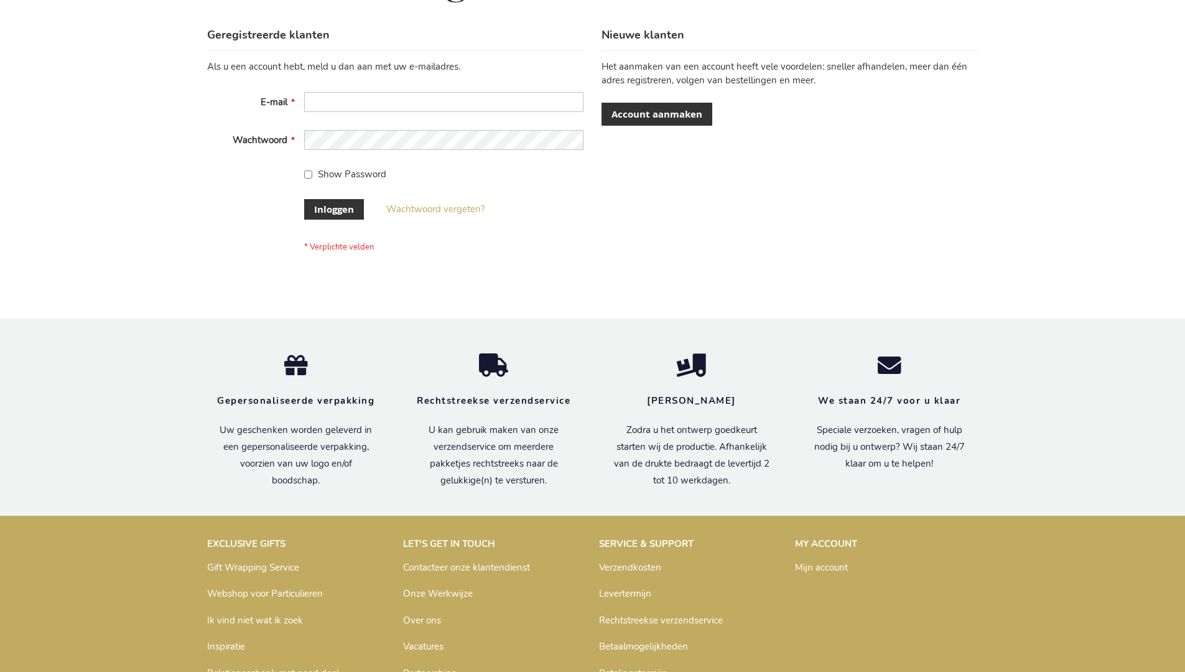
scroll to position [422, 0]
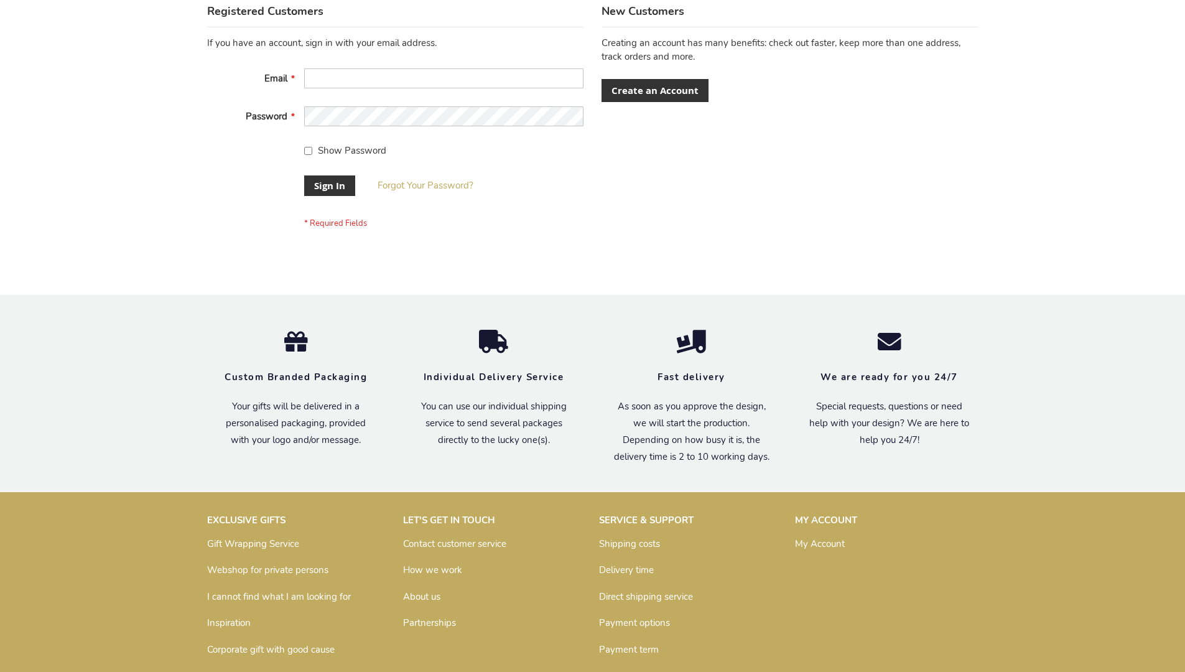
scroll to position [400, 0]
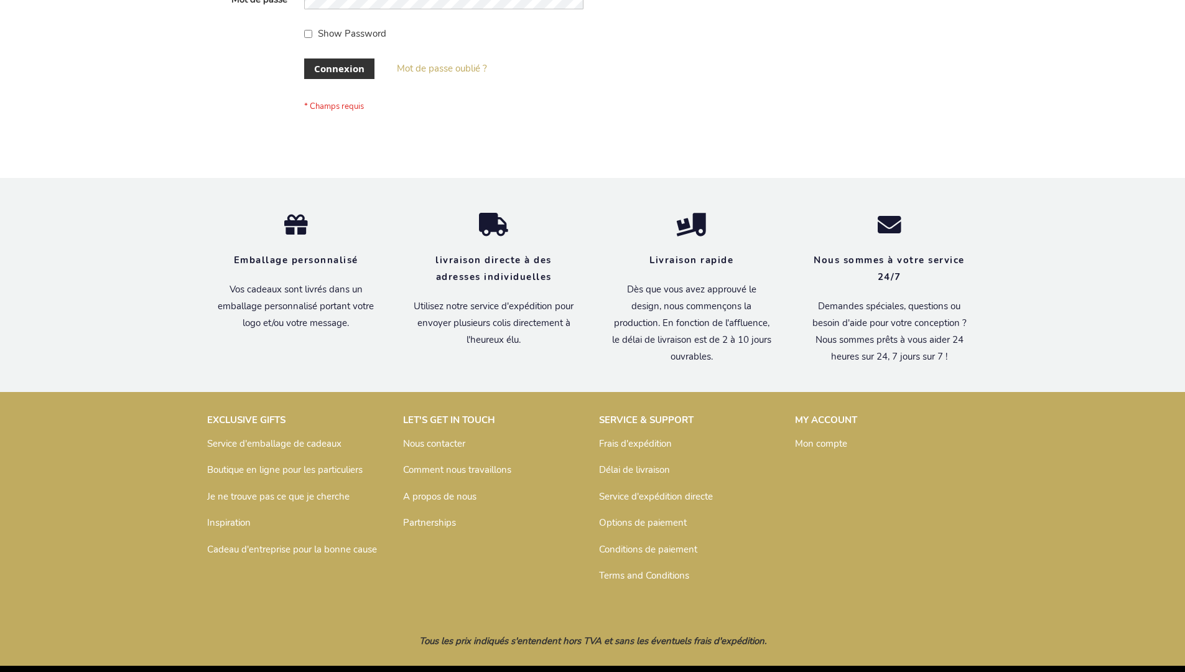
scroll to position [429, 0]
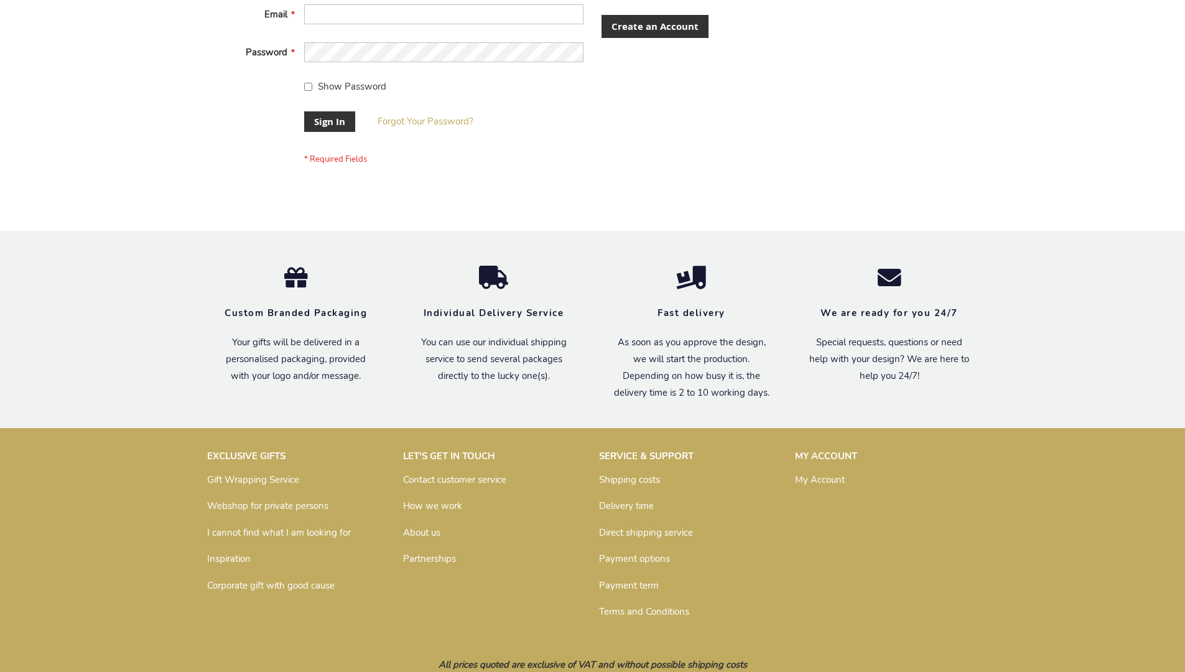
scroll to position [390, 0]
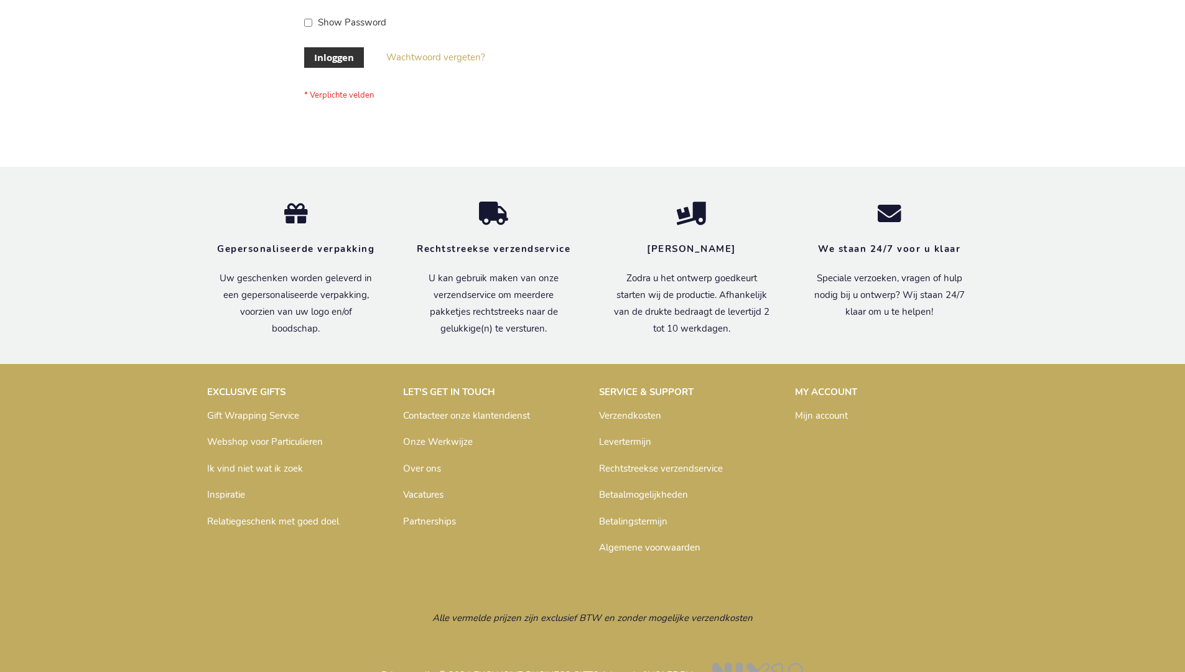
scroll to position [422, 0]
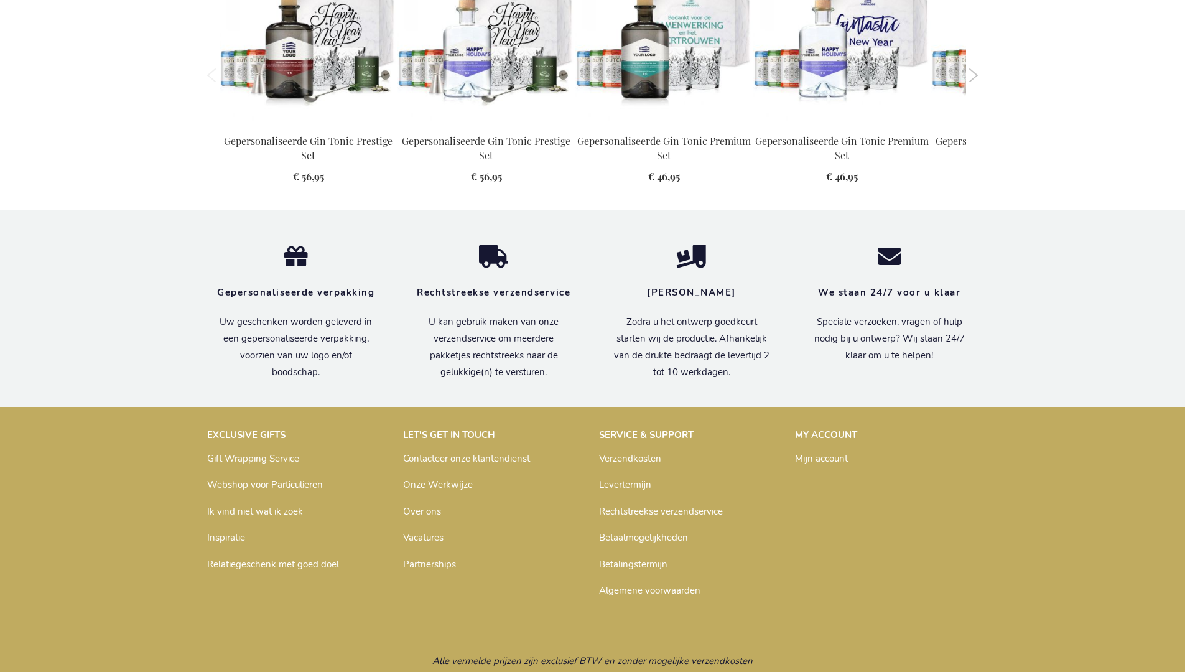
scroll to position [1337, 0]
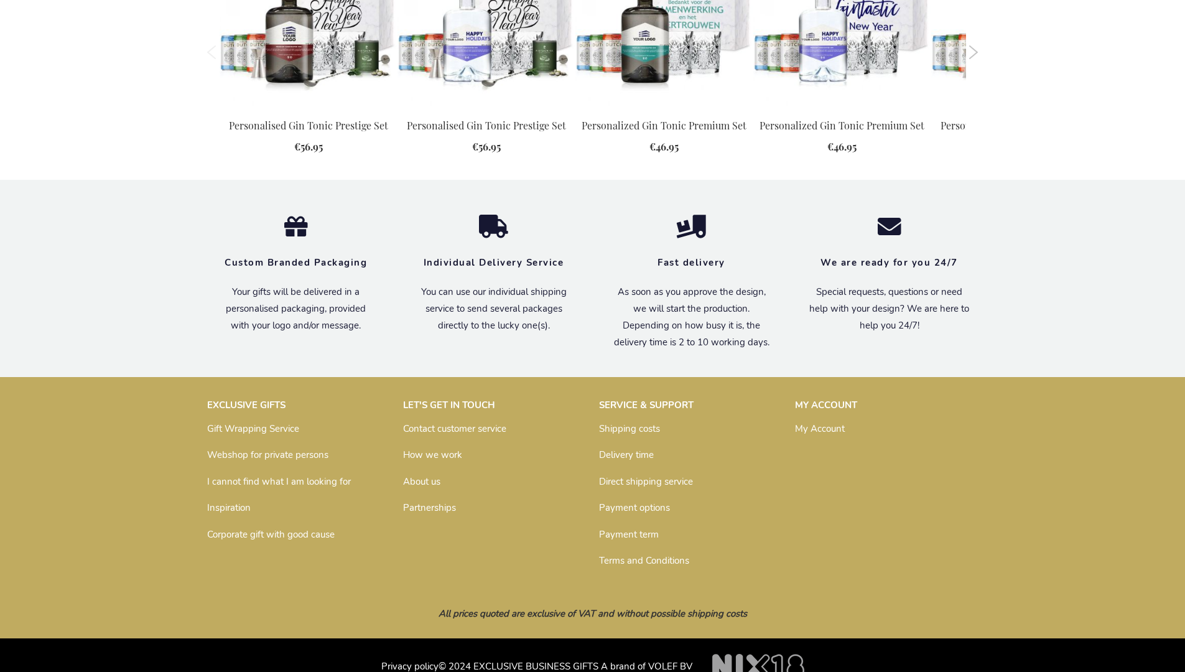
scroll to position [1300, 0]
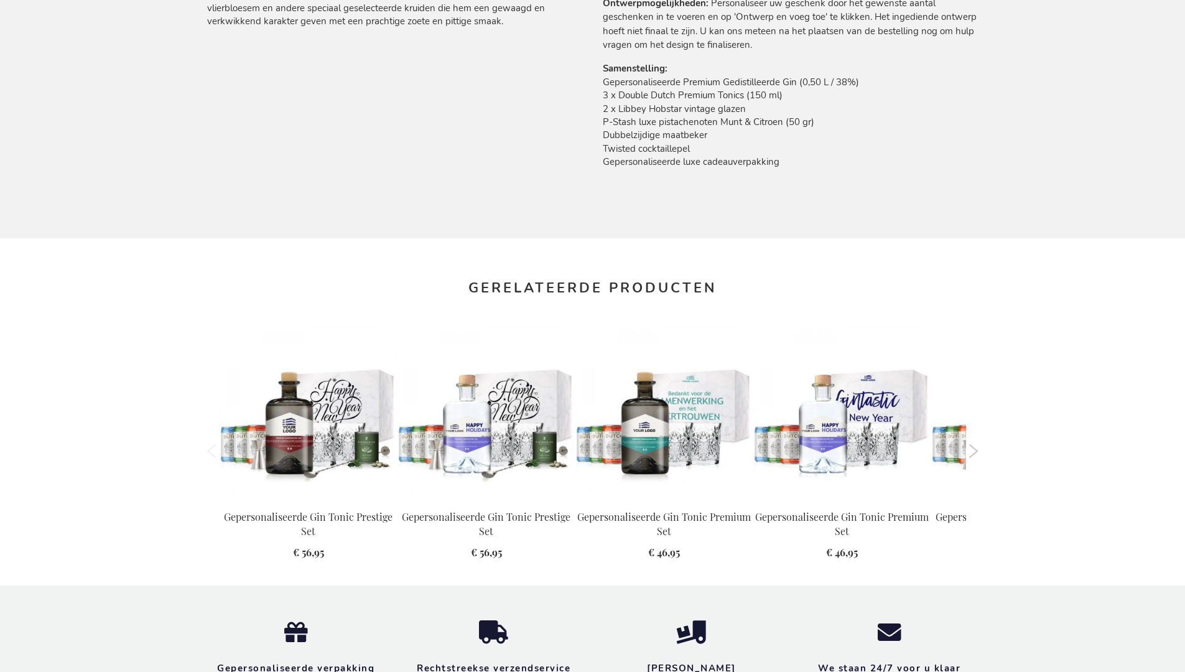
scroll to position [1337, 0]
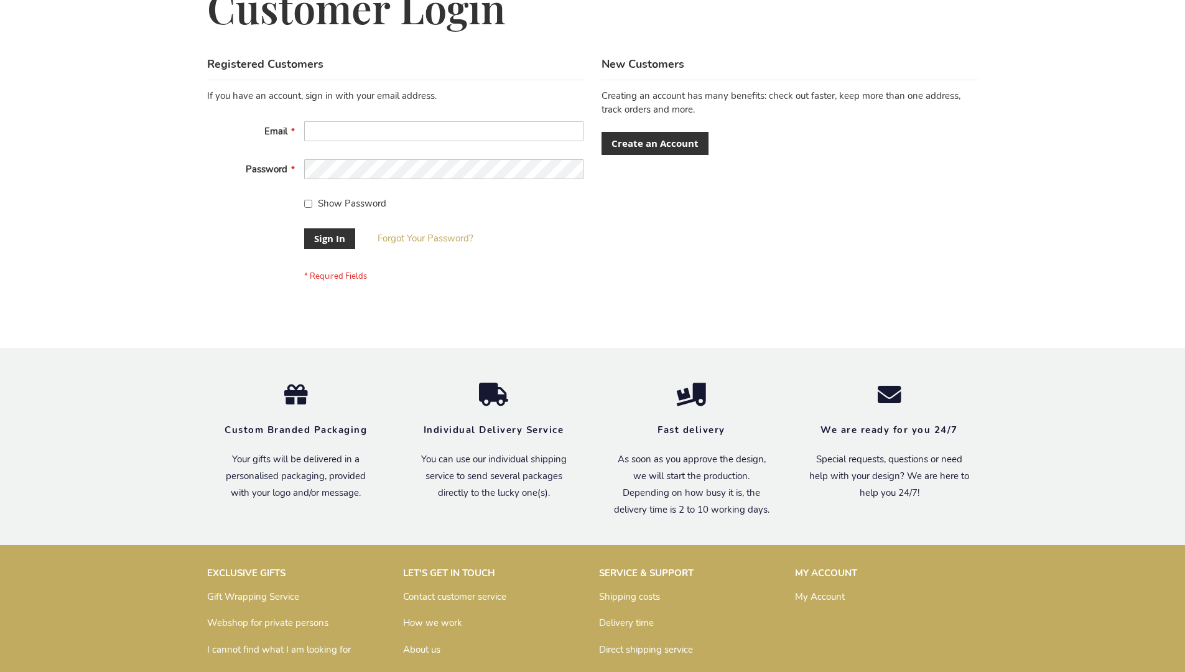
scroll to position [400, 0]
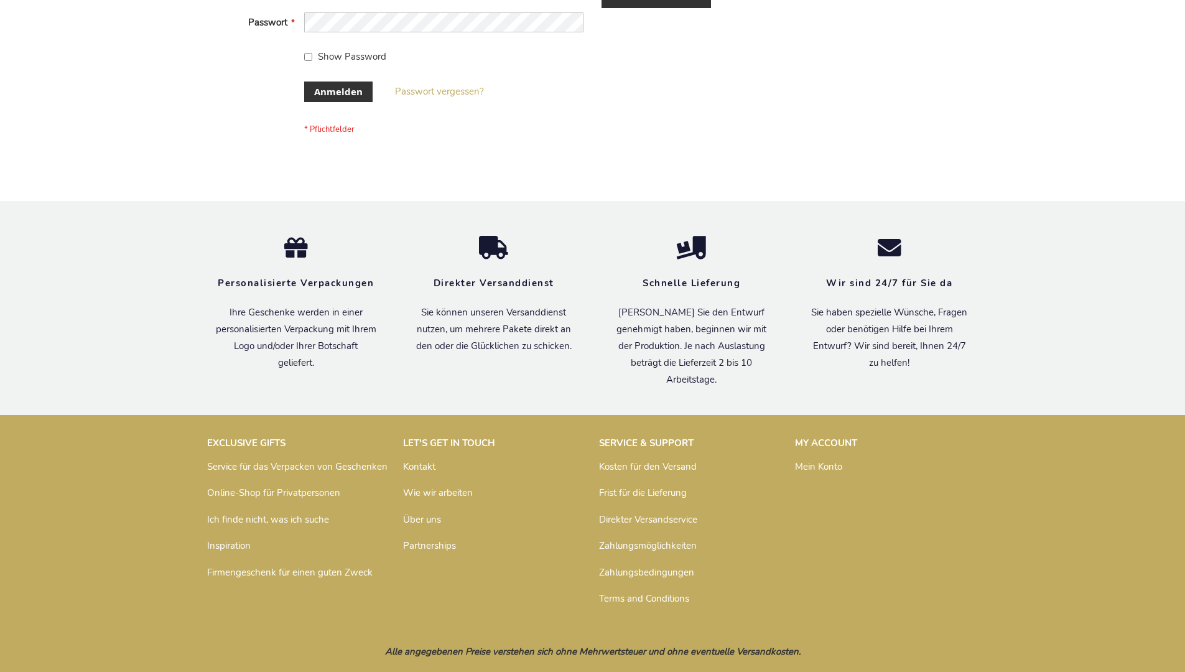
scroll to position [417, 0]
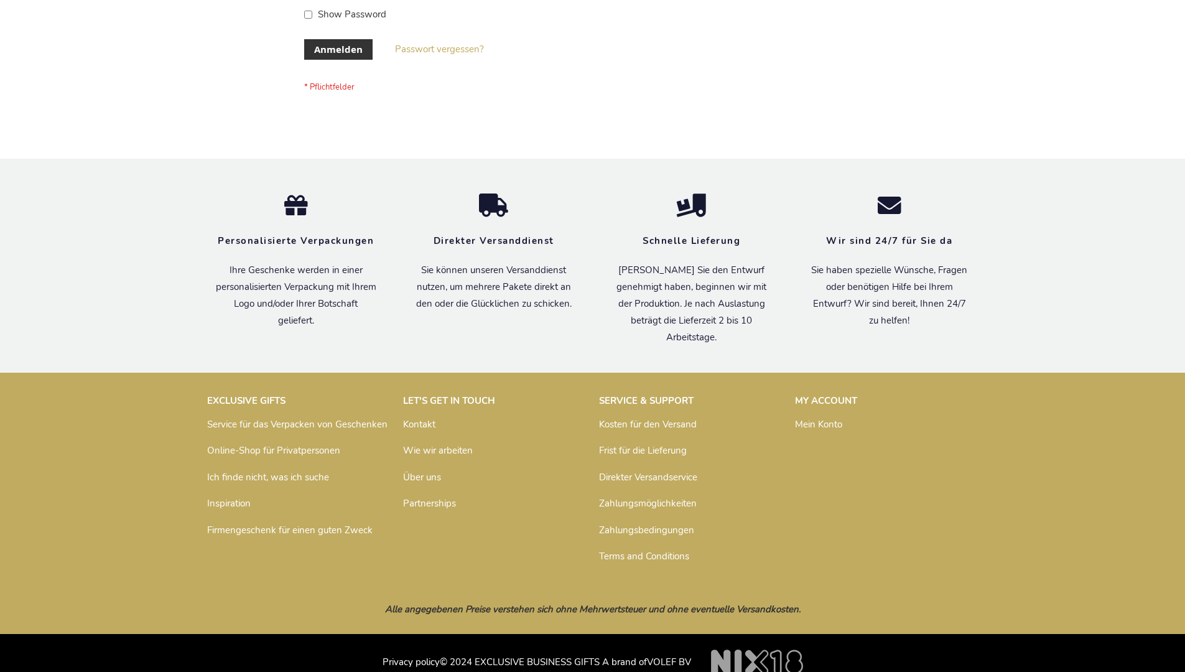
scroll to position [417, 0]
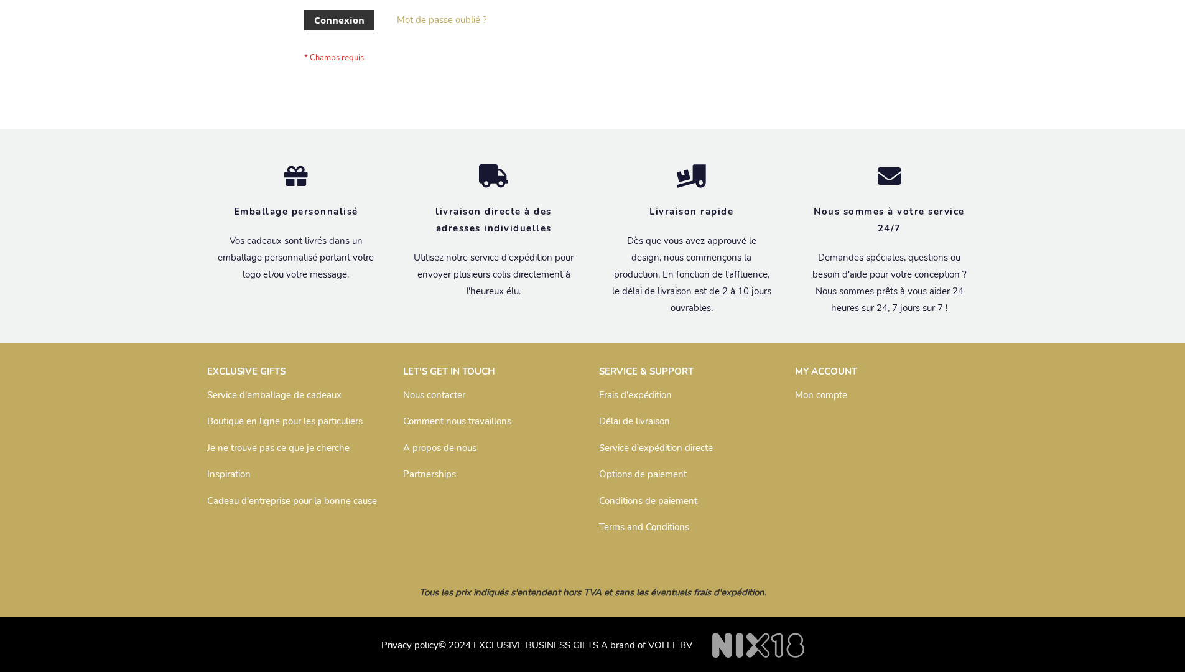
scroll to position [429, 0]
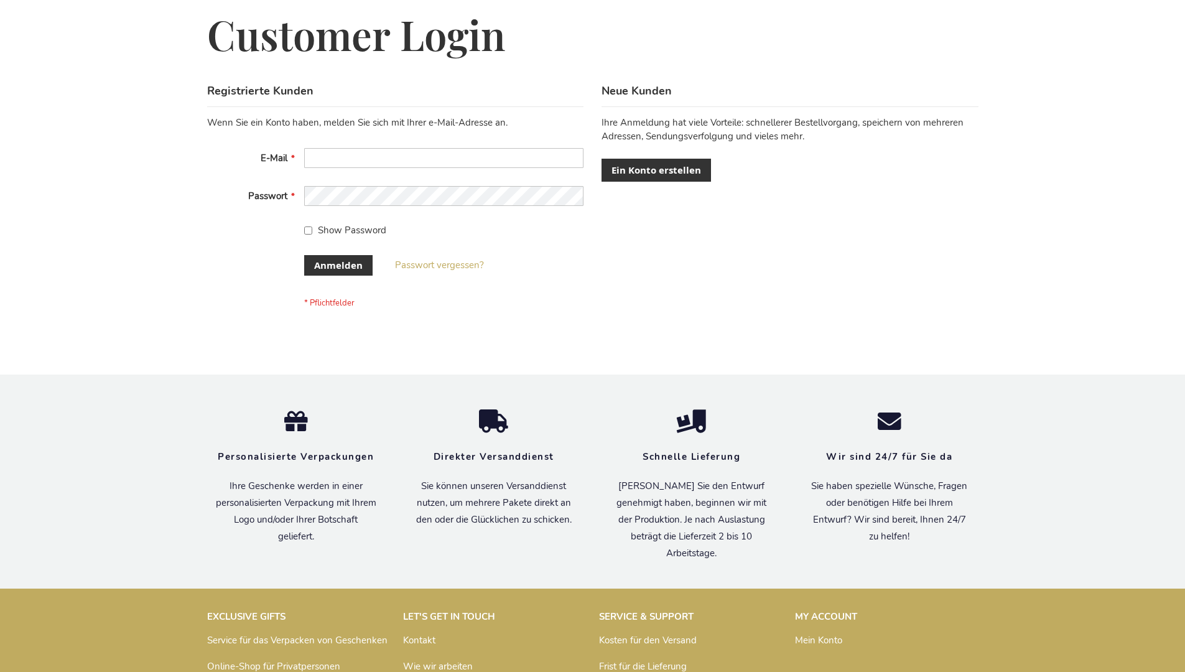
scroll to position [417, 0]
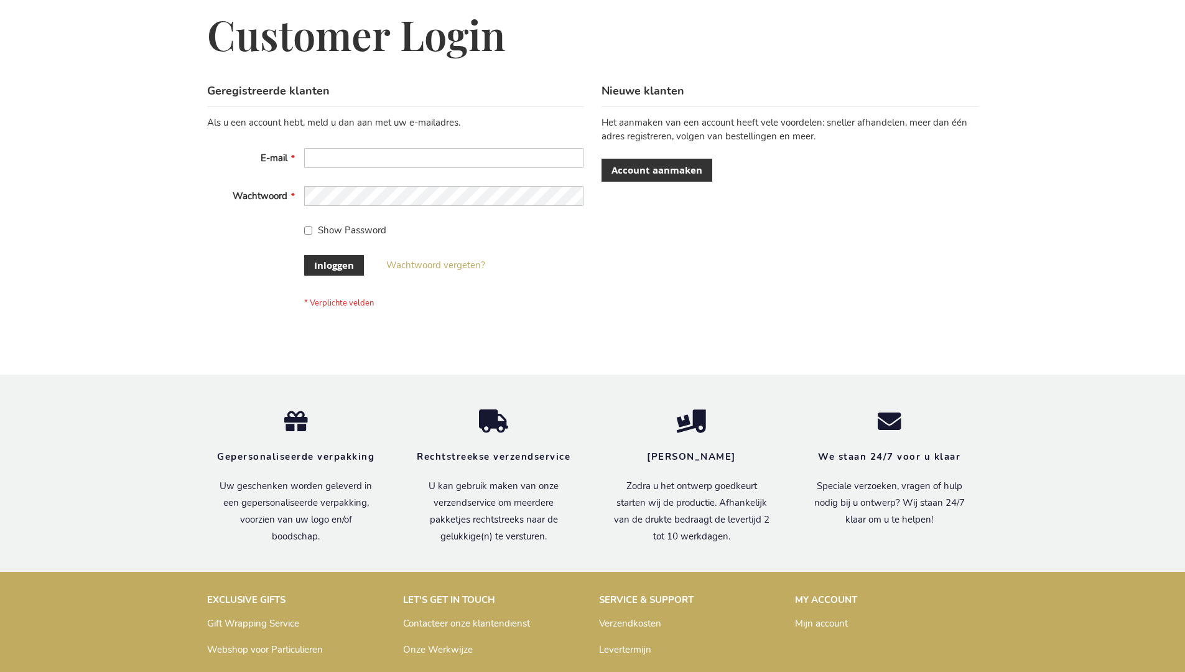
scroll to position [422, 0]
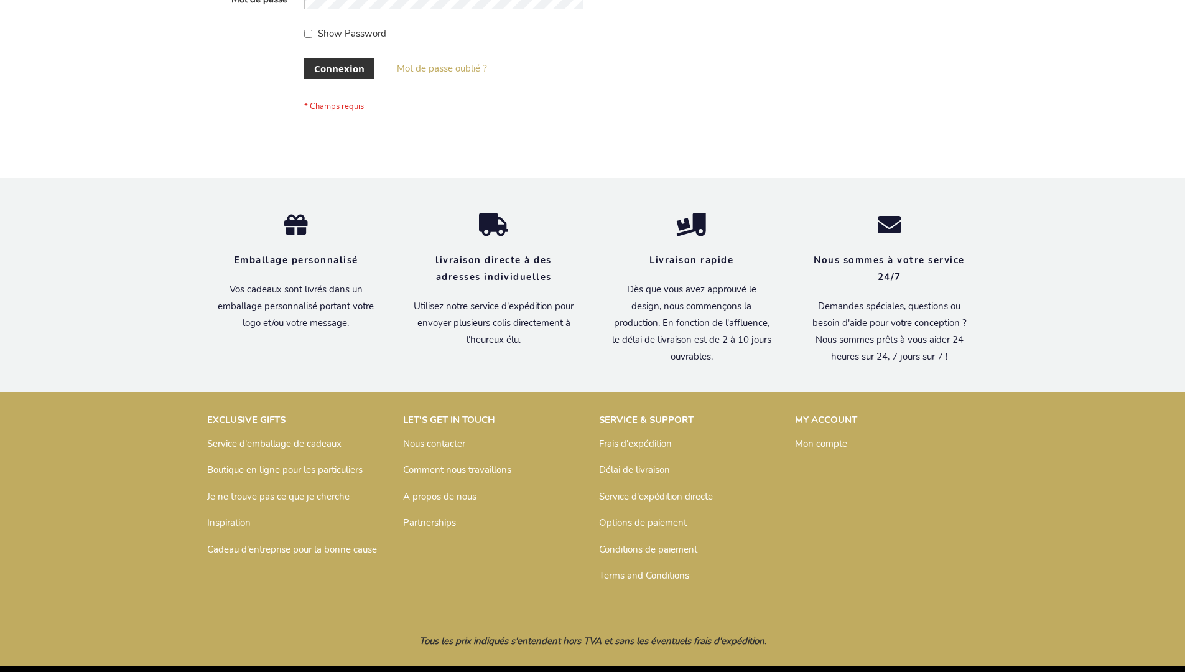
scroll to position [429, 0]
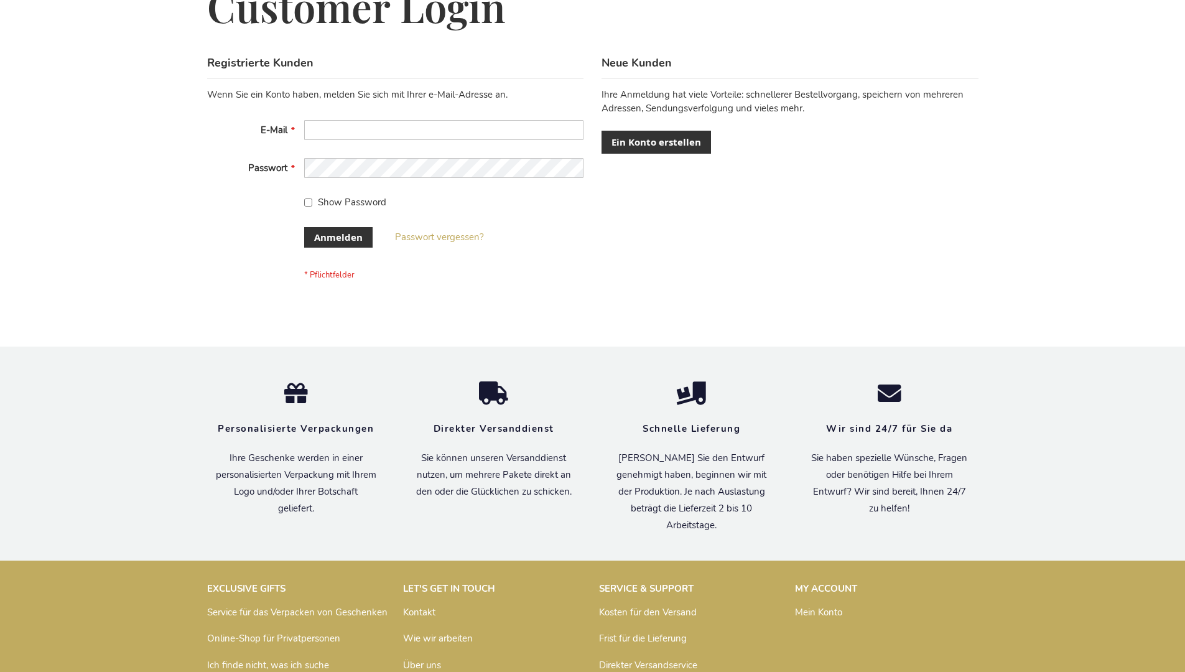
scroll to position [417, 0]
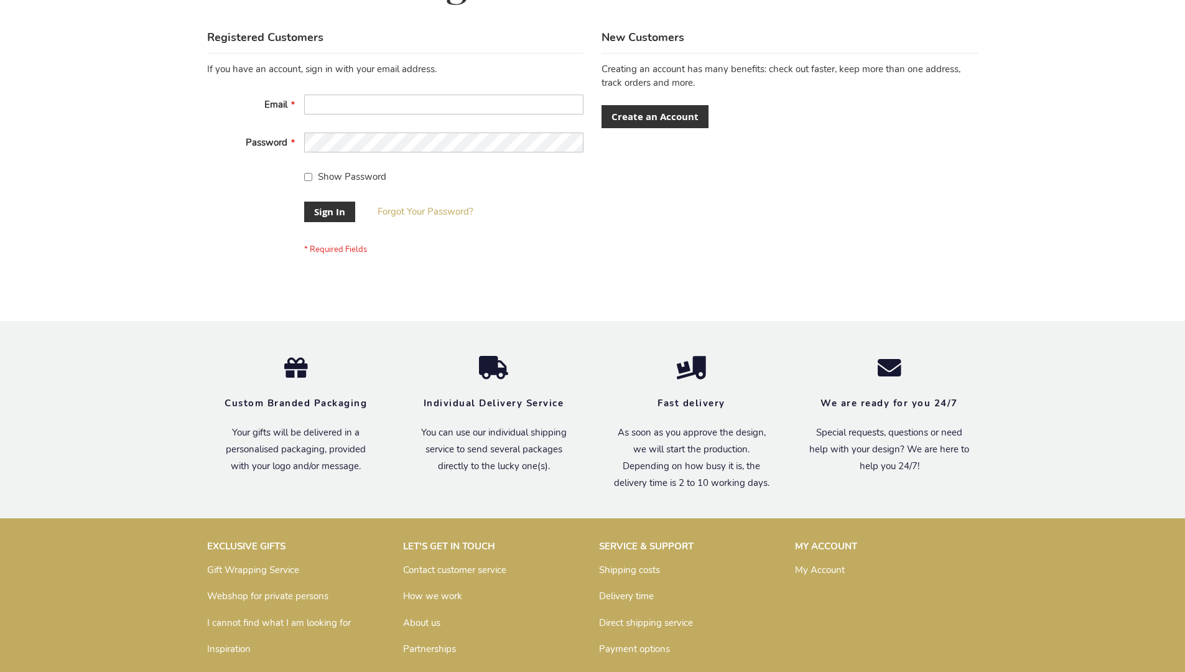
scroll to position [400, 0]
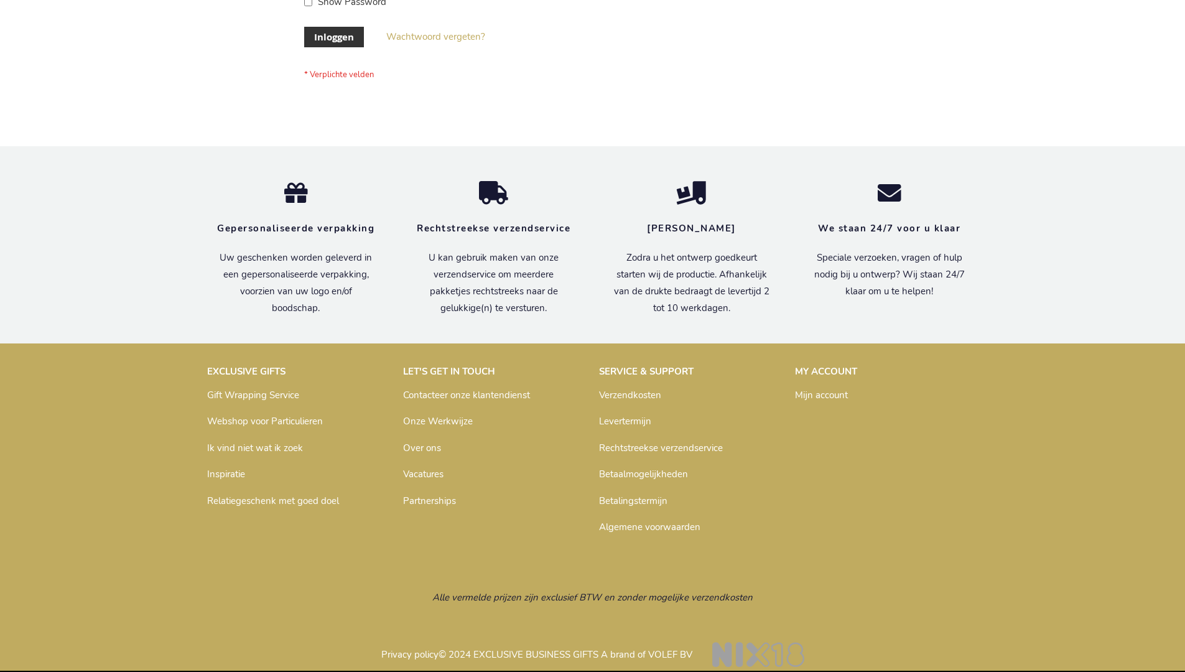
scroll to position [422, 0]
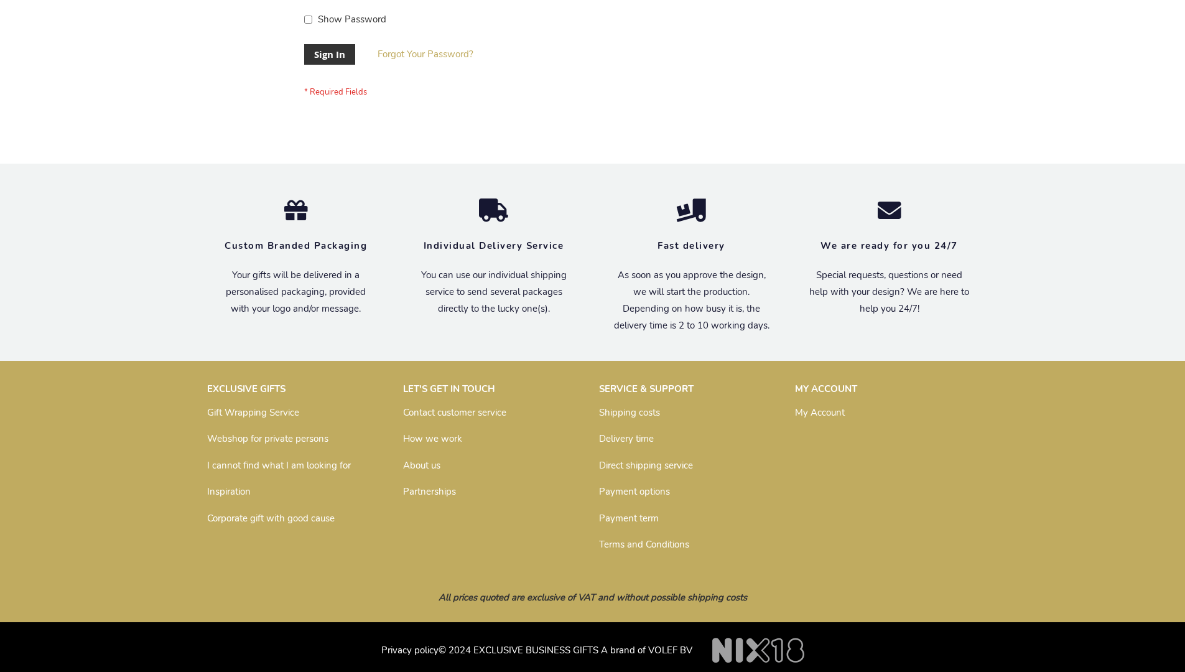
scroll to position [400, 0]
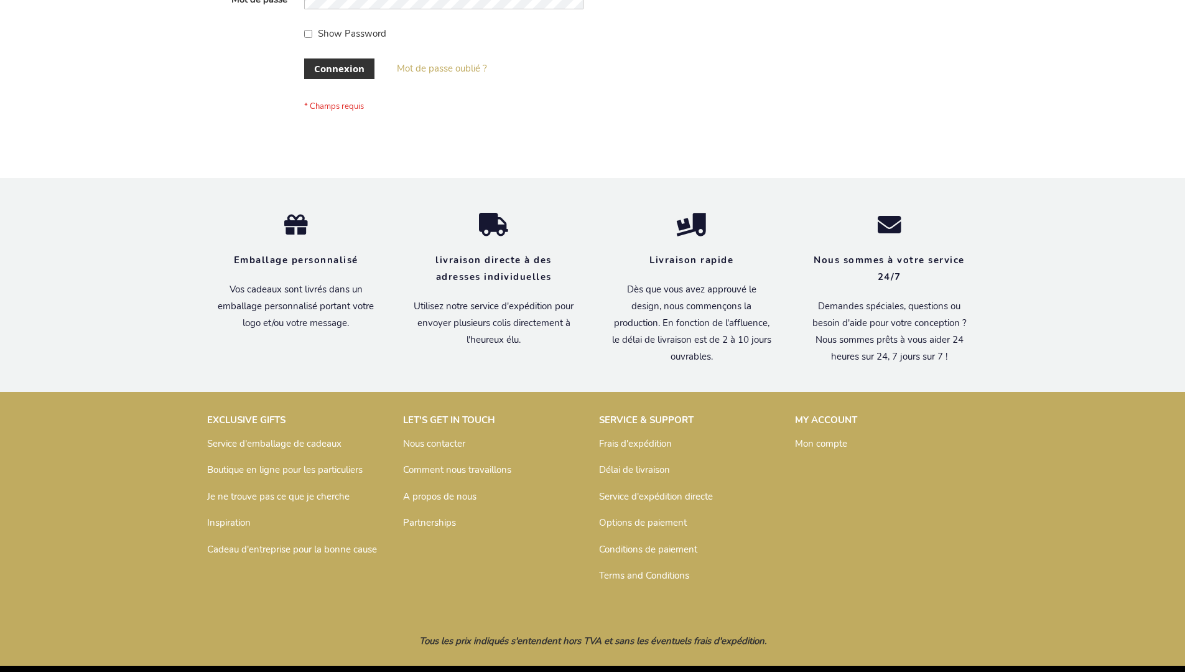
scroll to position [429, 0]
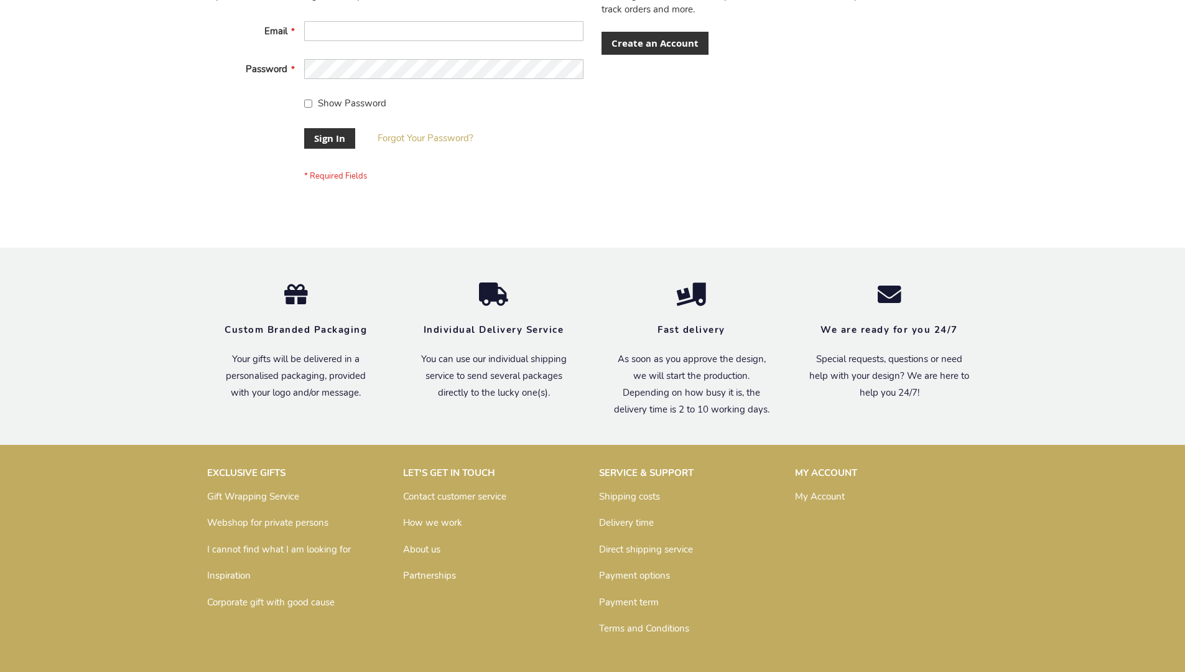
scroll to position [400, 0]
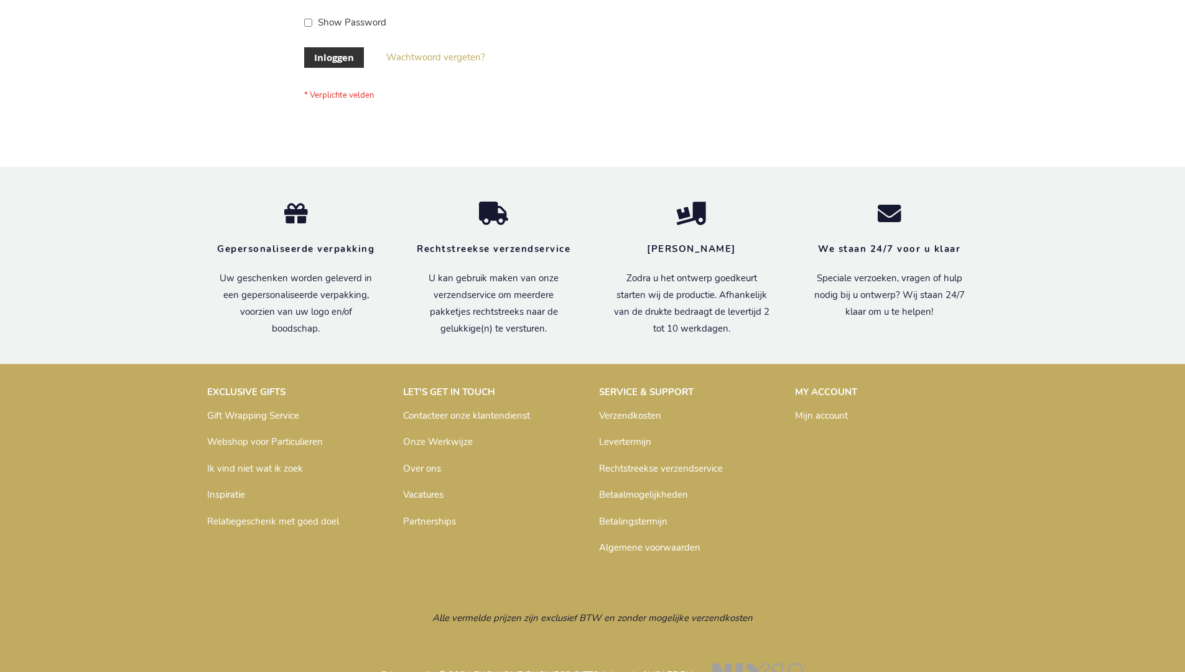
scroll to position [422, 0]
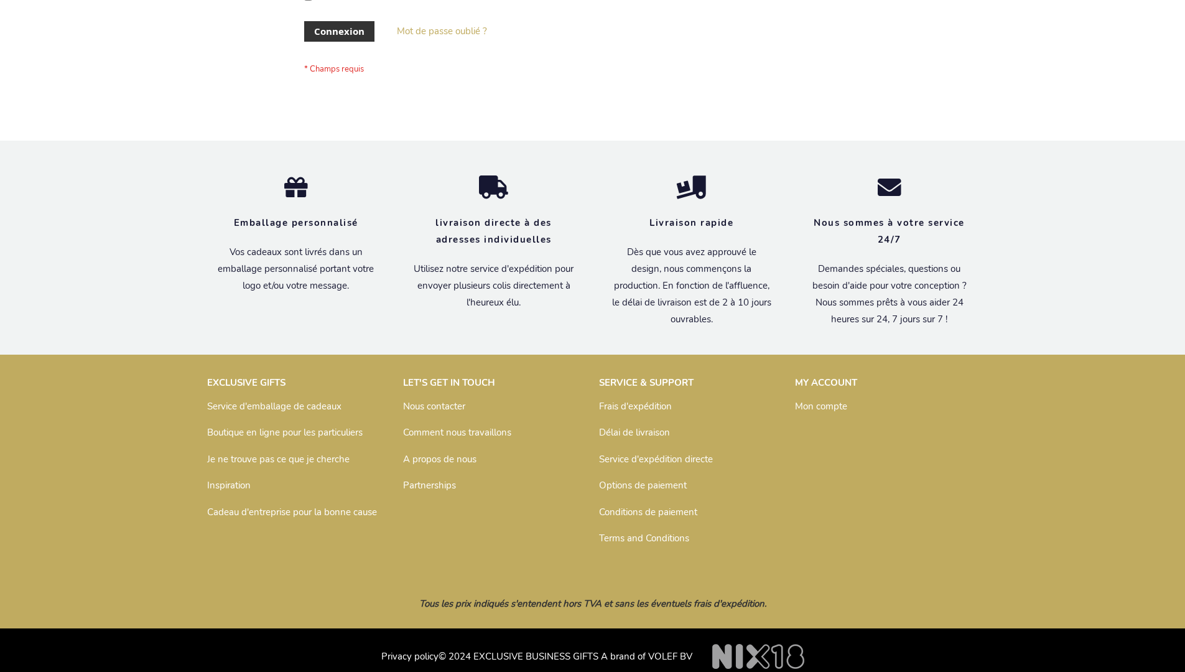
scroll to position [429, 0]
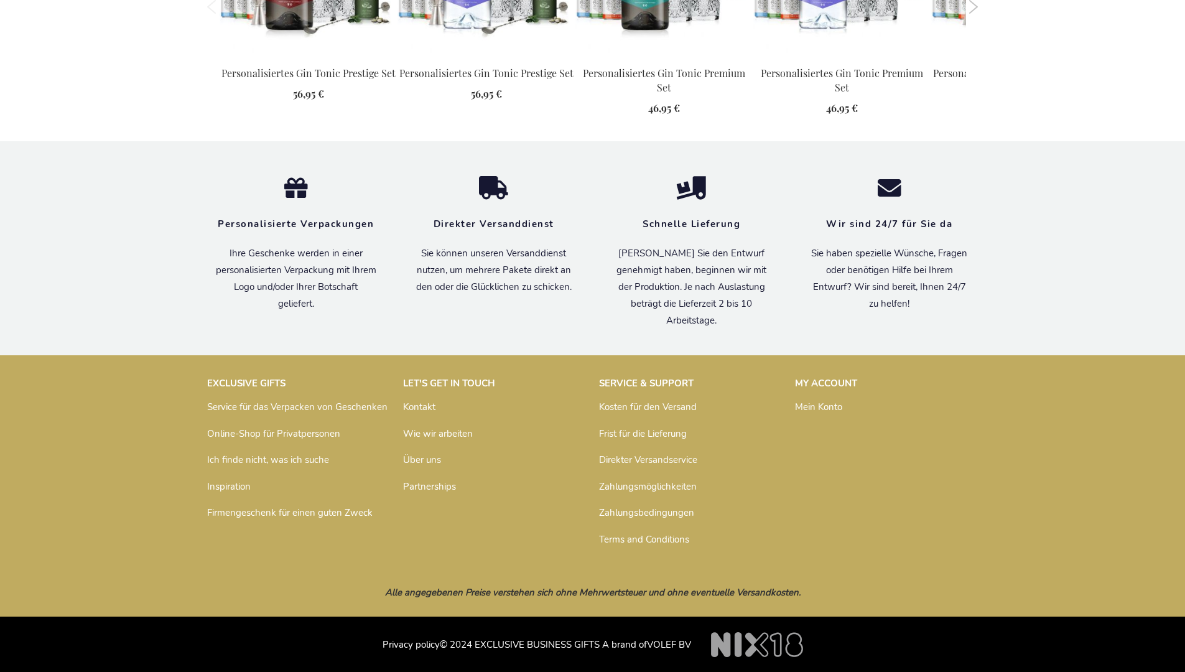
scroll to position [1345, 0]
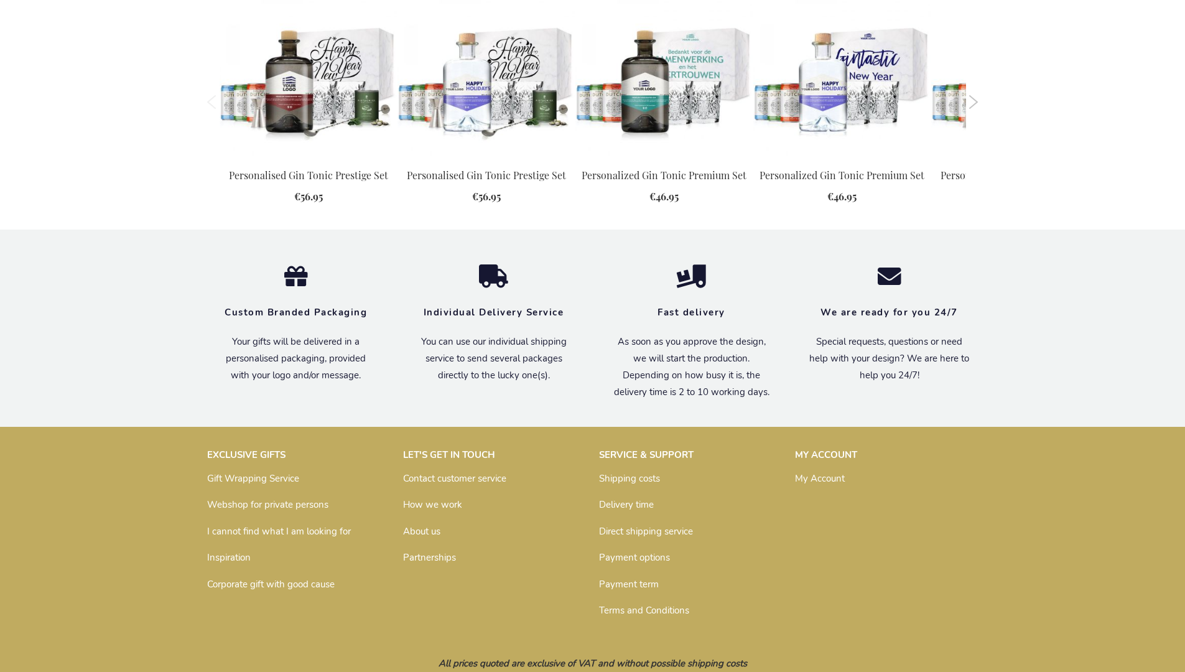
scroll to position [1300, 0]
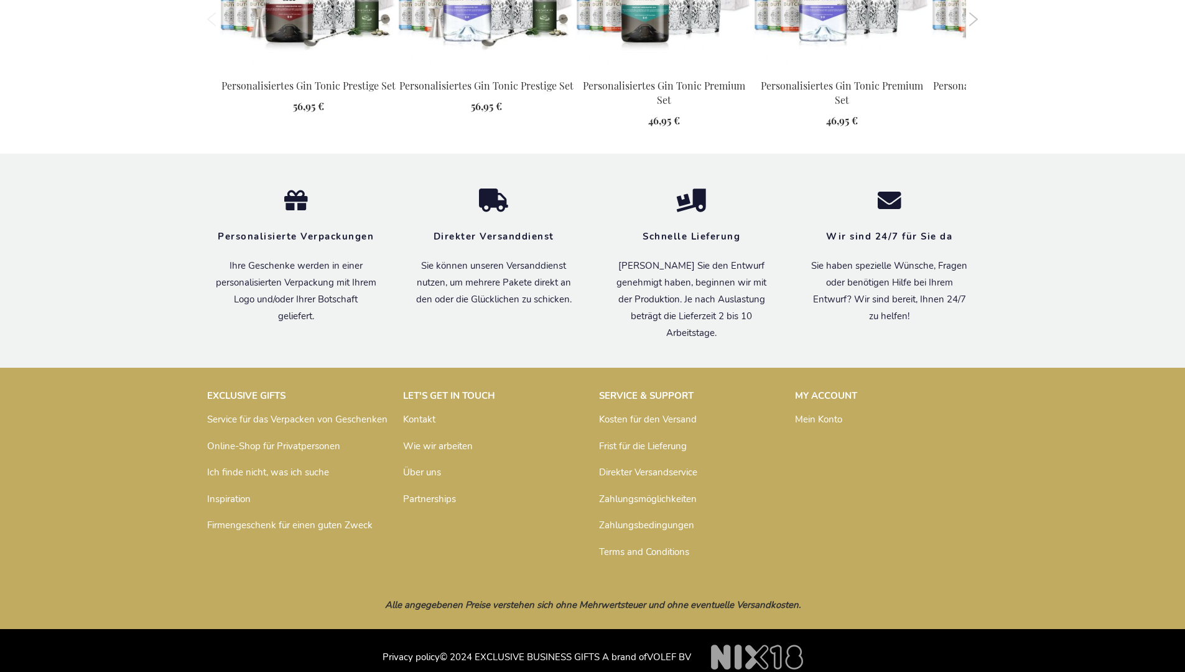
scroll to position [1345, 0]
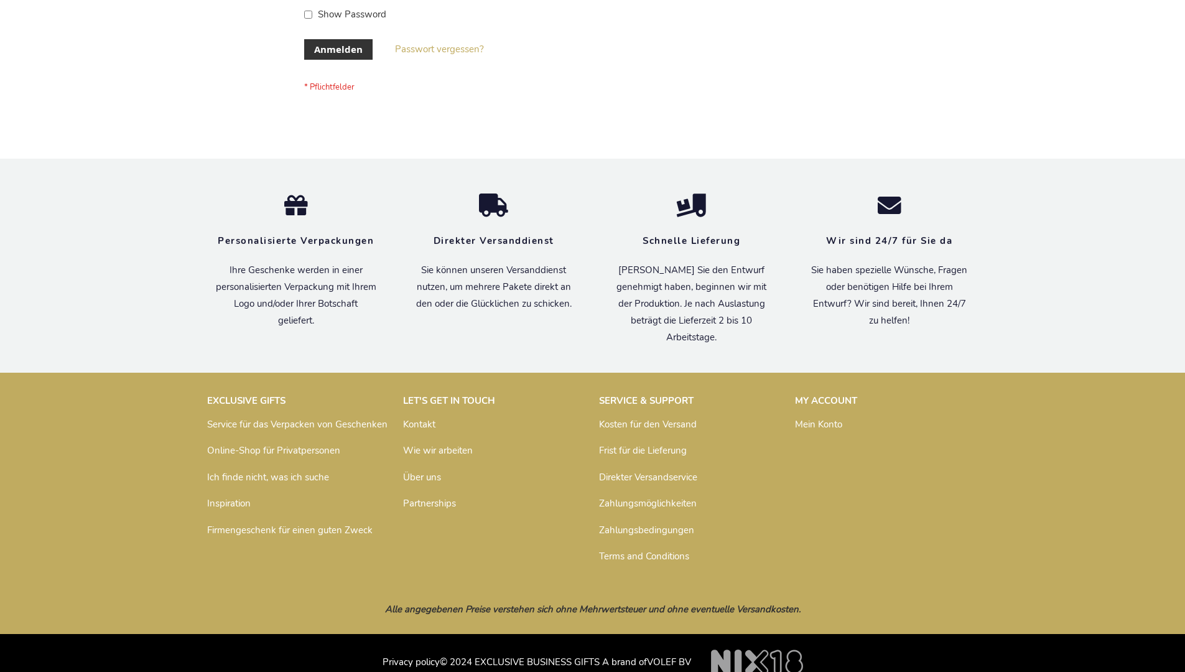
scroll to position [417, 0]
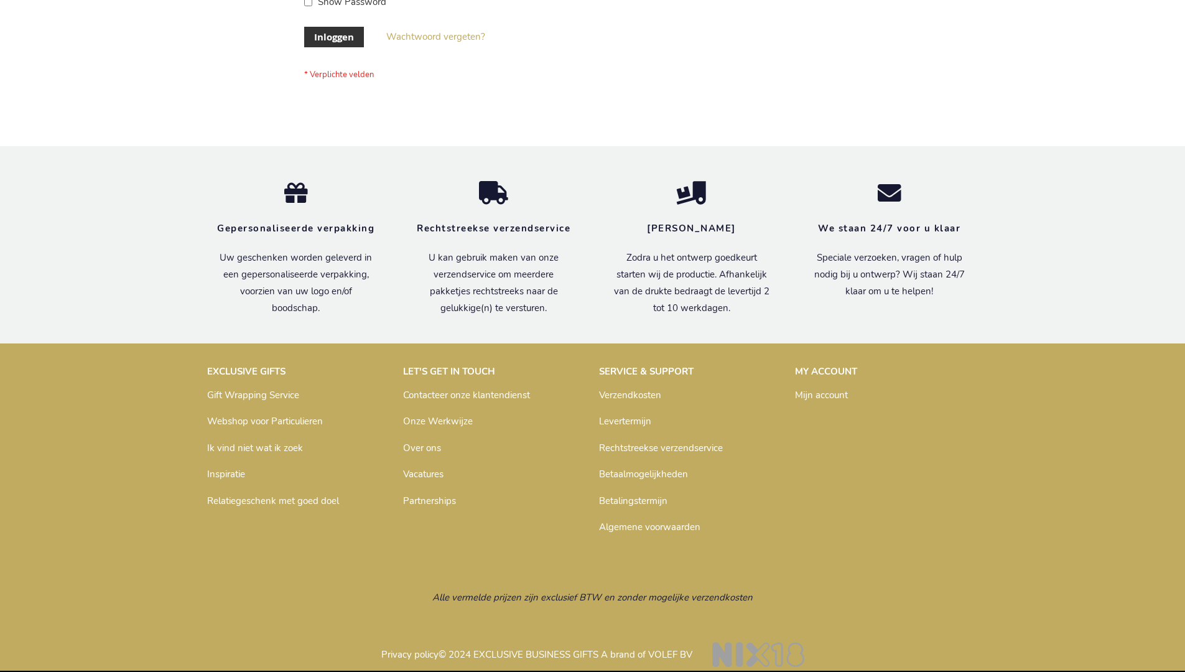
scroll to position [422, 0]
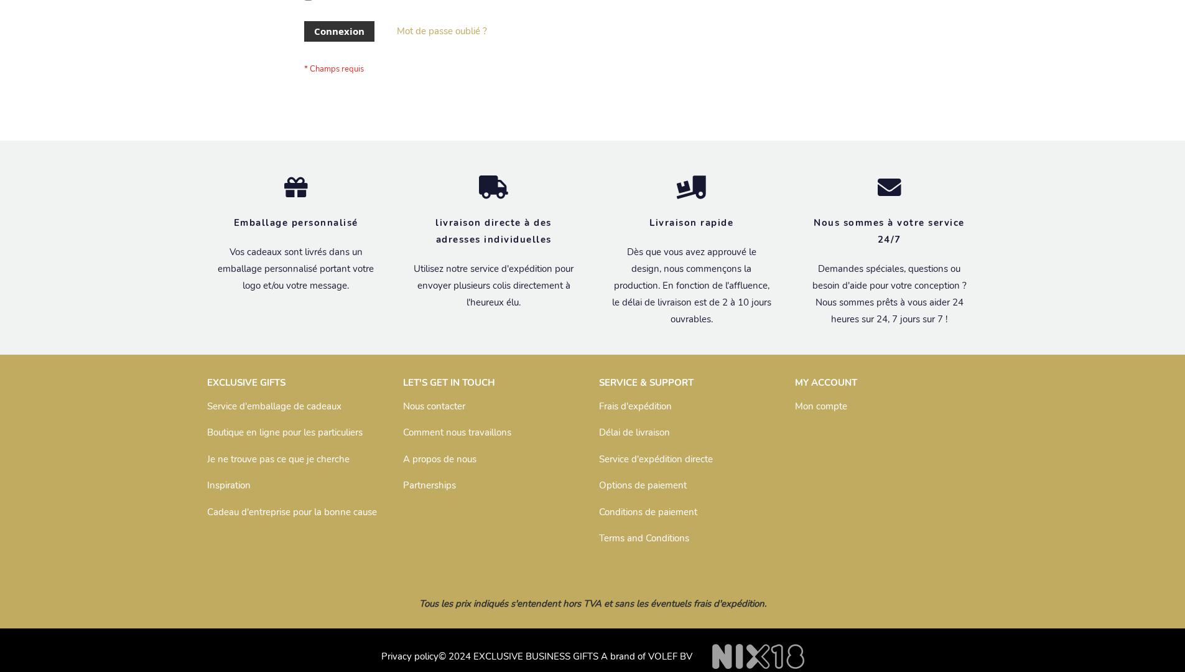
scroll to position [429, 0]
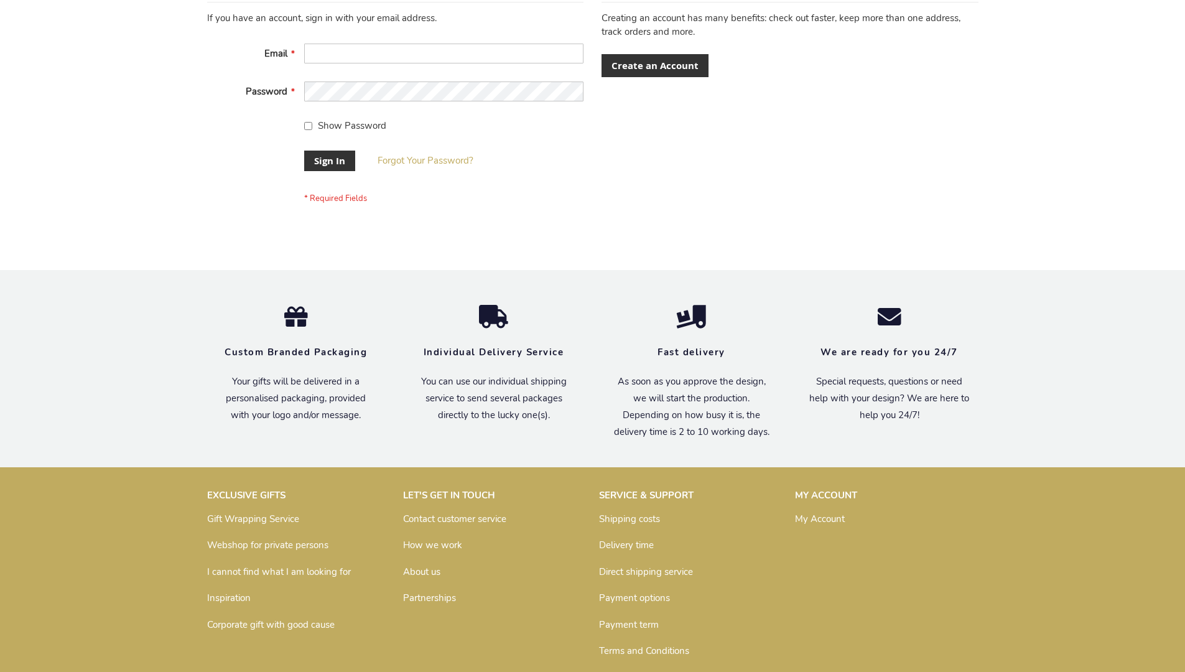
scroll to position [400, 0]
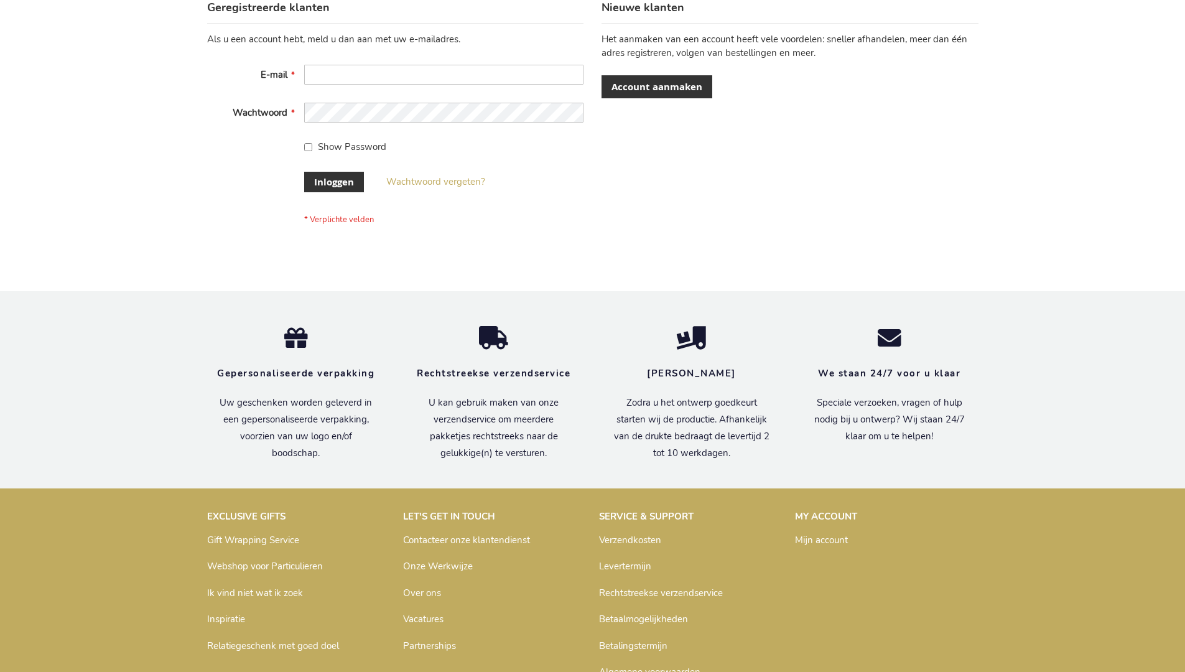
scroll to position [422, 0]
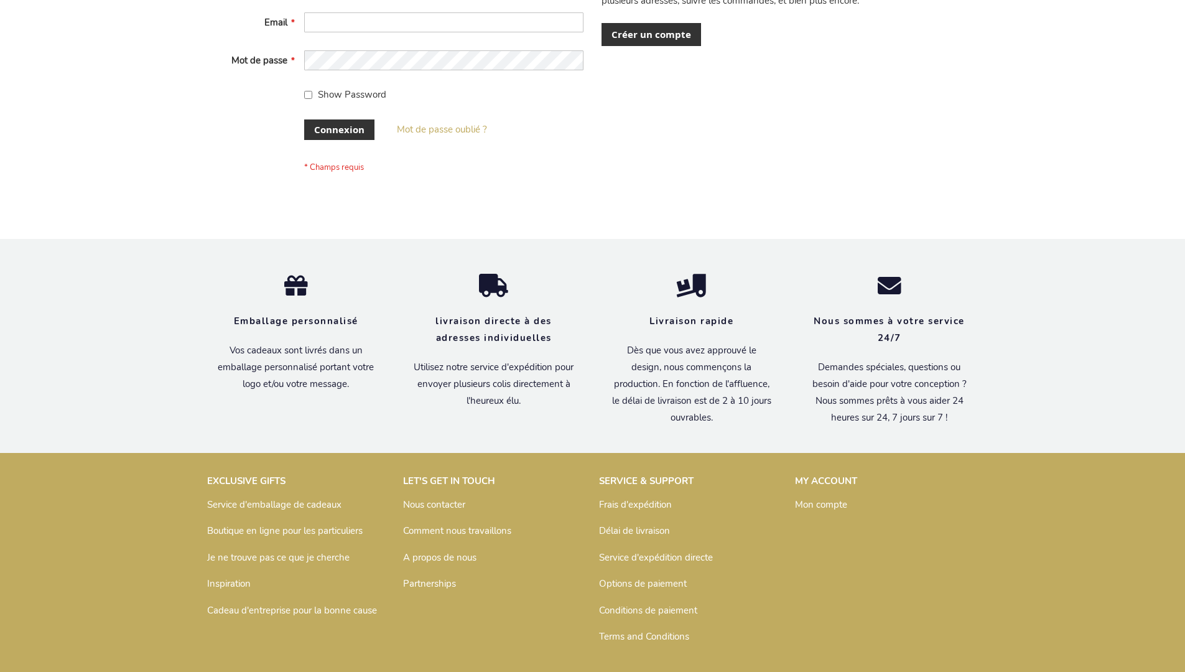
scroll to position [429, 0]
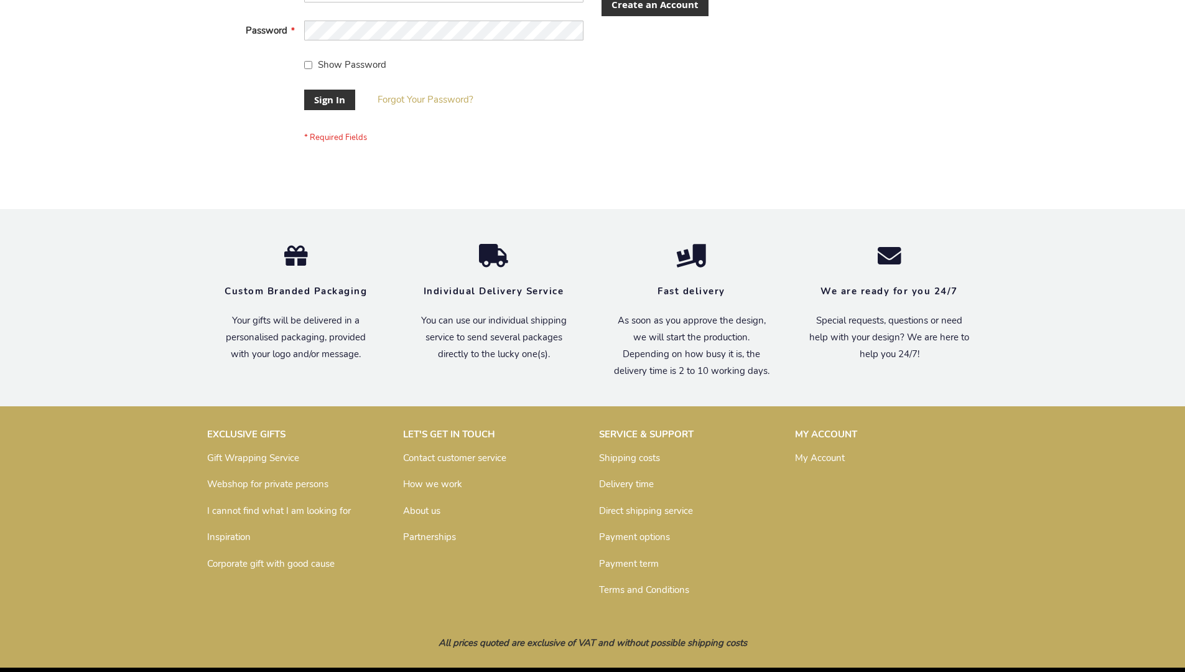
scroll to position [400, 0]
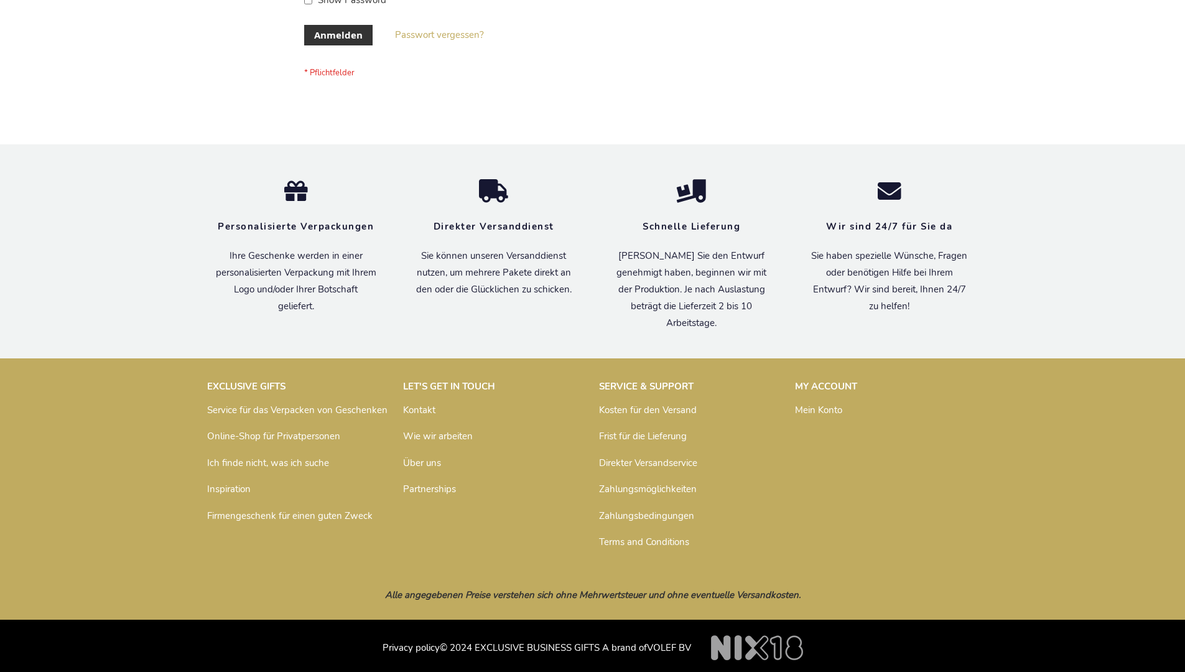
scroll to position [417, 0]
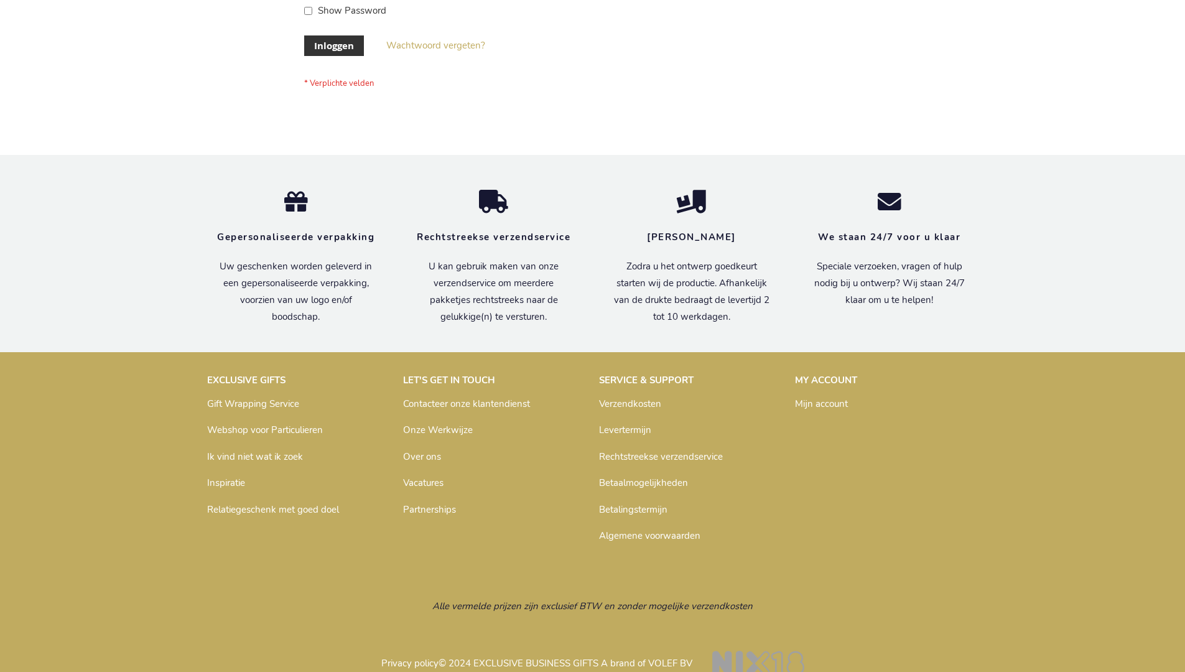
scroll to position [422, 0]
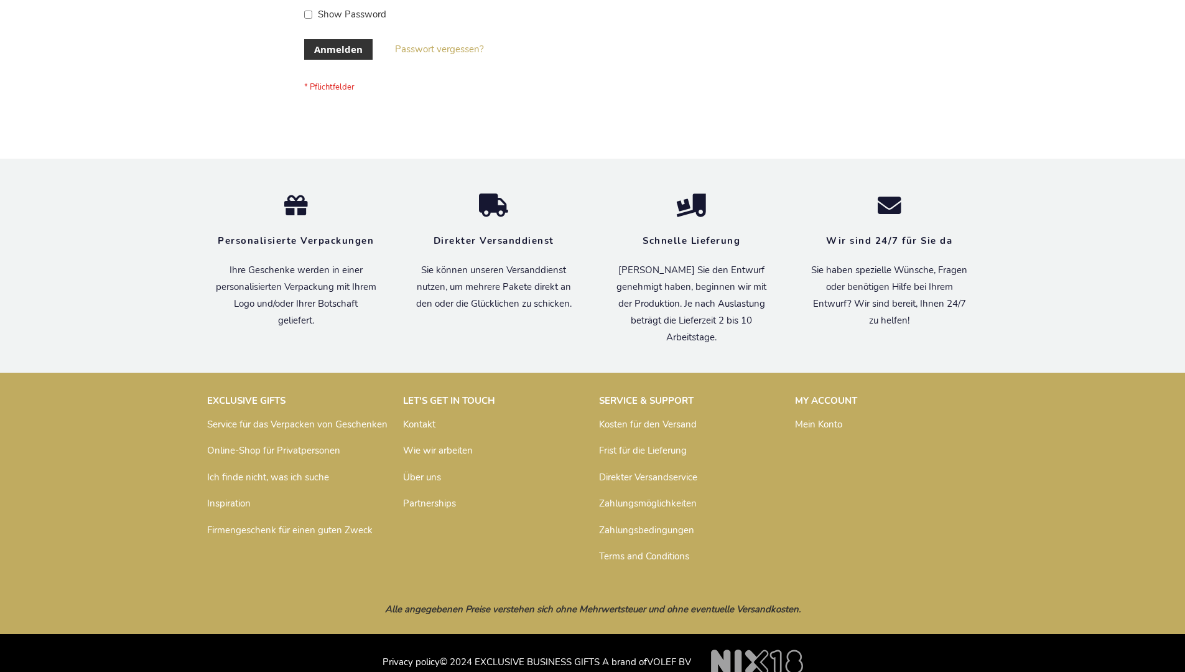
scroll to position [417, 0]
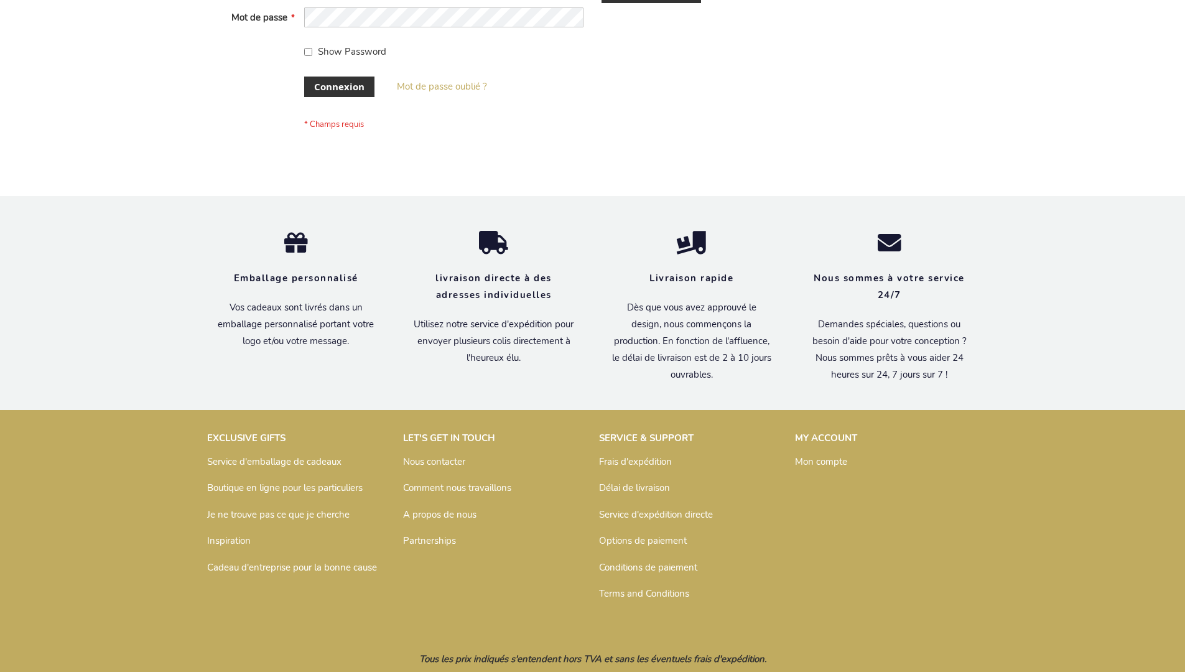
scroll to position [429, 0]
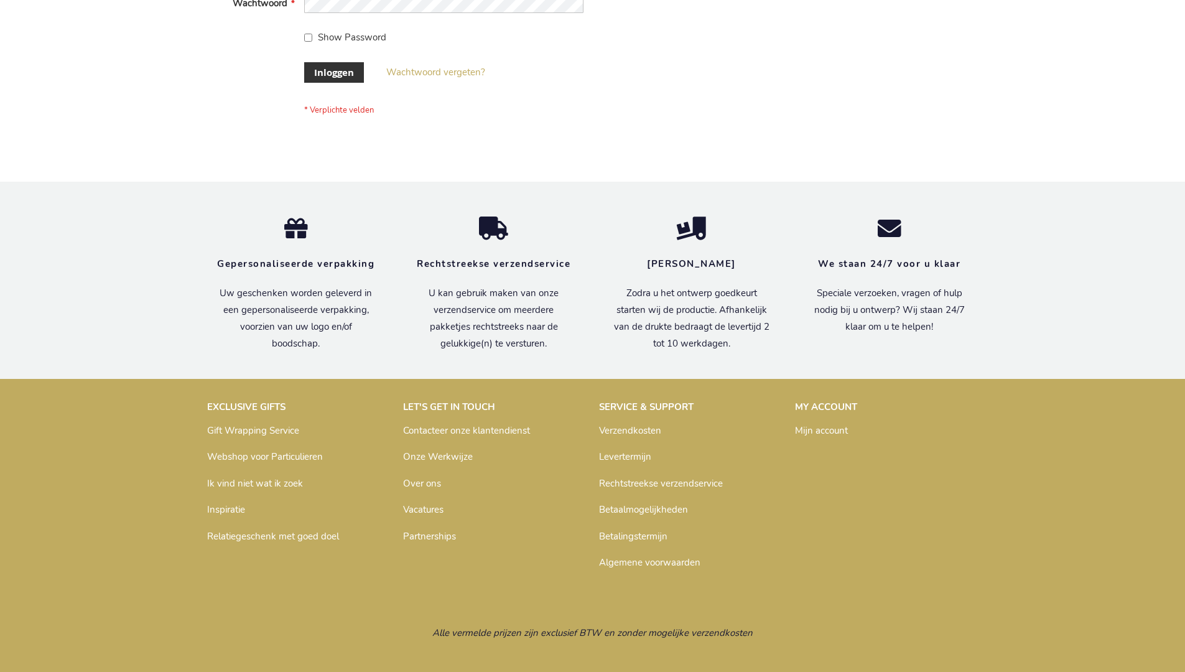
scroll to position [422, 0]
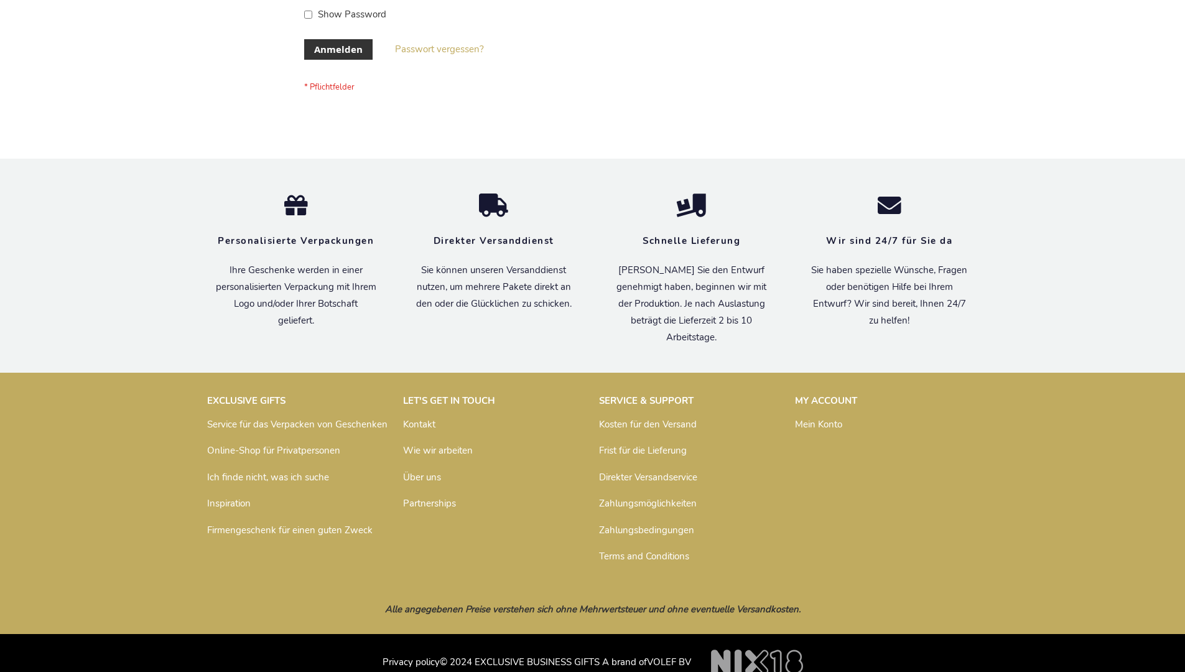
scroll to position [417, 0]
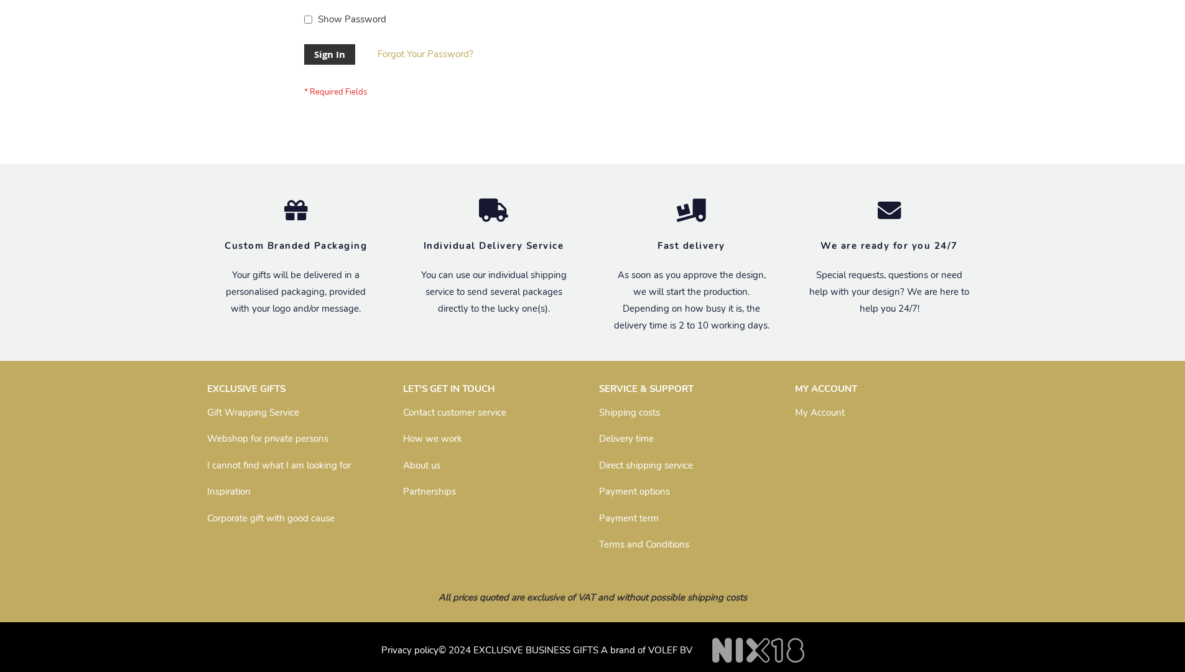
scroll to position [400, 0]
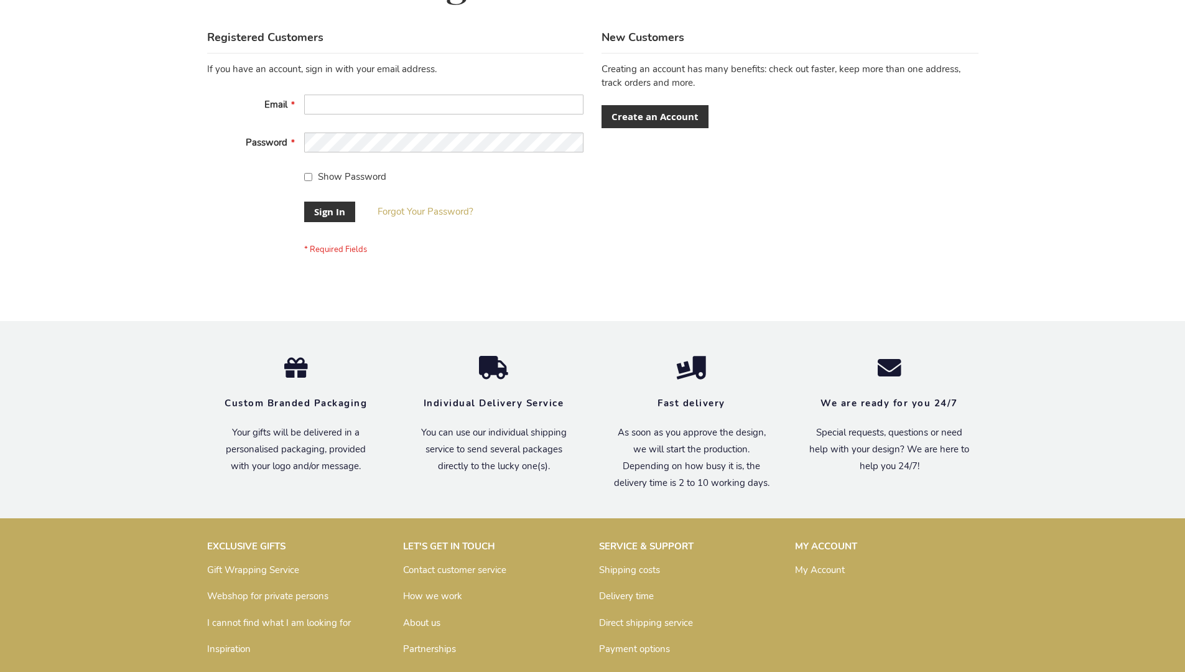
scroll to position [400, 0]
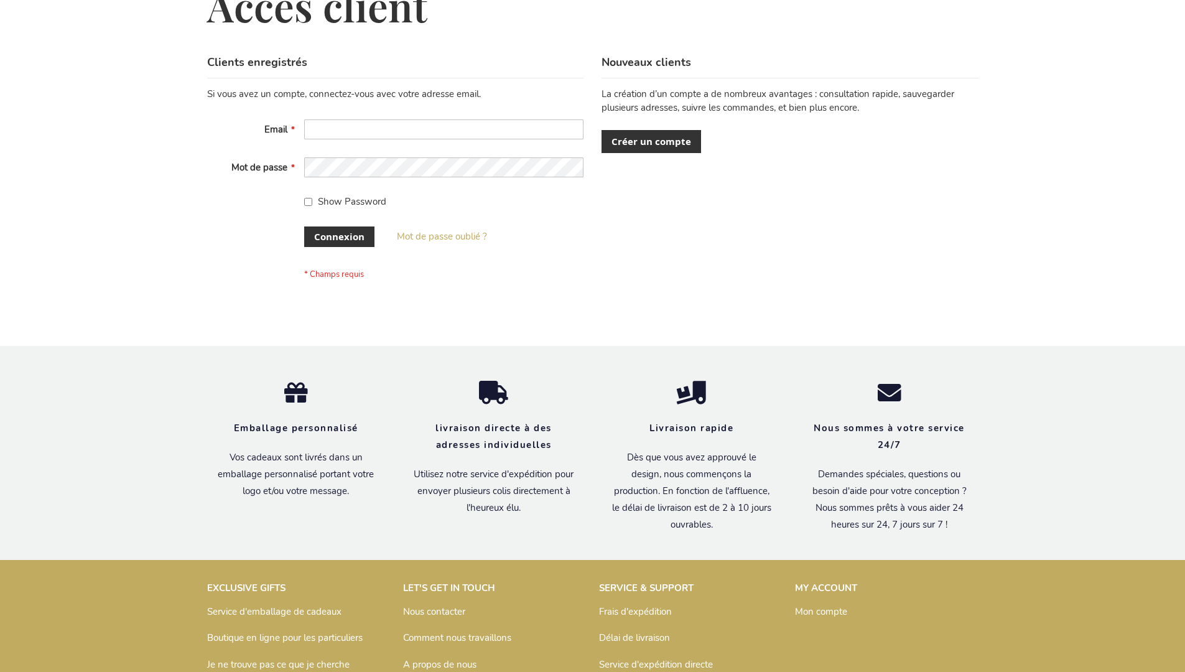
scroll to position [429, 0]
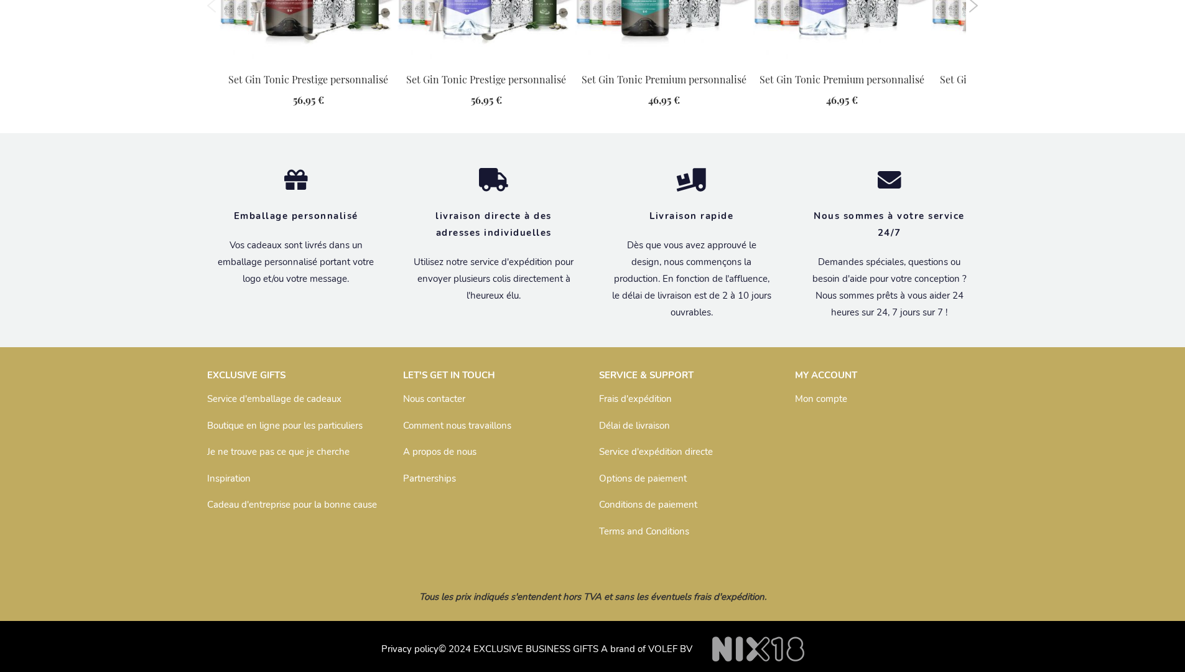
scroll to position [1343, 0]
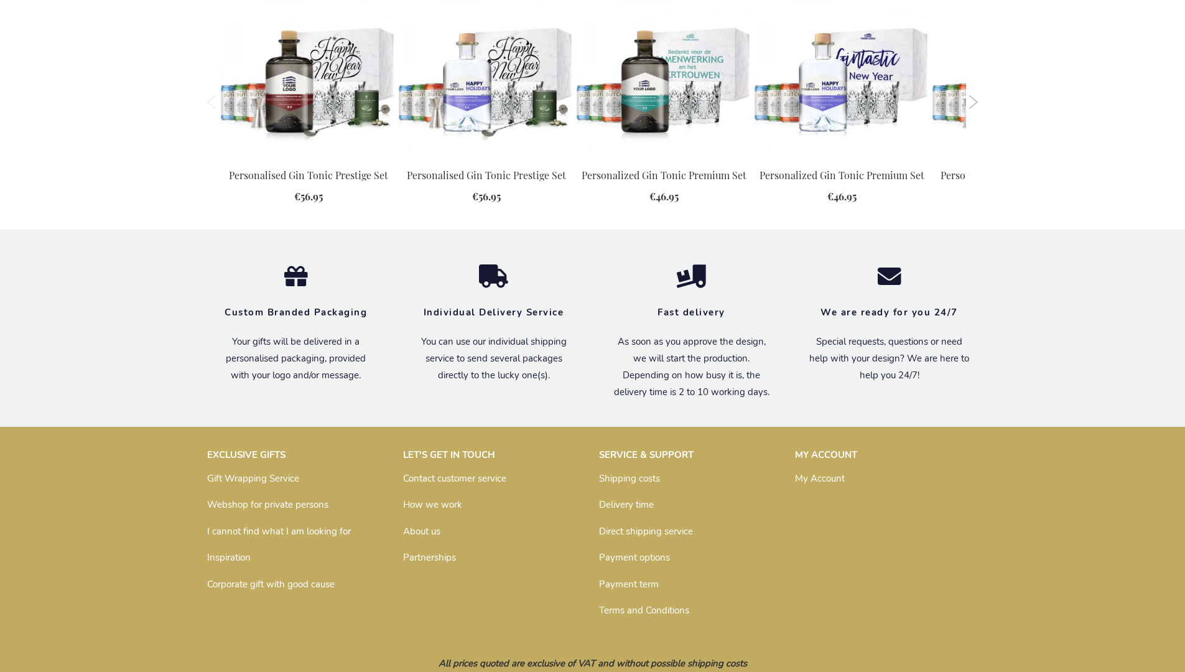
scroll to position [1300, 0]
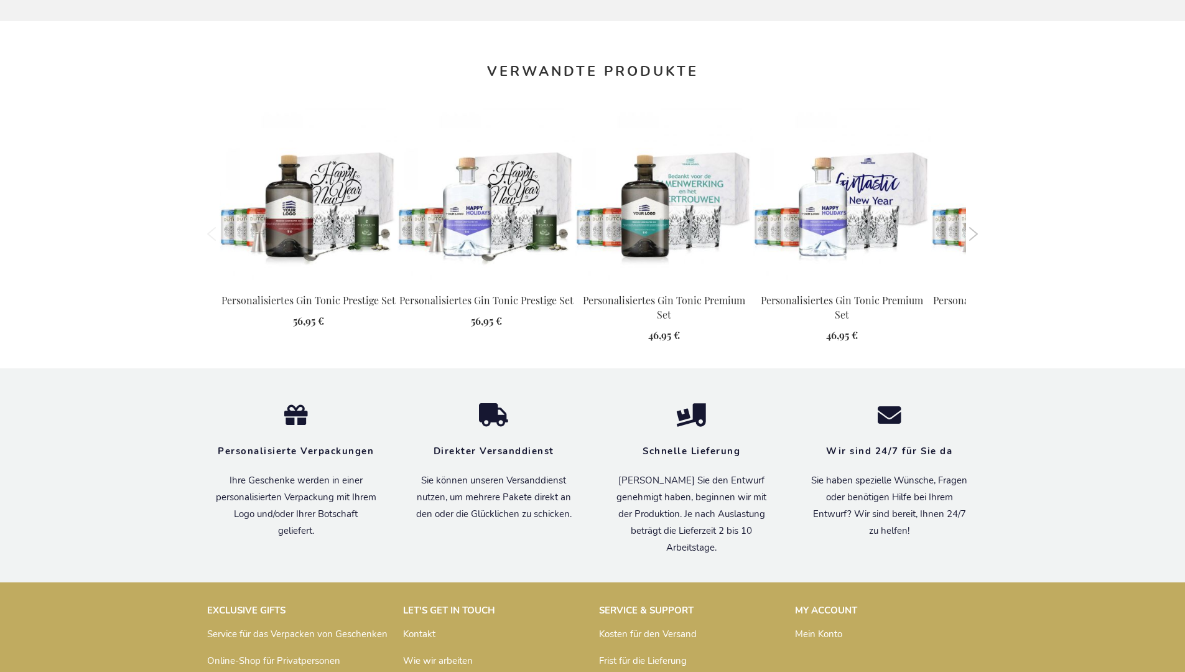
scroll to position [1345, 0]
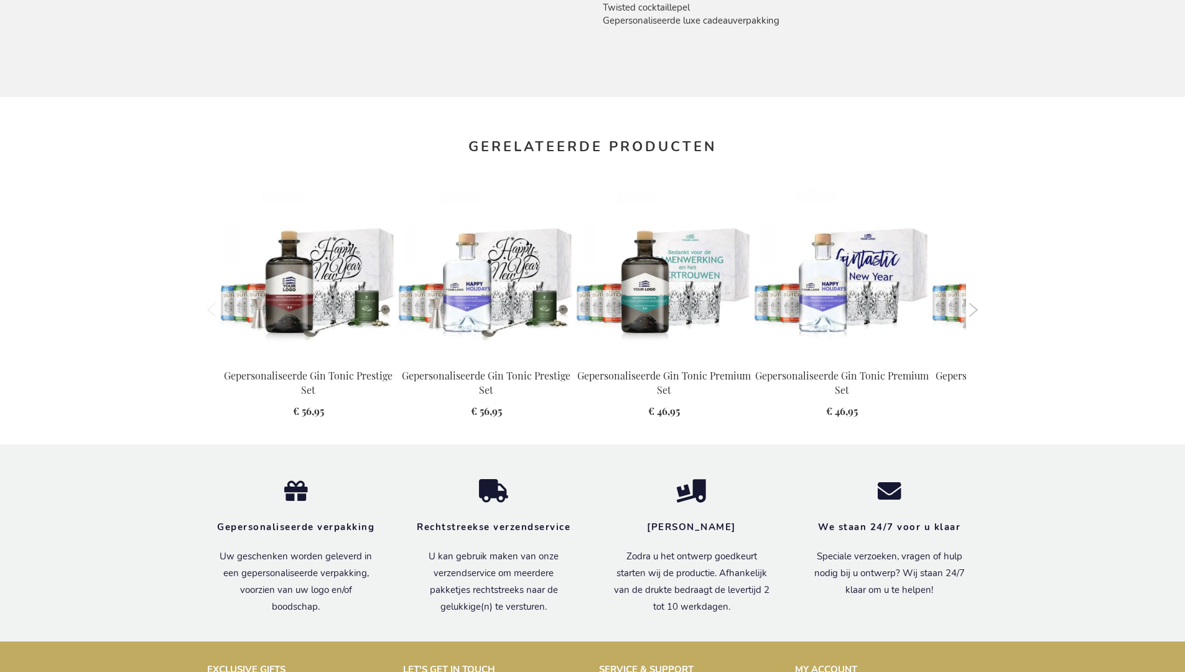
scroll to position [1337, 0]
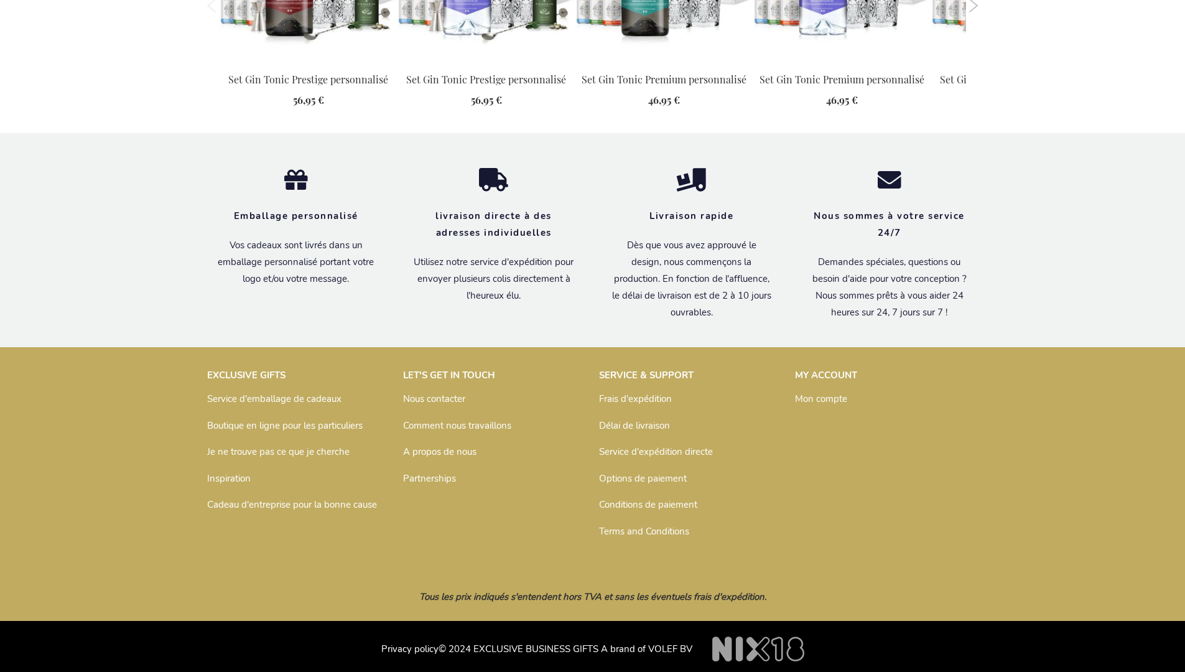
scroll to position [1343, 0]
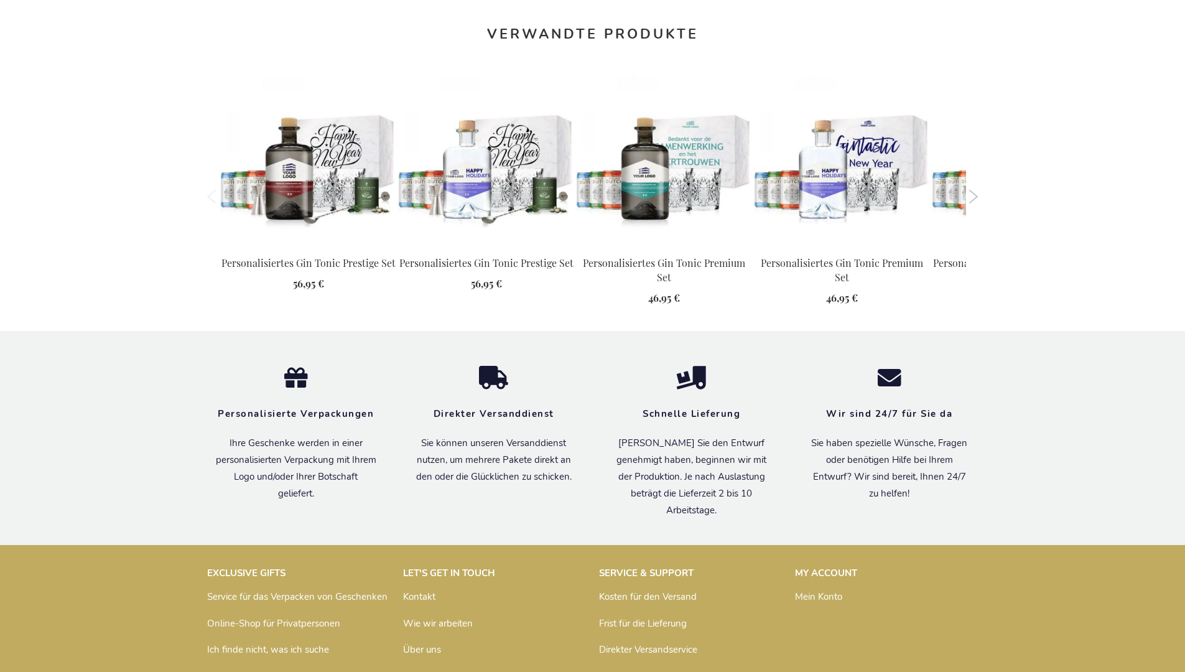
scroll to position [1345, 0]
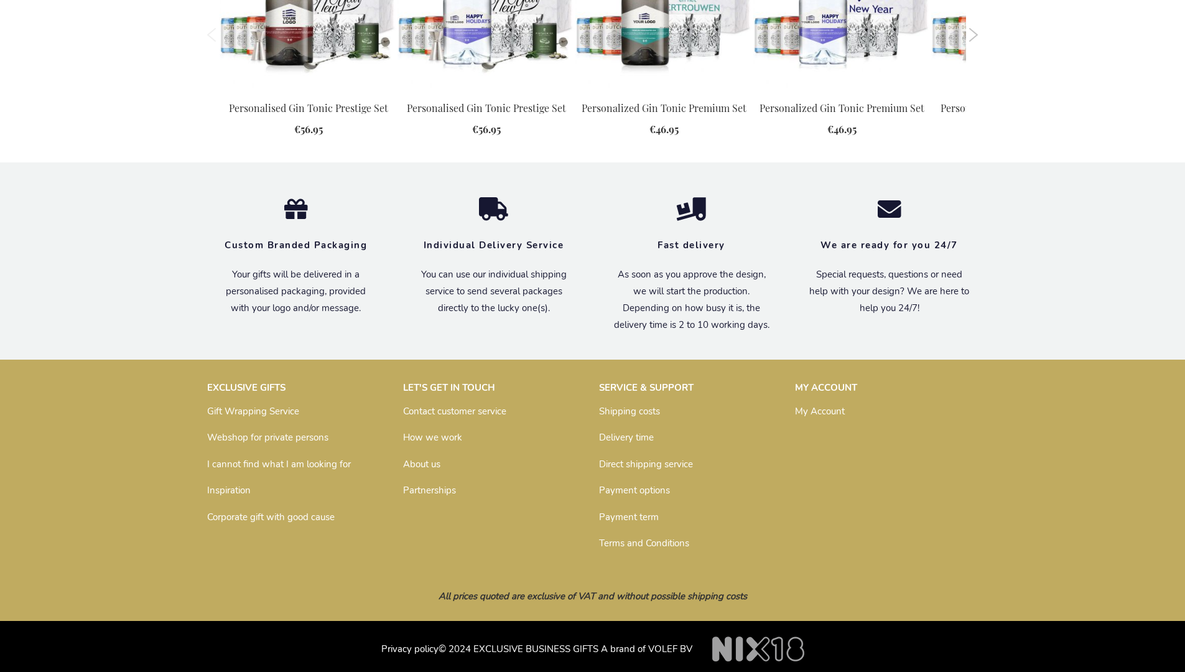
scroll to position [1300, 0]
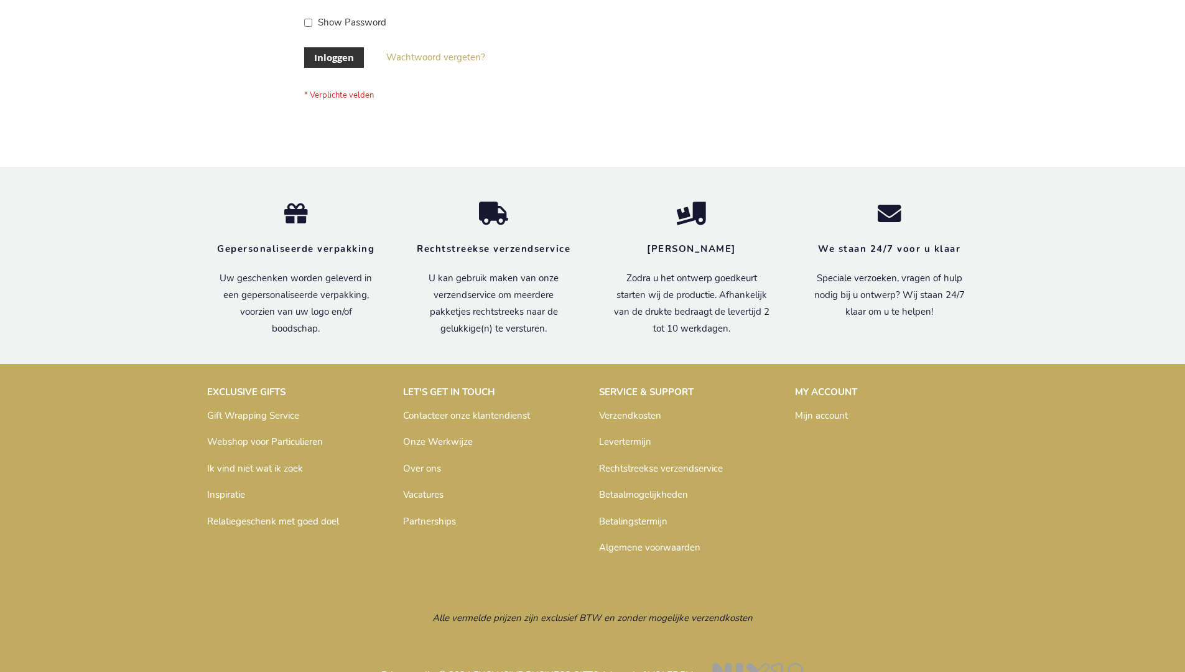
scroll to position [422, 0]
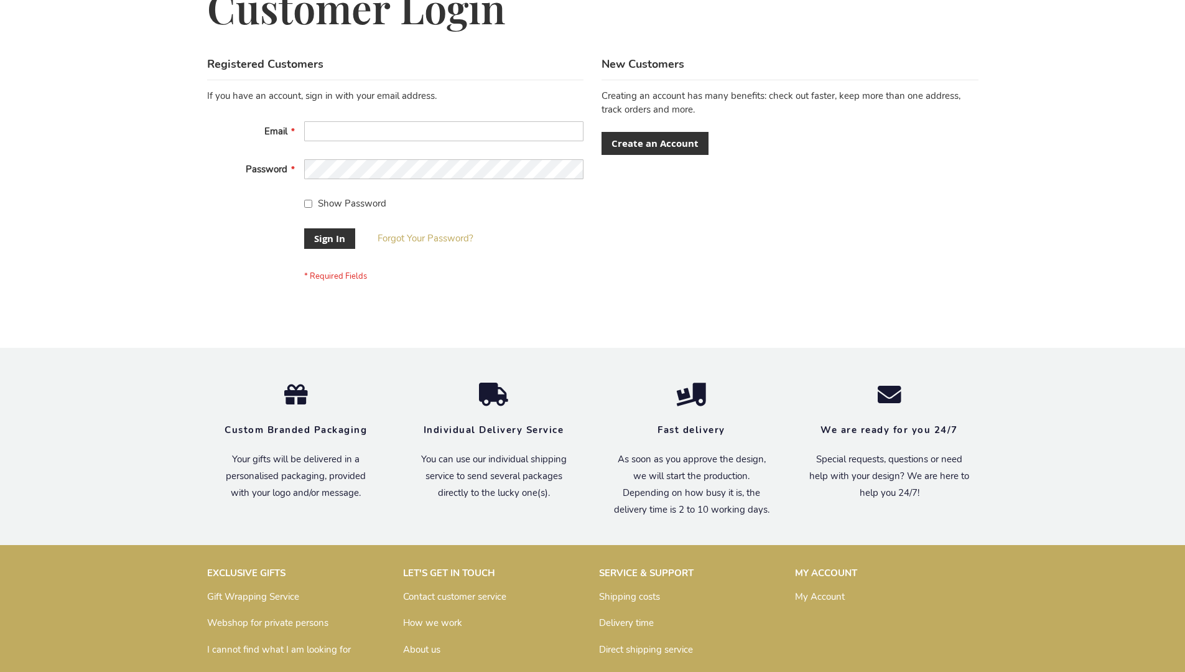
scroll to position [400, 0]
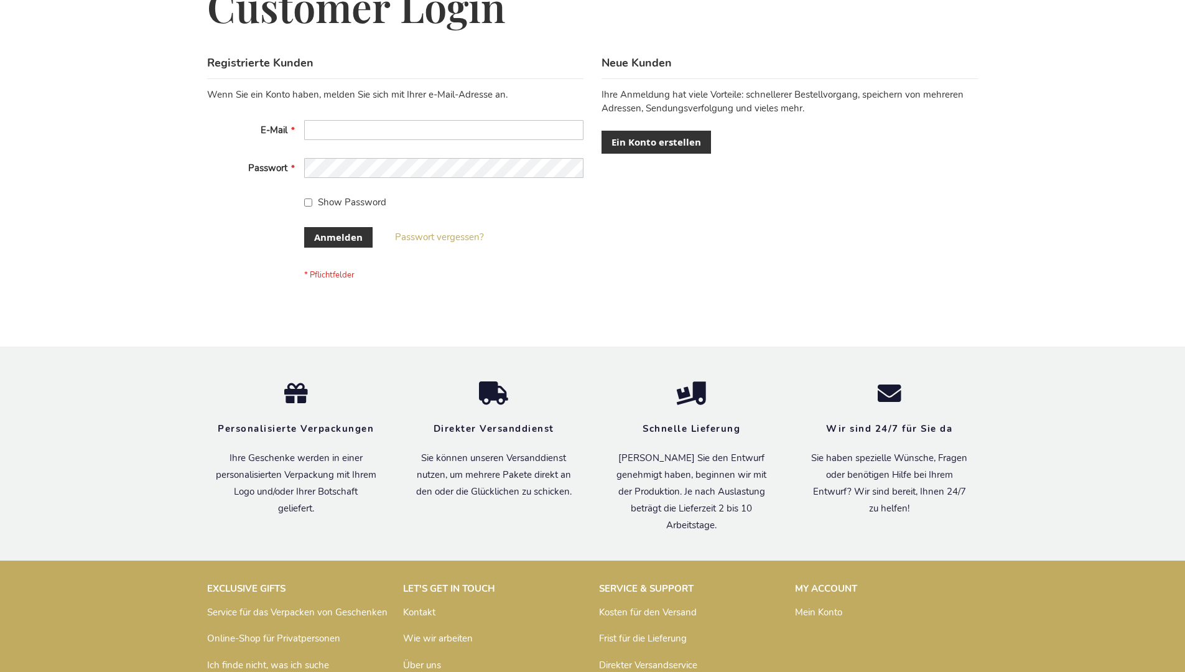
scroll to position [417, 0]
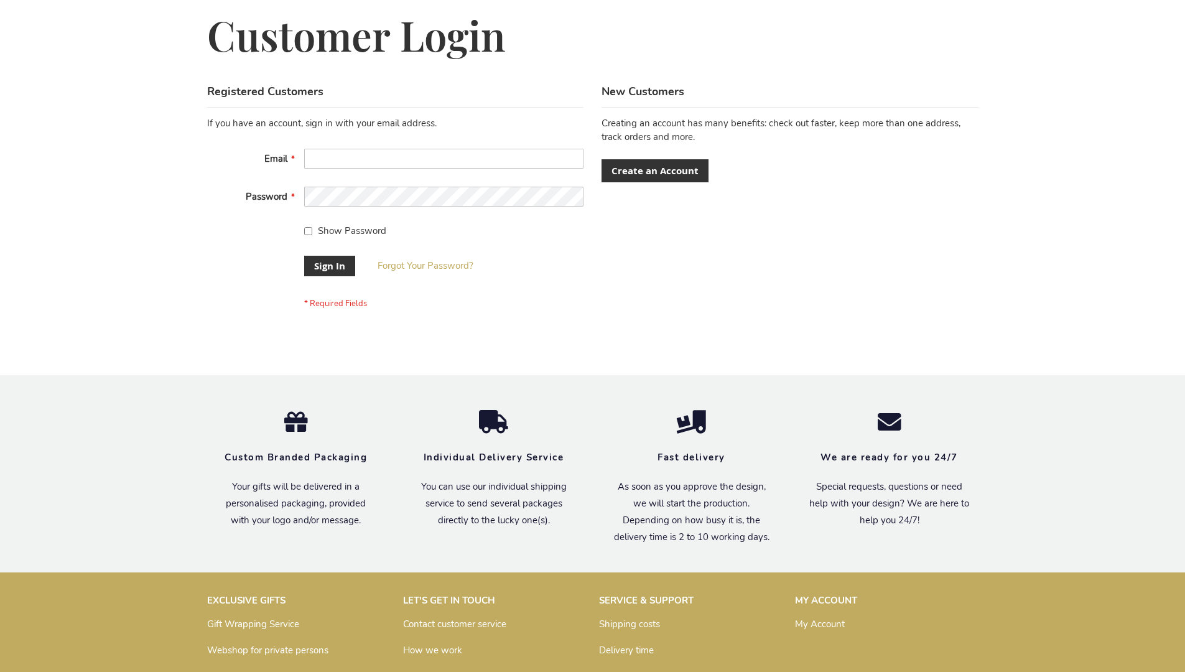
scroll to position [400, 0]
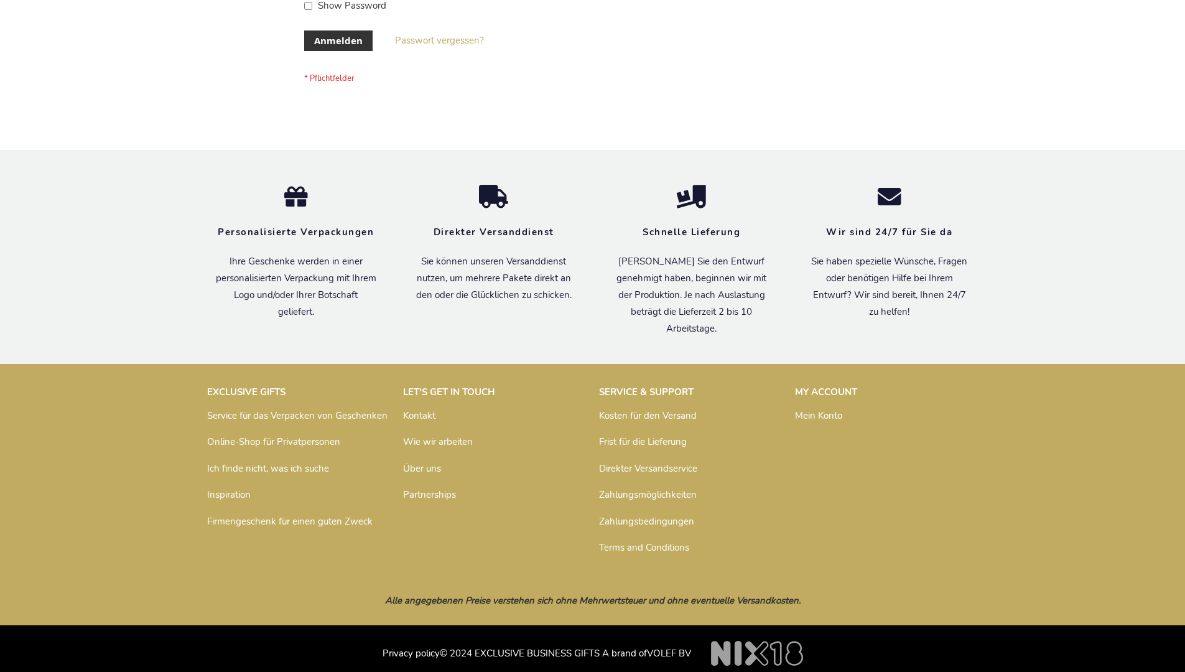
scroll to position [417, 0]
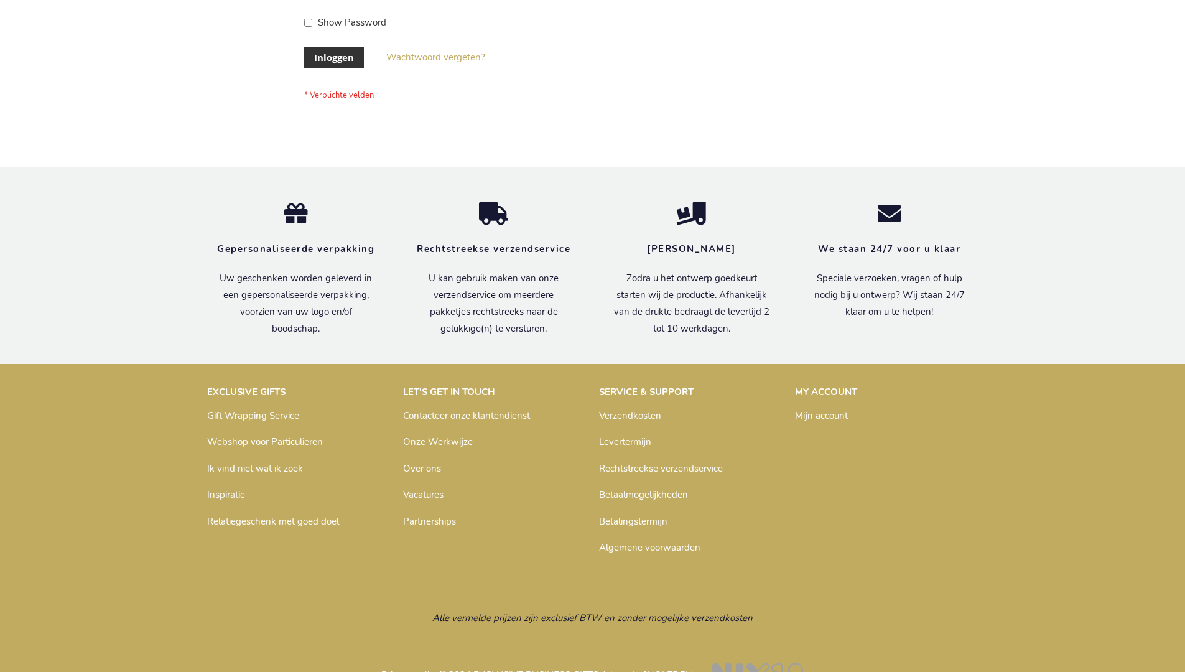
scroll to position [422, 0]
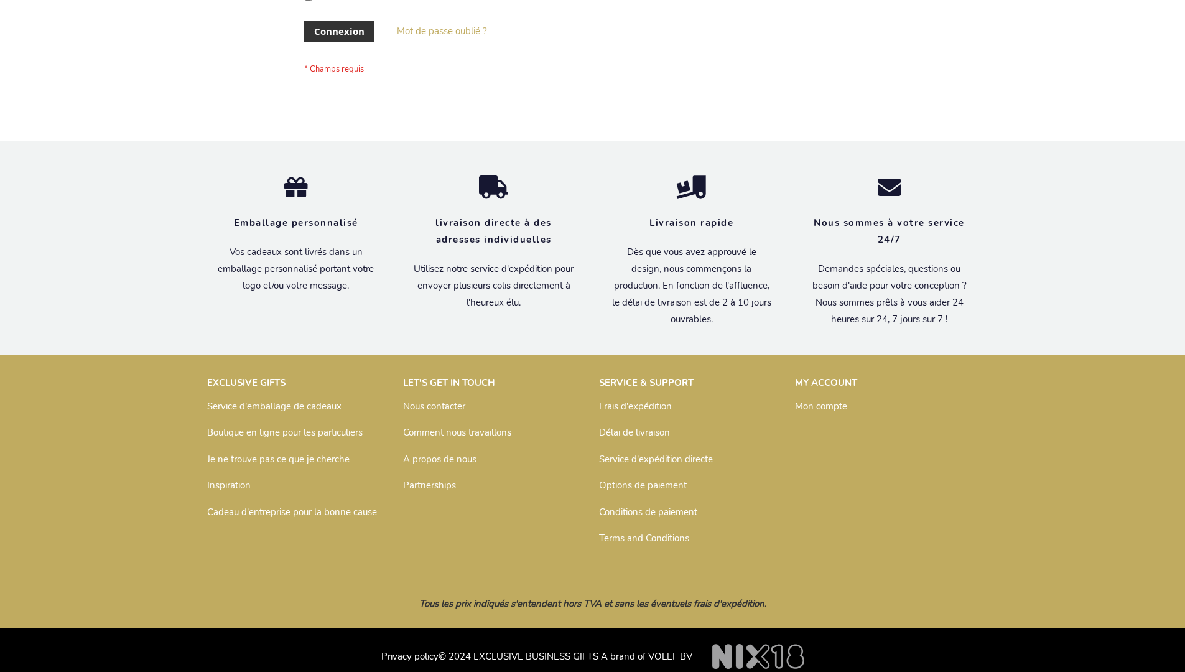
scroll to position [429, 0]
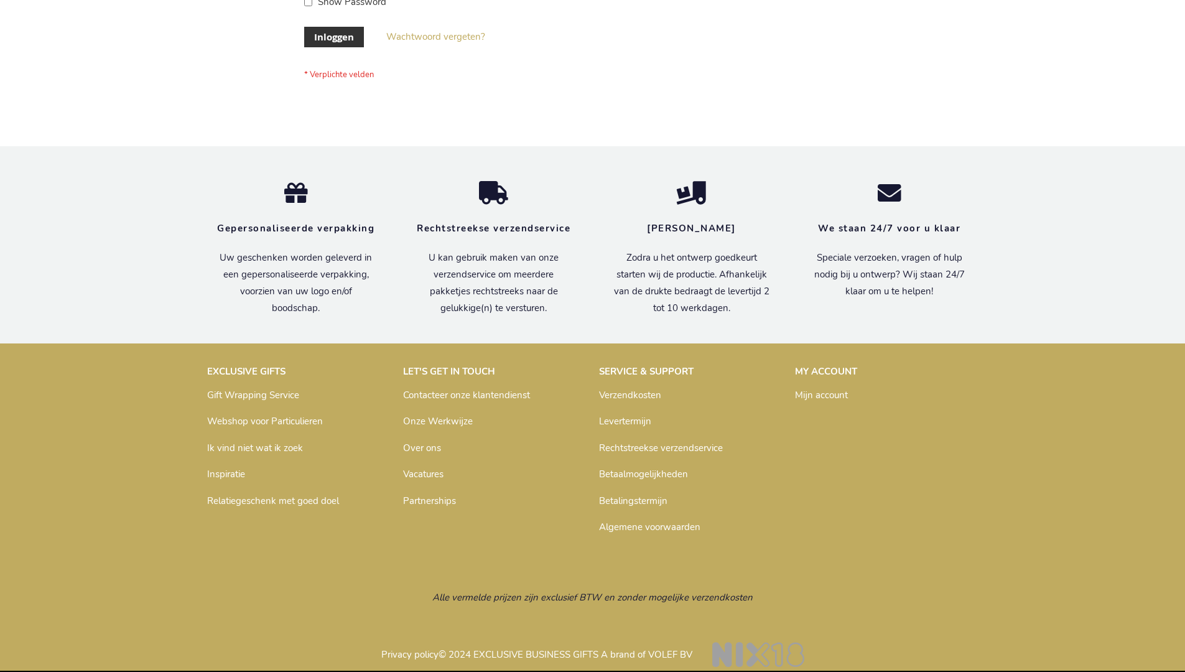
scroll to position [422, 0]
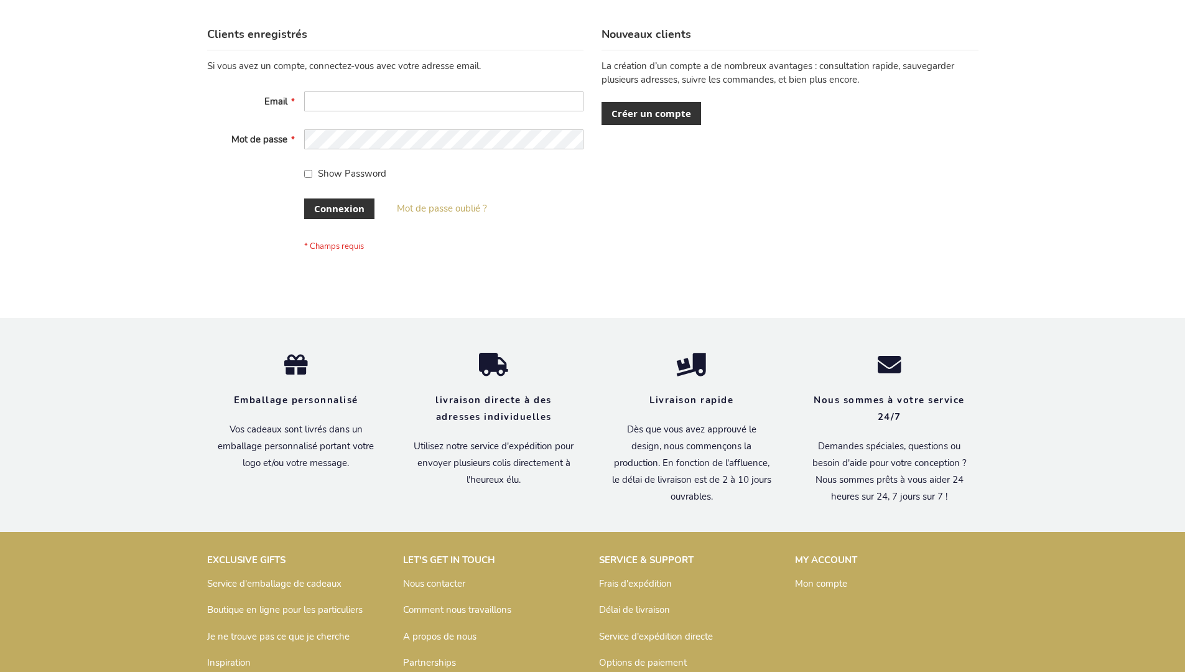
scroll to position [429, 0]
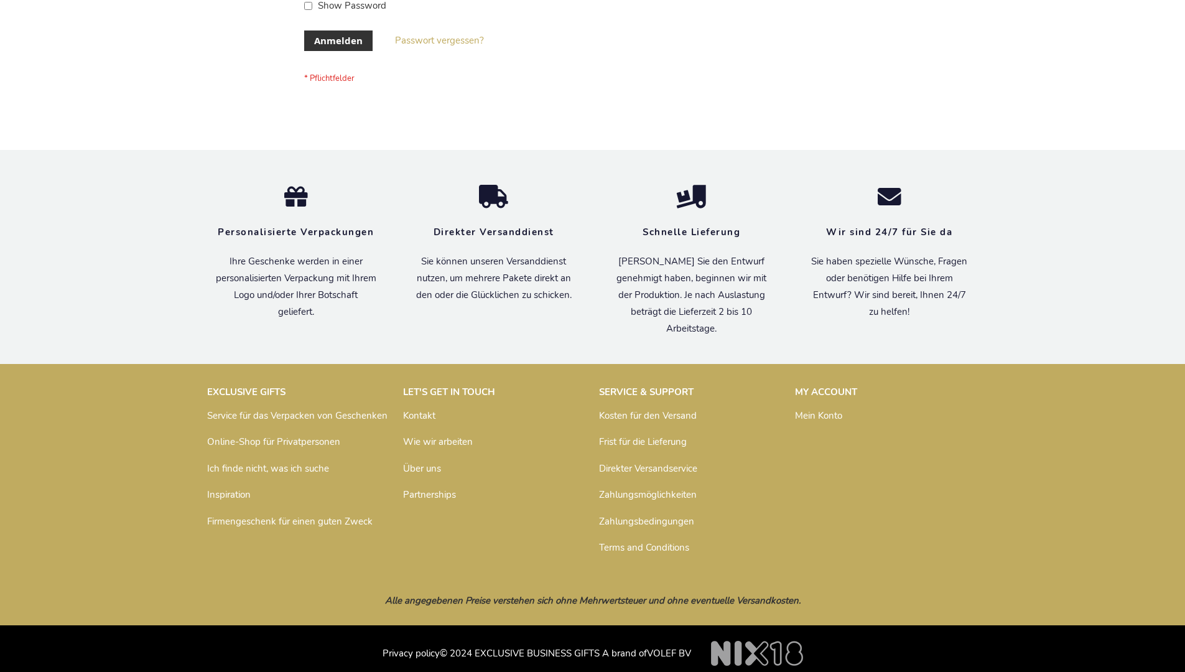
scroll to position [417, 0]
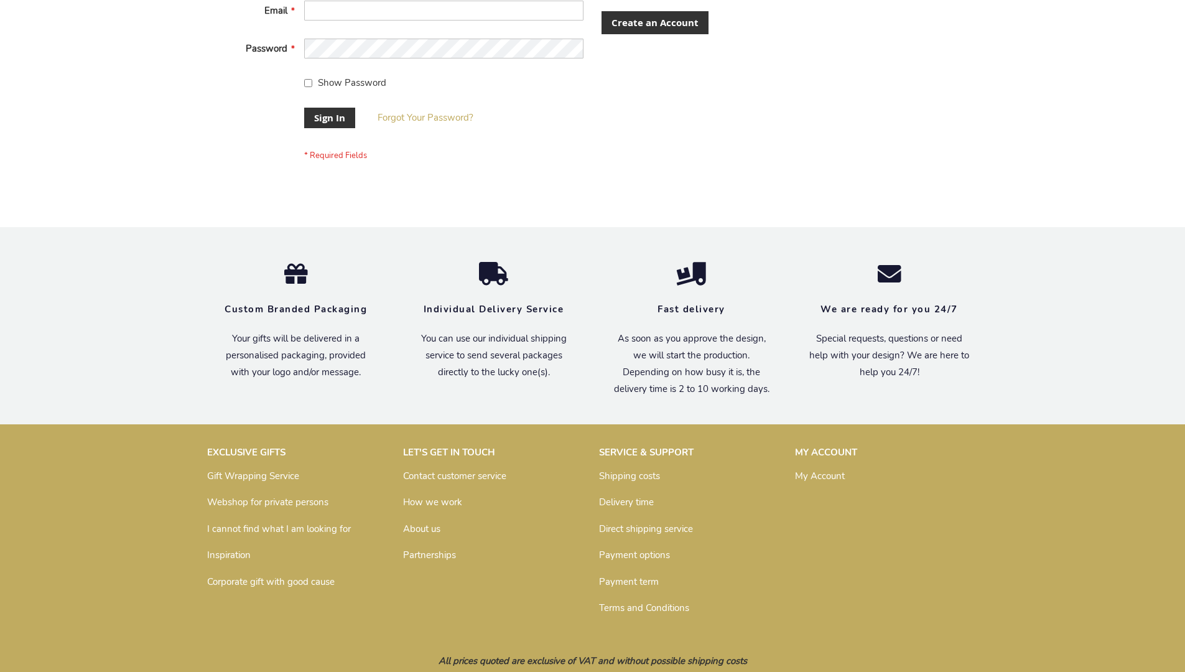
scroll to position [400, 0]
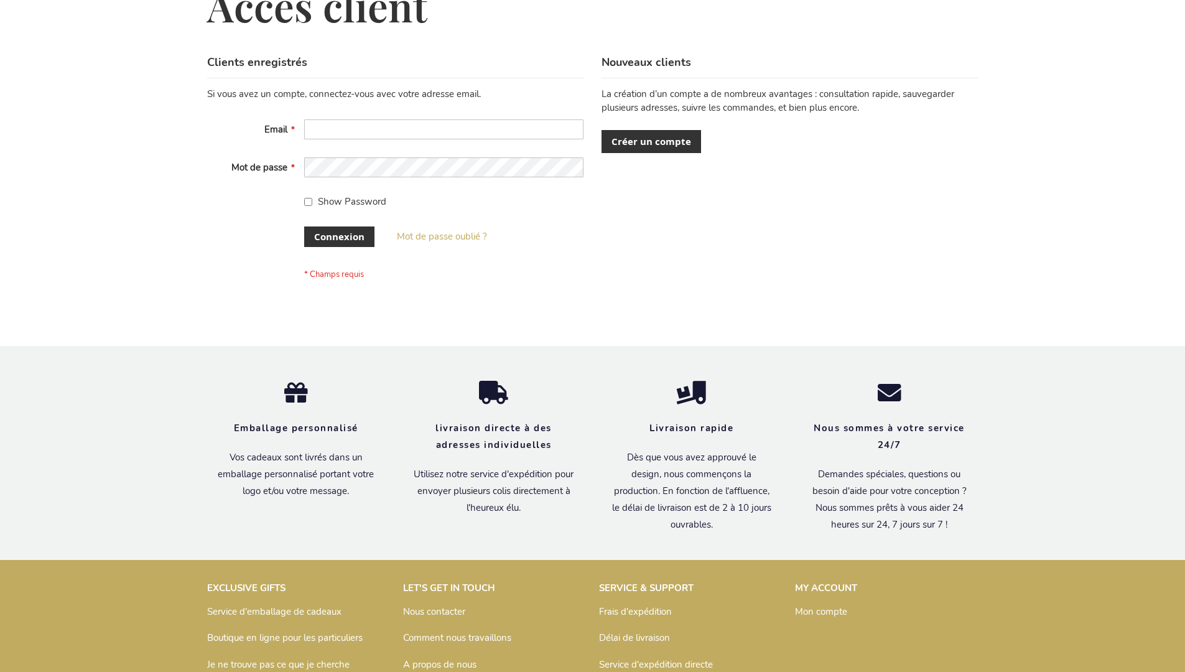
scroll to position [429, 0]
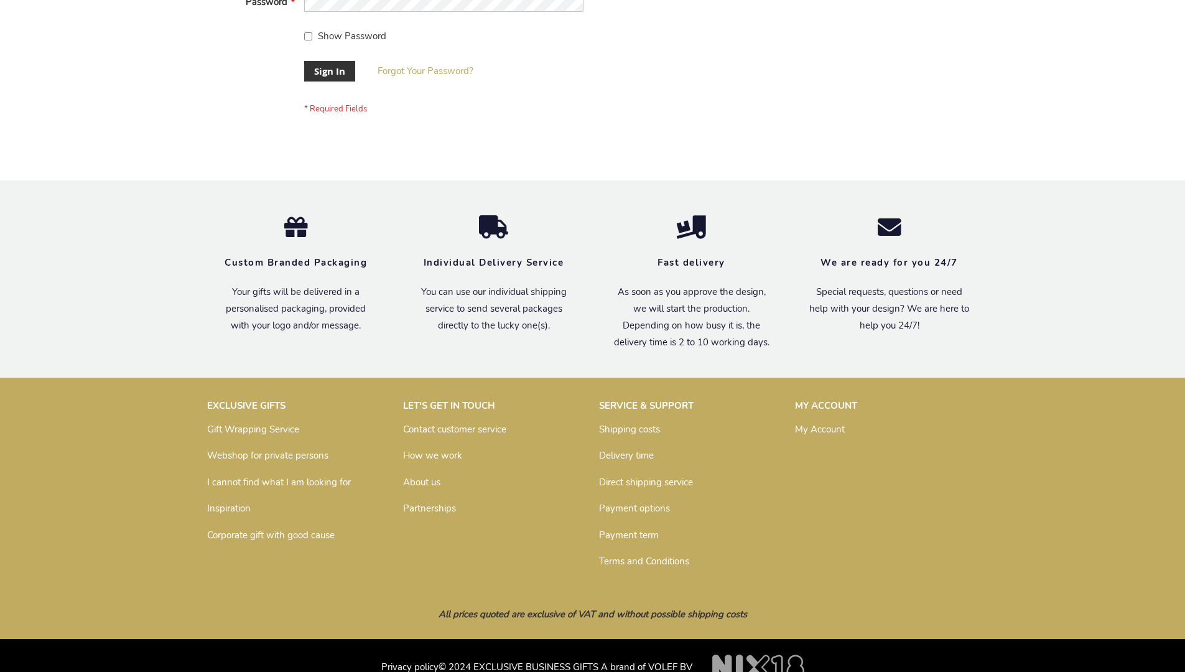
scroll to position [400, 0]
